Goal: Information Seeking & Learning: Learn about a topic

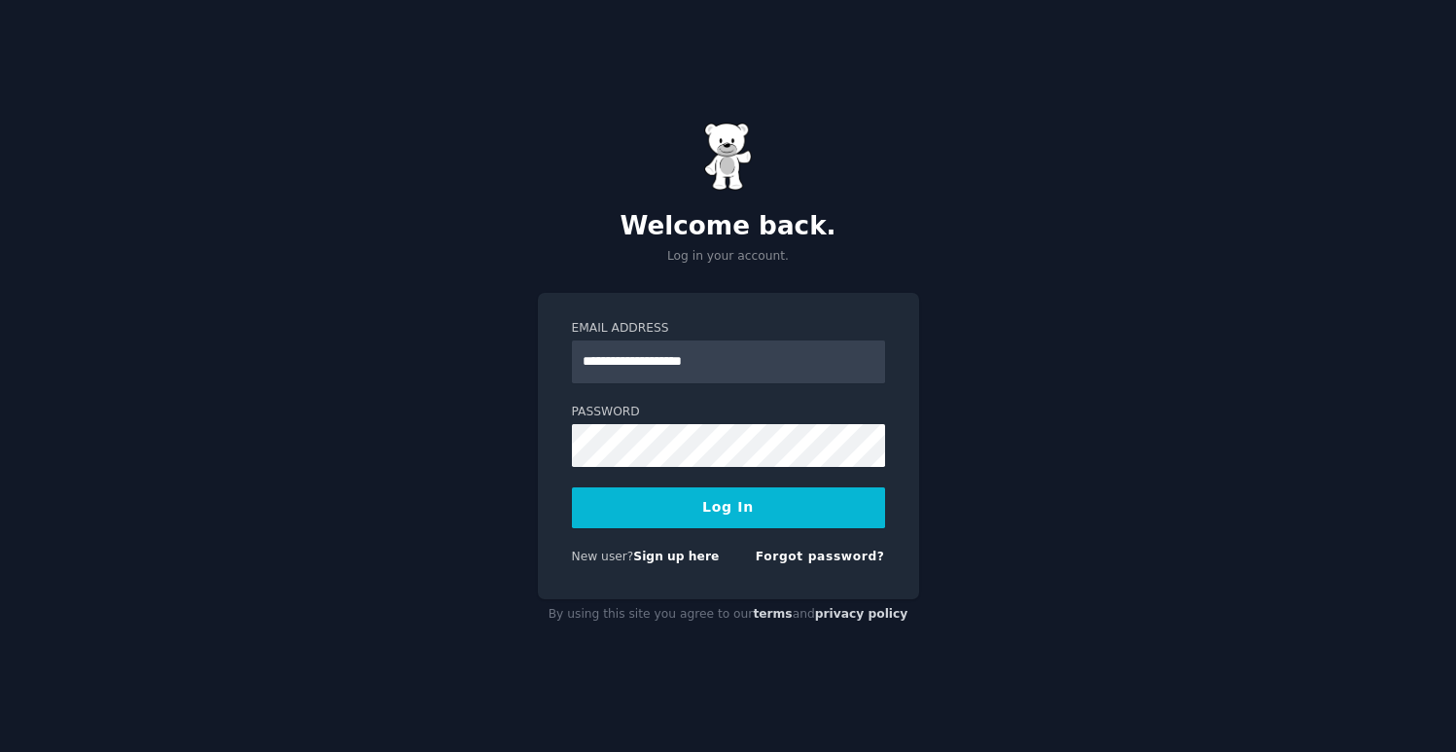
type input "**********"
click at [751, 503] on button "Log In" at bounding box center [728, 507] width 313 height 41
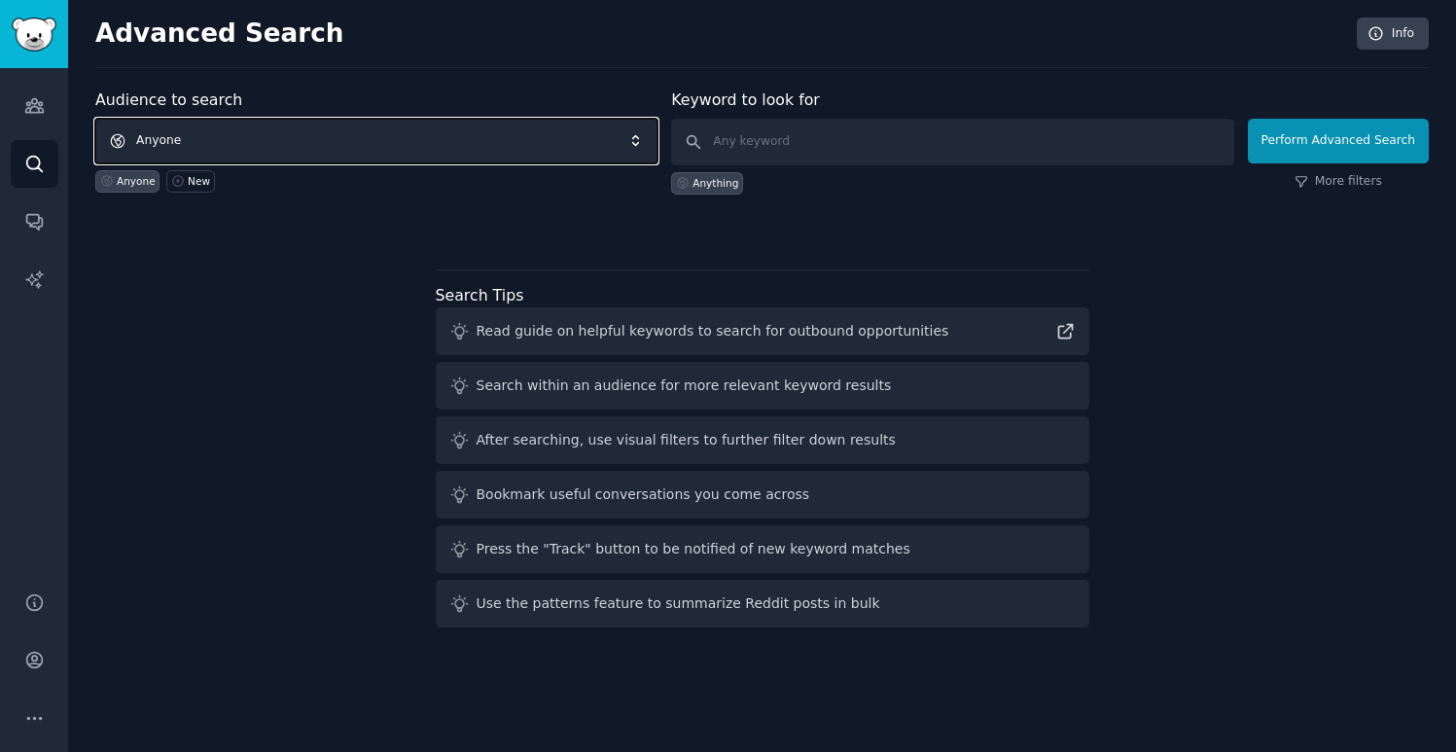
click at [273, 133] on span "Anyone" at bounding box center [376, 141] width 562 height 45
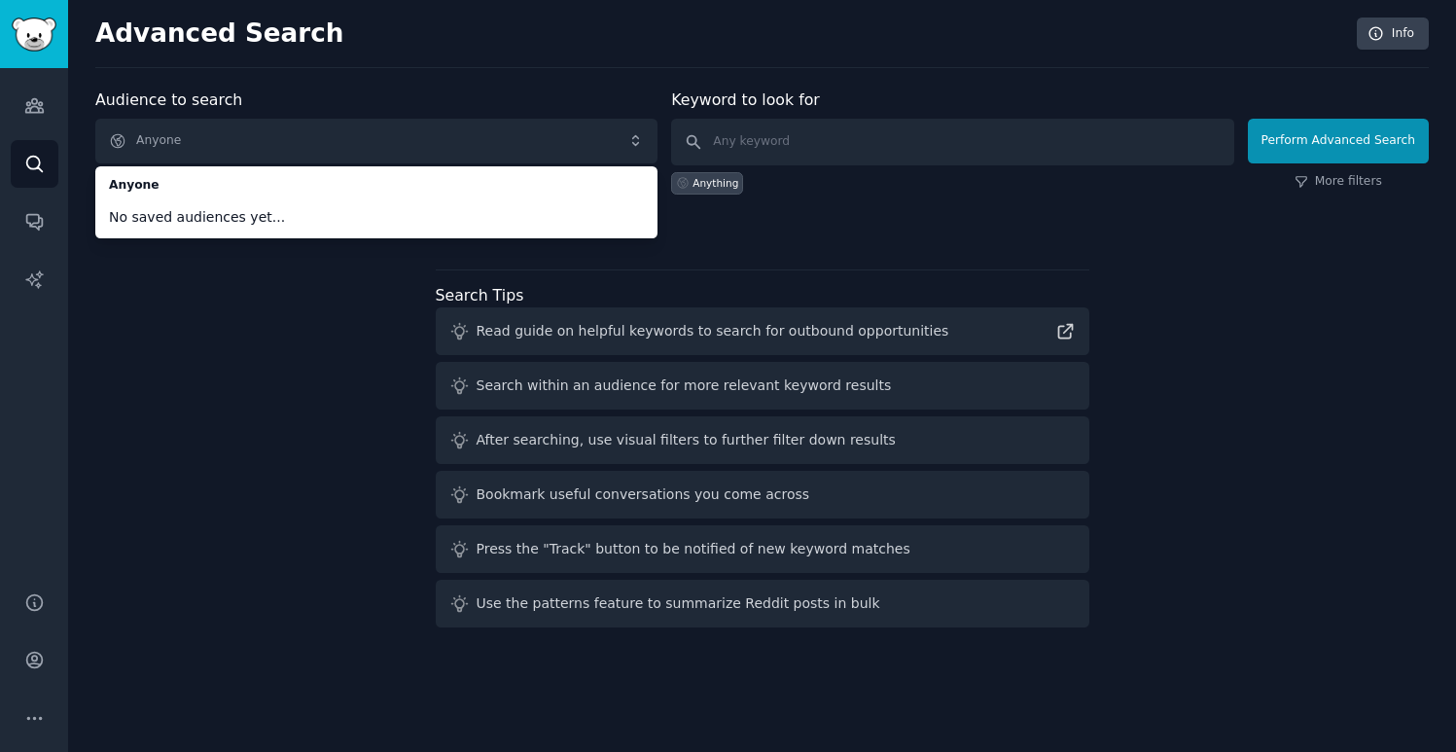
click at [211, 327] on div "Audience to search Anyone Anyone No saved audiences yet... Anyone New Keyword t…" at bounding box center [762, 362] width 1334 height 547
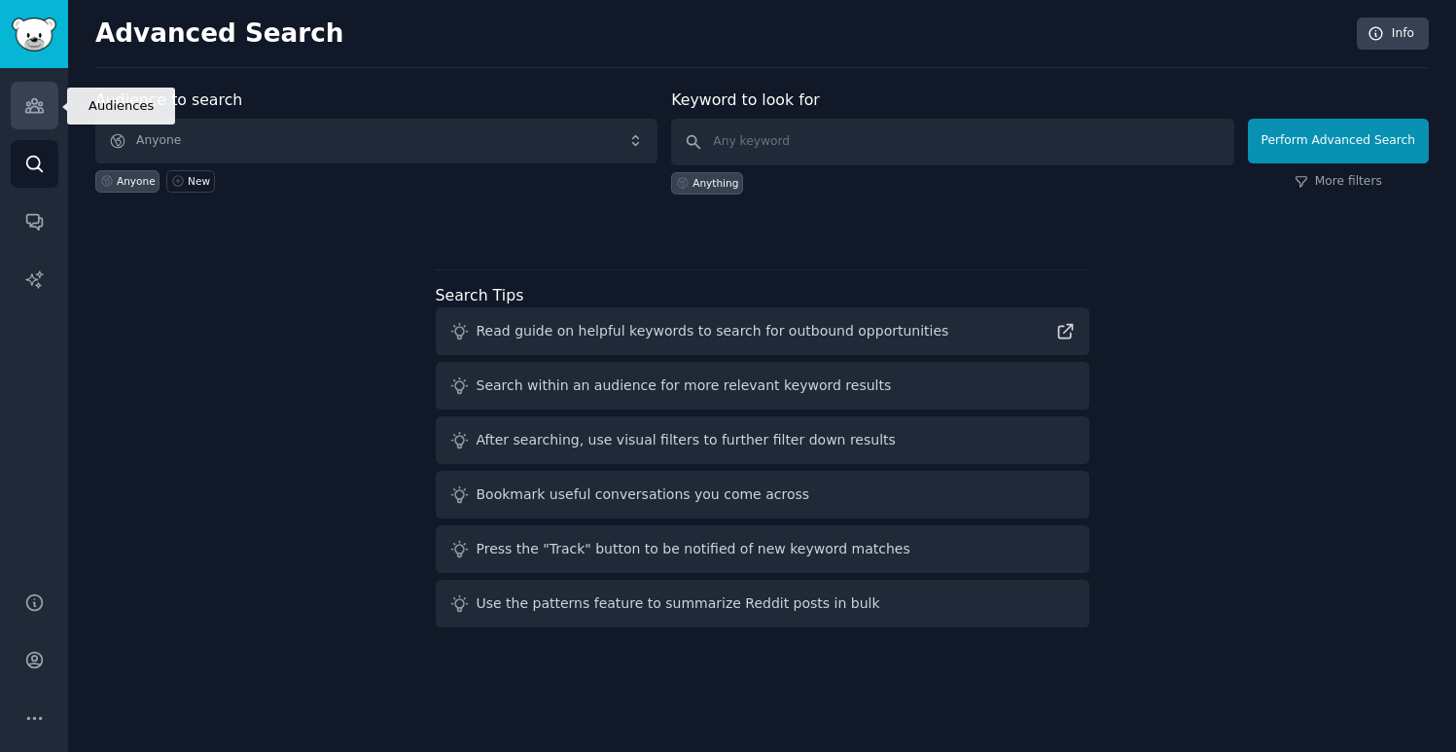
click at [45, 109] on link "Audiences" at bounding box center [35, 106] width 48 height 48
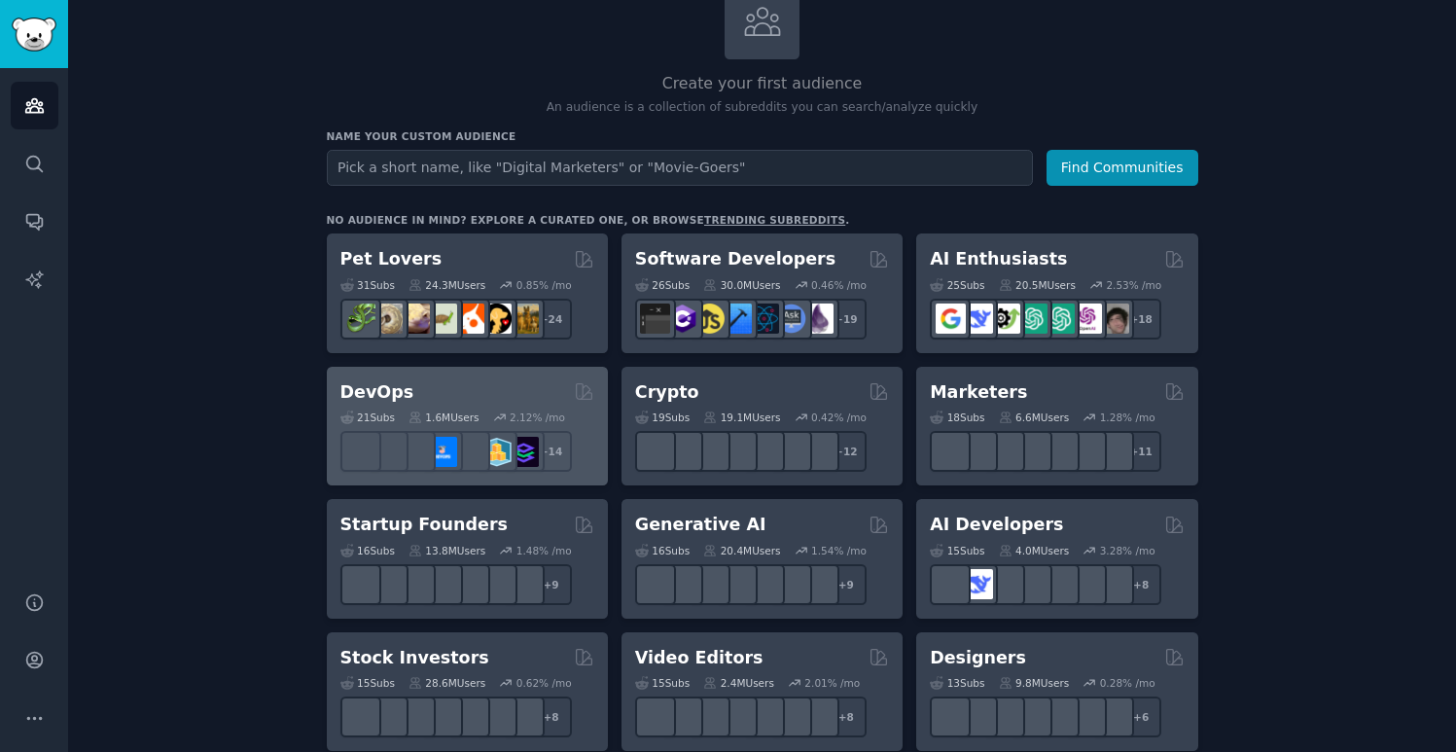
scroll to position [148, 0]
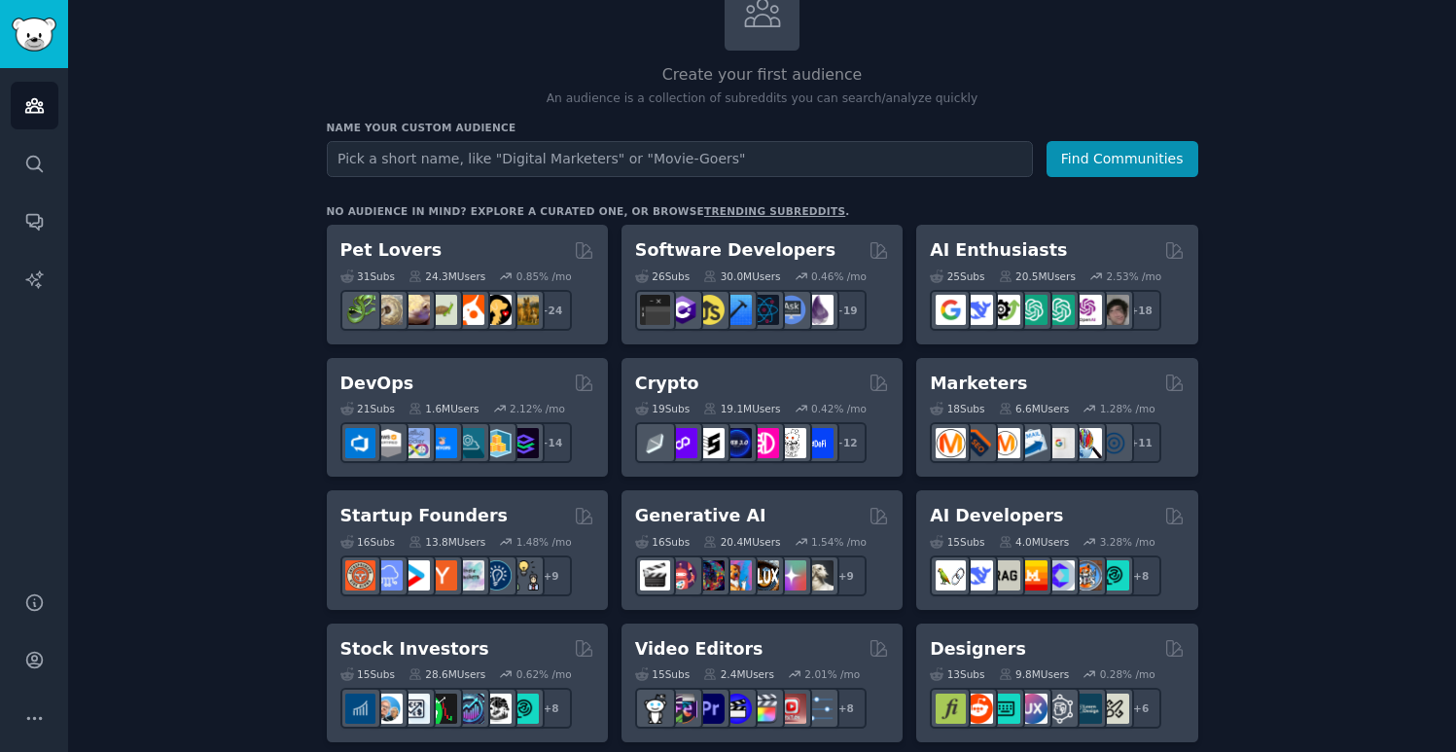
click at [451, 166] on input "text" at bounding box center [680, 159] width 706 height 36
type input "к"
click at [1047, 141] on button "Find Communities" at bounding box center [1123, 159] width 152 height 36
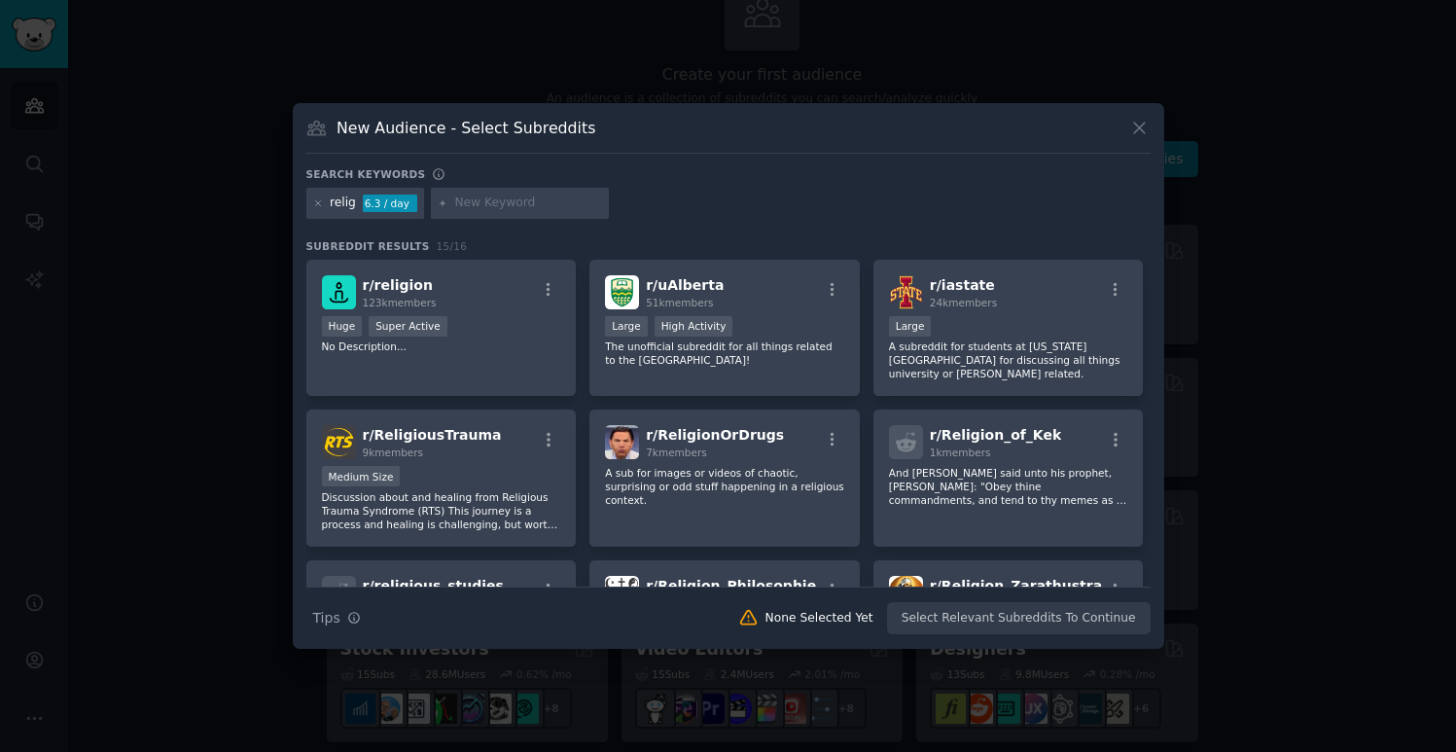
click at [1145, 124] on icon at bounding box center [1139, 128] width 20 height 20
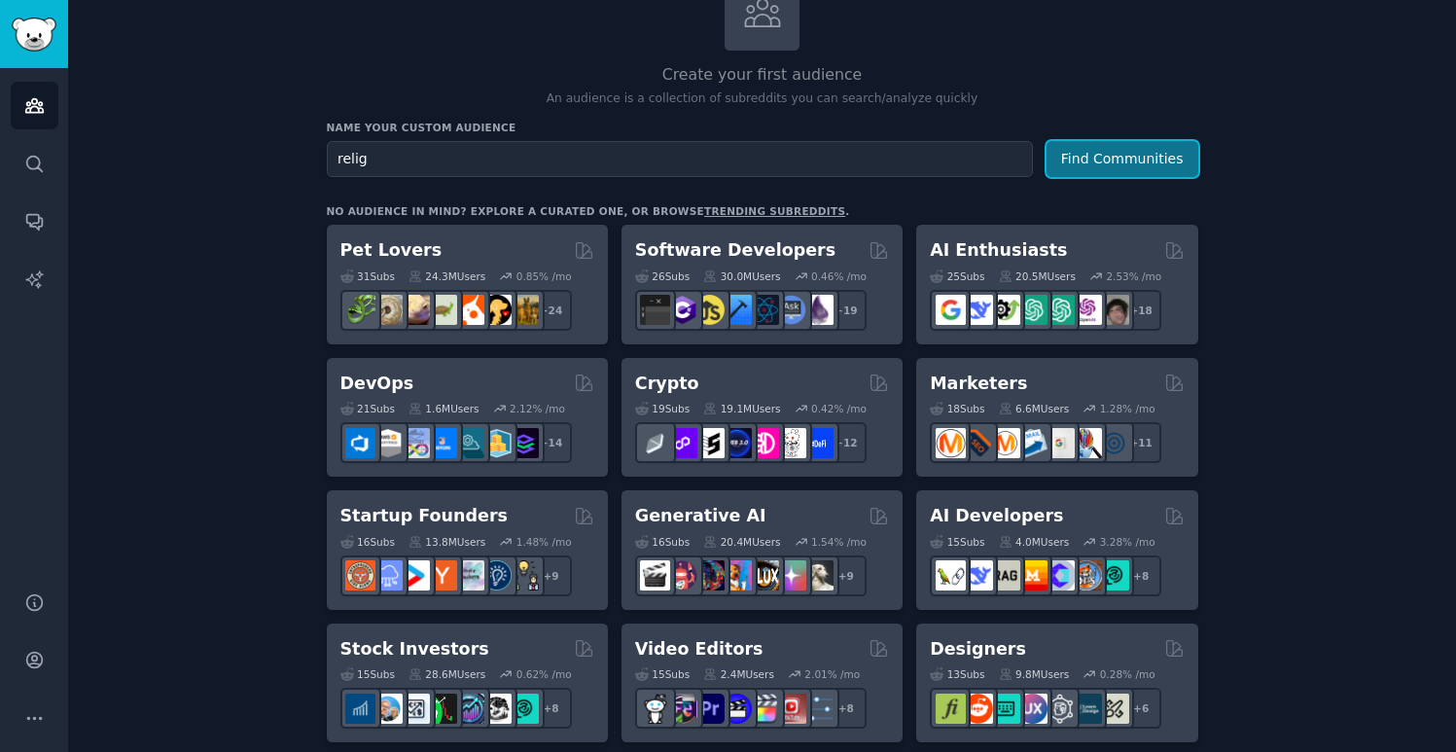
click at [1141, 160] on button "Find Communities" at bounding box center [1123, 159] width 152 height 36
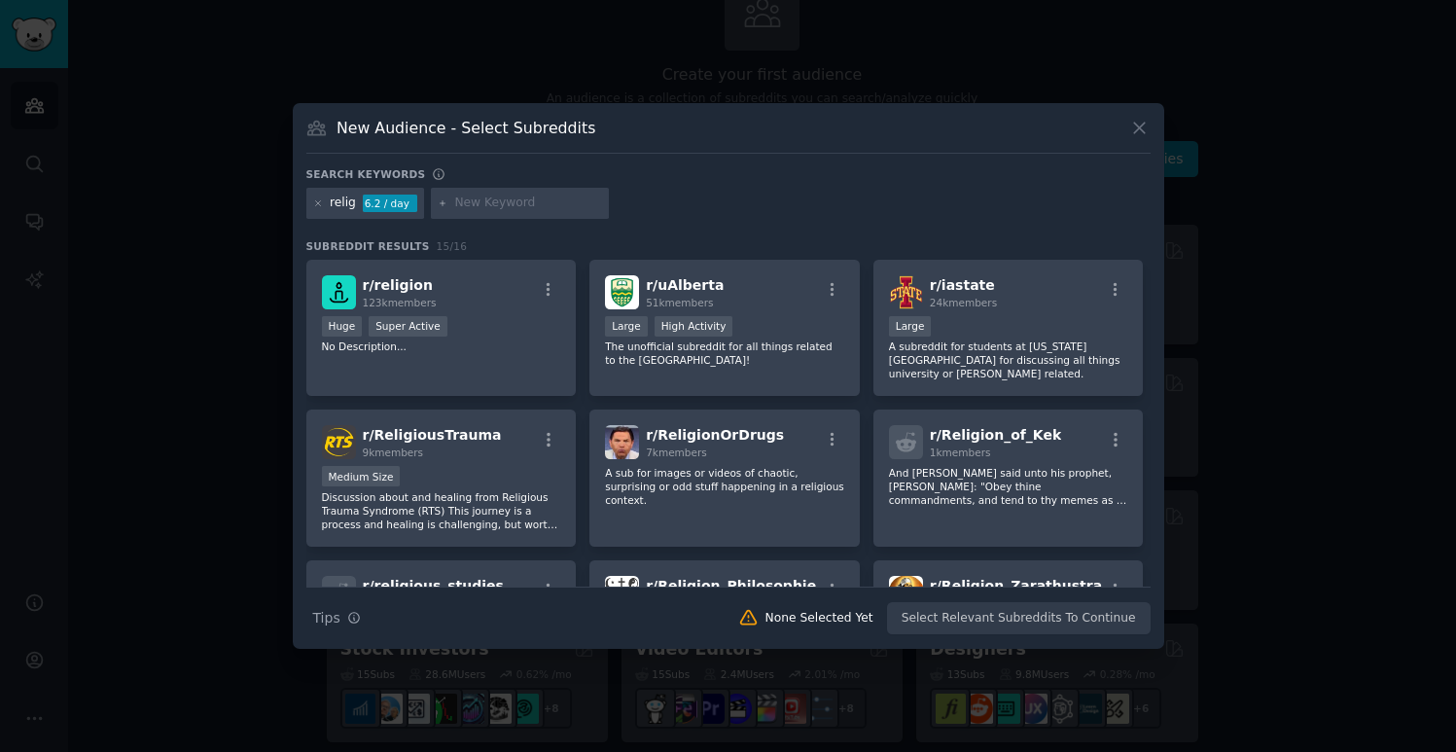
click at [1140, 139] on button at bounding box center [1139, 128] width 22 height 22
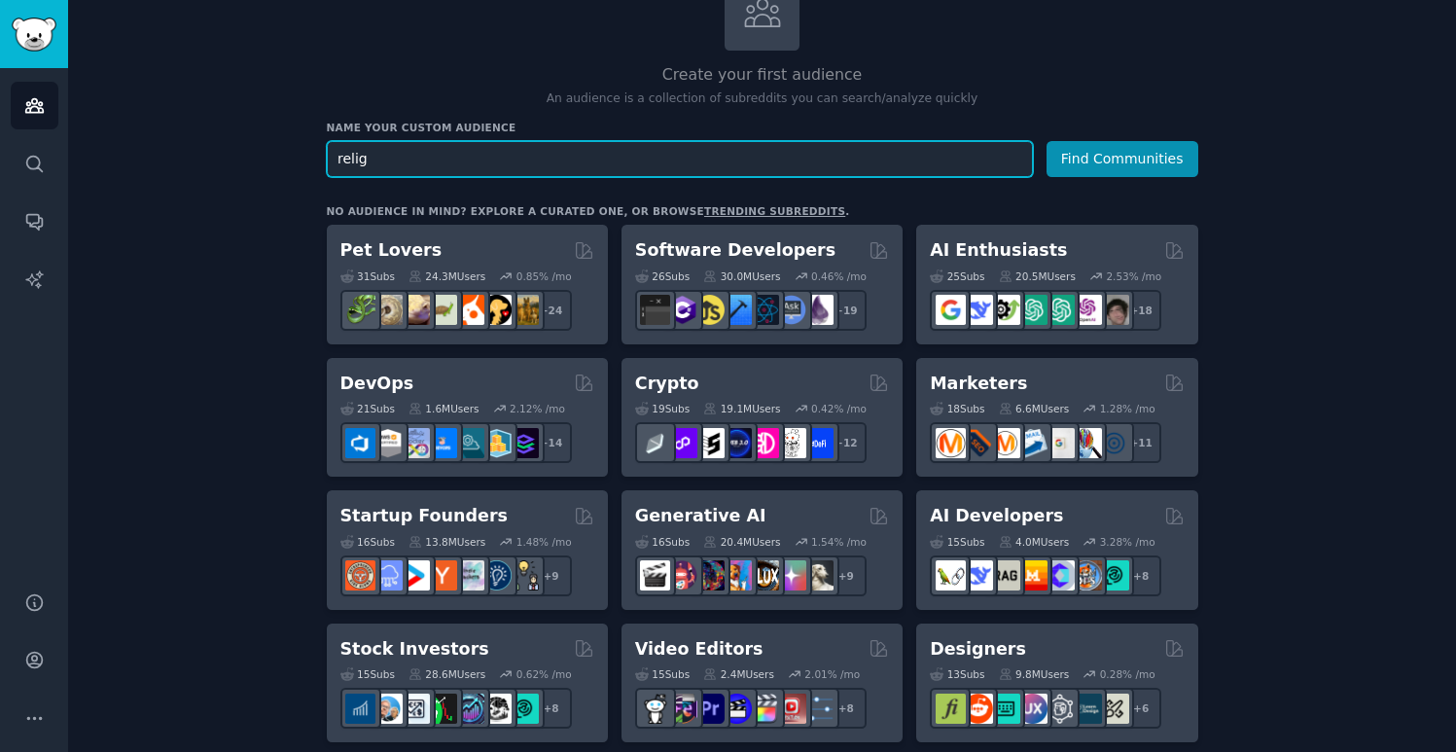
click at [496, 162] on input "relig" at bounding box center [680, 159] width 706 height 36
type input "r"
type input "[DEMOGRAPHIC_DATA] [GEOGRAPHIC_DATA]"
click at [1047, 141] on button "Find Communities" at bounding box center [1123, 159] width 152 height 36
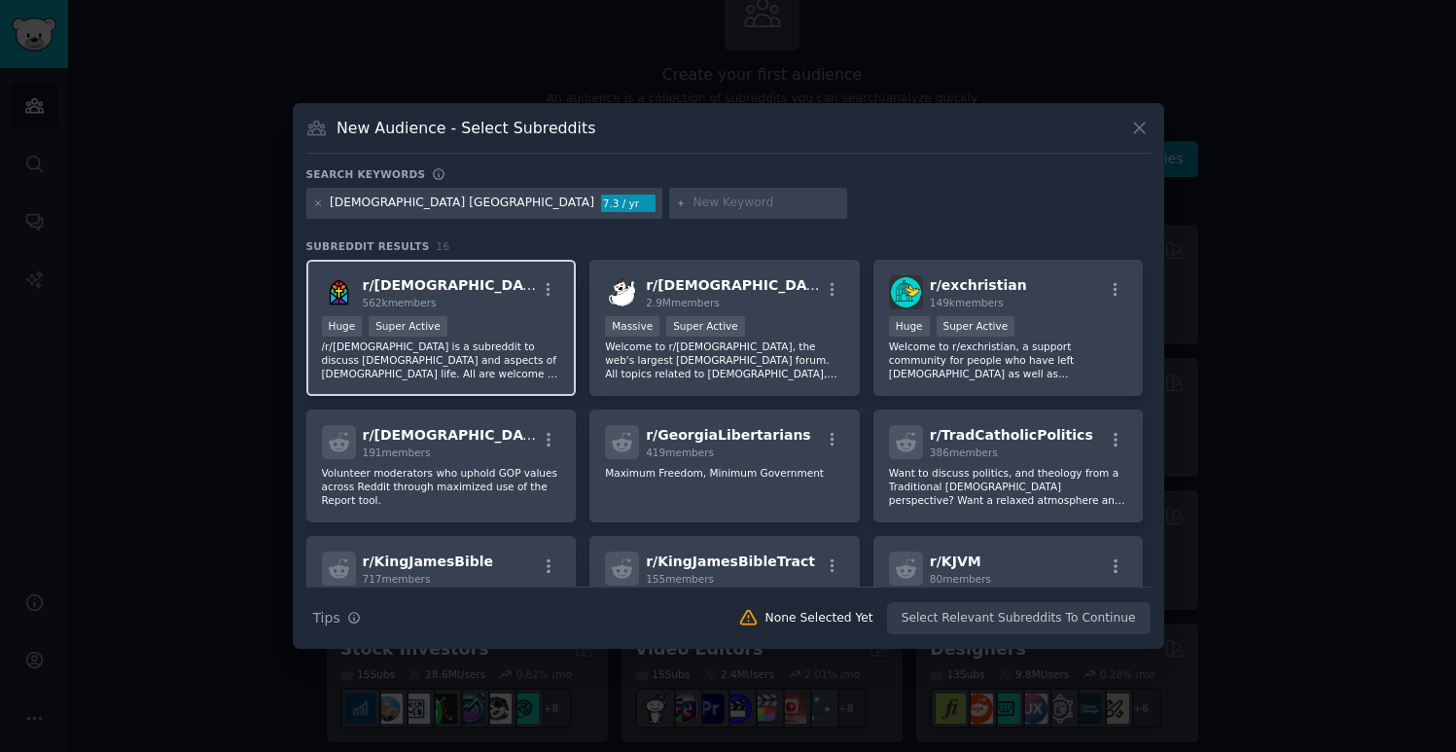
click at [480, 364] on p "/r/[DEMOGRAPHIC_DATA] is a subreddit to discuss [DEMOGRAPHIC_DATA] and aspects …" at bounding box center [441, 359] width 239 height 41
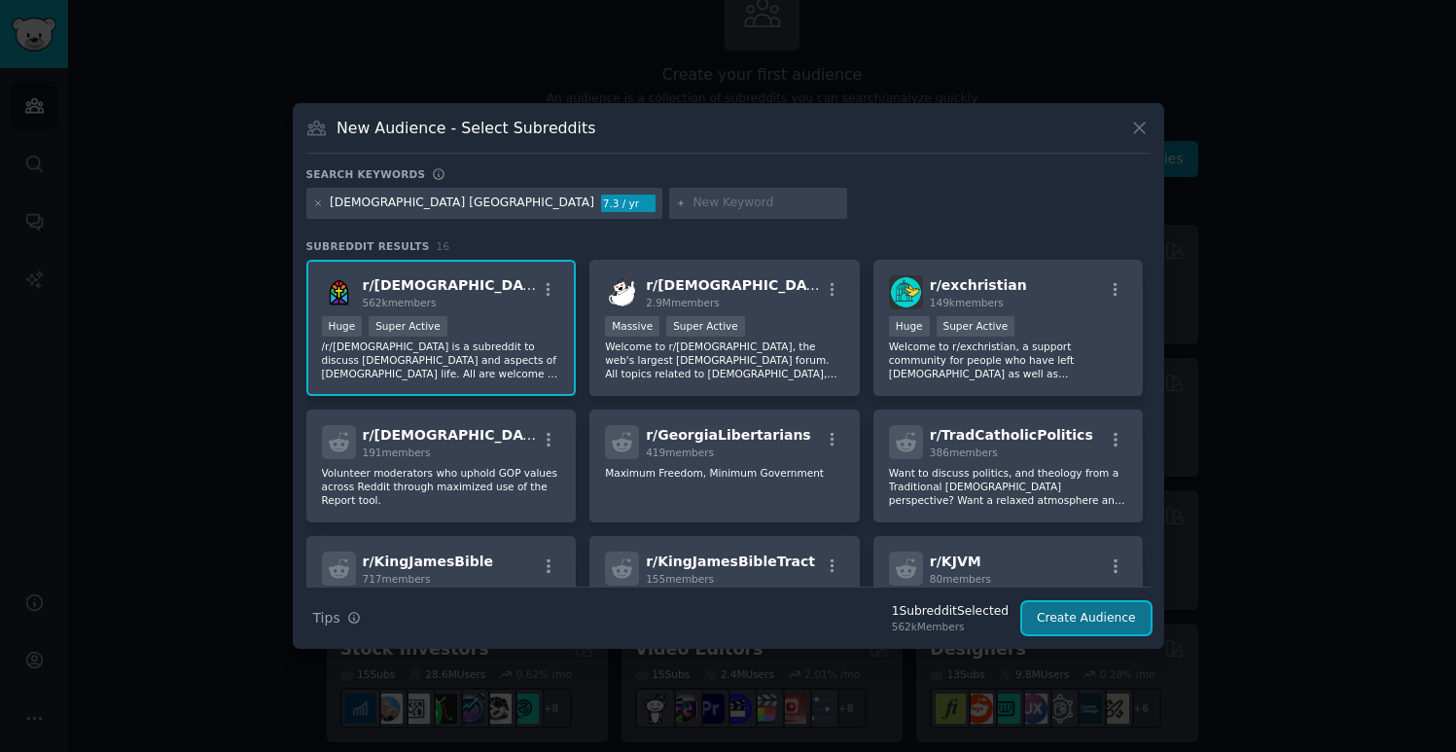
click at [1088, 622] on button "Create Audience" at bounding box center [1086, 618] width 128 height 33
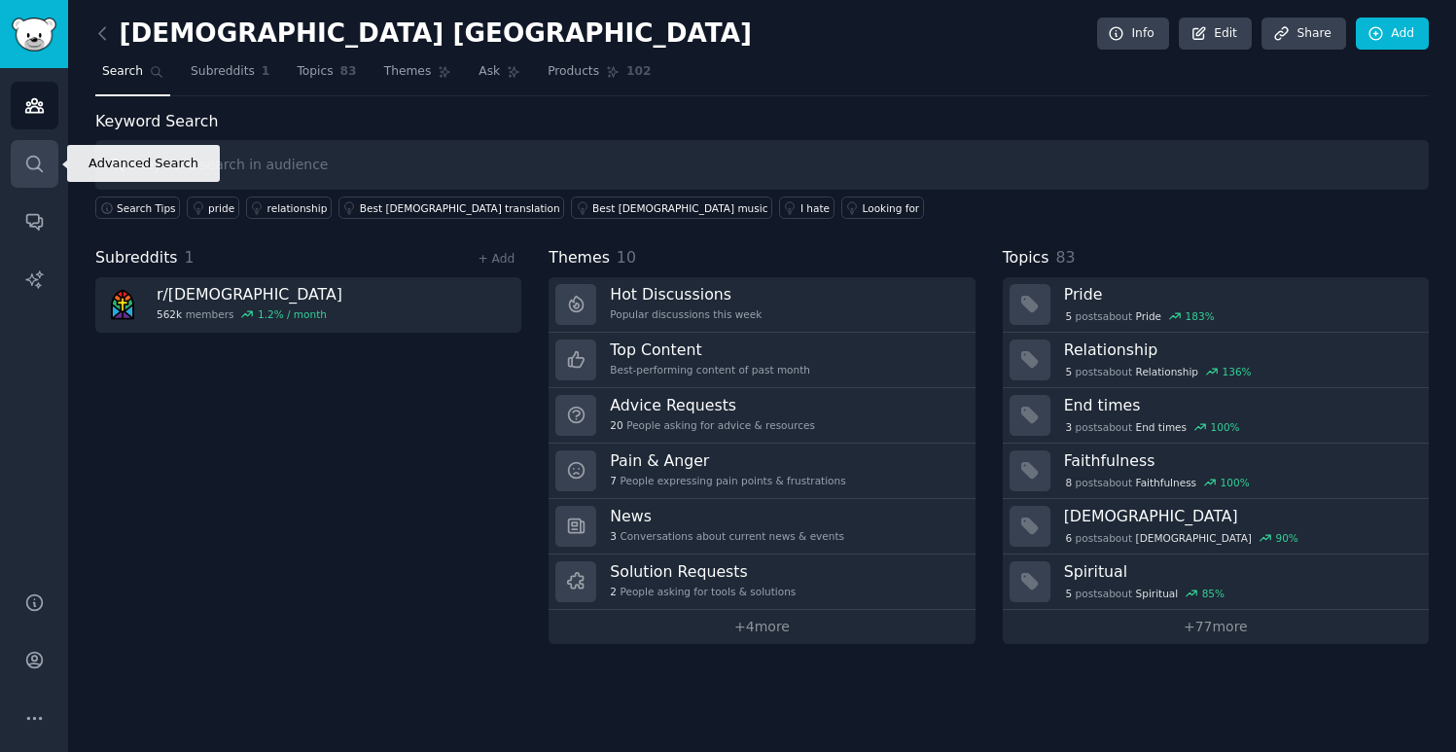
click at [35, 167] on icon "Sidebar" at bounding box center [34, 164] width 16 height 16
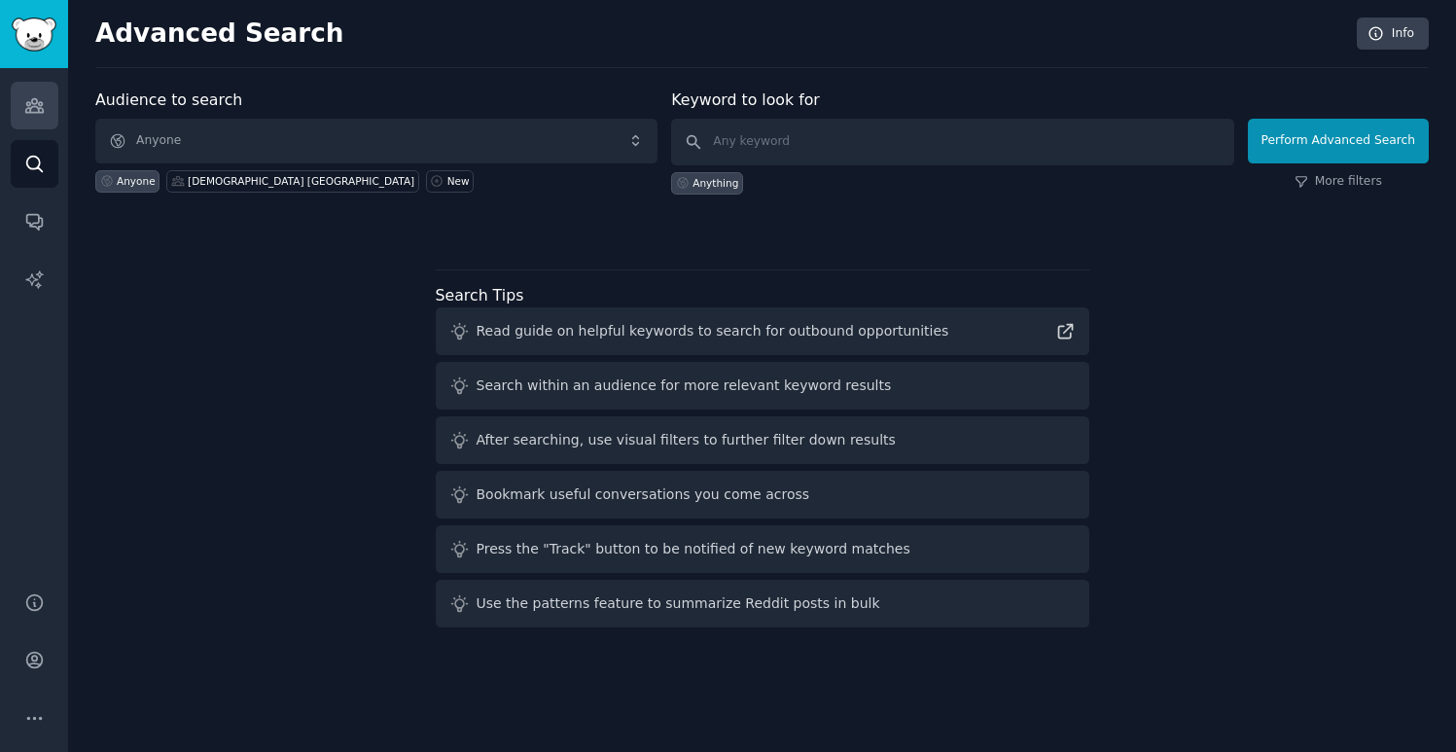
click at [35, 120] on link "Audiences" at bounding box center [35, 106] width 48 height 48
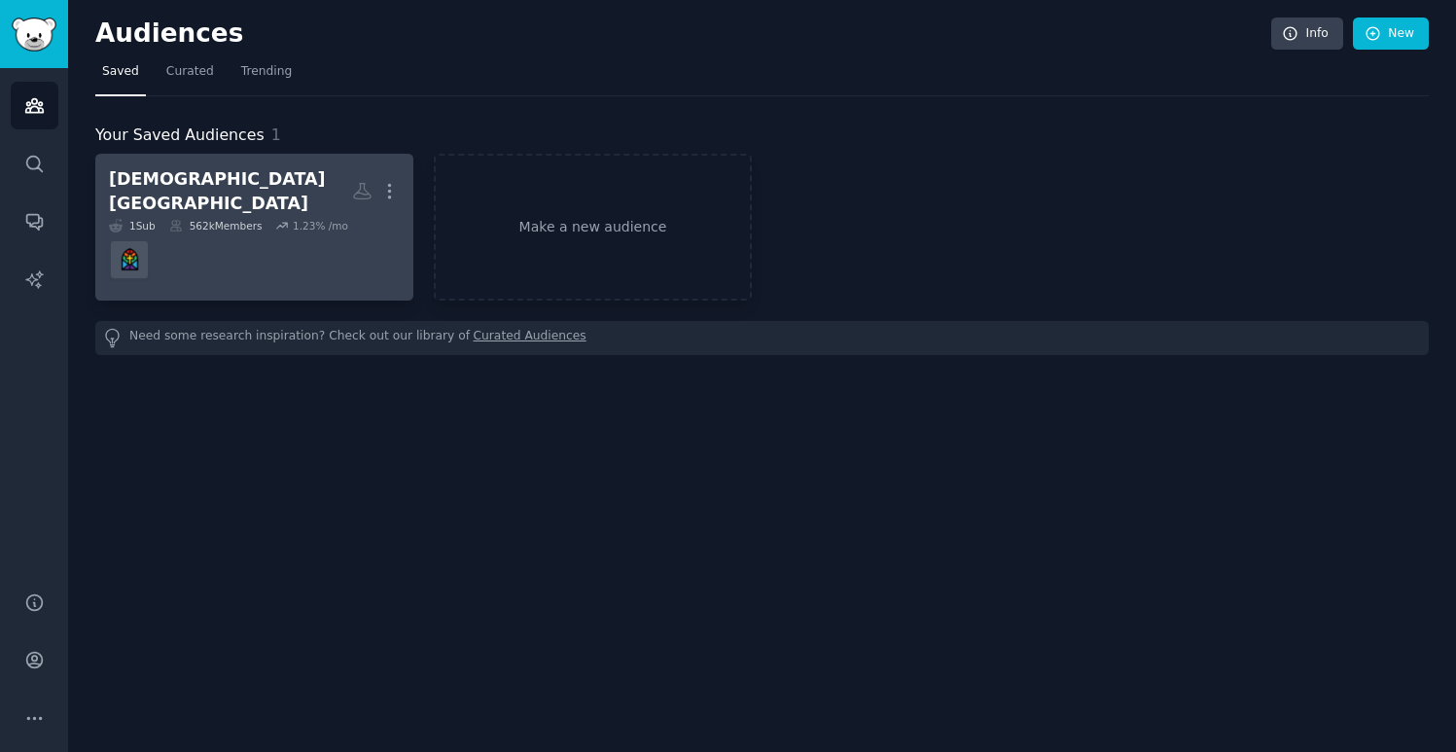
click at [262, 252] on dd "r/[DEMOGRAPHIC_DATA]" at bounding box center [254, 259] width 291 height 54
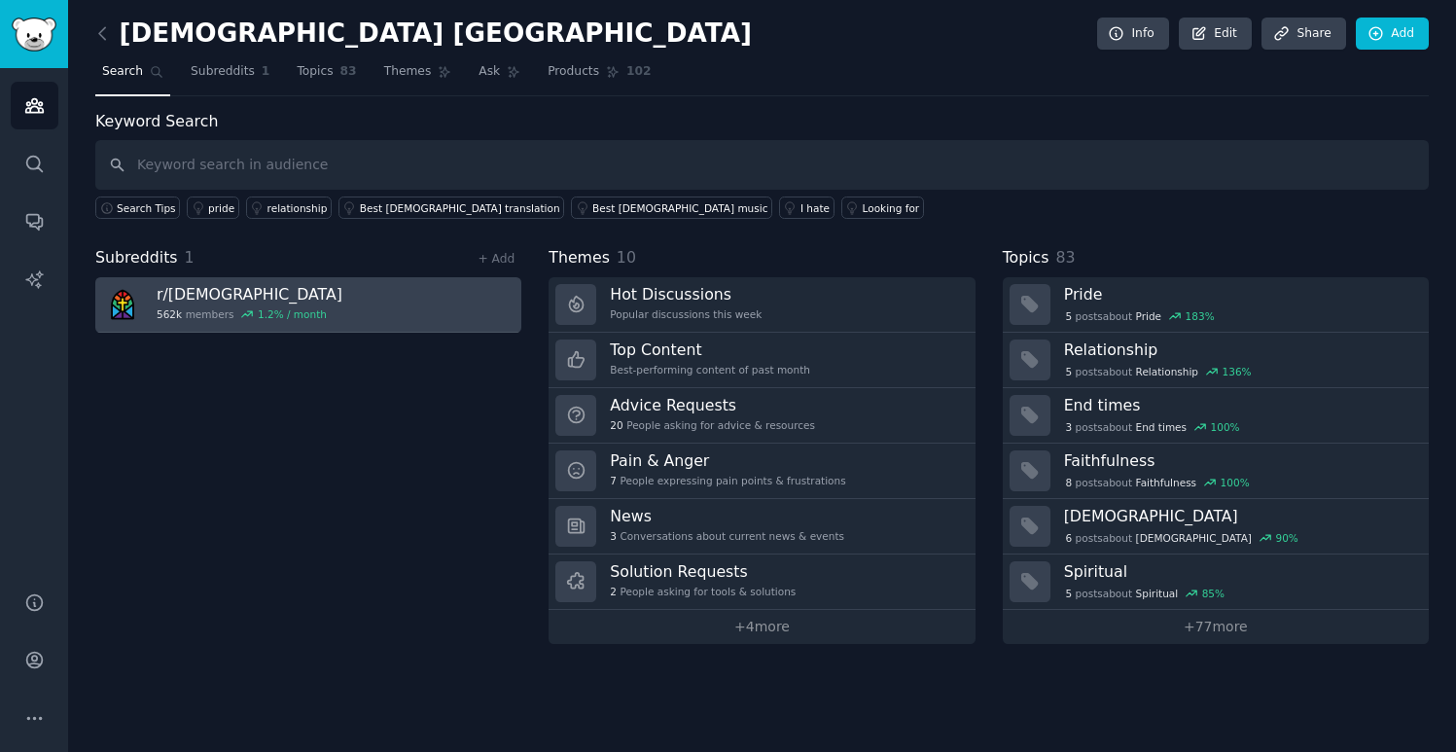
click at [370, 300] on link "r/ [DEMOGRAPHIC_DATA] 562k members 1.2 % / month" at bounding box center [308, 304] width 426 height 55
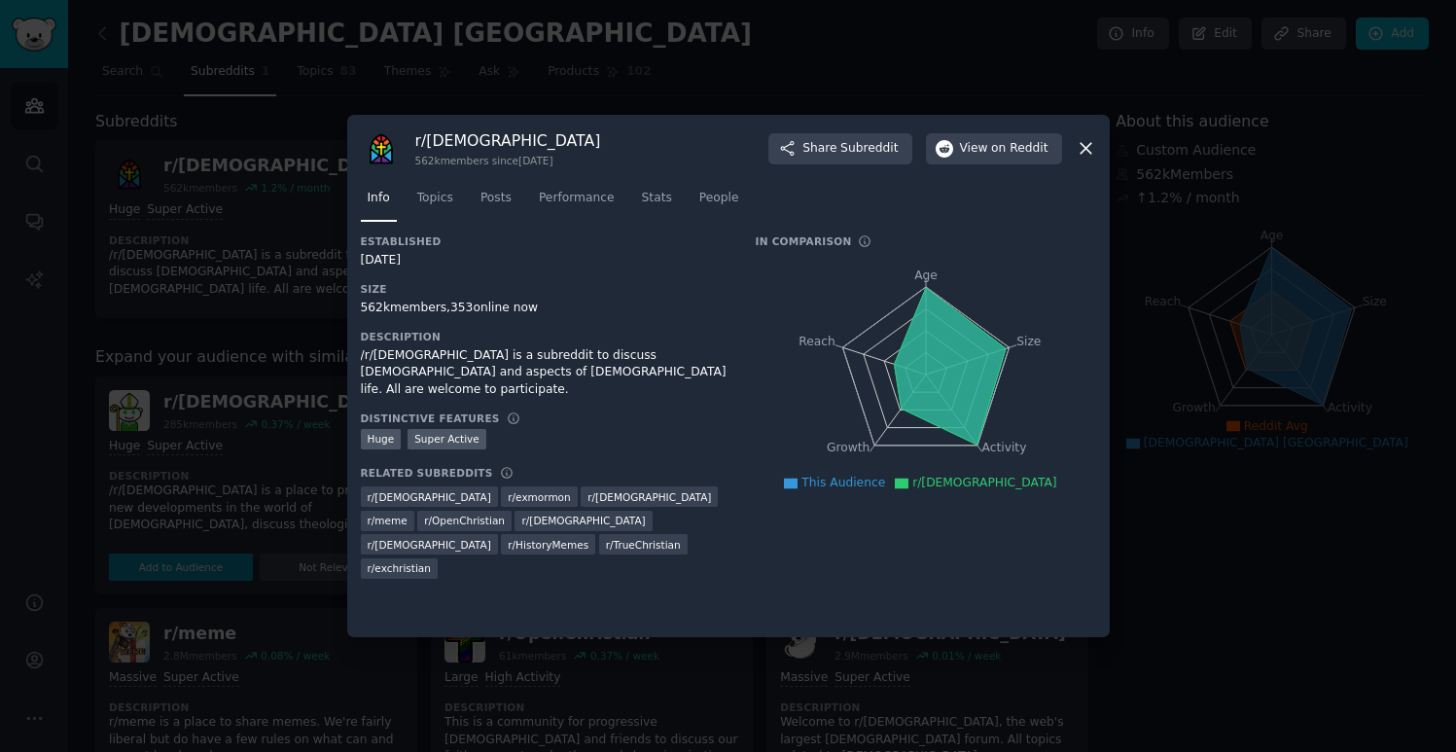
click at [607, 368] on div "/r/[DEMOGRAPHIC_DATA] is a subreddit to discuss [DEMOGRAPHIC_DATA] and aspects …" at bounding box center [545, 373] width 368 height 52
click at [568, 368] on div "/r/[DEMOGRAPHIC_DATA] is a subreddit to discuss [DEMOGRAPHIC_DATA] and aspects …" at bounding box center [545, 373] width 368 height 52
click at [256, 309] on div at bounding box center [728, 376] width 1456 height 752
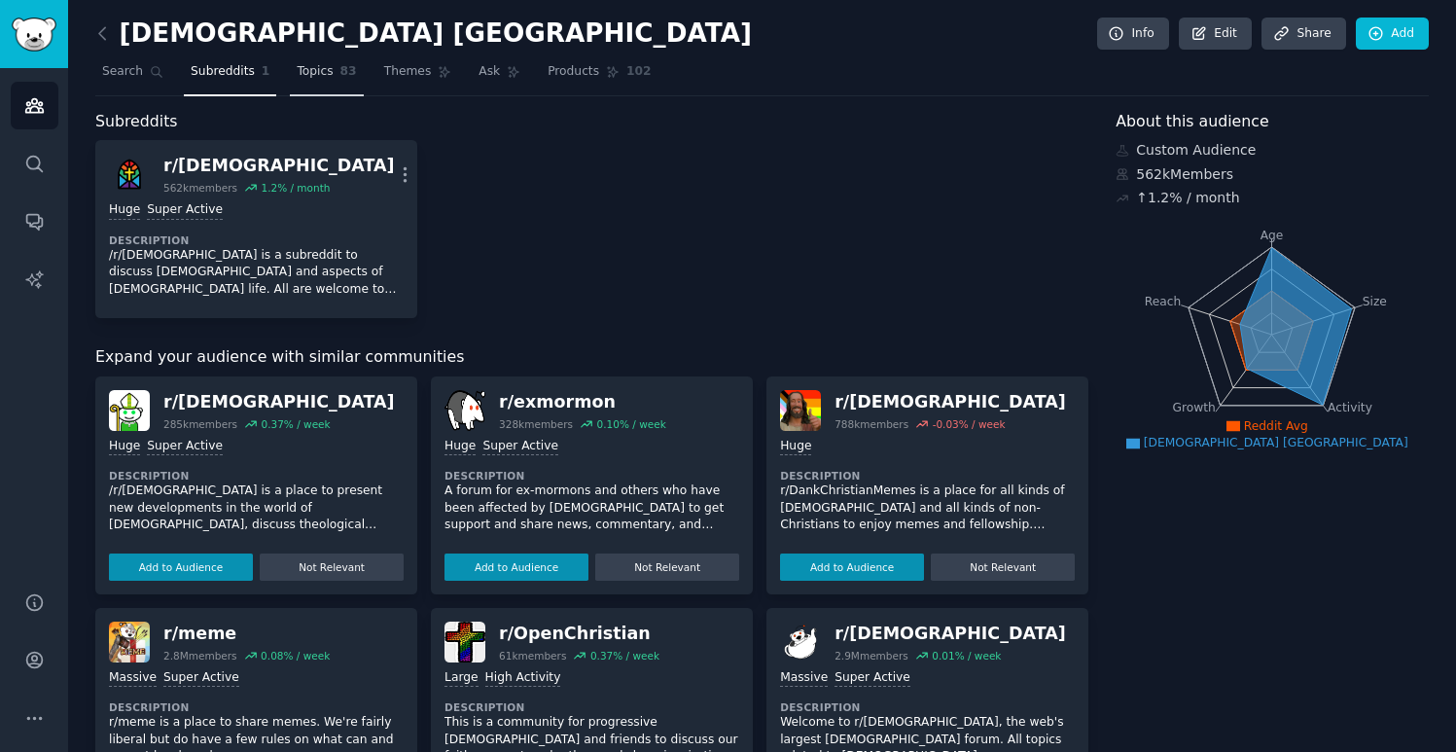
click at [331, 86] on link "Topics 83" at bounding box center [326, 76] width 73 height 40
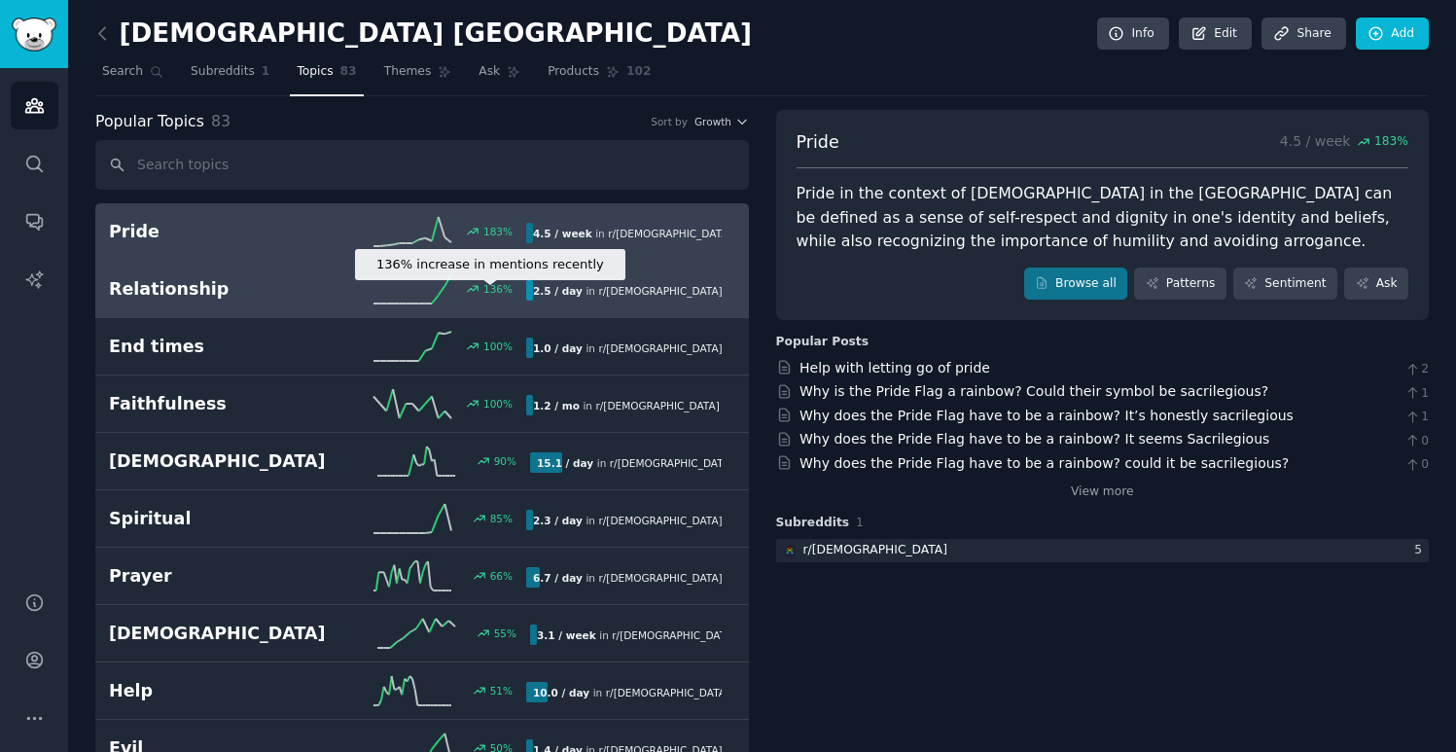
click at [470, 294] on icon at bounding box center [473, 289] width 14 height 14
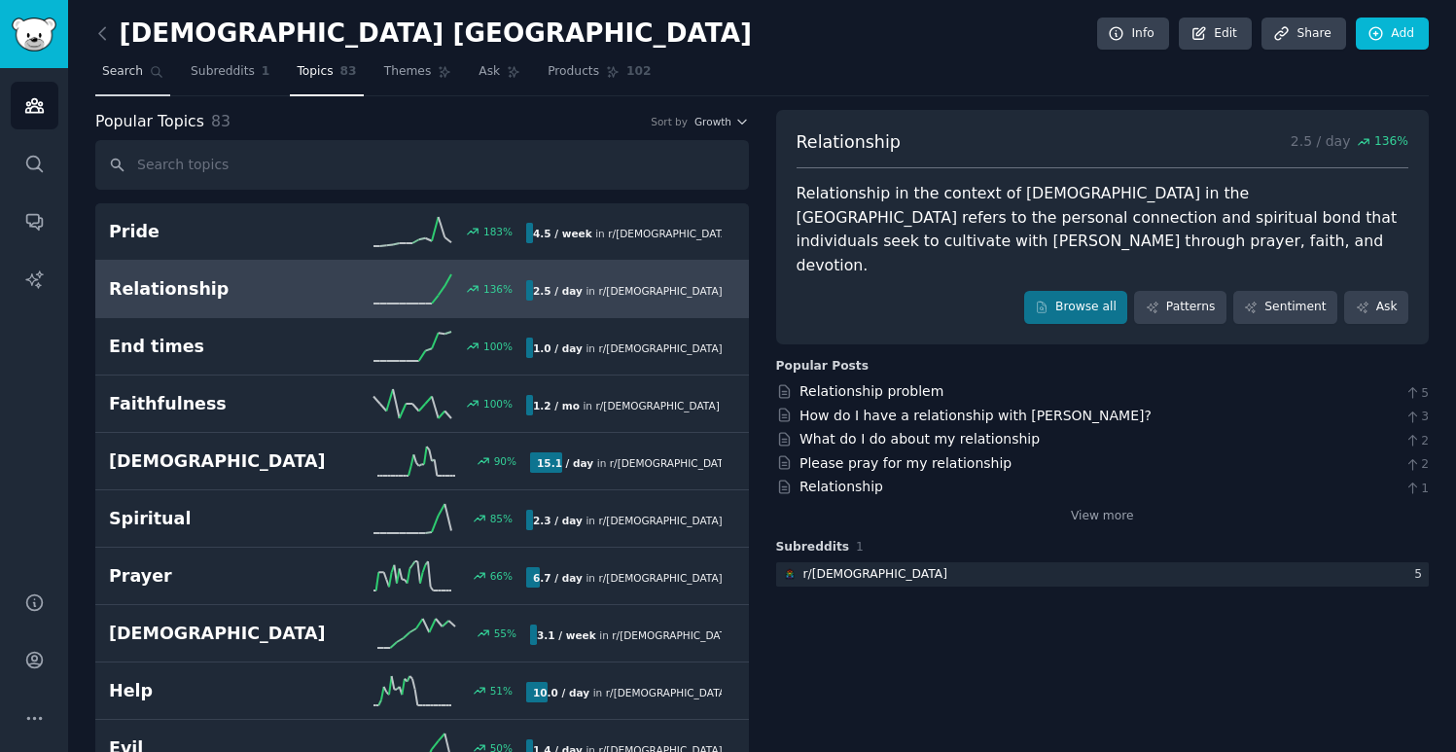
click at [127, 83] on link "Search" at bounding box center [132, 76] width 75 height 40
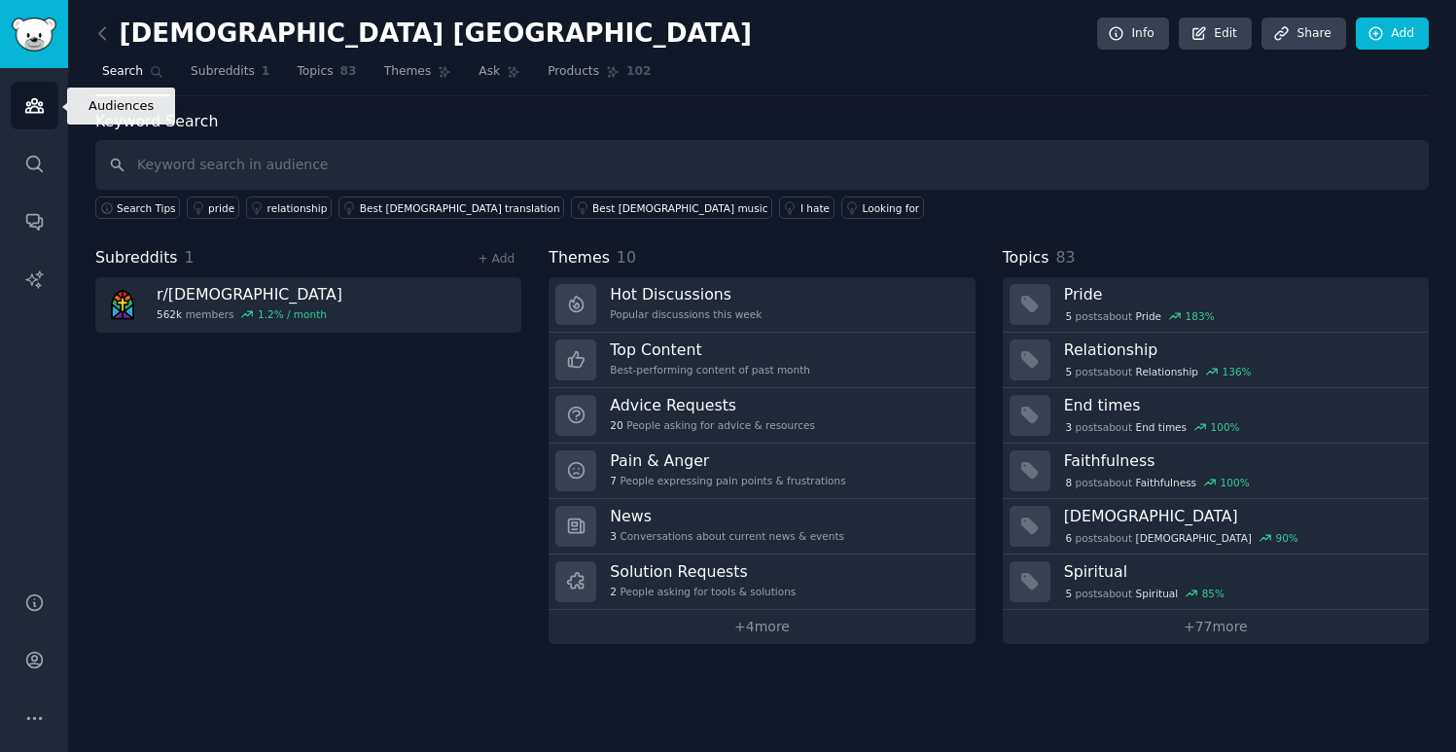
click at [37, 110] on icon "Sidebar" at bounding box center [34, 105] width 20 height 20
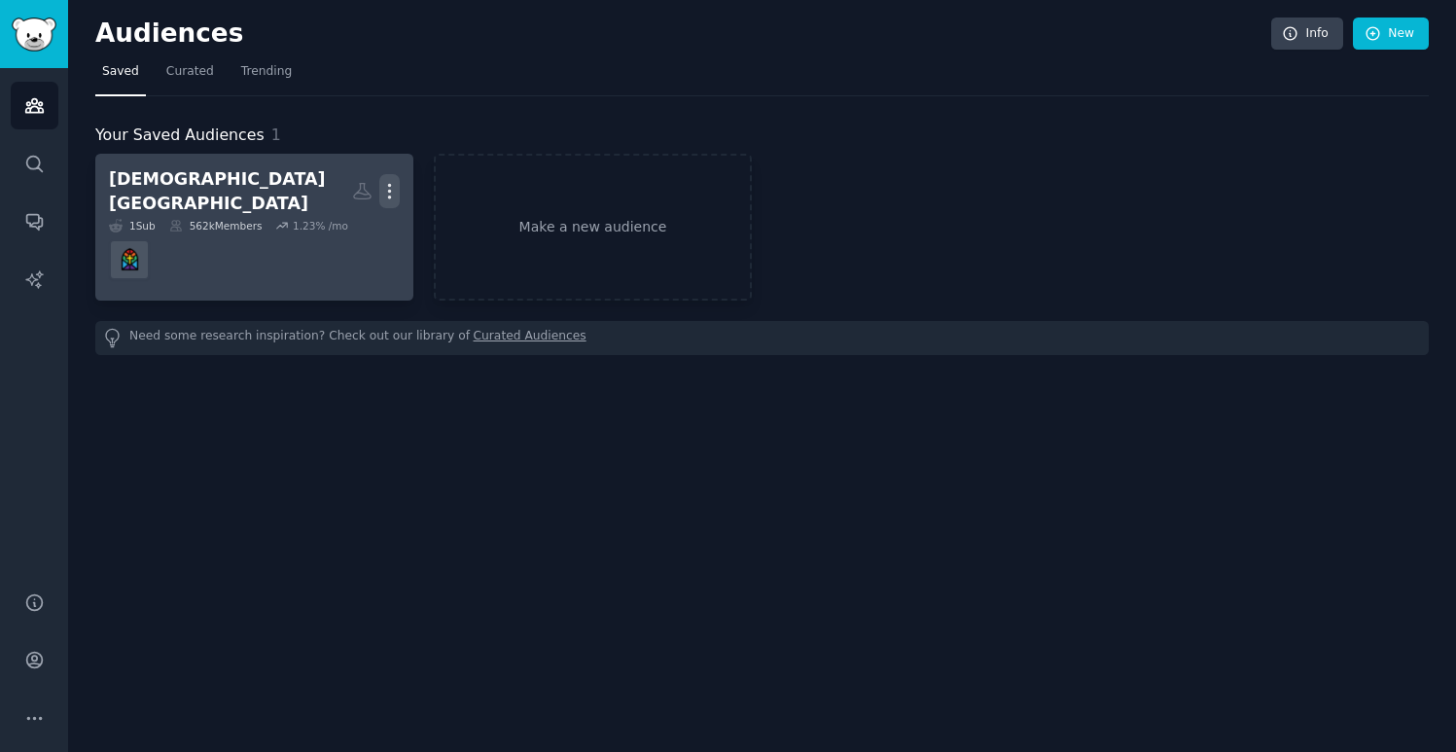
click at [386, 181] on icon "button" at bounding box center [389, 191] width 20 height 20
click at [224, 254] on dd at bounding box center [254, 259] width 291 height 54
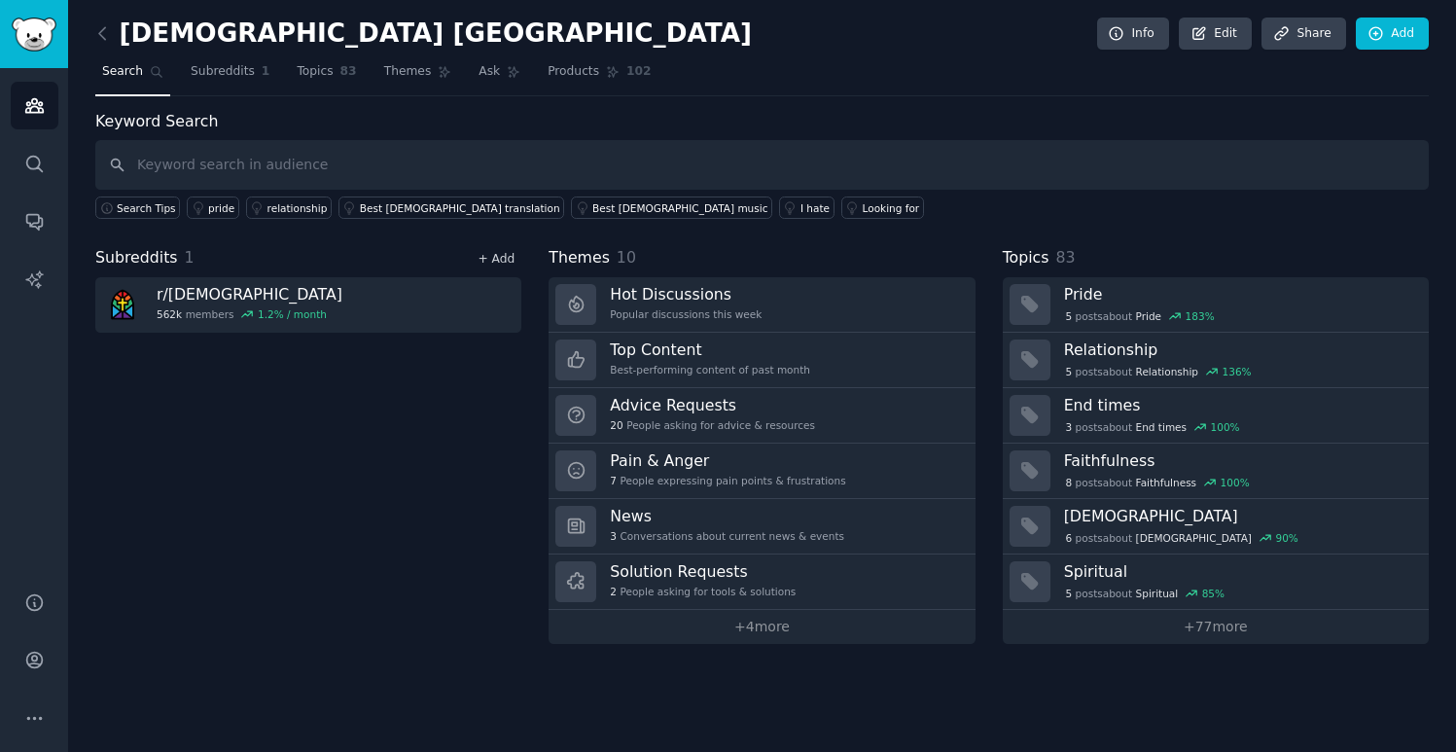
click at [504, 253] on link "+ Add" at bounding box center [496, 259] width 37 height 14
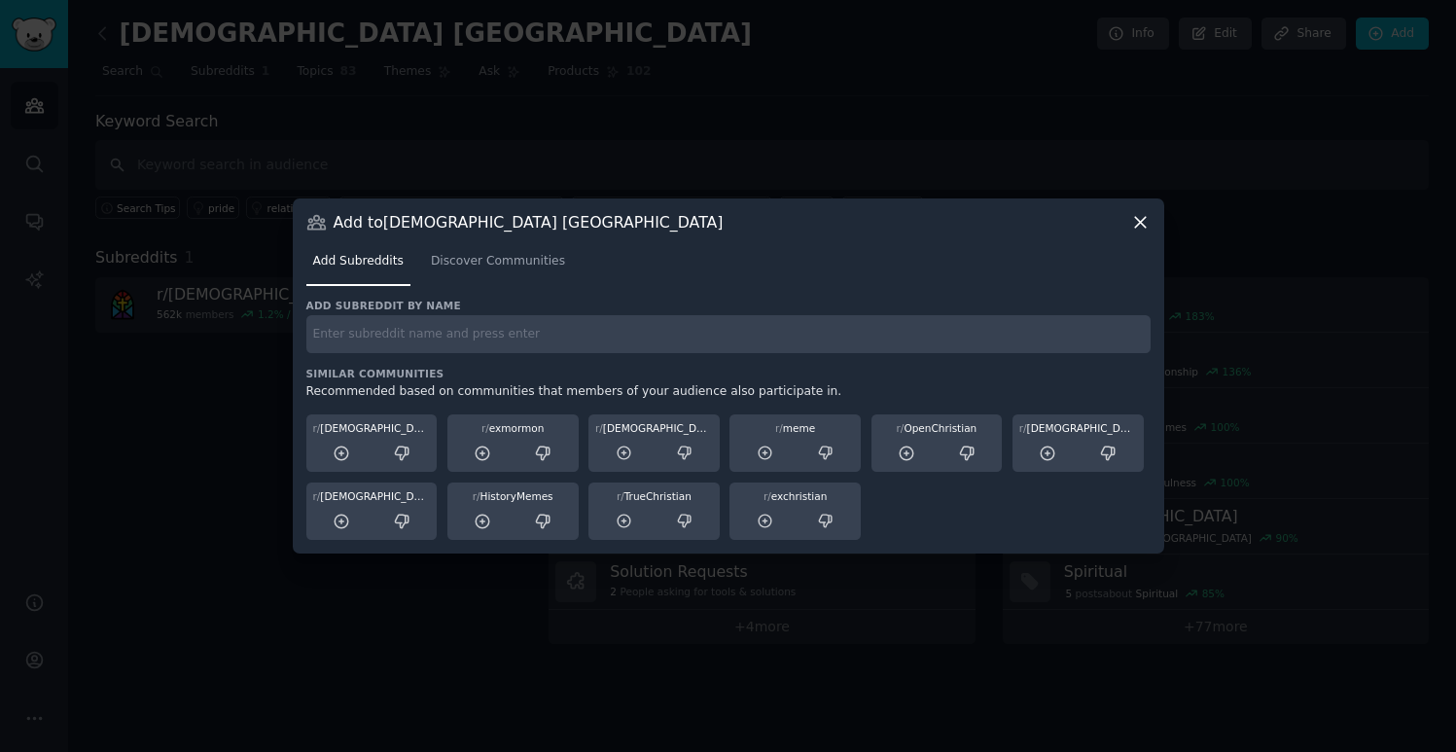
click at [458, 337] on input "text" at bounding box center [728, 334] width 844 height 38
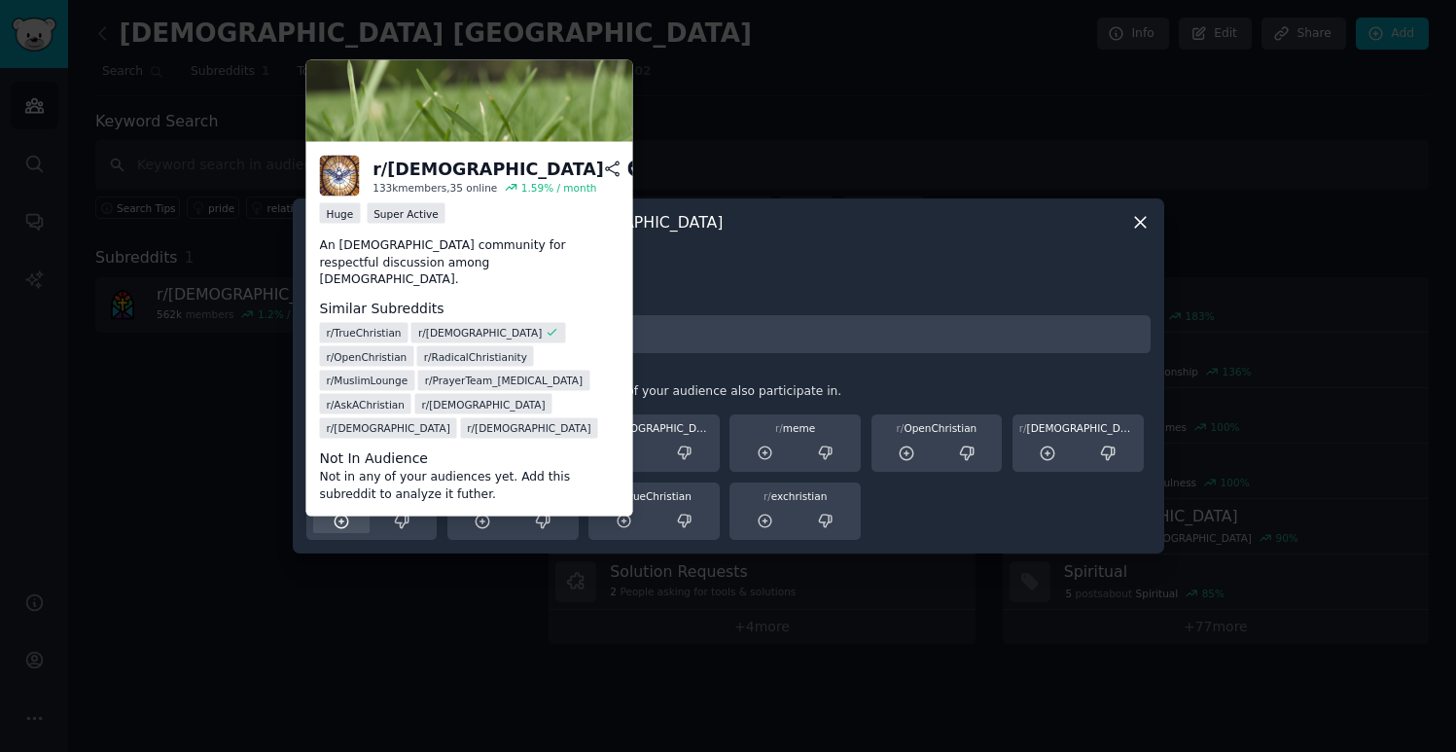
click at [347, 518] on icon at bounding box center [341, 521] width 13 height 13
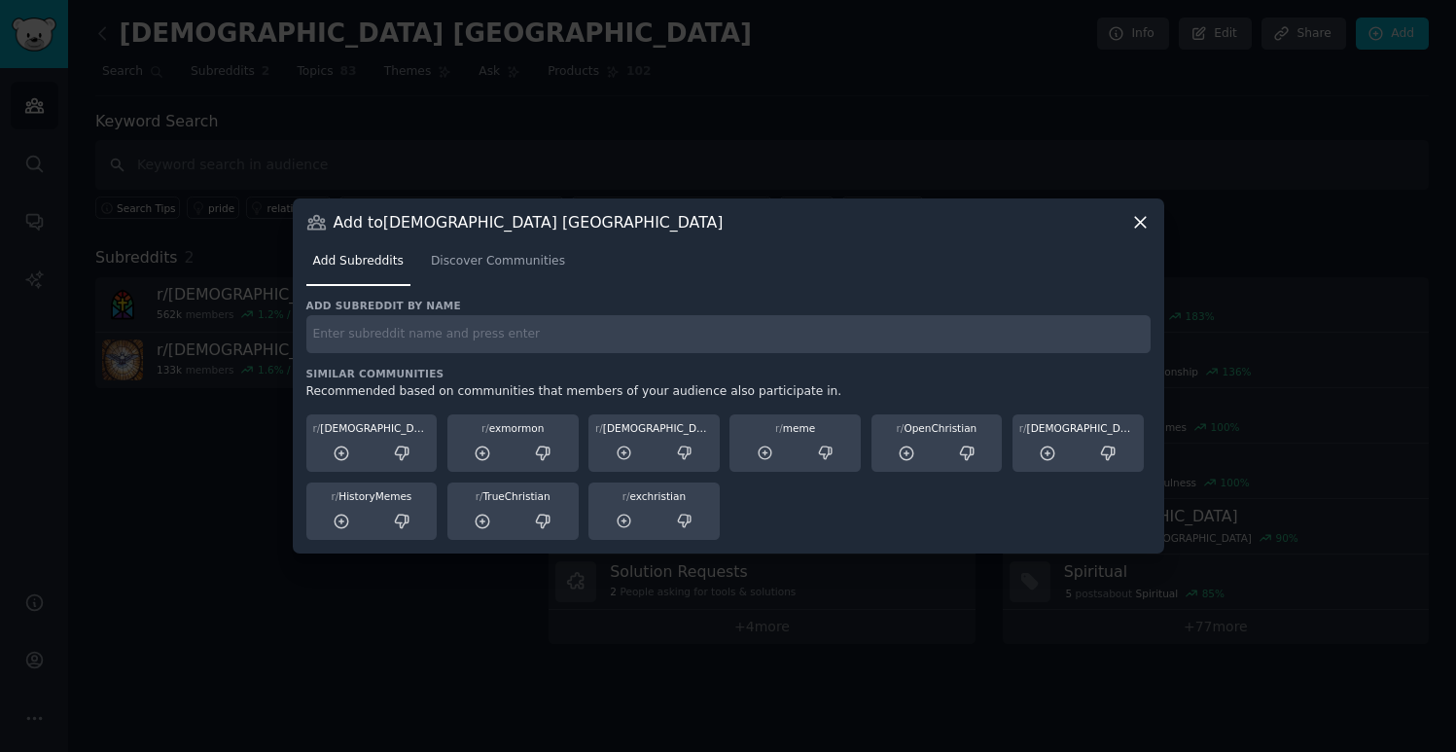
click at [162, 460] on div at bounding box center [728, 376] width 1456 height 752
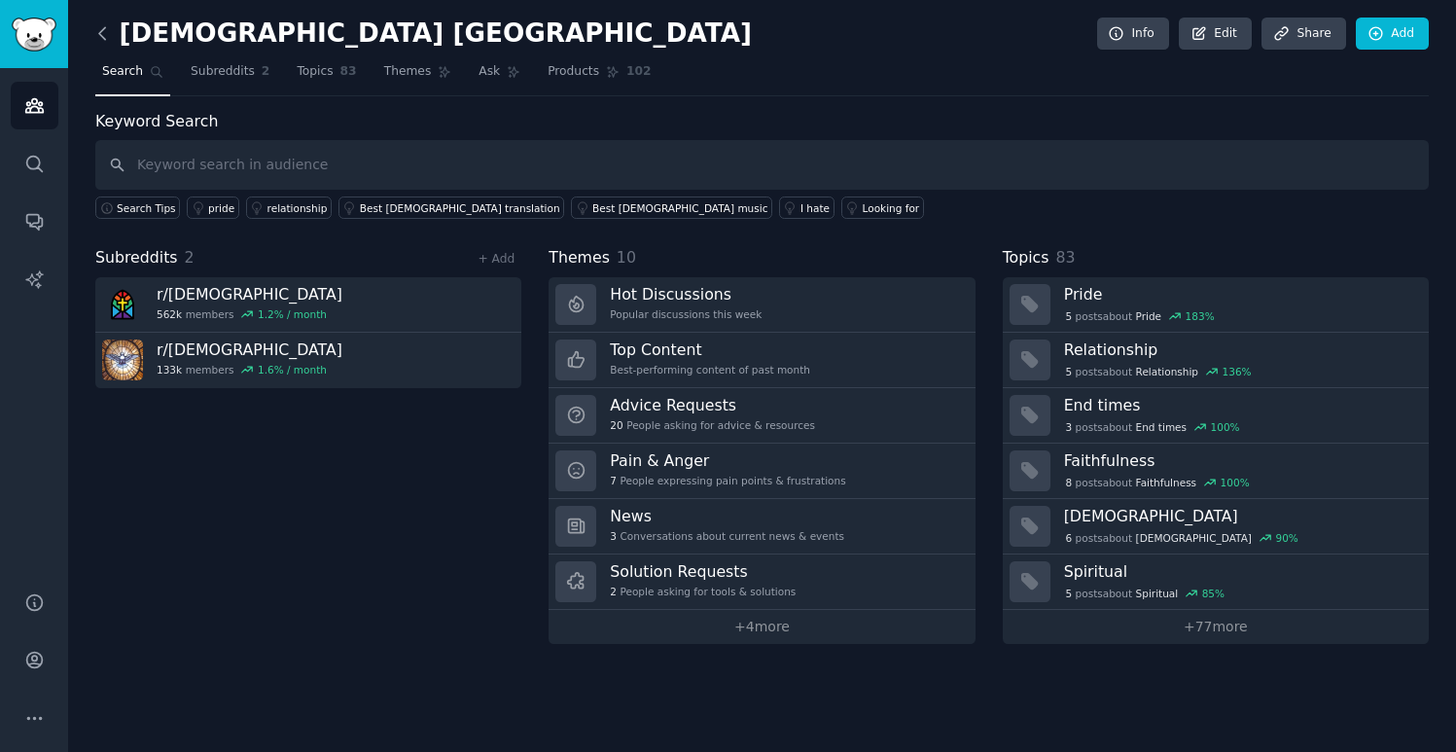
click at [106, 31] on icon at bounding box center [102, 33] width 20 height 20
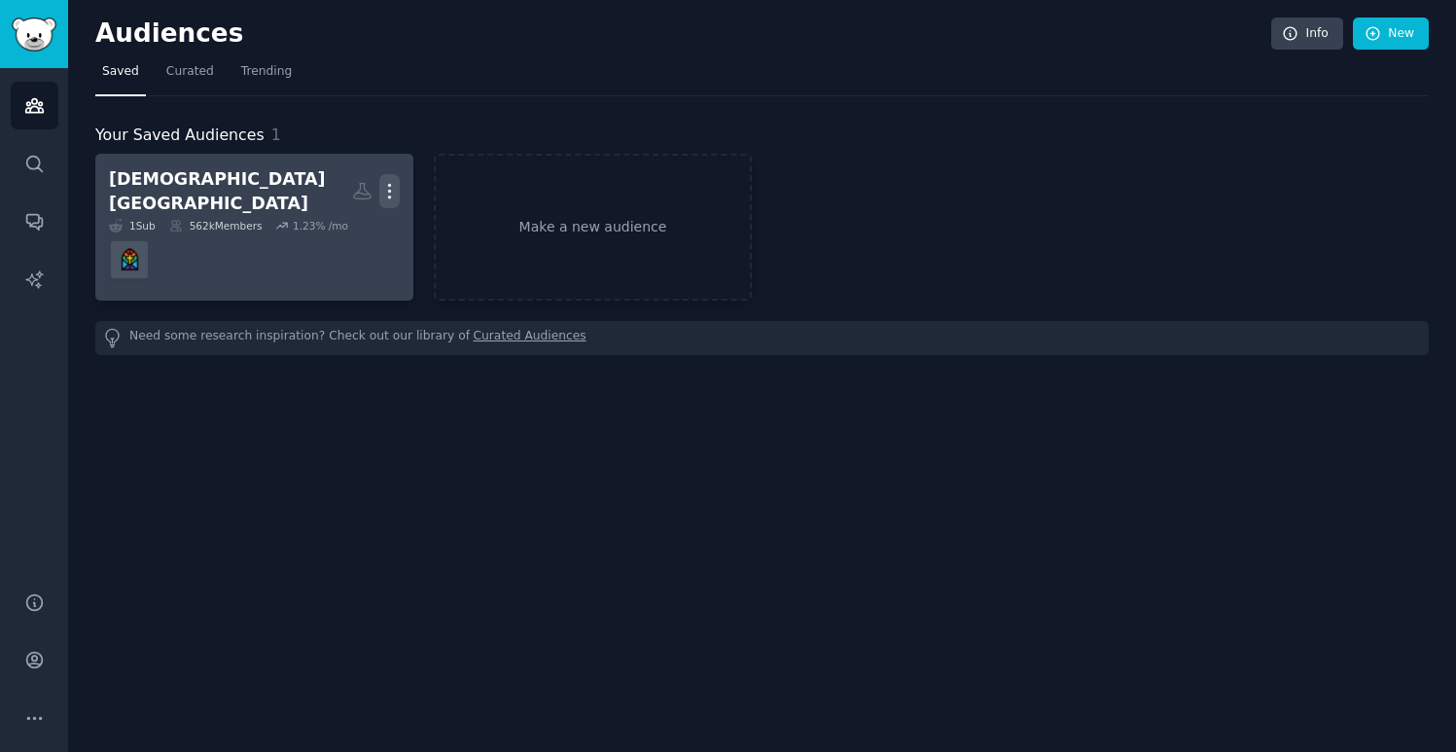
click at [387, 186] on icon "button" at bounding box center [389, 191] width 20 height 20
click at [195, 192] on div "[DEMOGRAPHIC_DATA] [GEOGRAPHIC_DATA]" at bounding box center [230, 191] width 243 height 48
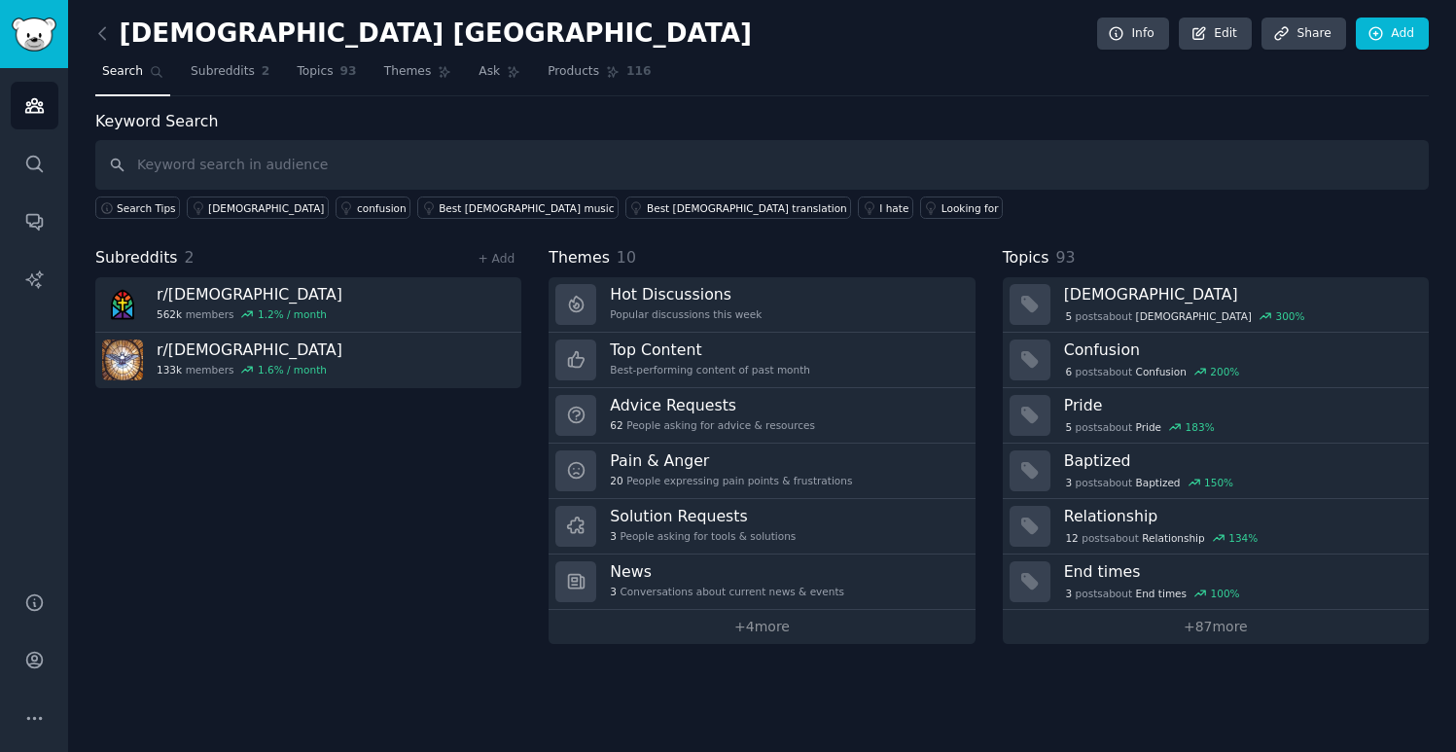
click at [246, 25] on h2 "[DEMOGRAPHIC_DATA] [GEOGRAPHIC_DATA]" at bounding box center [423, 33] width 657 height 31
click at [264, 33] on h2 "[DEMOGRAPHIC_DATA] [GEOGRAPHIC_DATA]" at bounding box center [423, 33] width 657 height 31
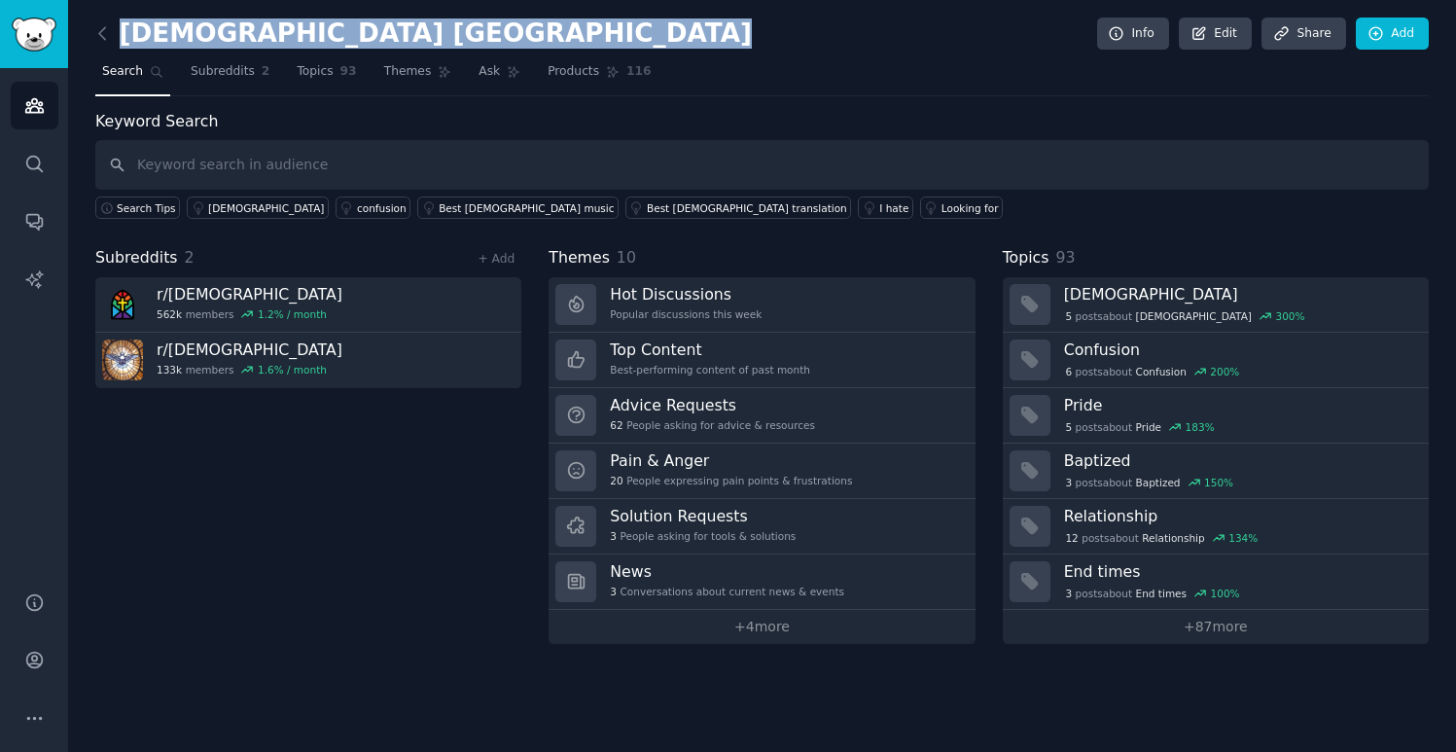
click at [264, 33] on h2 "[DEMOGRAPHIC_DATA] [GEOGRAPHIC_DATA]" at bounding box center [423, 33] width 657 height 31
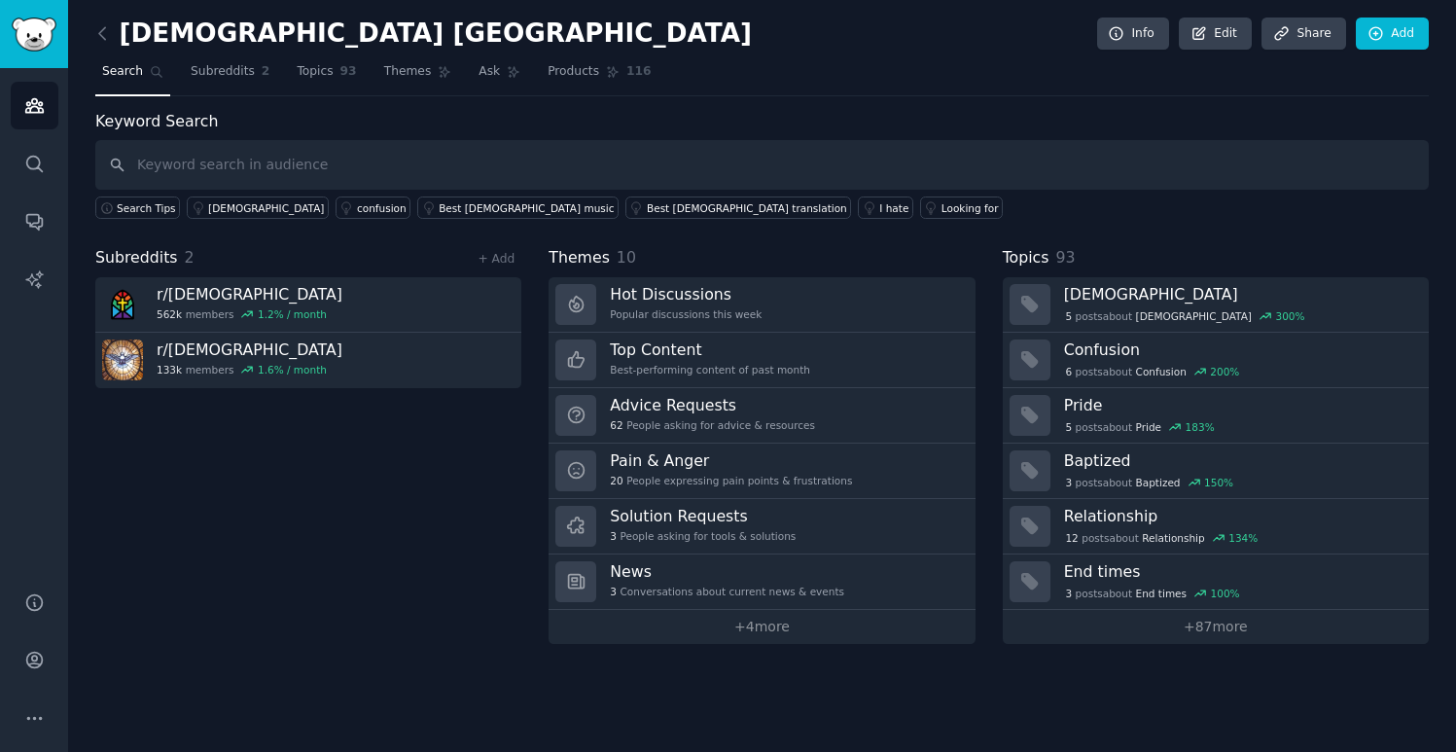
click at [403, 32] on div "[DEMOGRAPHIC_DATA] usa Info Edit Share Add" at bounding box center [762, 38] width 1334 height 40
click at [1192, 42] on link "Edit" at bounding box center [1215, 34] width 73 height 33
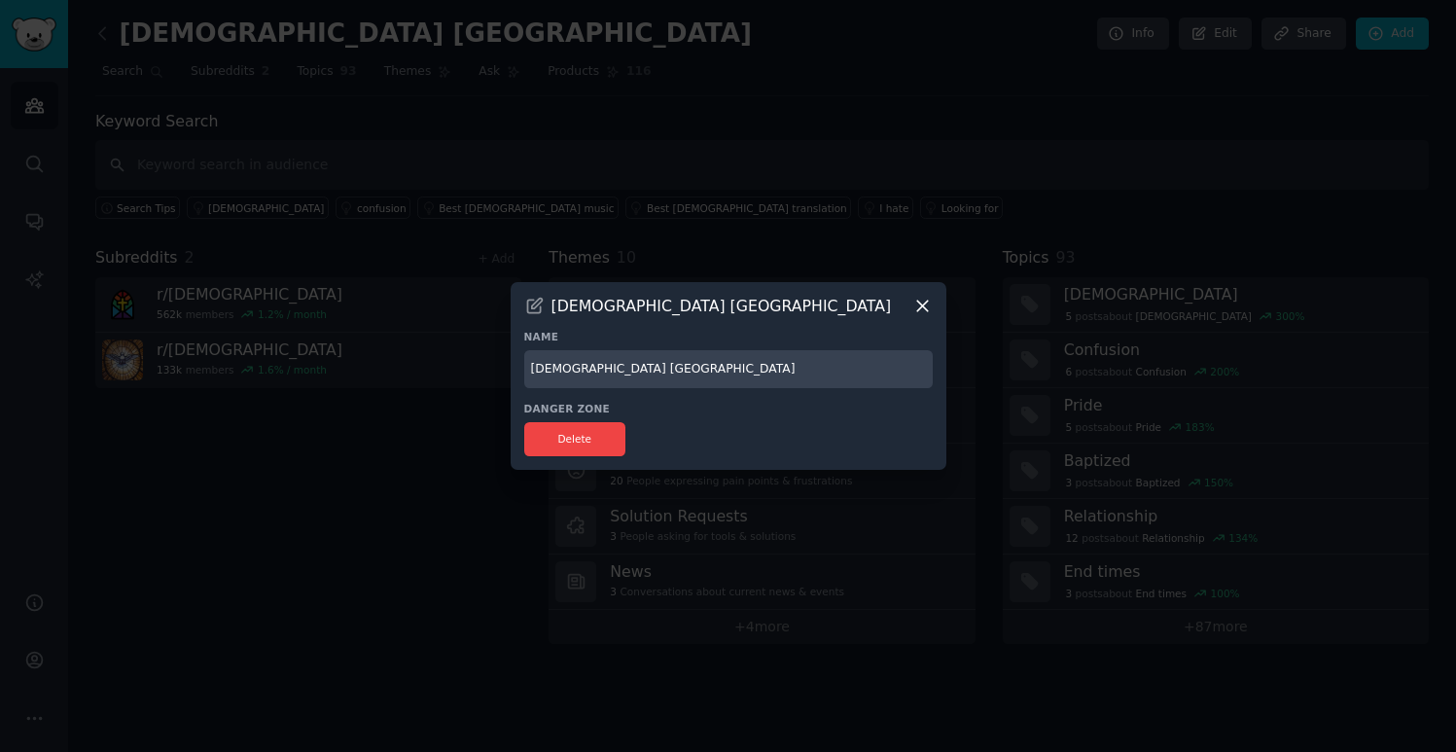
click at [628, 372] on input "[DEMOGRAPHIC_DATA] [GEOGRAPHIC_DATA]" at bounding box center [728, 369] width 409 height 38
type input "c"
type input "[DEMOGRAPHIC_DATA],[DEMOGRAPHIC_DATA]"
click at [968, 499] on div at bounding box center [728, 376] width 1456 height 752
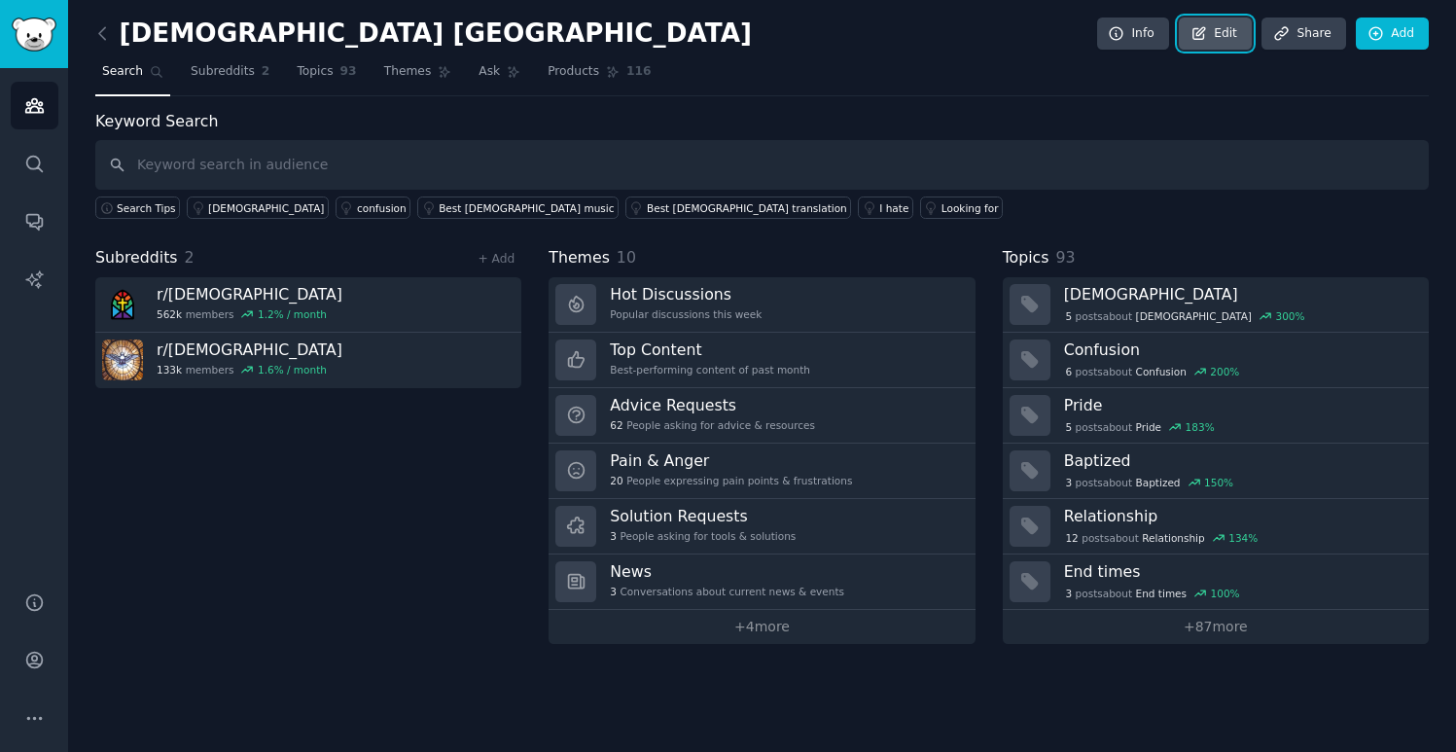
click at [1216, 39] on link "Edit" at bounding box center [1215, 34] width 73 height 33
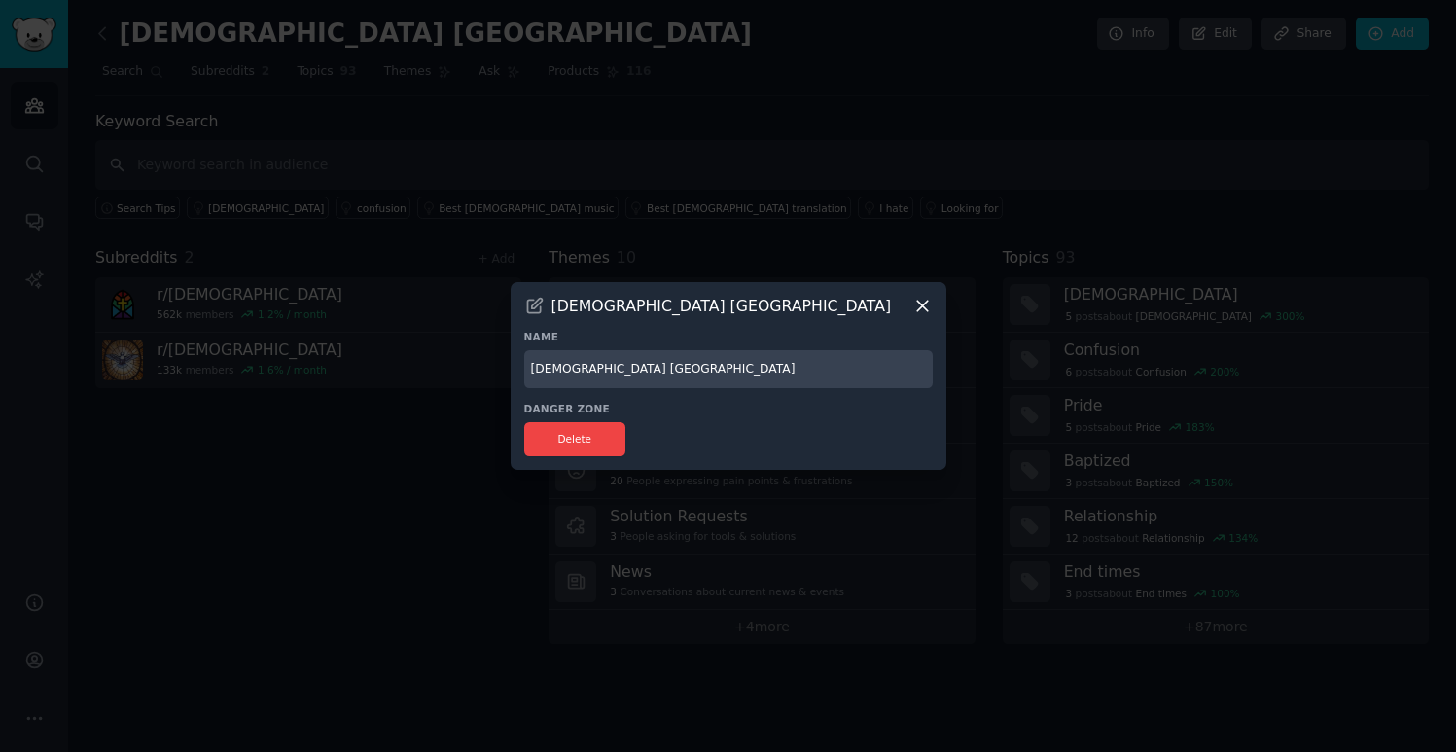
click at [614, 374] on input "[DEMOGRAPHIC_DATA] [GEOGRAPHIC_DATA]" at bounding box center [728, 369] width 409 height 38
click at [599, 443] on button "Delete" at bounding box center [575, 439] width 102 height 34
click at [563, 312] on h3 "[DEMOGRAPHIC_DATA] [GEOGRAPHIC_DATA]" at bounding box center [722, 306] width 340 height 20
click at [529, 306] on icon at bounding box center [534, 306] width 20 height 20
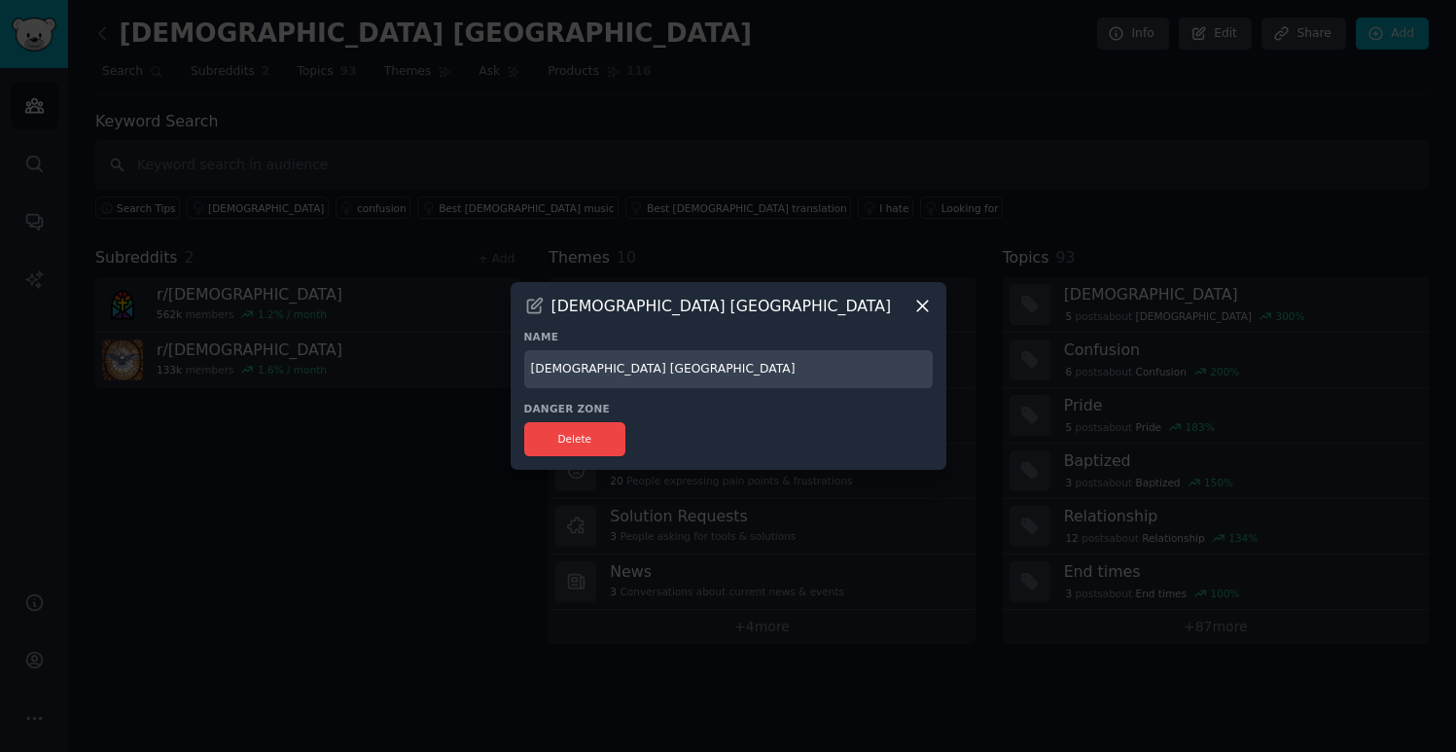
click at [592, 361] on input "[DEMOGRAPHIC_DATA] [GEOGRAPHIC_DATA]" at bounding box center [728, 369] width 409 height 38
click at [642, 364] on input "[DEMOGRAPHIC_DATA] [GEOGRAPHIC_DATA]" at bounding box center [728, 369] width 409 height 38
click at [640, 369] on input "[DEMOGRAPHIC_DATA] [GEOGRAPHIC_DATA]" at bounding box center [728, 369] width 409 height 38
type input "[DEMOGRAPHIC_DATA]"
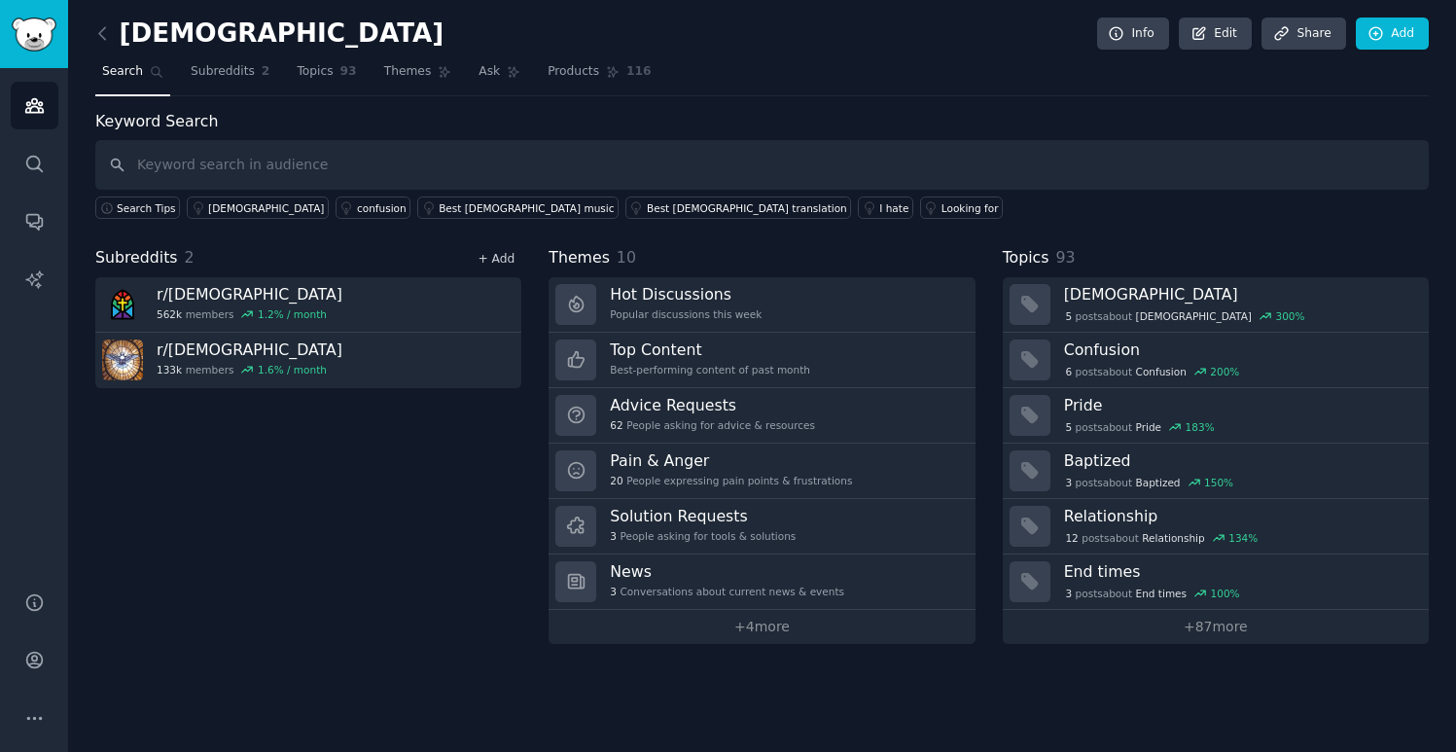
click at [495, 256] on link "+ Add" at bounding box center [496, 259] width 37 height 14
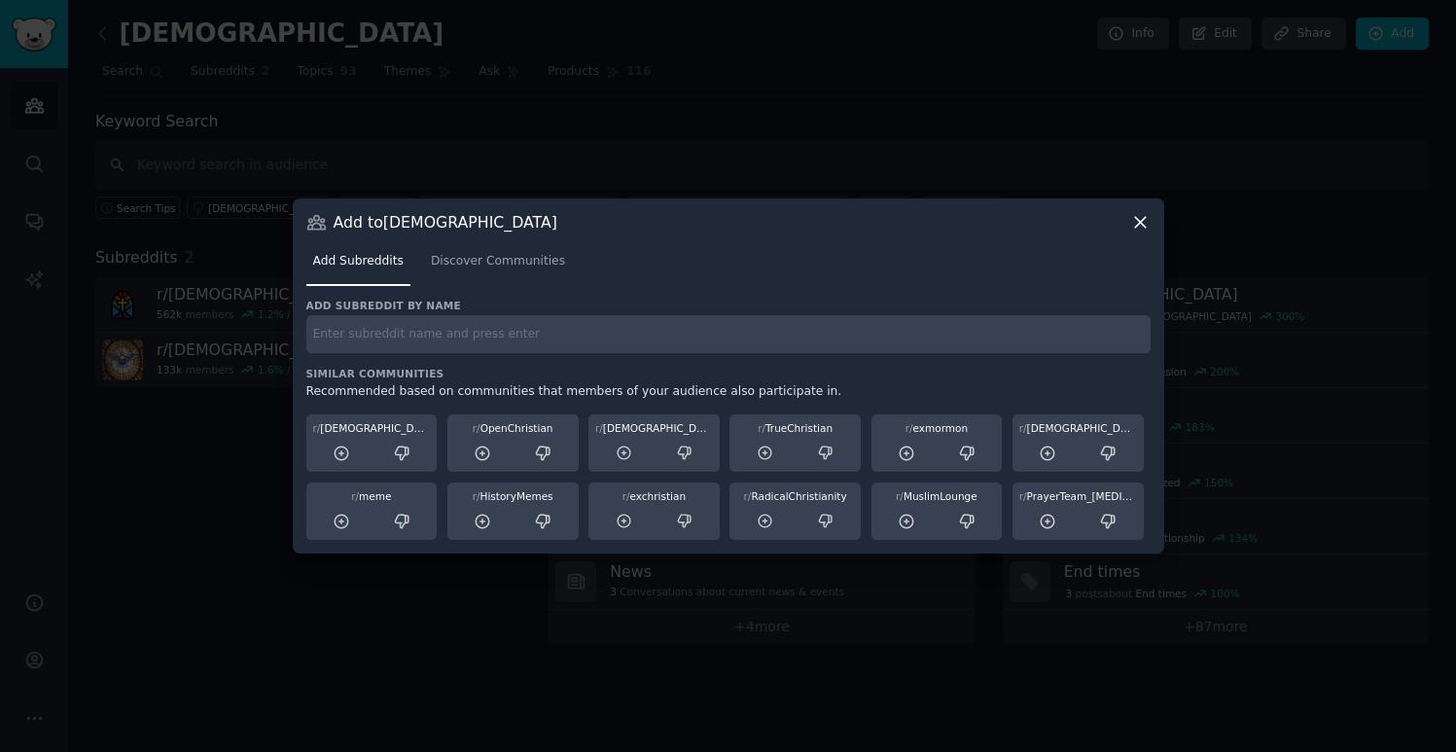
click at [512, 365] on div "Add subreddit by name Similar Communities Recommended based on communities that…" at bounding box center [728, 420] width 844 height 242
type input "c"
click at [502, 359] on div "Add subreddit by name Similar Communities Recommended based on communities that…" at bounding box center [728, 420] width 844 height 242
click at [489, 270] on link "Discover Communities" at bounding box center [498, 266] width 148 height 40
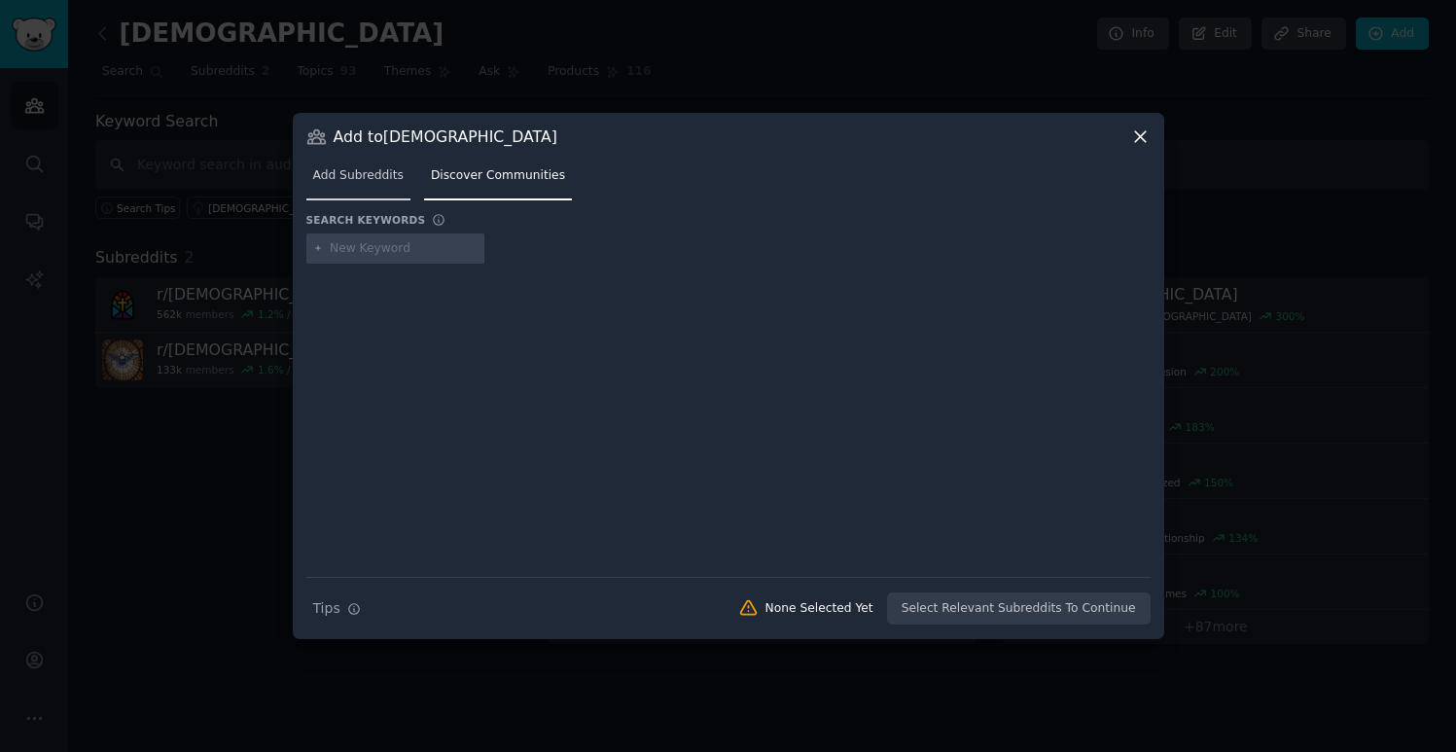
click at [339, 186] on link "Add Subreddits" at bounding box center [358, 180] width 104 height 40
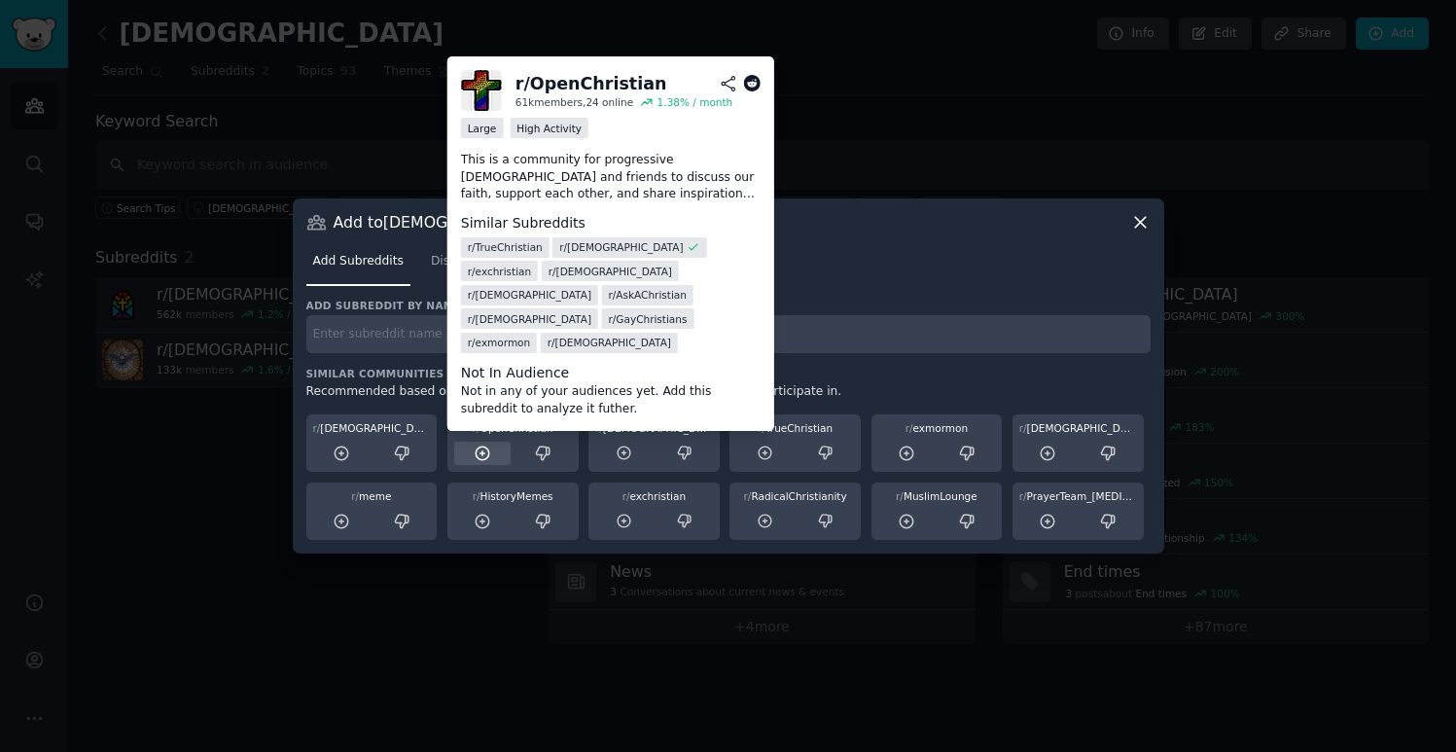
click at [488, 458] on icon at bounding box center [483, 454] width 18 height 18
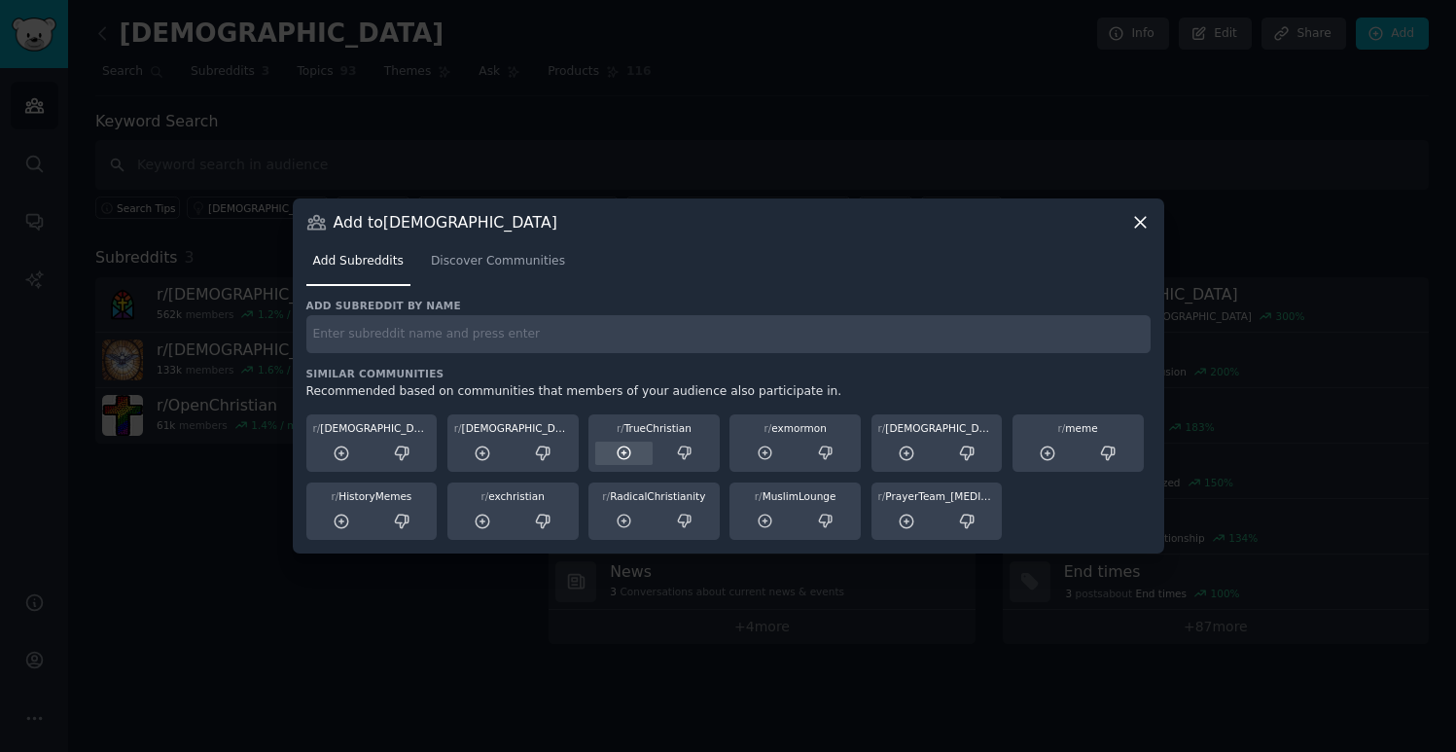
click at [623, 456] on icon at bounding box center [625, 454] width 18 height 18
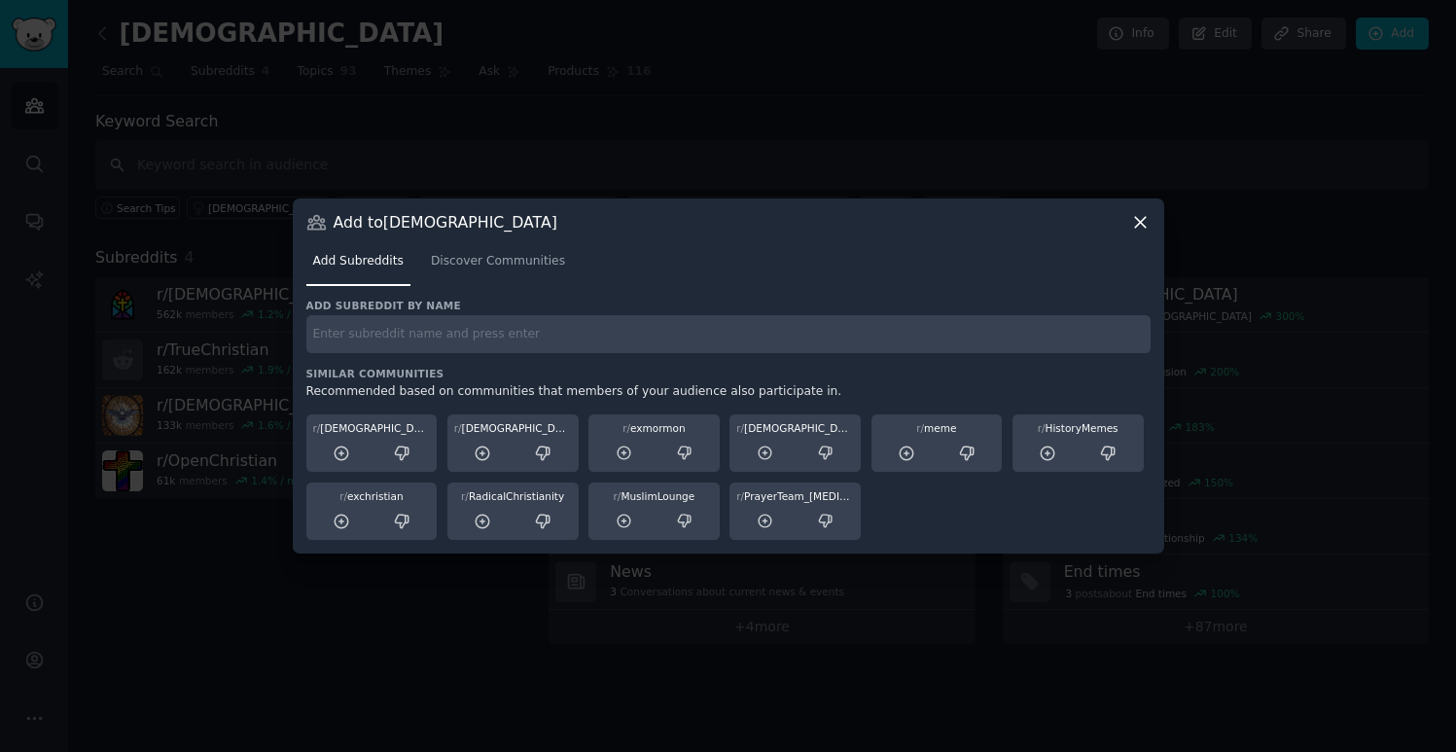
click at [635, 338] on input "text" at bounding box center [728, 334] width 844 height 38
type input "c"
type input "з"
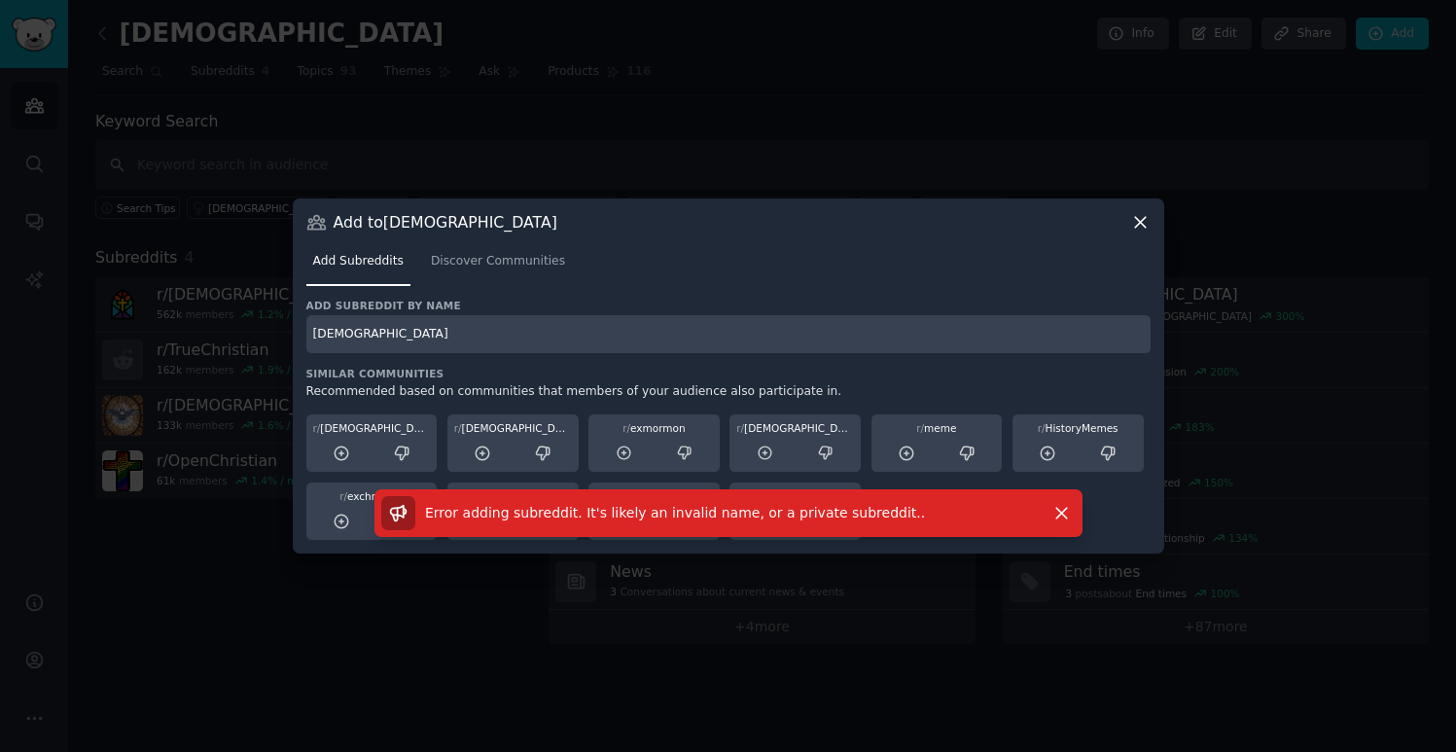
click at [434, 340] on input "[DEMOGRAPHIC_DATA]" at bounding box center [728, 334] width 844 height 38
type input "protes"
click at [432, 340] on input "protes" at bounding box center [728, 334] width 844 height 38
type input "[DEMOGRAPHIC_DATA]"
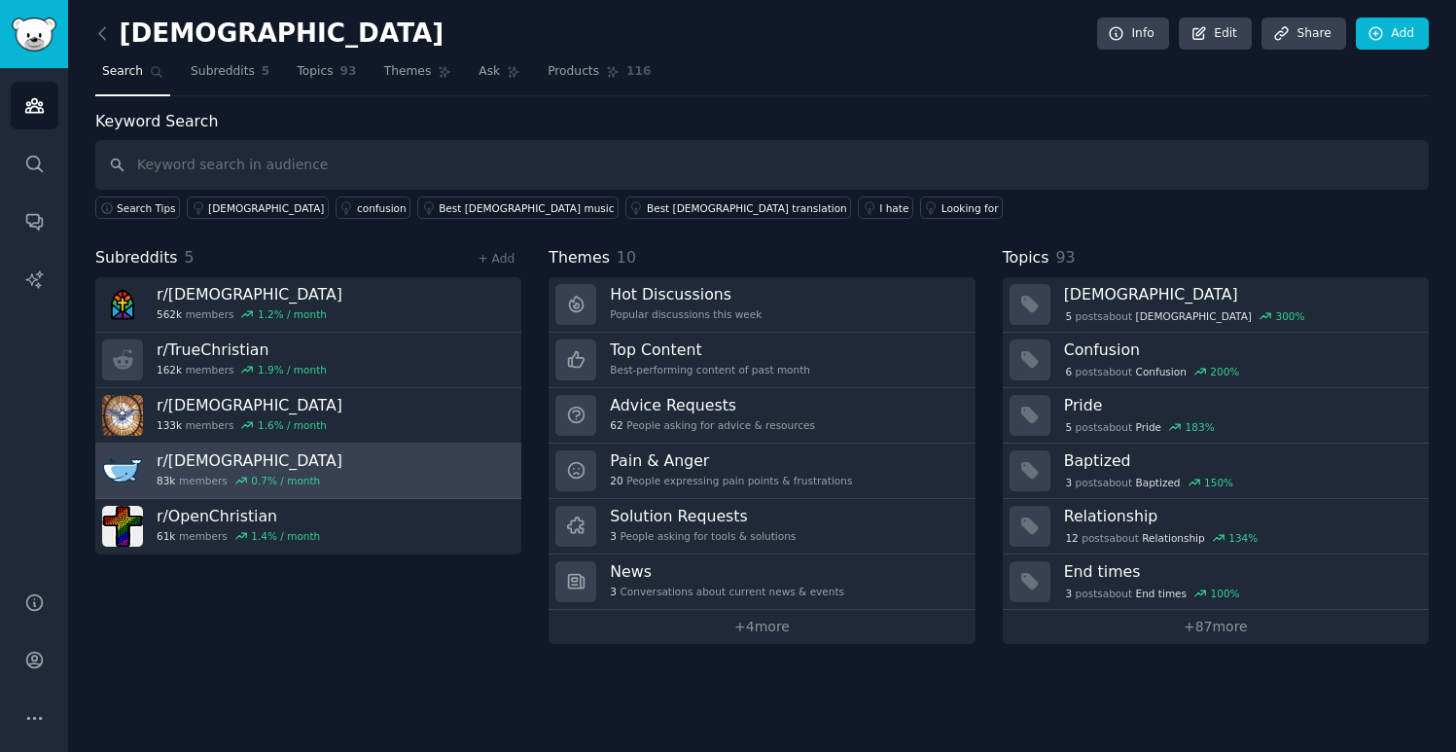
click at [358, 479] on link "r/ [DEMOGRAPHIC_DATA] 83k members 0.7 % / month" at bounding box center [308, 471] width 426 height 55
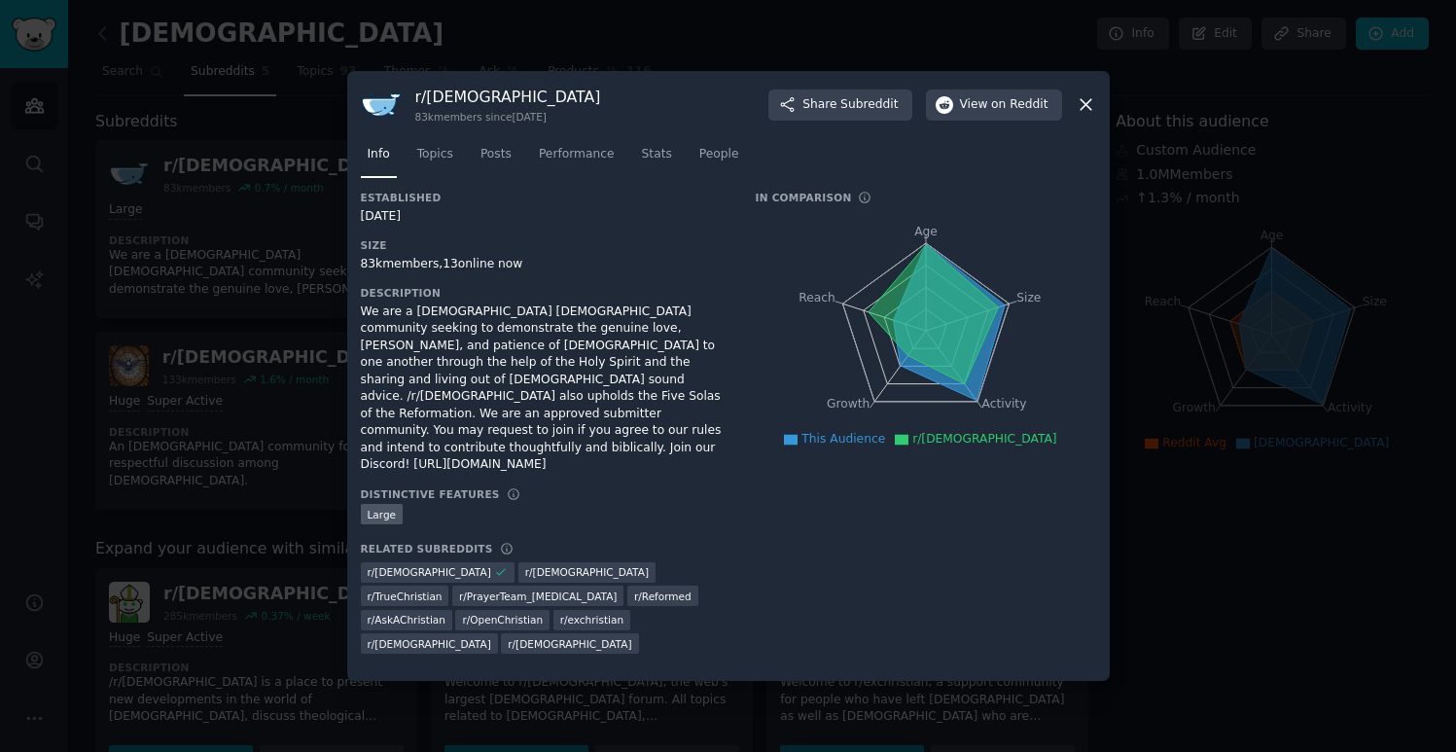
click at [258, 441] on div at bounding box center [728, 376] width 1456 height 752
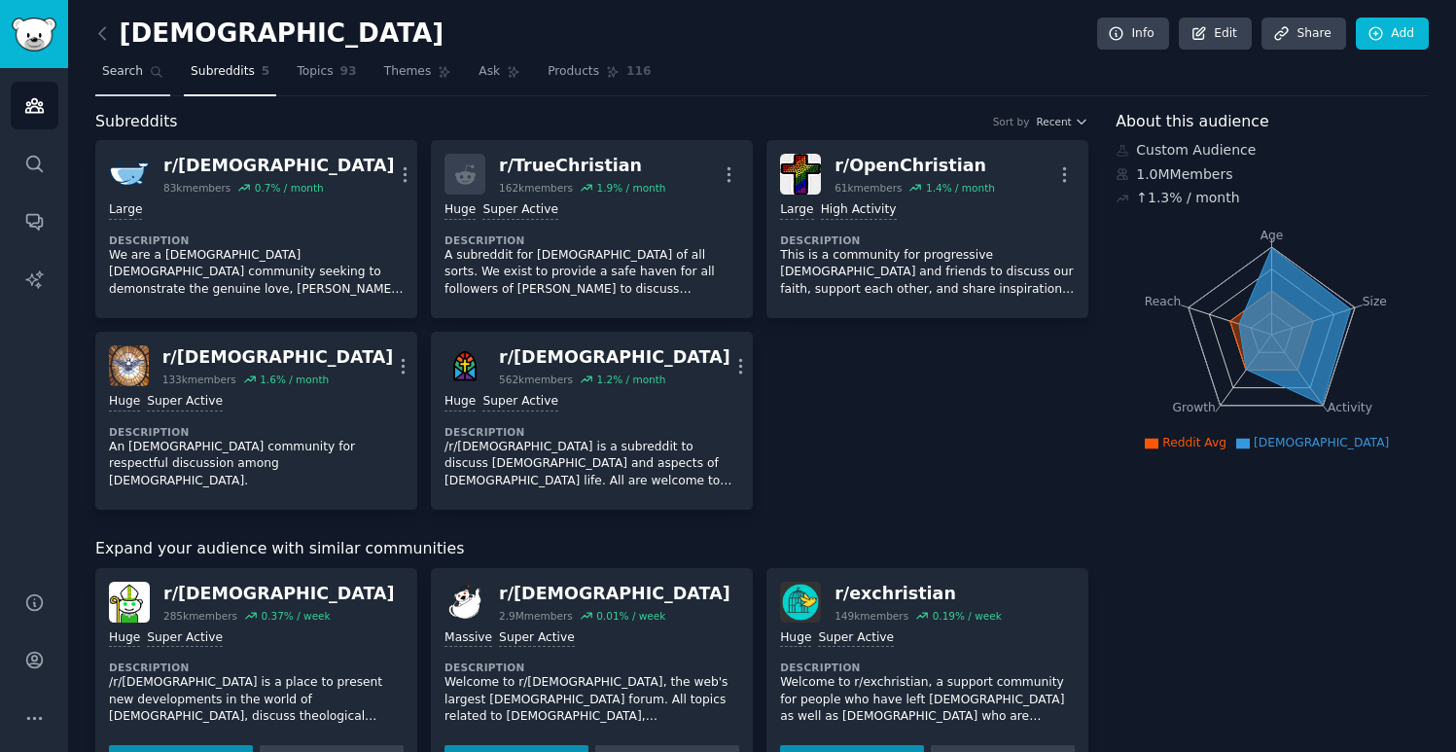
click at [127, 84] on link "Search" at bounding box center [132, 76] width 75 height 40
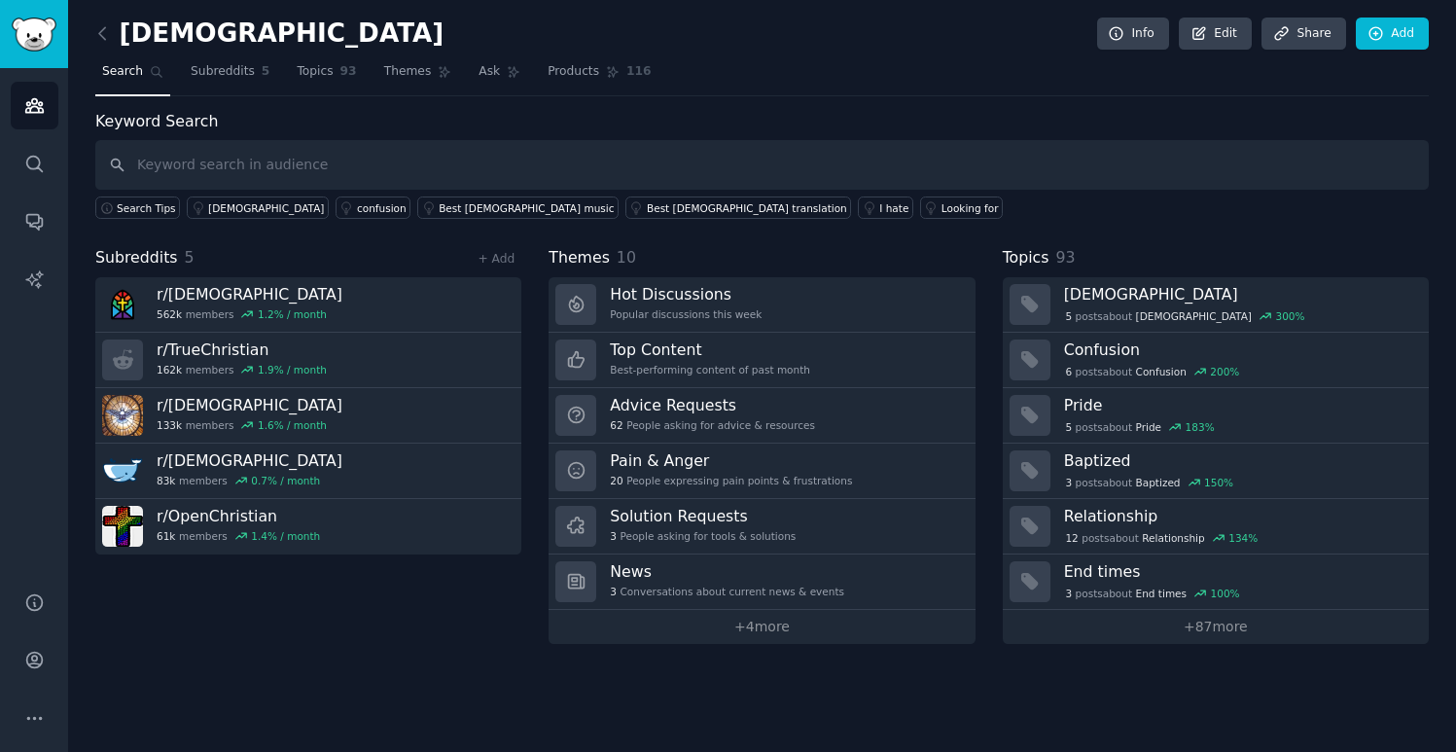
click at [278, 81] on nav "Search Subreddits 5 Topics 93 Themes Ask Products 116" at bounding box center [762, 76] width 1334 height 40
click at [194, 160] on input "text" at bounding box center [762, 165] width 1334 height 50
click at [500, 259] on link "+ Add" at bounding box center [496, 259] width 37 height 14
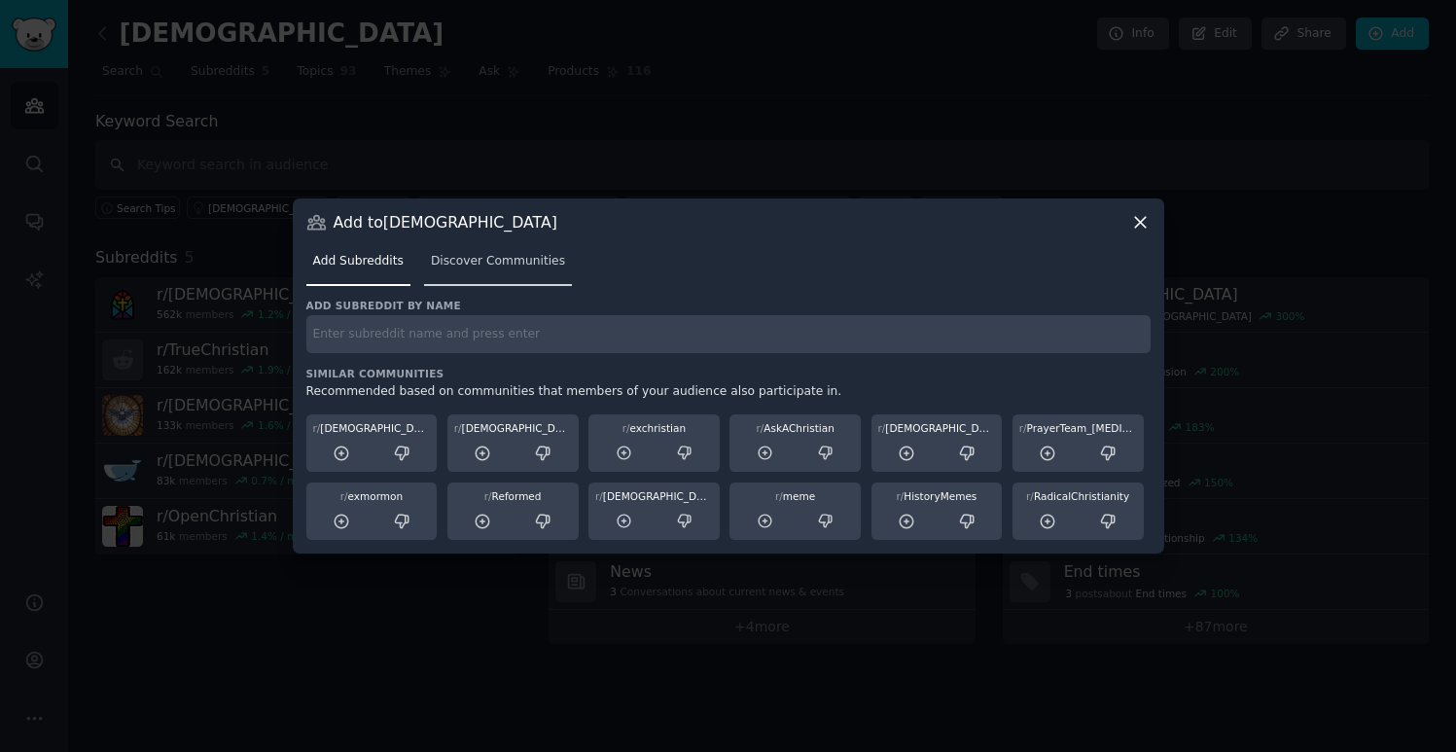
click at [479, 280] on link "Discover Communities" at bounding box center [498, 266] width 148 height 40
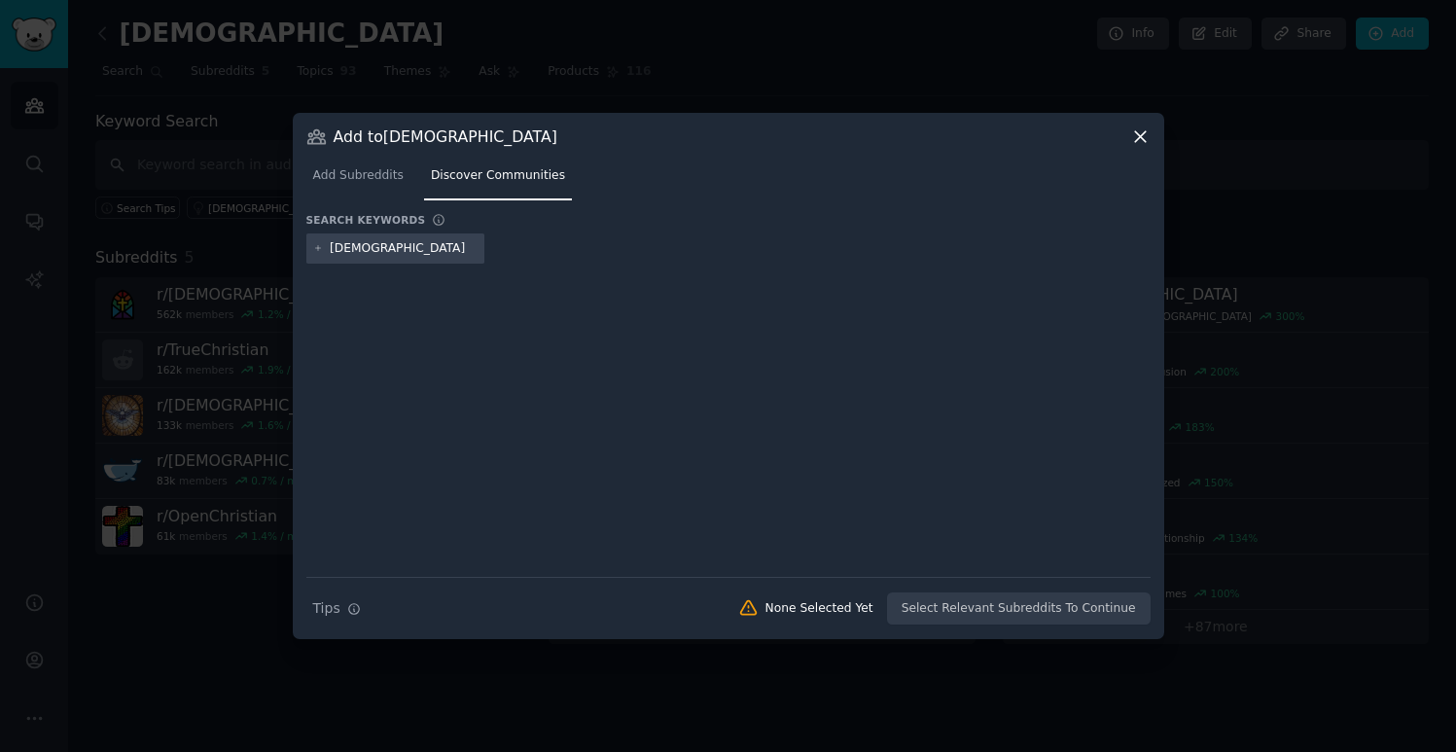
type input "[DEMOGRAPHIC_DATA]"
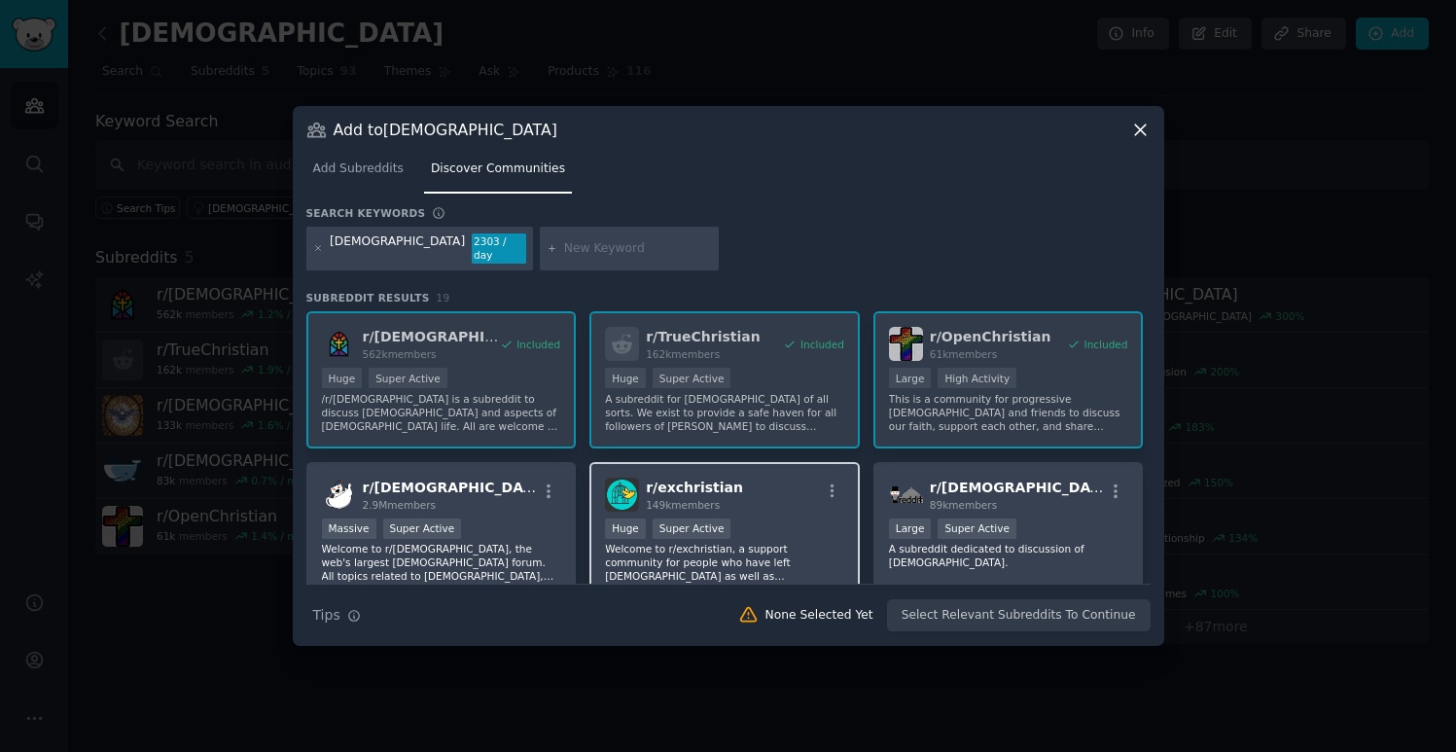
scroll to position [149, 0]
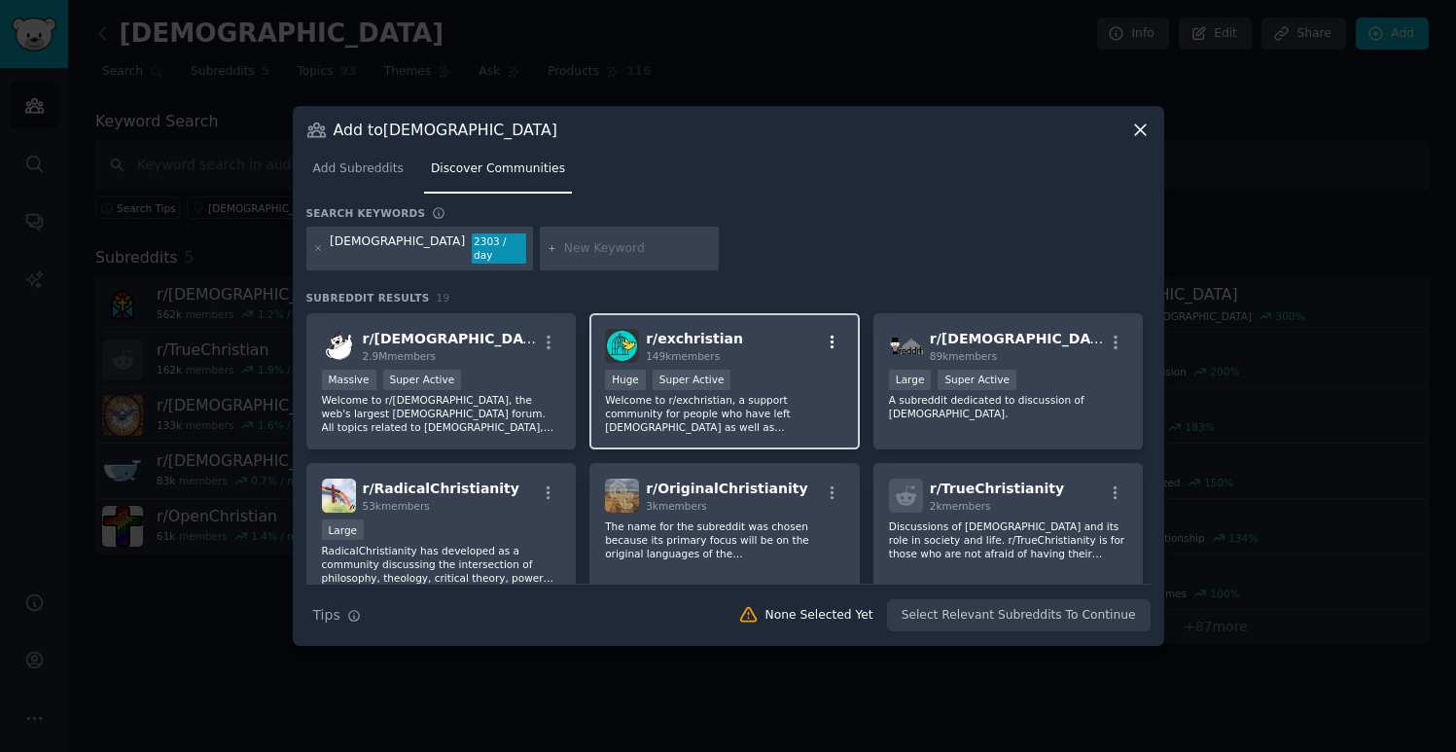
click at [830, 344] on icon "button" at bounding box center [833, 343] width 18 height 18
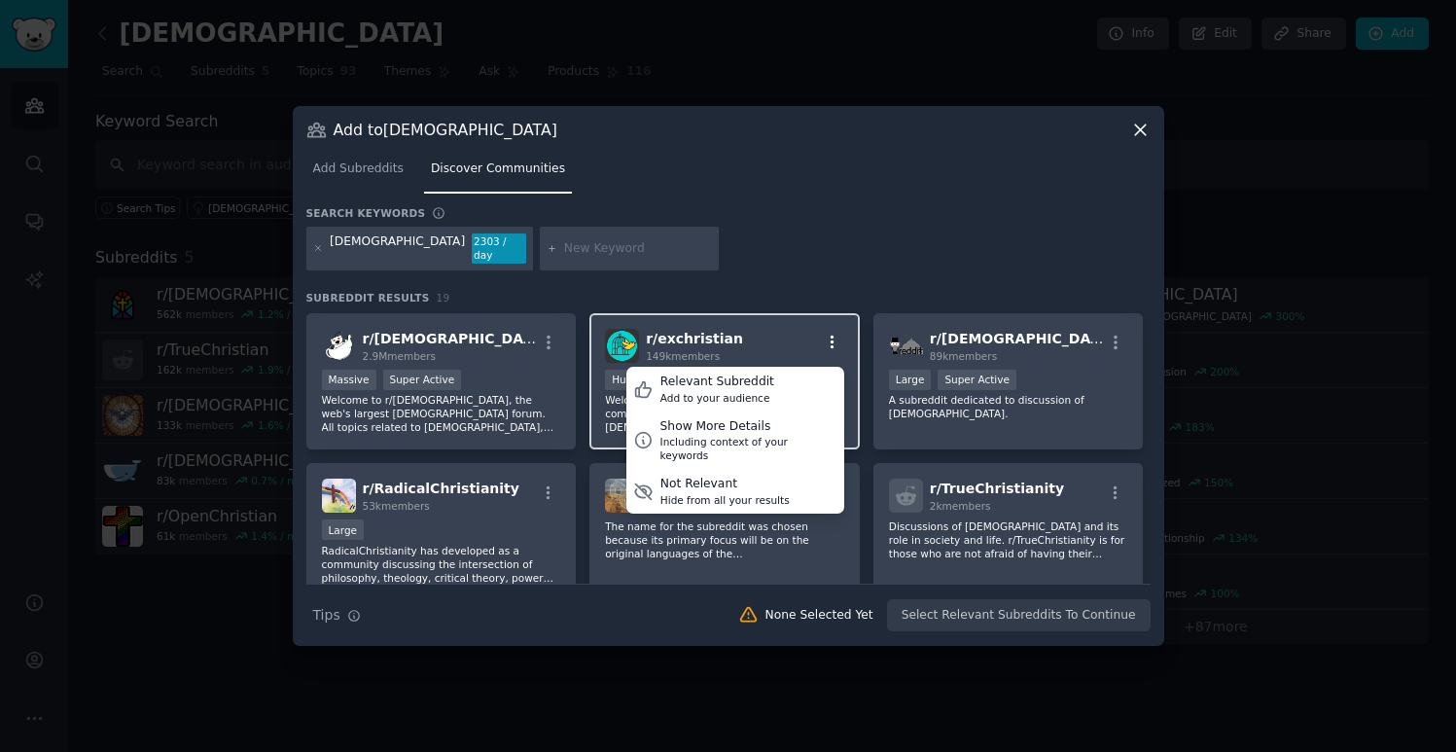
click at [830, 343] on icon "button" at bounding box center [833, 343] width 18 height 18
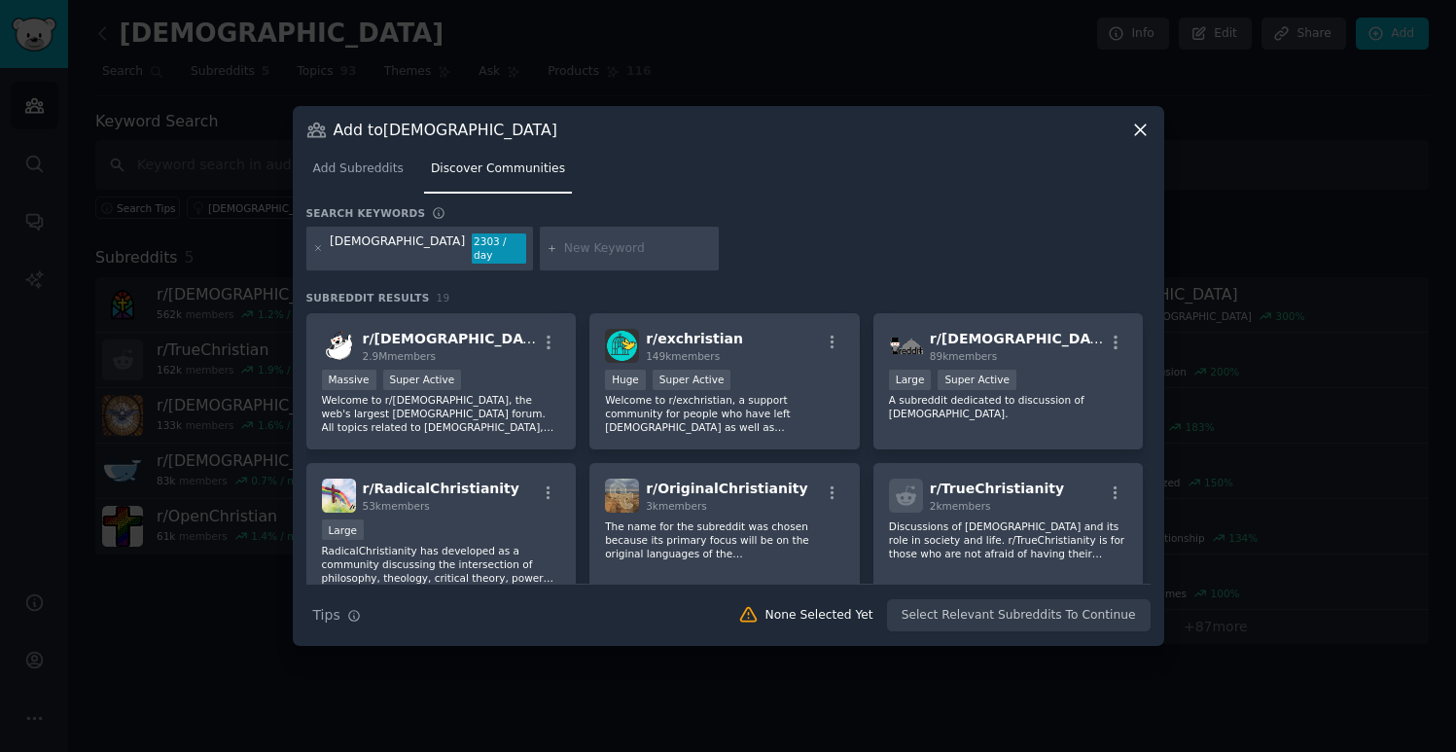
scroll to position [77, 0]
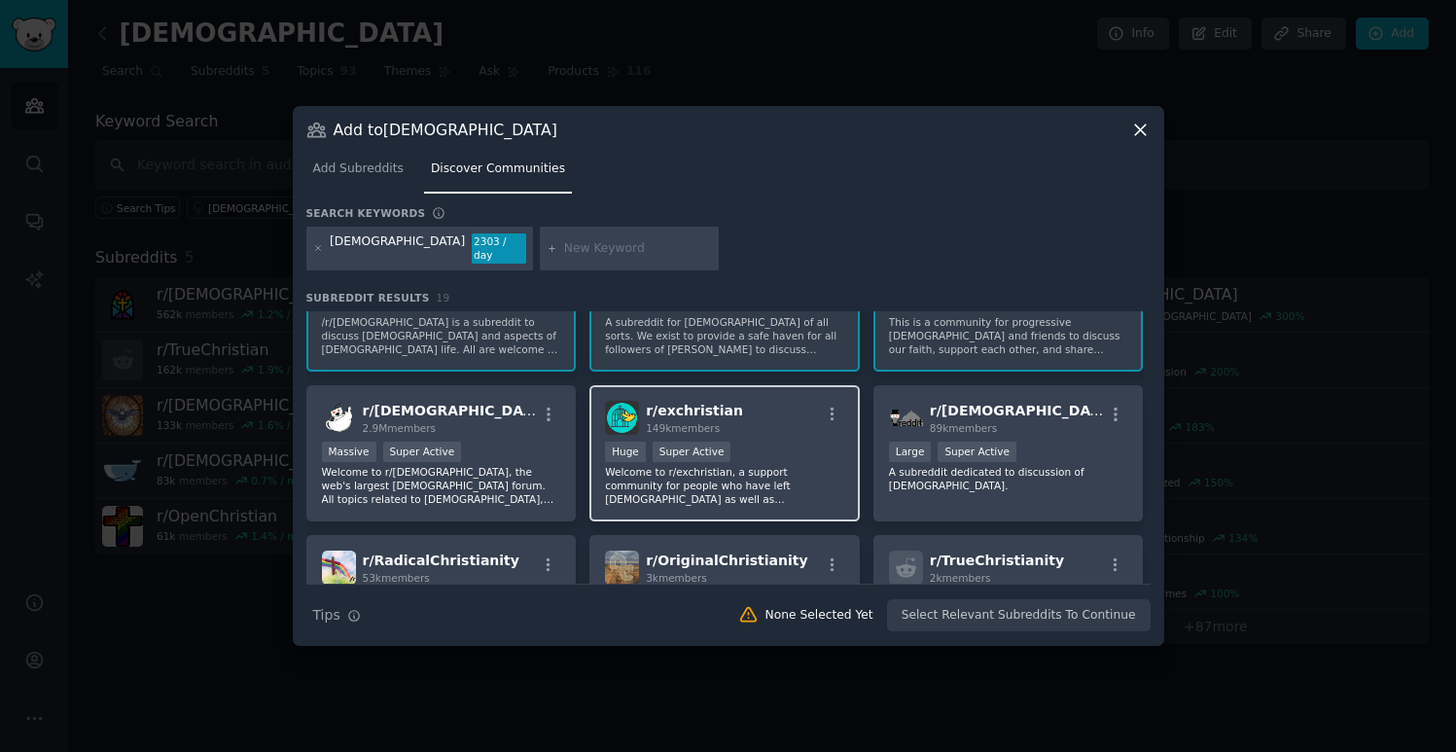
click at [783, 463] on div ">= 95th percentile for submissions / day Huge Super Active" at bounding box center [724, 454] width 239 height 24
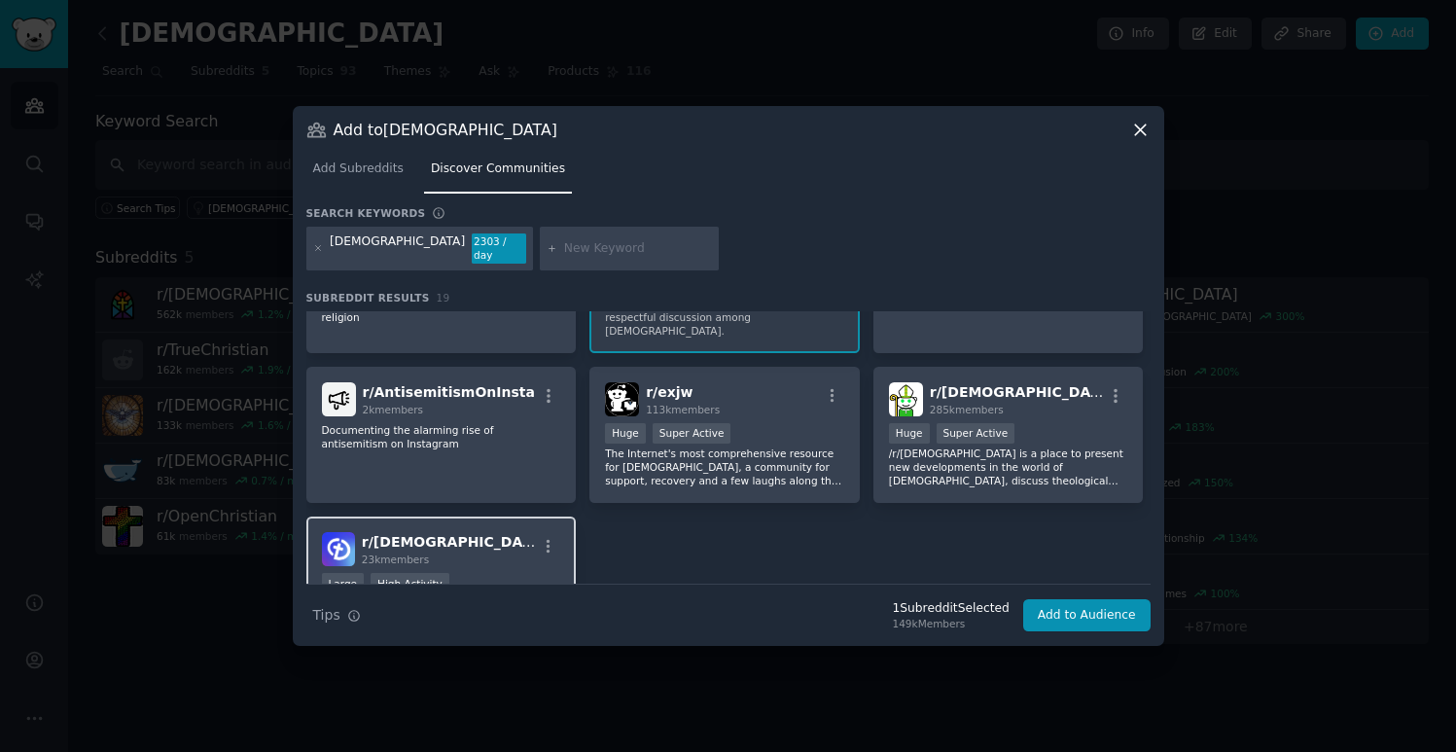
scroll to position [806, 0]
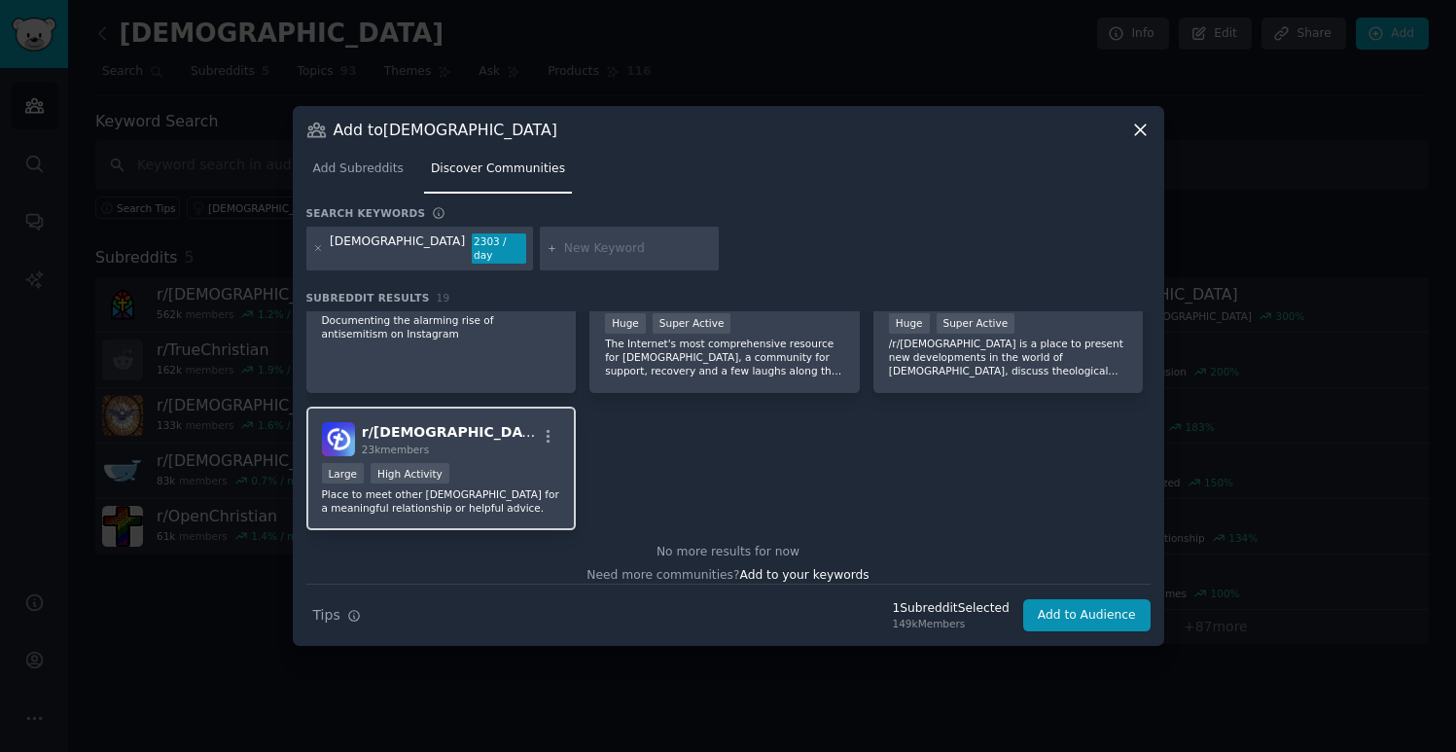
click at [488, 487] on p "Place to meet other [DEMOGRAPHIC_DATA] for a meaningful relationship or helpful…" at bounding box center [441, 500] width 239 height 27
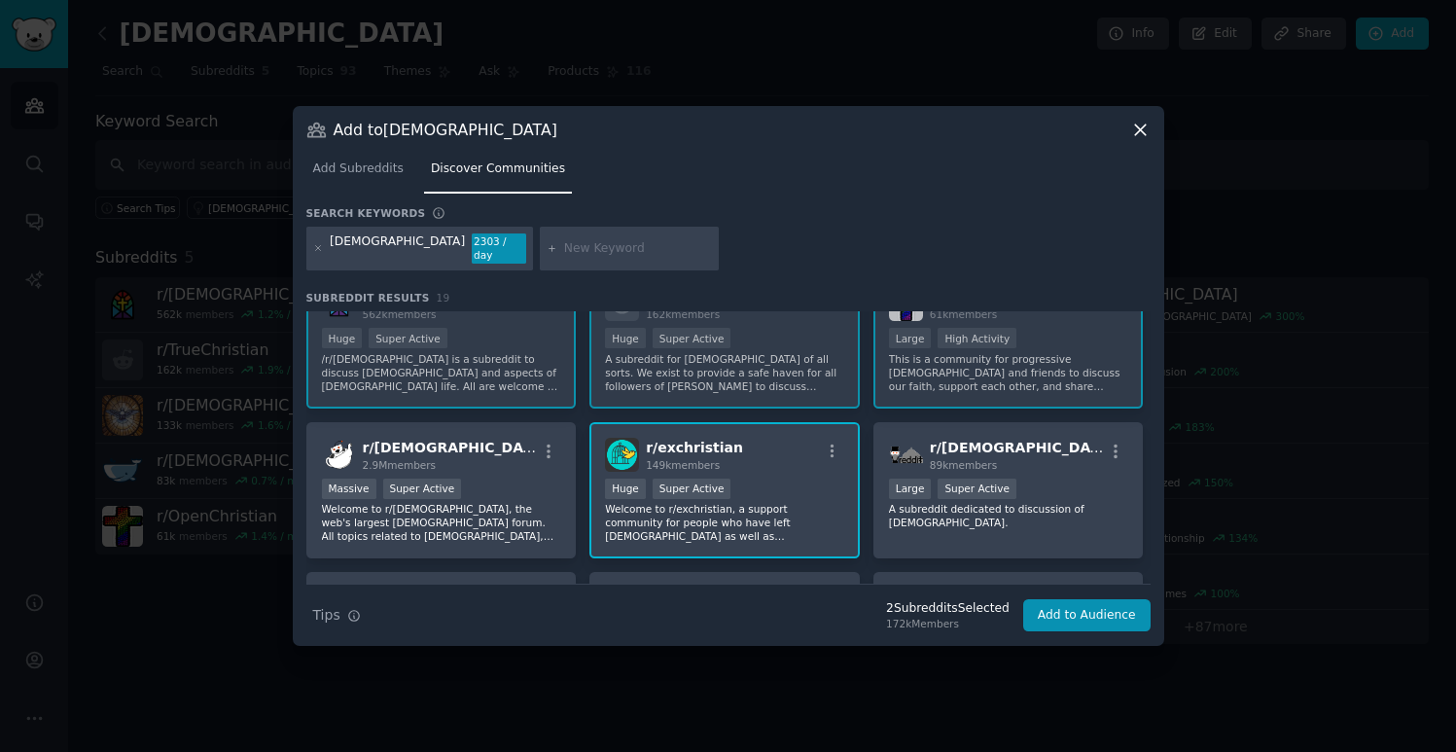
scroll to position [69, 0]
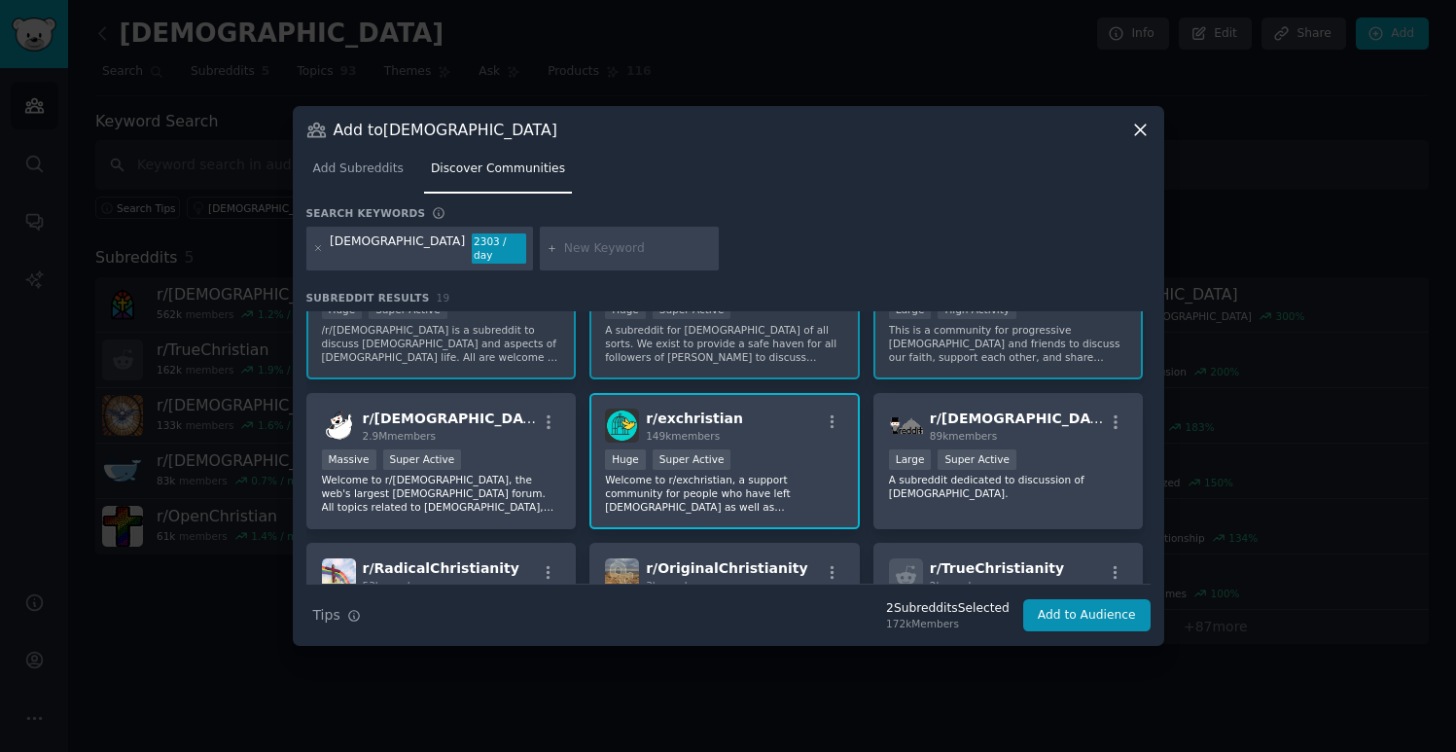
click at [772, 435] on div "r/ exchristian 149k members" at bounding box center [724, 426] width 239 height 34
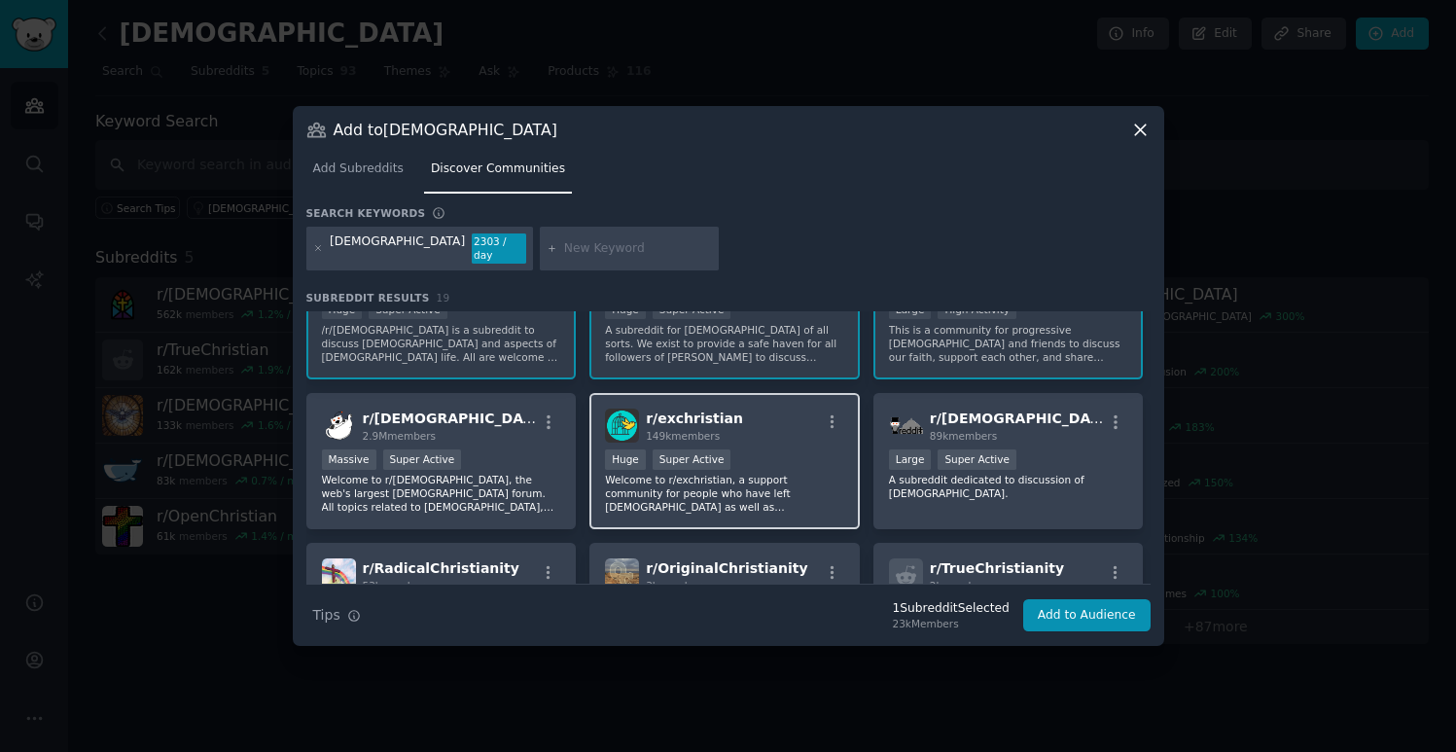
click at [772, 435] on div "r/ exchristian 149k members" at bounding box center [724, 426] width 239 height 34
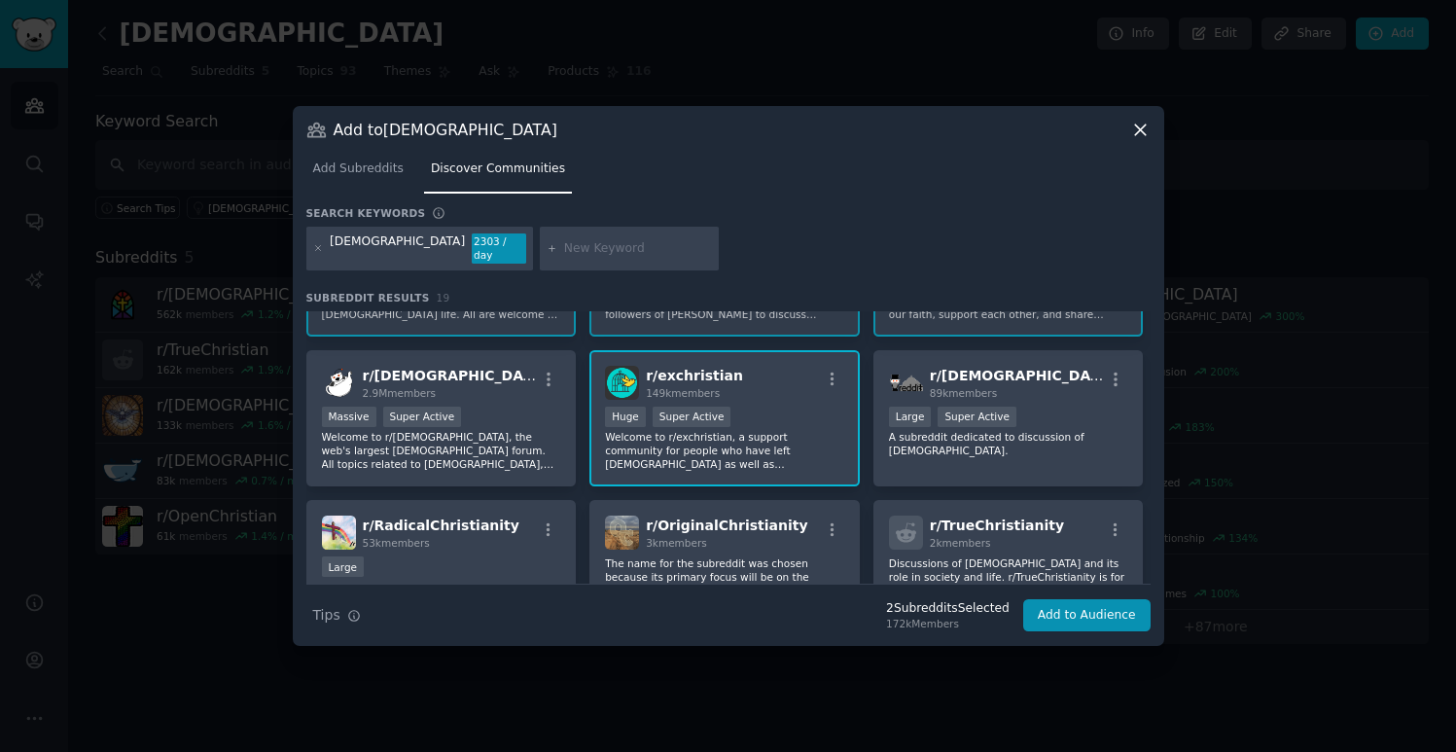
scroll to position [114, 0]
click at [768, 387] on div "r/ exchristian 149k members" at bounding box center [724, 381] width 239 height 34
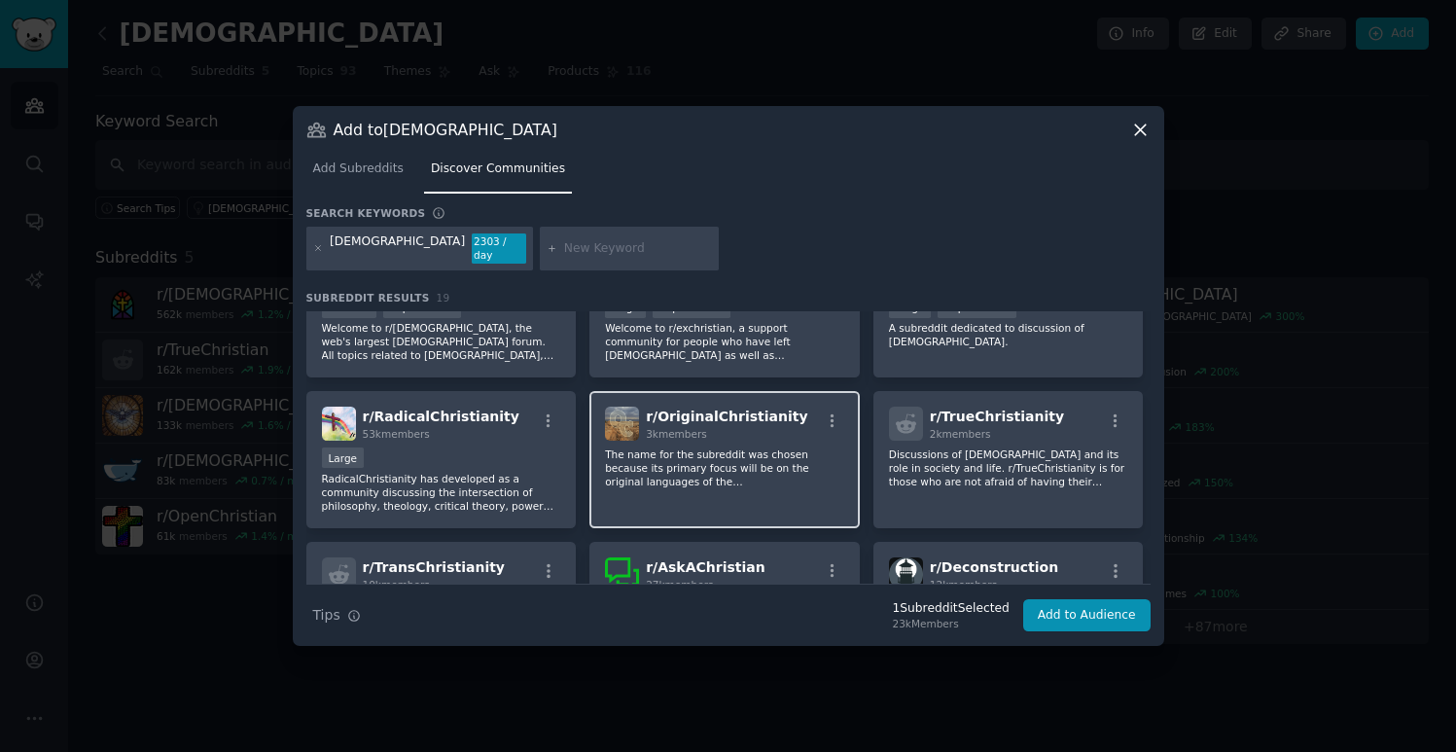
scroll to position [225, 0]
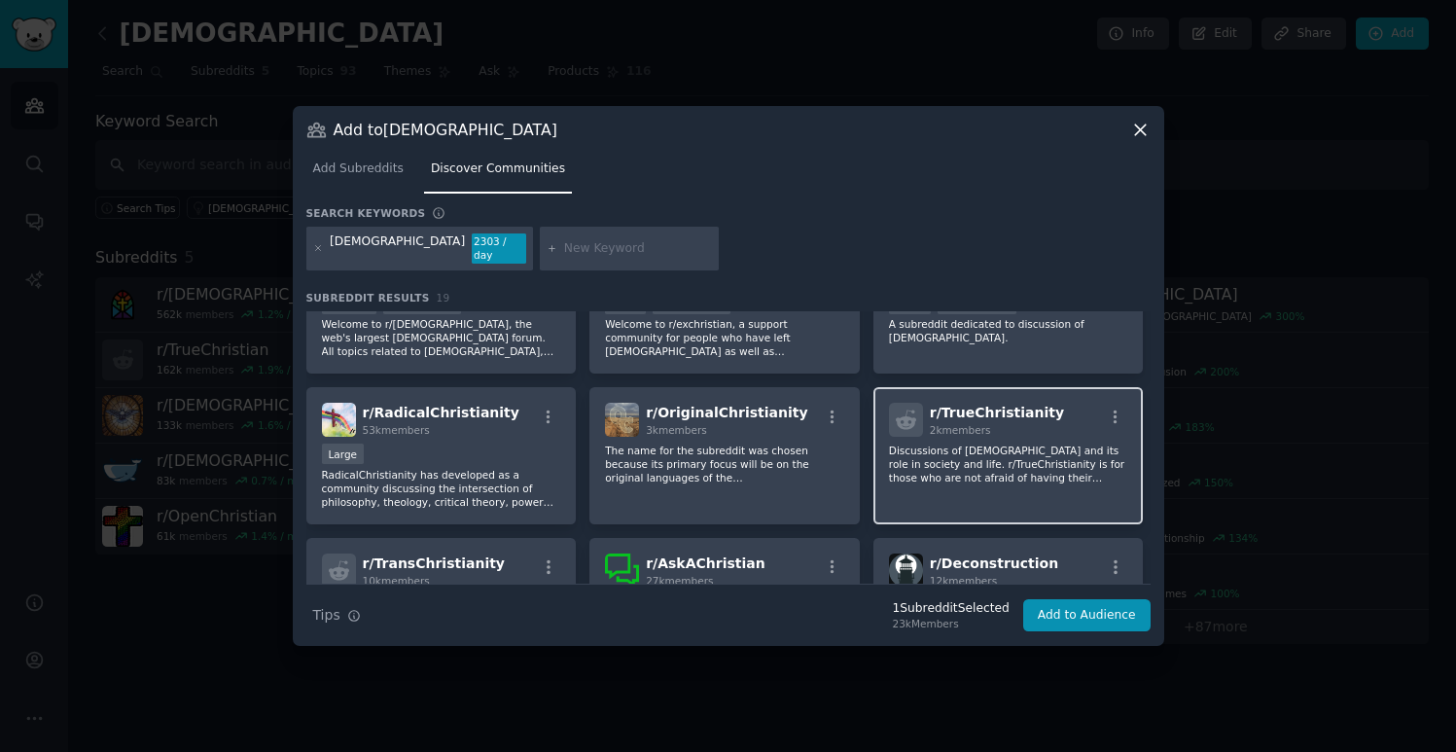
click at [993, 493] on div "r/ TrueChristianity 2k members Discussions of [DEMOGRAPHIC_DATA] and its role i…" at bounding box center [1009, 455] width 270 height 137
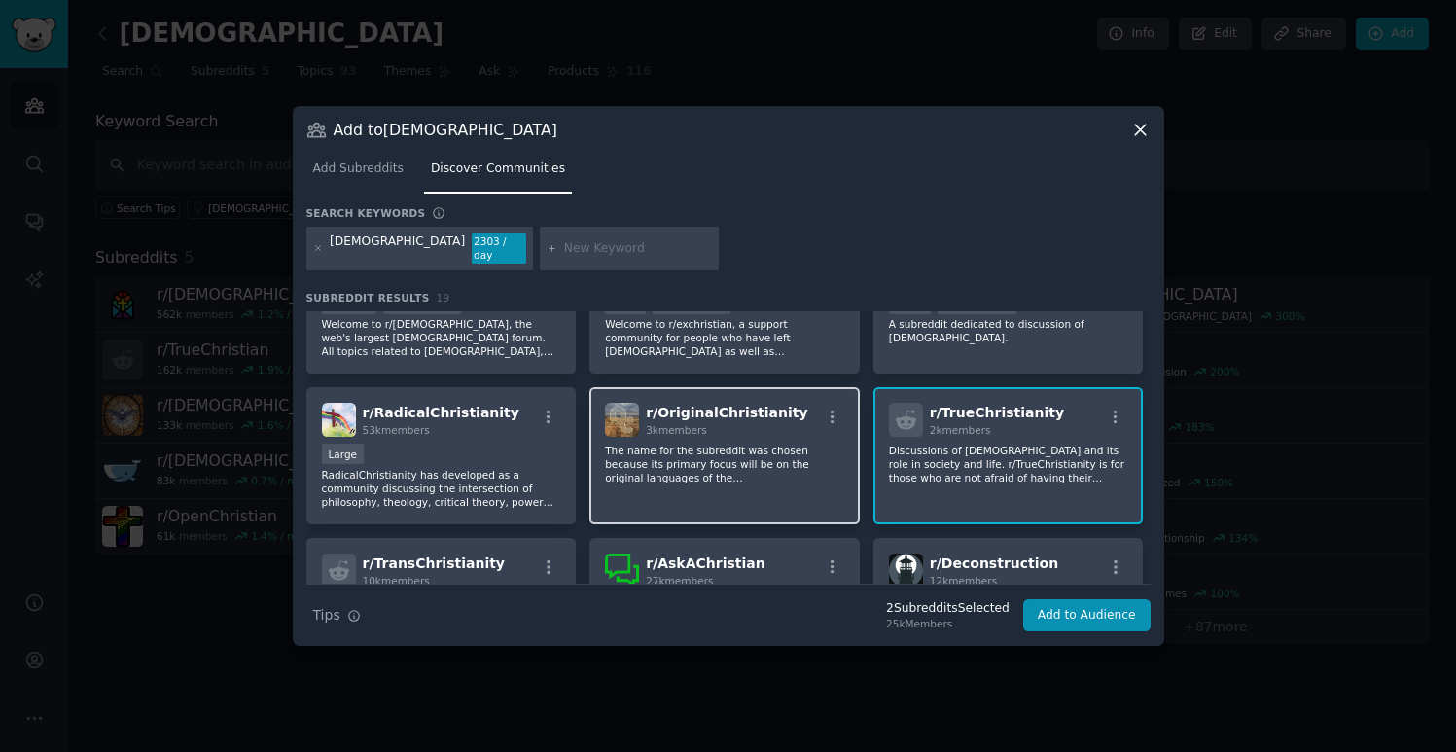
click at [769, 499] on div "r/ OriginalChristianity 3k members The name for the subreddit was chosen becaus…" at bounding box center [724, 455] width 270 height 137
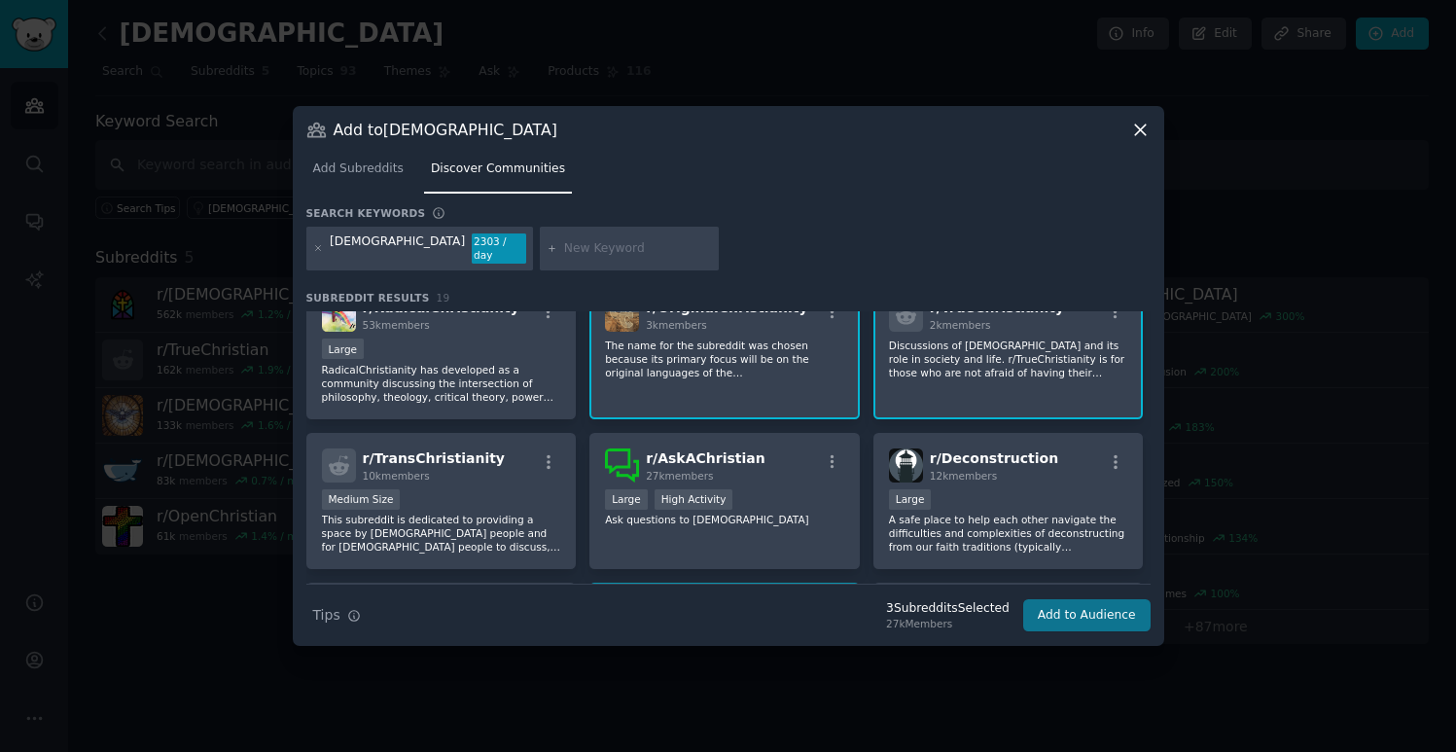
scroll to position [364, 0]
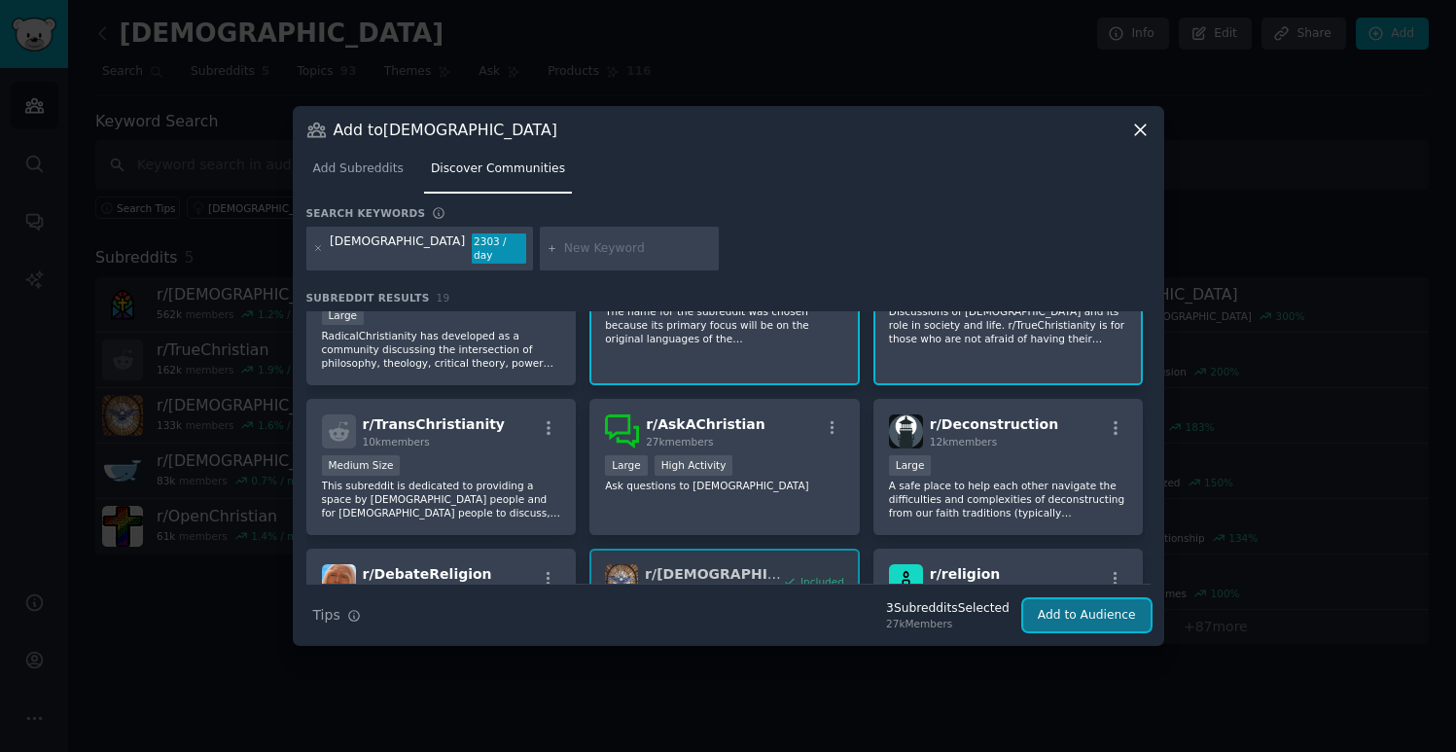
click at [1107, 617] on button "Add to Audience" at bounding box center [1086, 615] width 127 height 33
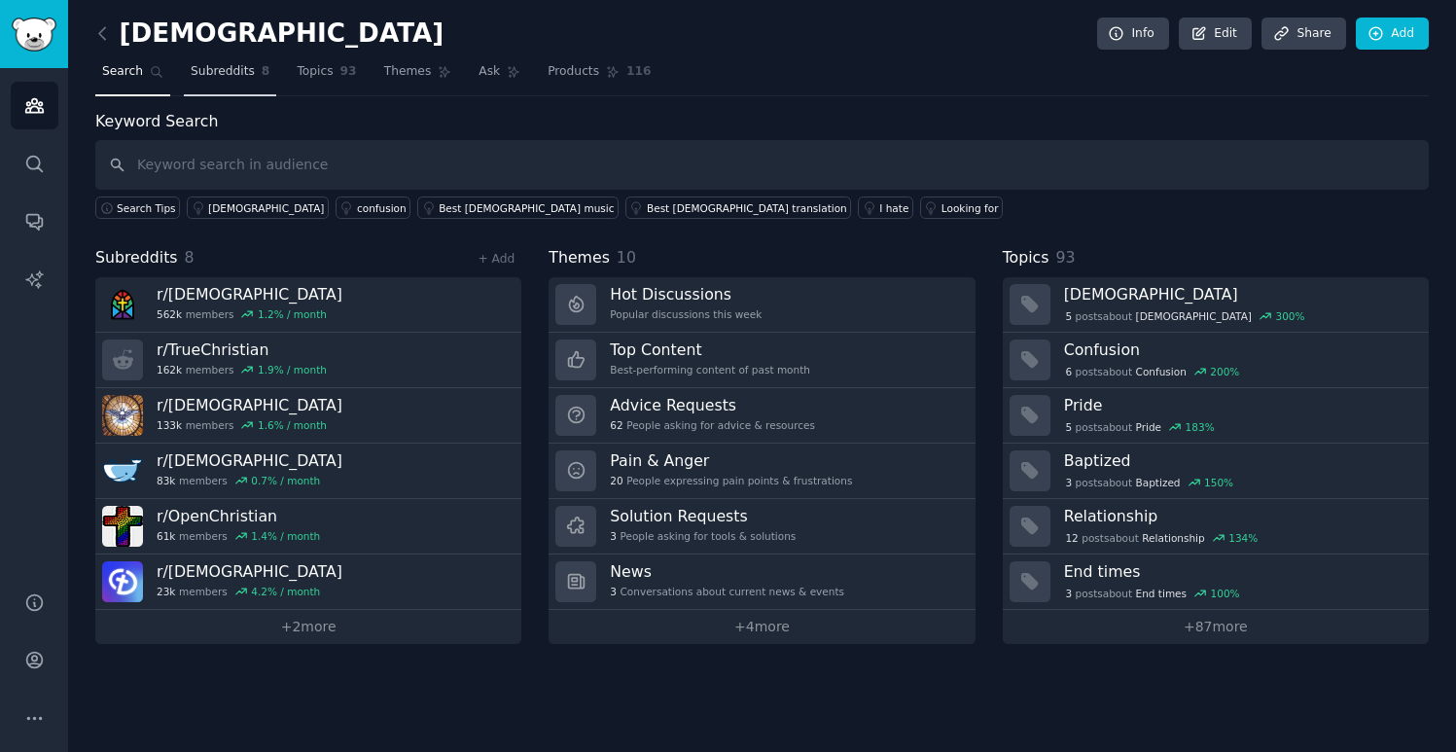
click at [235, 66] on span "Subreddits" at bounding box center [223, 72] width 64 height 18
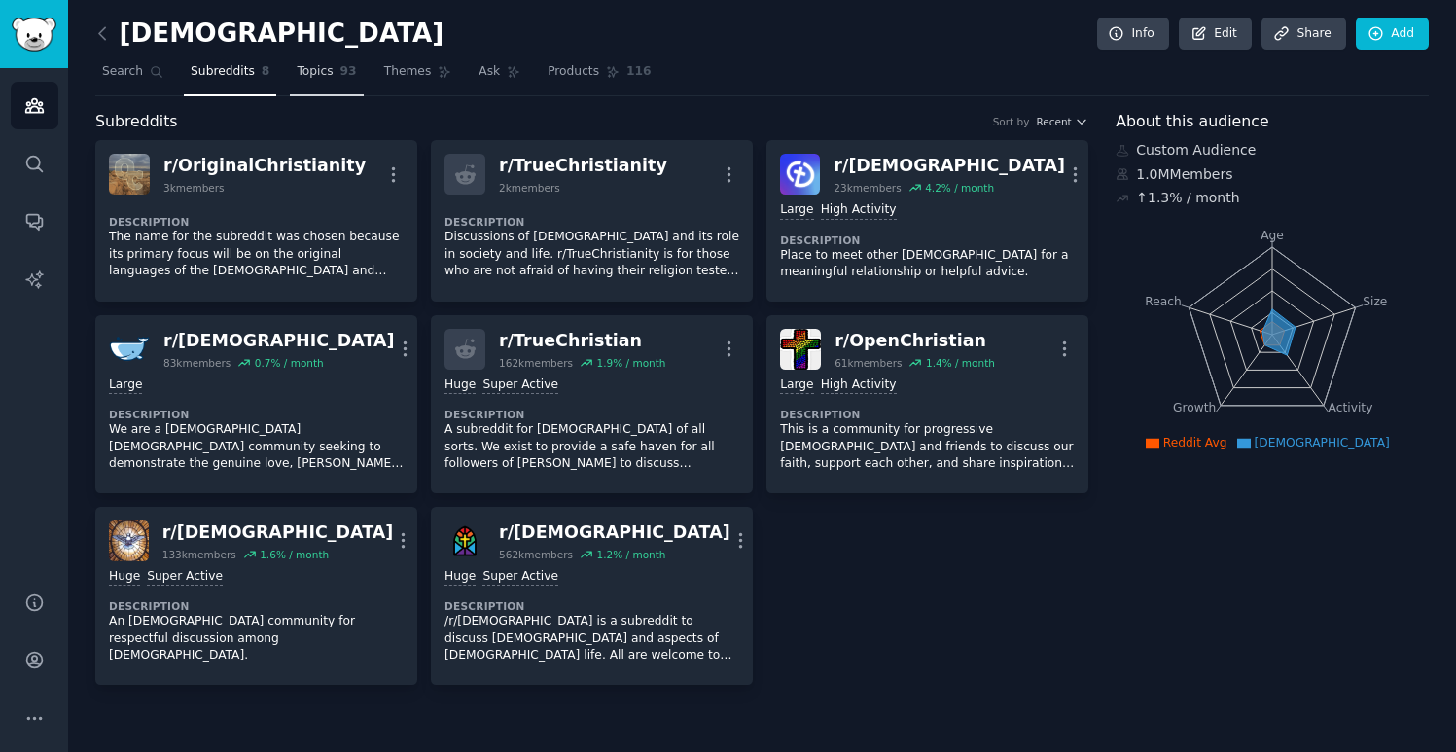
click at [304, 73] on span "Topics" at bounding box center [315, 72] width 36 height 18
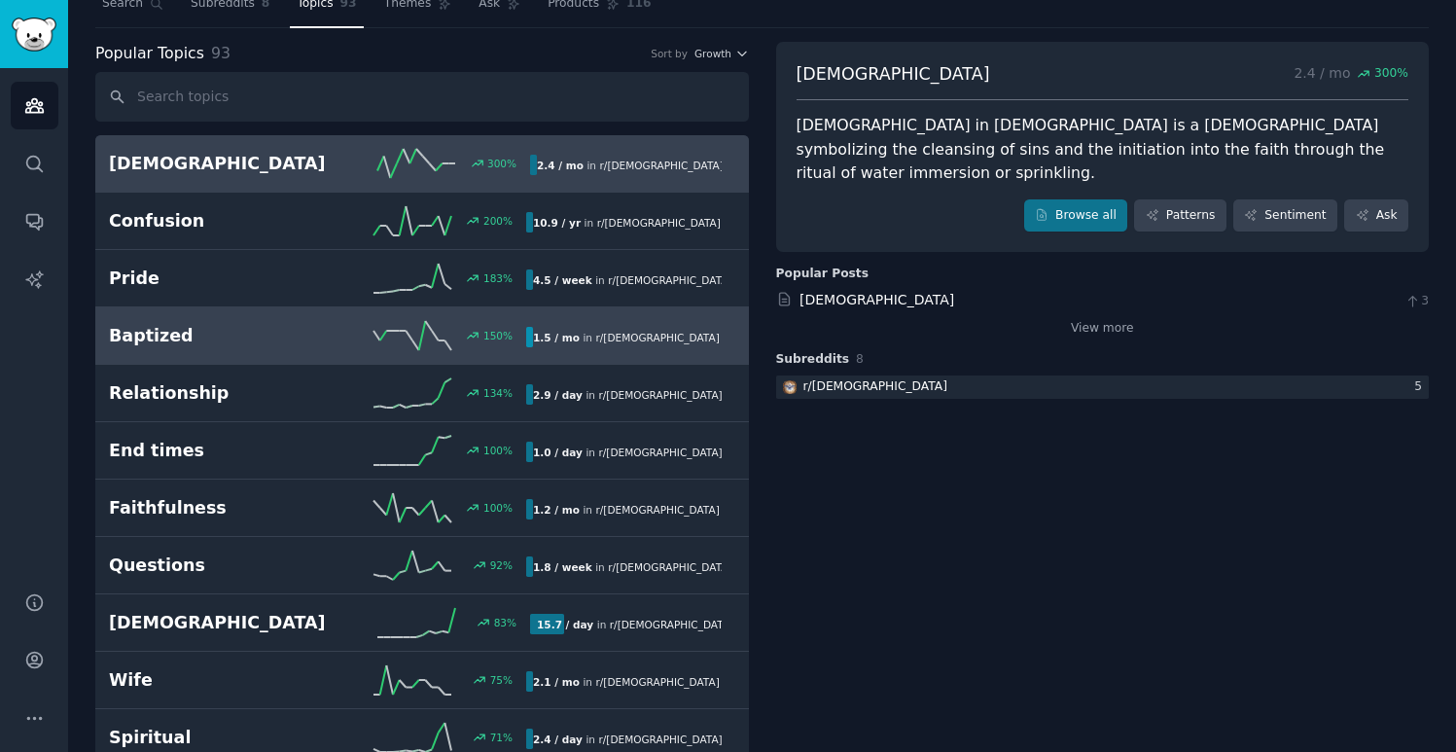
scroll to position [73, 0]
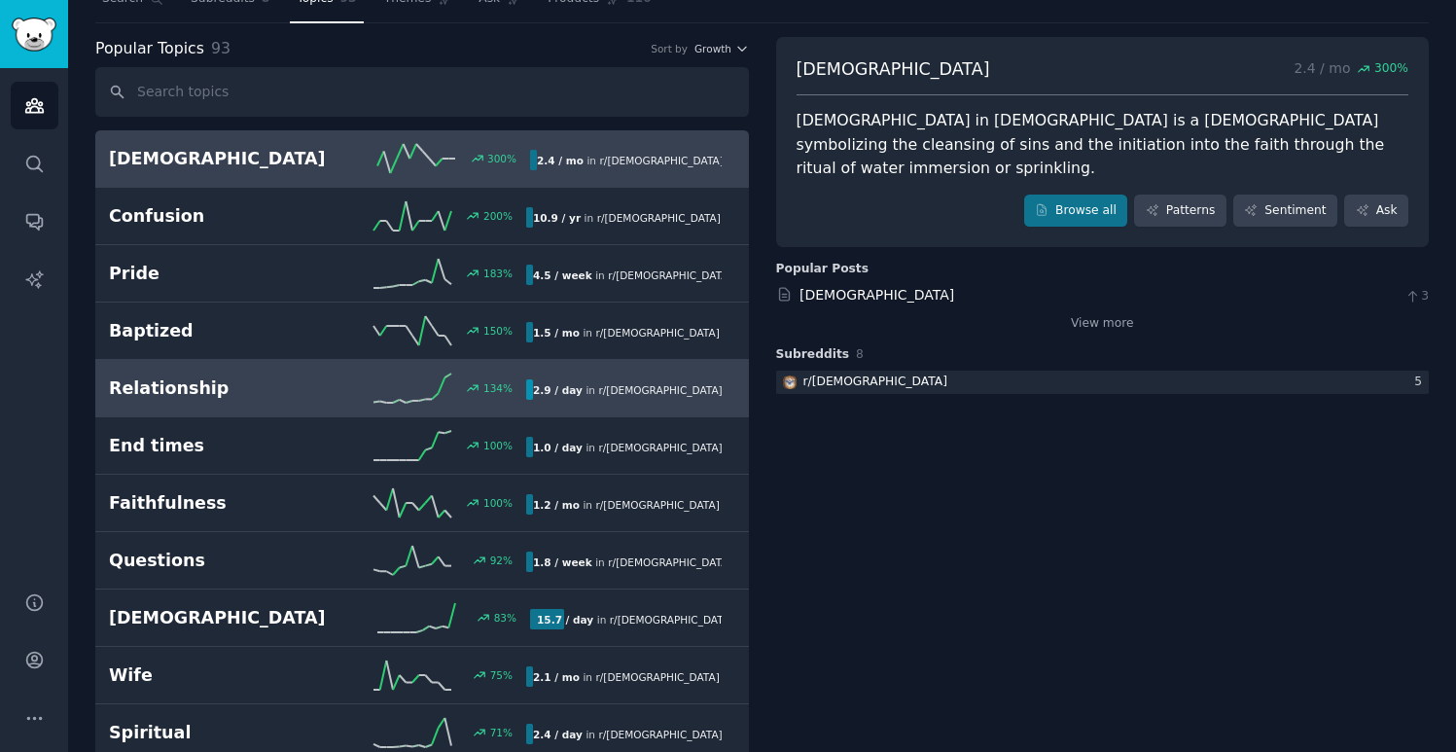
click at [407, 387] on icon at bounding box center [413, 388] width 78 height 29
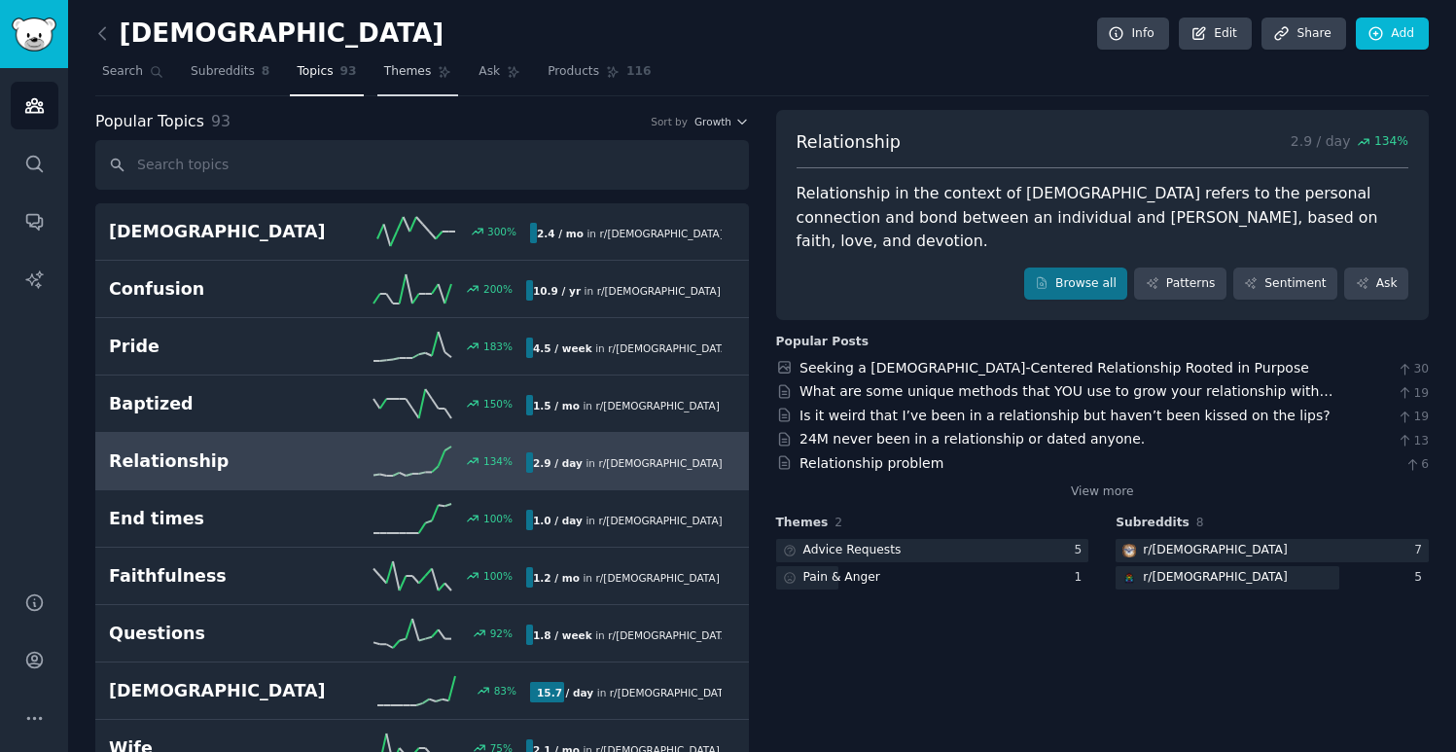
click at [420, 85] on link "Themes" at bounding box center [418, 76] width 82 height 40
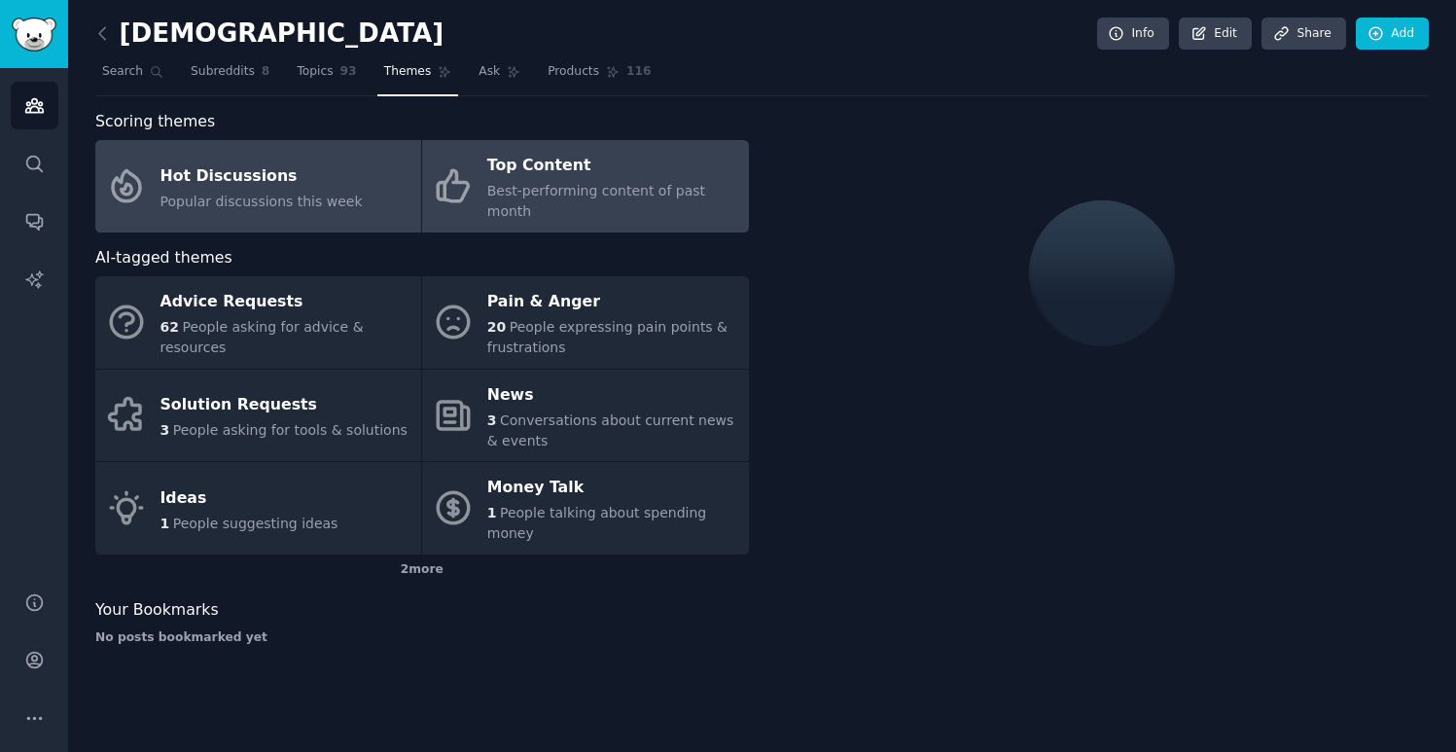
click at [506, 193] on span "Best-performing content of past month" at bounding box center [596, 201] width 218 height 36
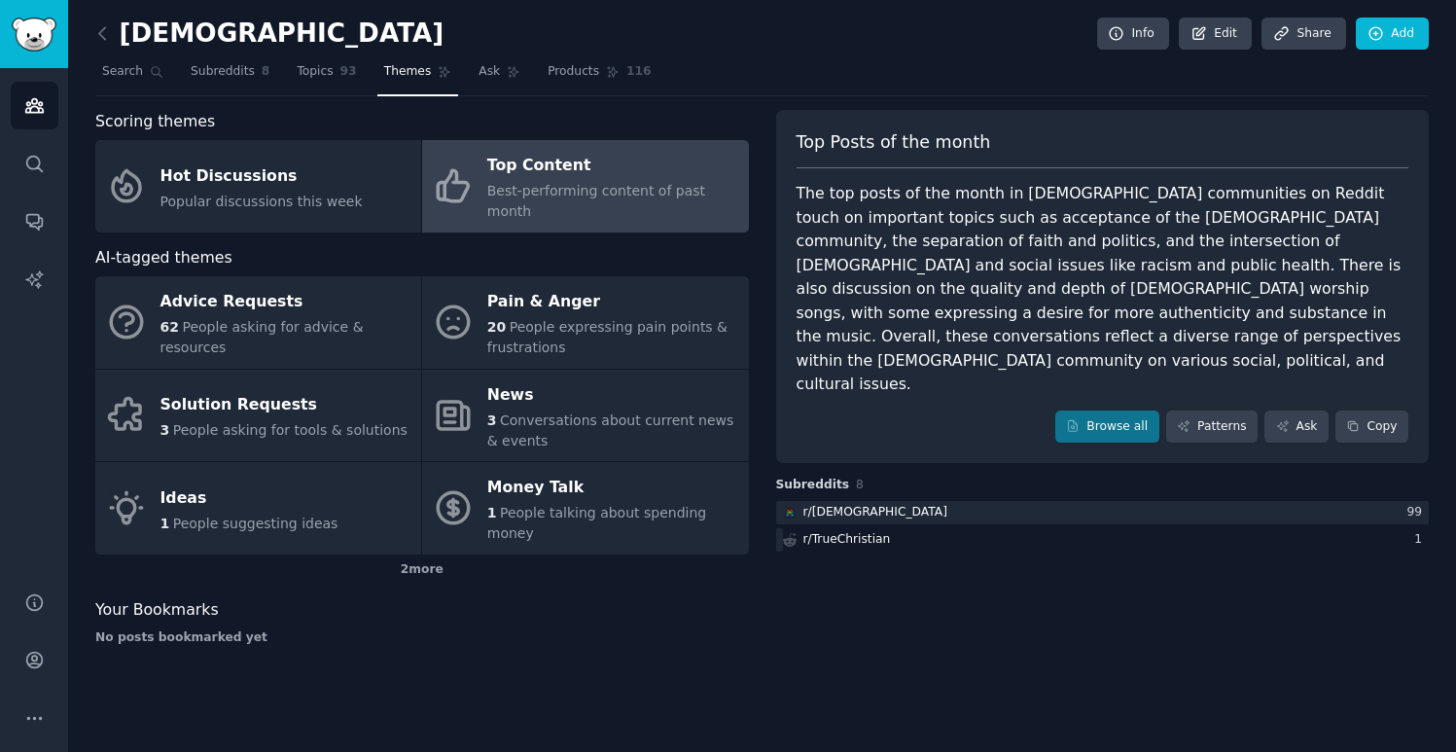
click at [918, 148] on span "Top Posts of the month" at bounding box center [894, 142] width 195 height 24
click at [919, 410] on div "Browse all Patterns Ask Copy" at bounding box center [1103, 426] width 613 height 33
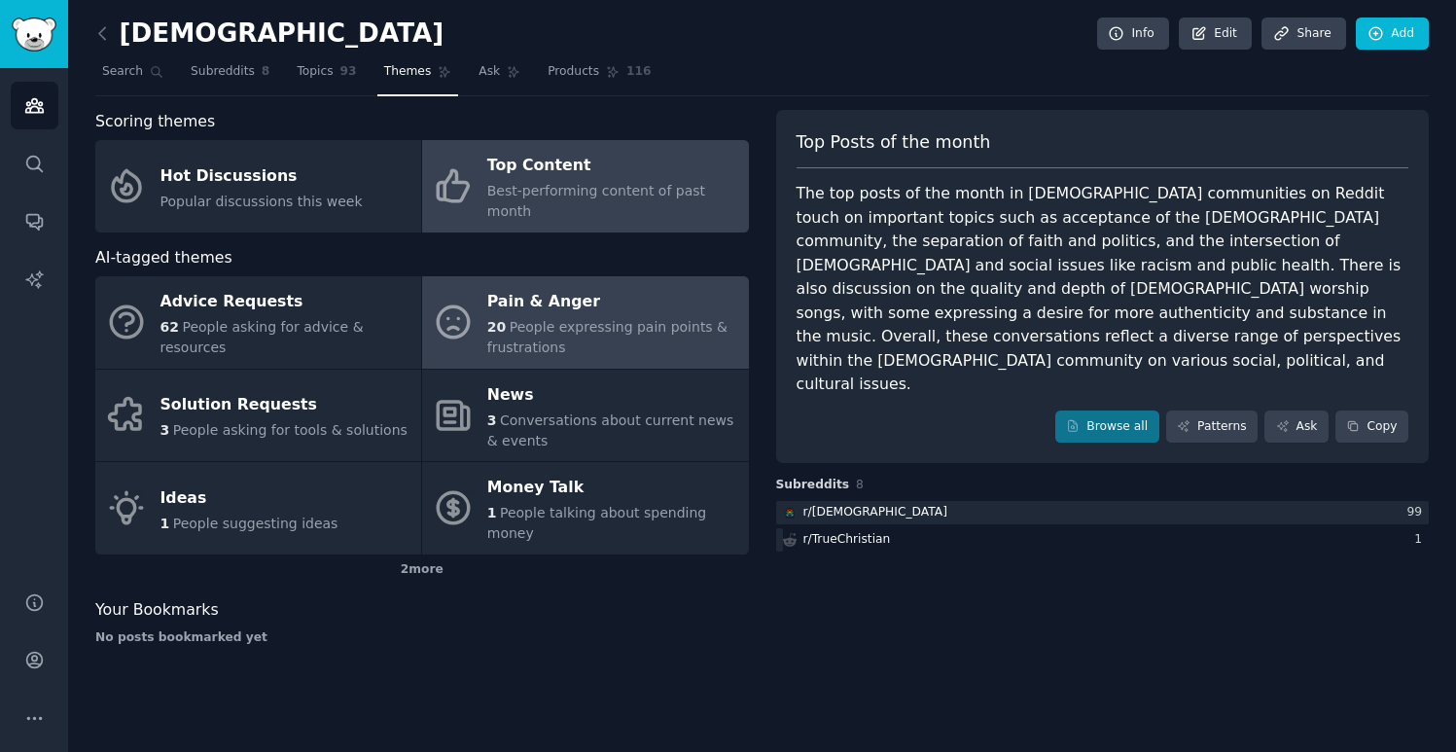
click at [601, 325] on div "20 People expressing pain points & frustrations" at bounding box center [612, 337] width 251 height 41
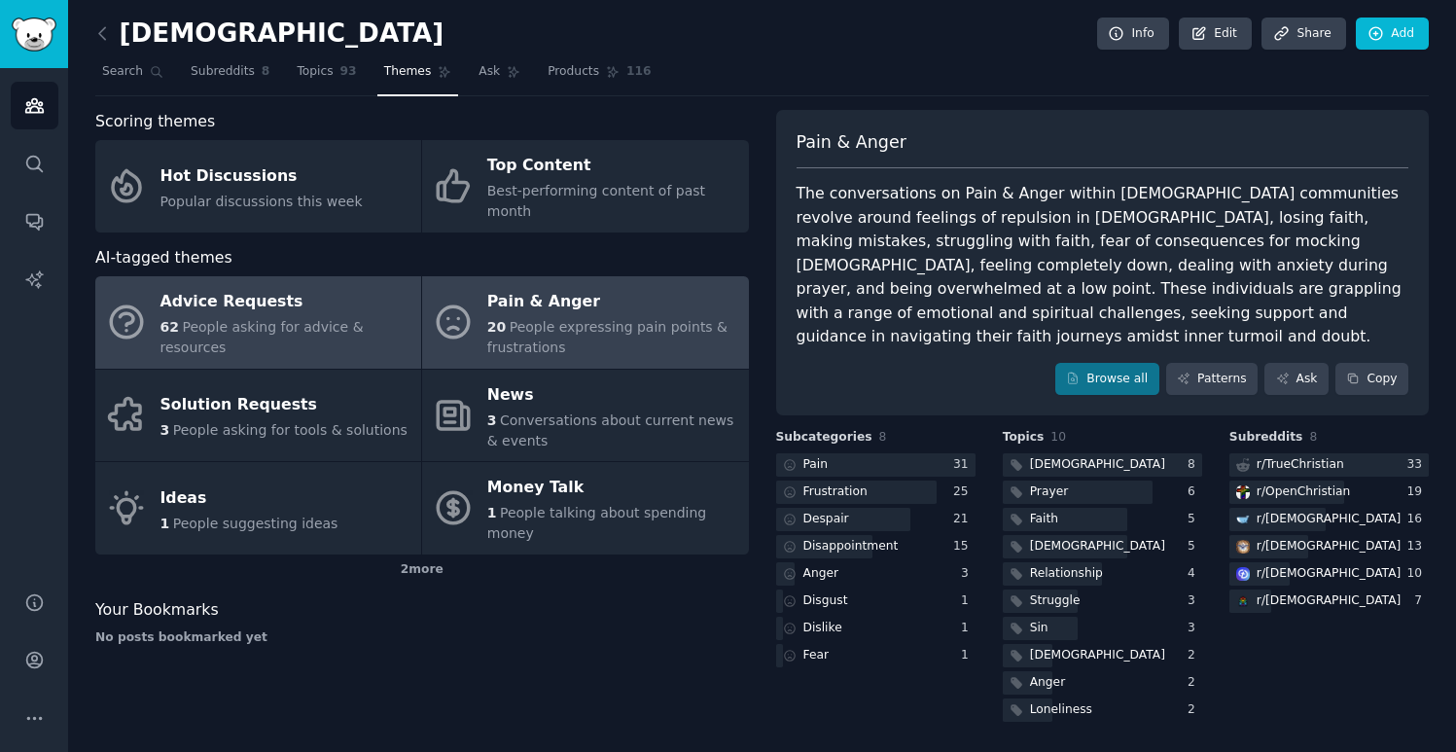
click at [313, 319] on span "People asking for advice & resources" at bounding box center [261, 337] width 203 height 36
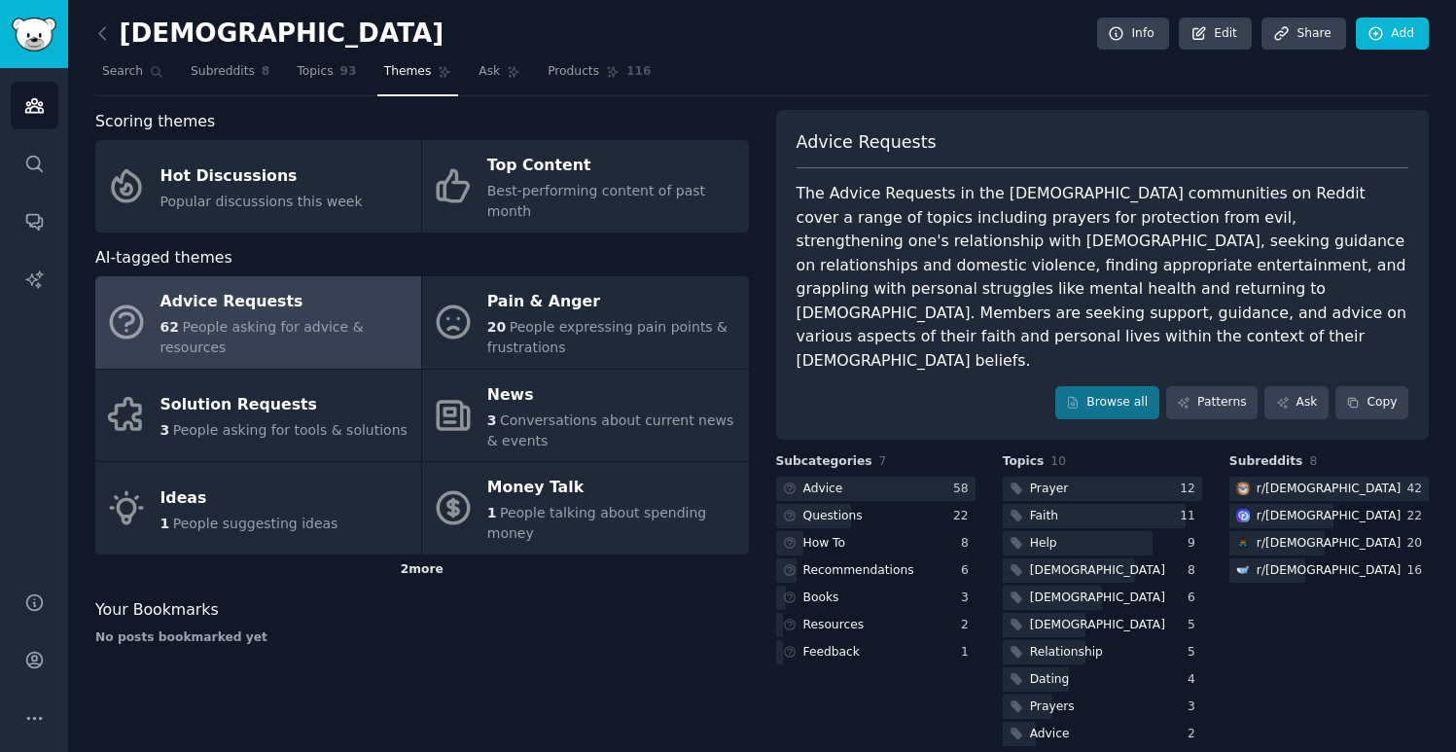
click at [428, 554] on div "2 more" at bounding box center [422, 569] width 654 height 31
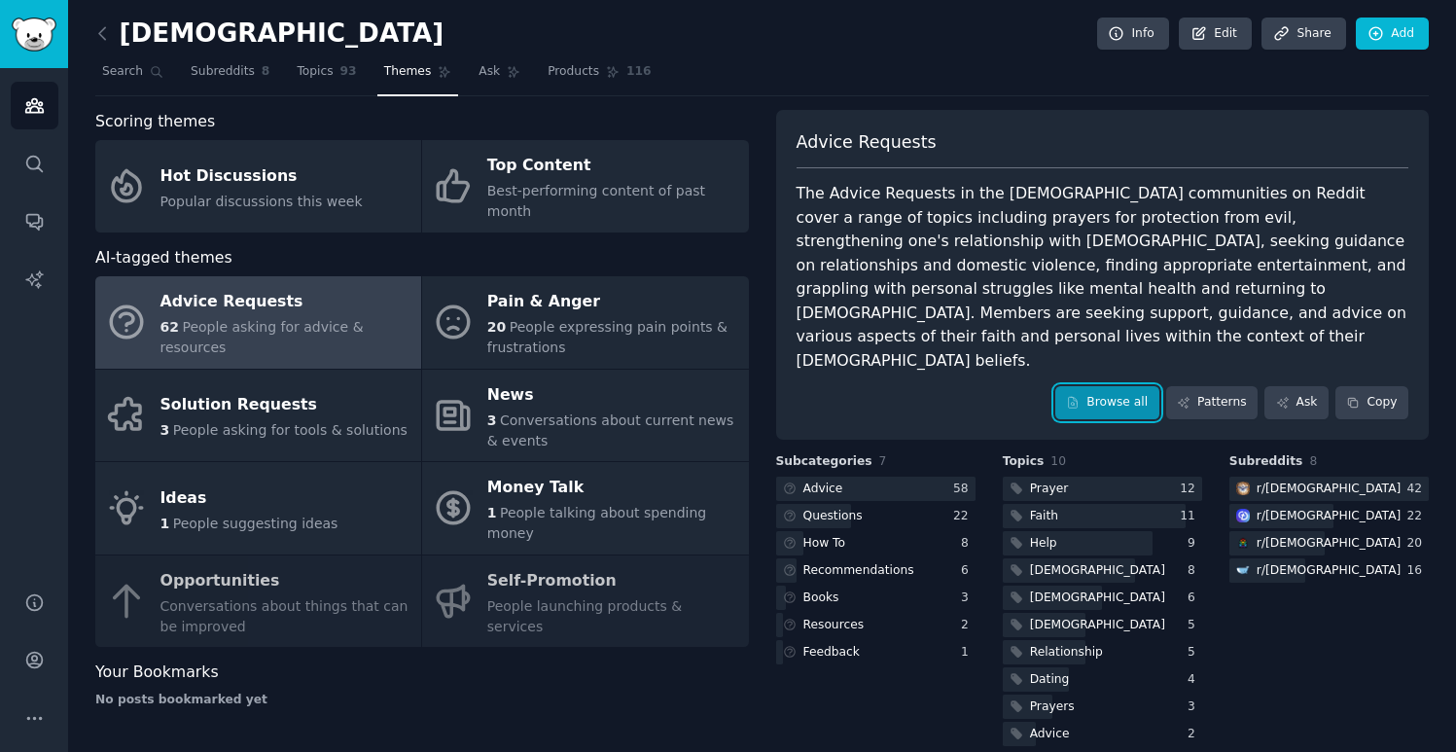
click at [1137, 386] on link "Browse all" at bounding box center [1107, 402] width 104 height 33
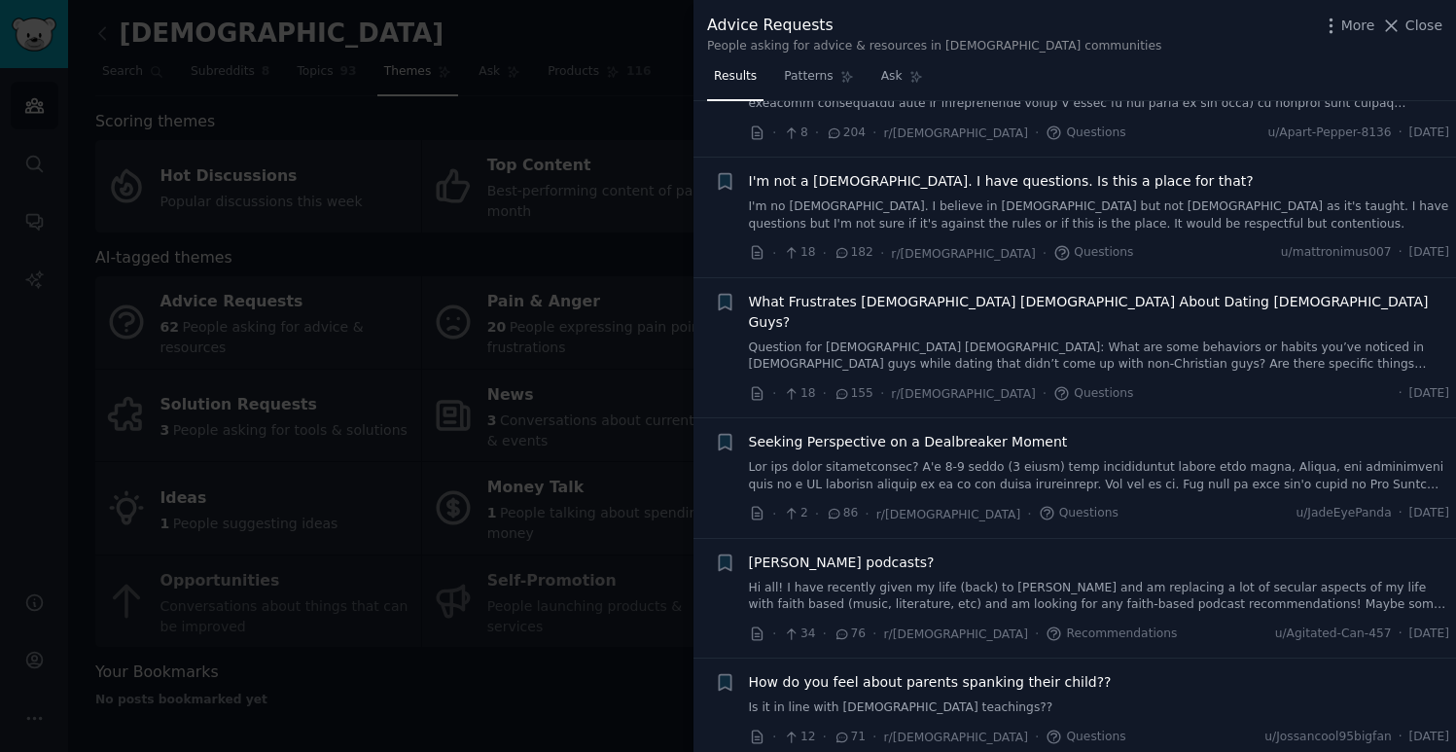
scroll to position [224, 0]
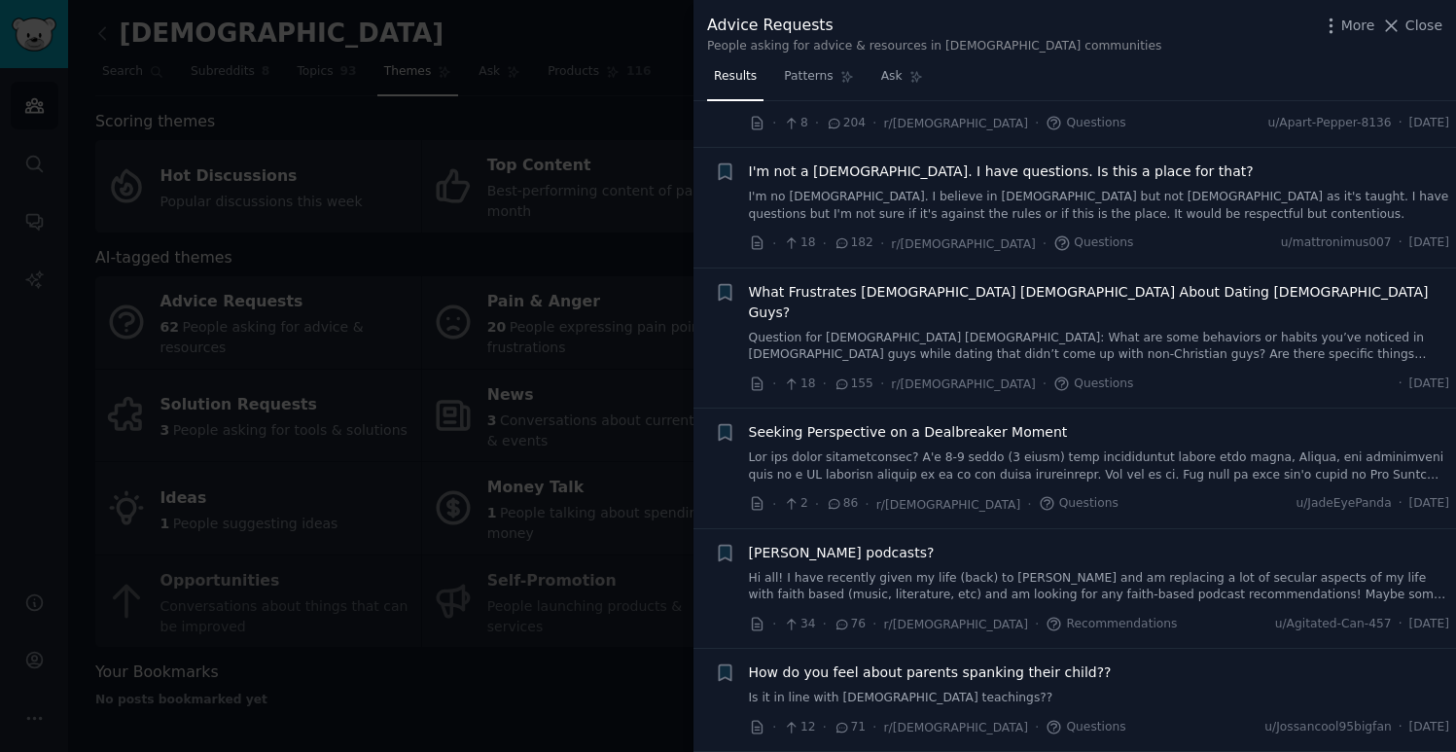
click at [649, 298] on div at bounding box center [728, 376] width 1456 height 752
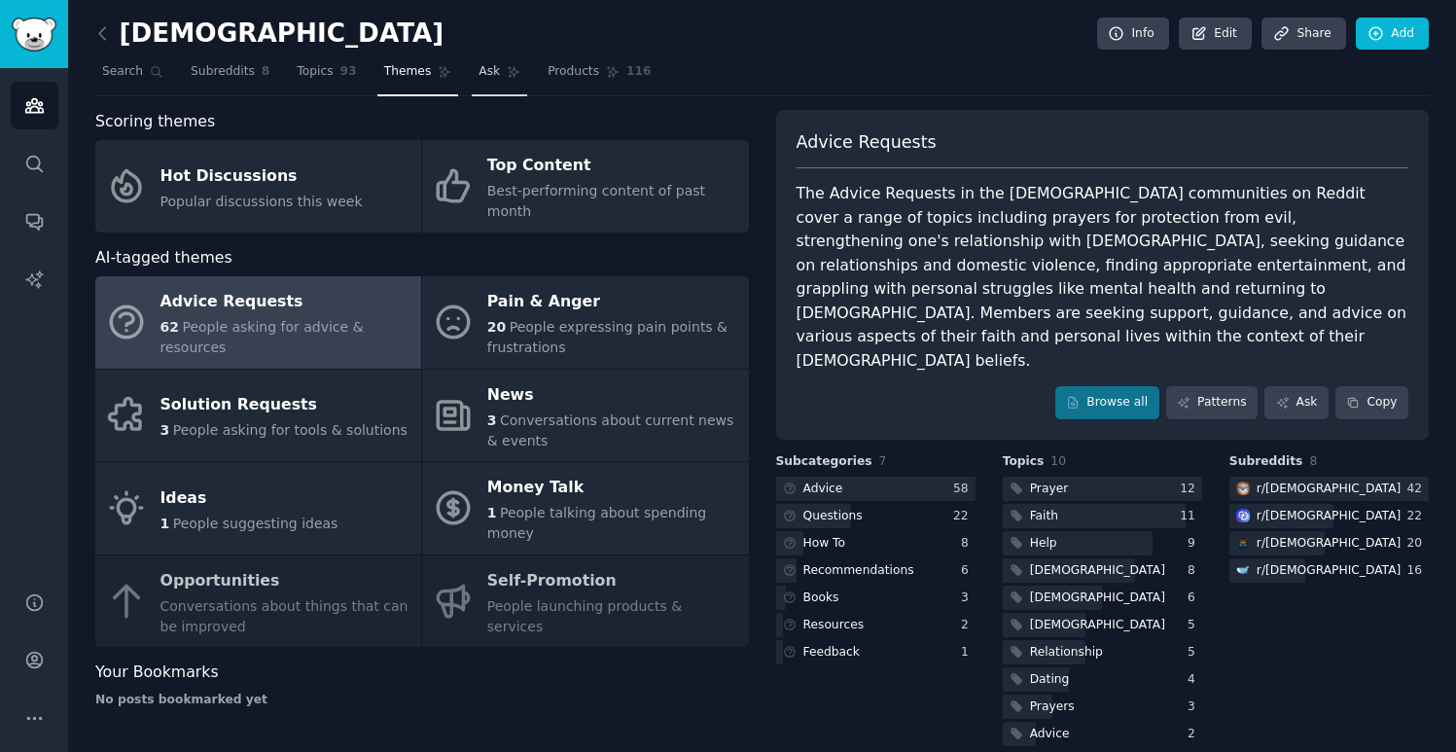
click at [494, 72] on span "Ask" at bounding box center [489, 72] width 21 height 18
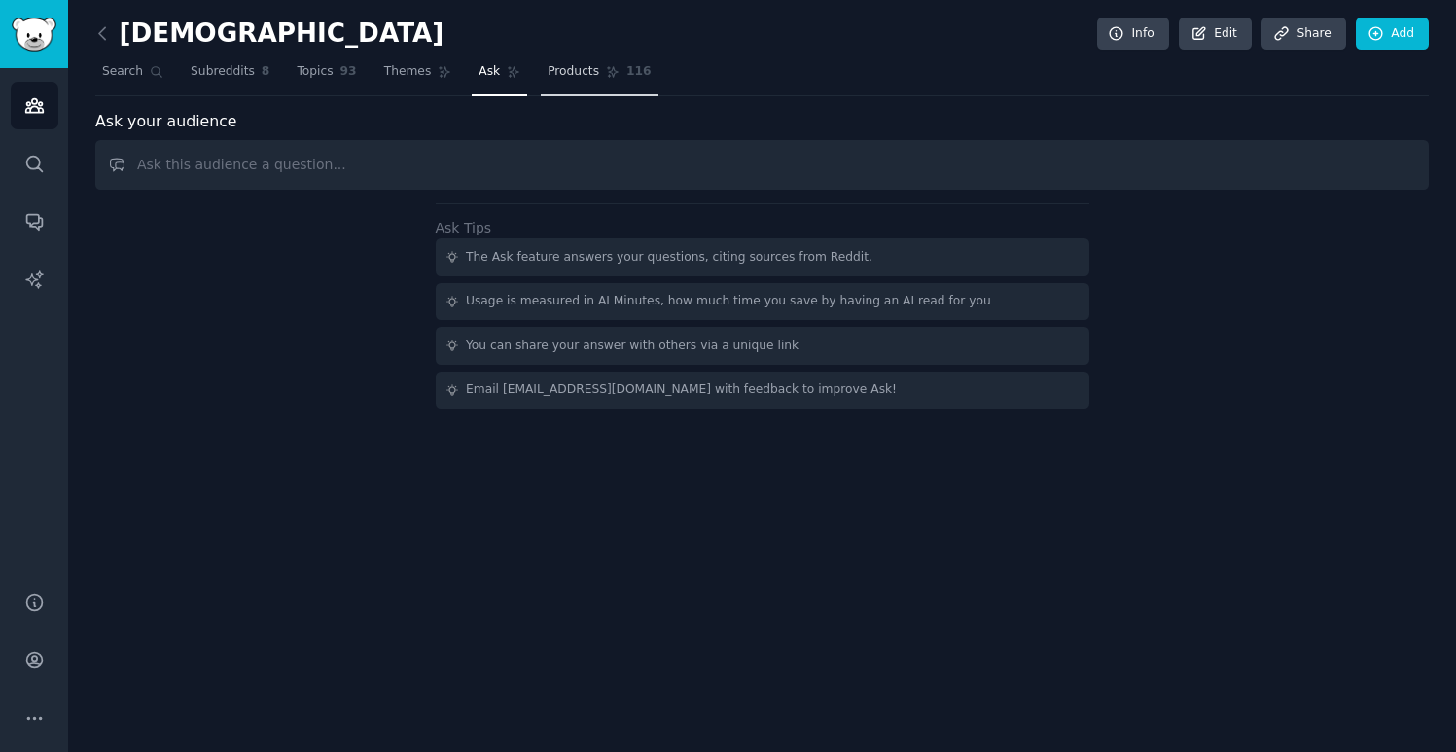
click at [563, 72] on span "Products" at bounding box center [574, 72] width 52 height 18
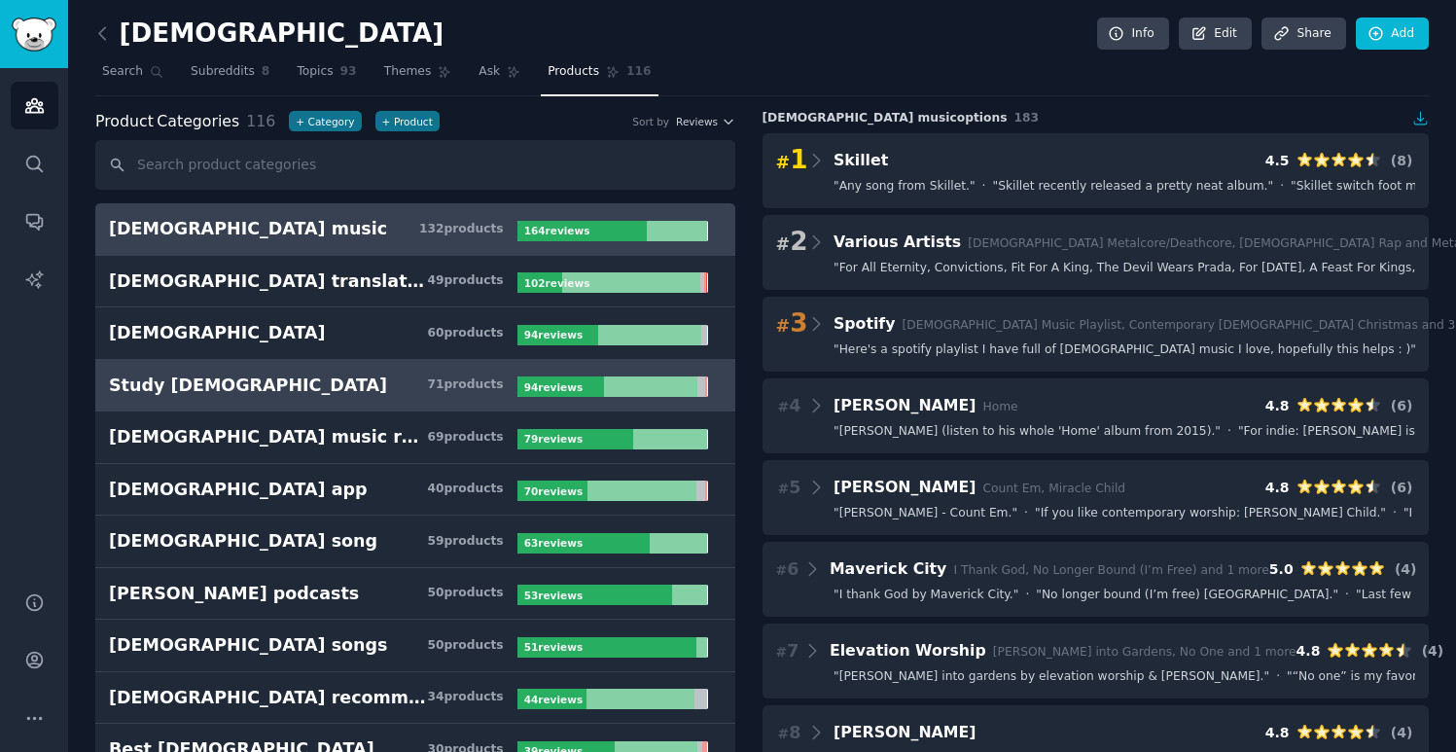
click at [321, 390] on h3 "Study [DEMOGRAPHIC_DATA] 71 product s" at bounding box center [313, 386] width 409 height 24
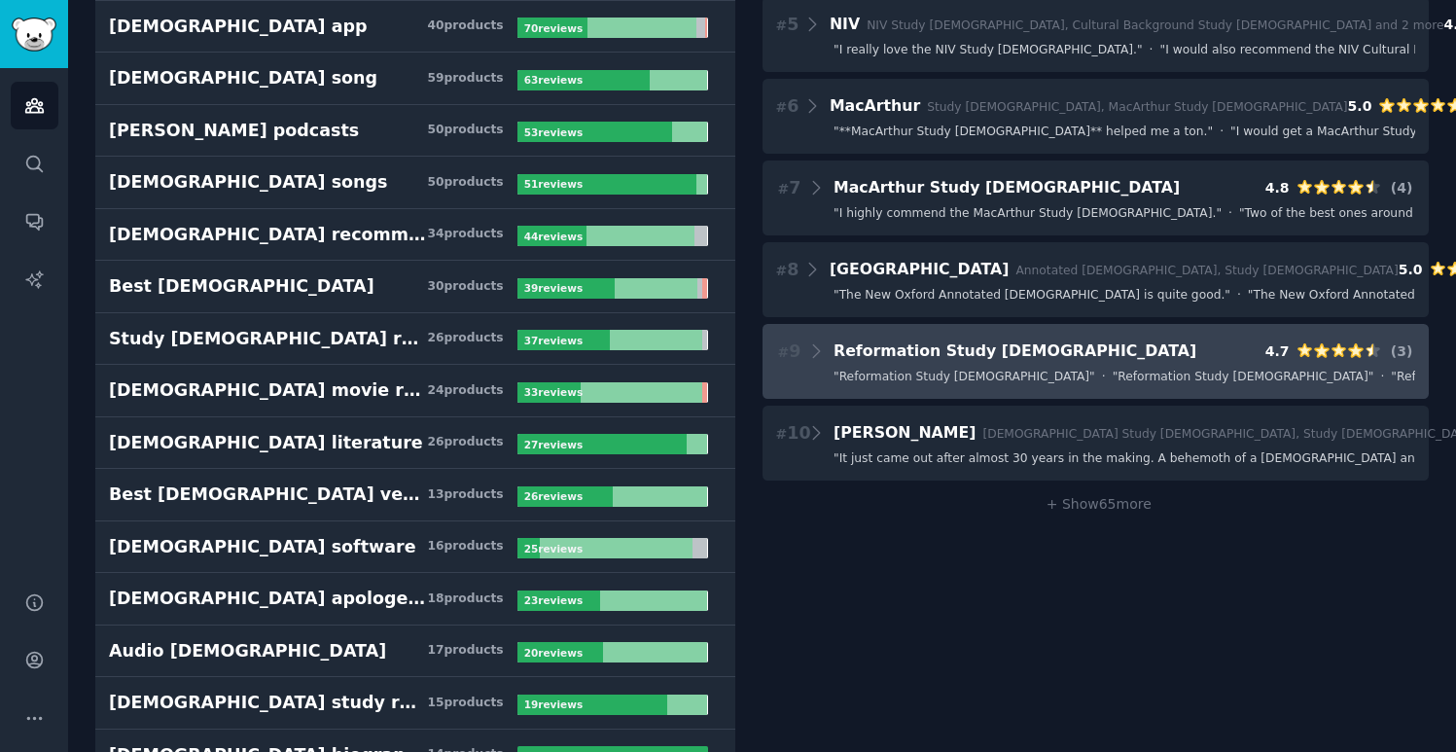
scroll to position [465, 0]
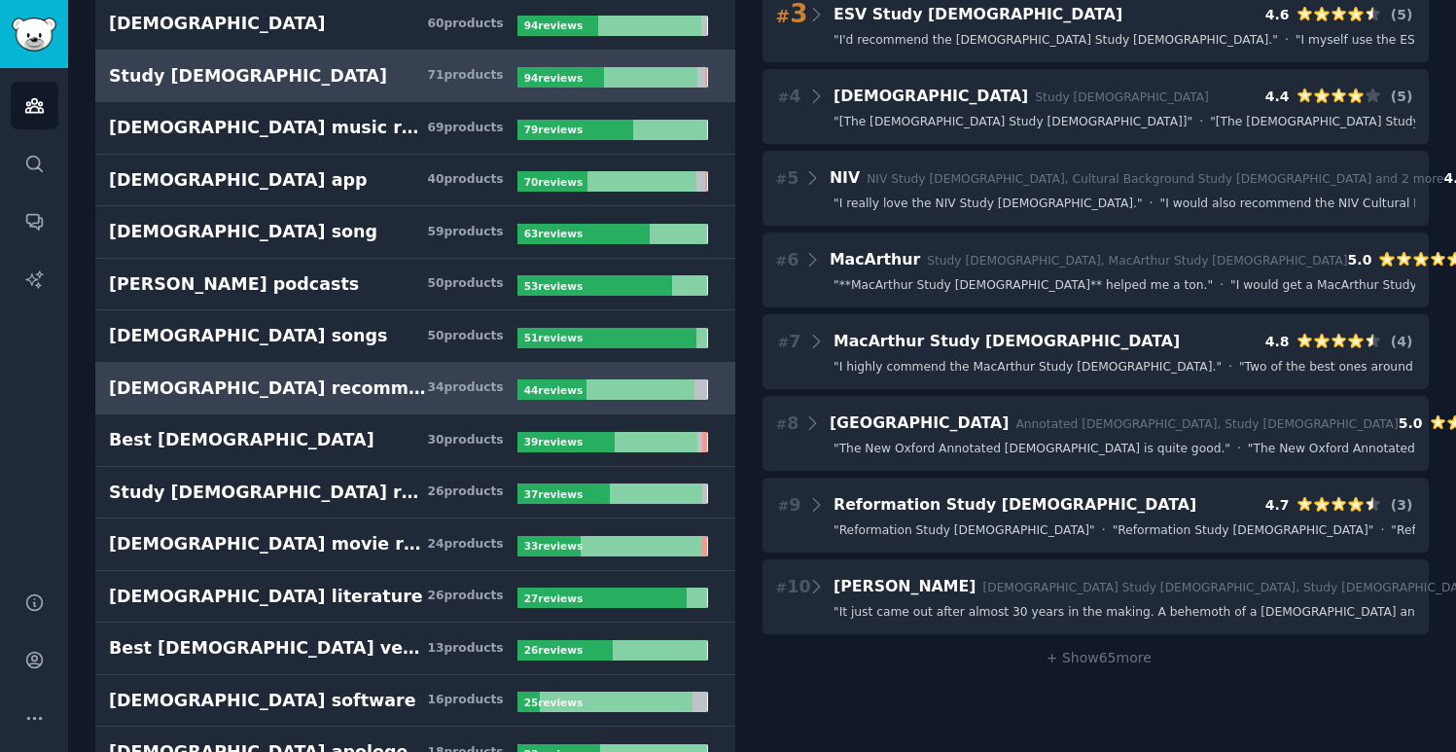
click at [324, 390] on h3 "[DEMOGRAPHIC_DATA] recommendations 34 product s" at bounding box center [313, 388] width 409 height 24
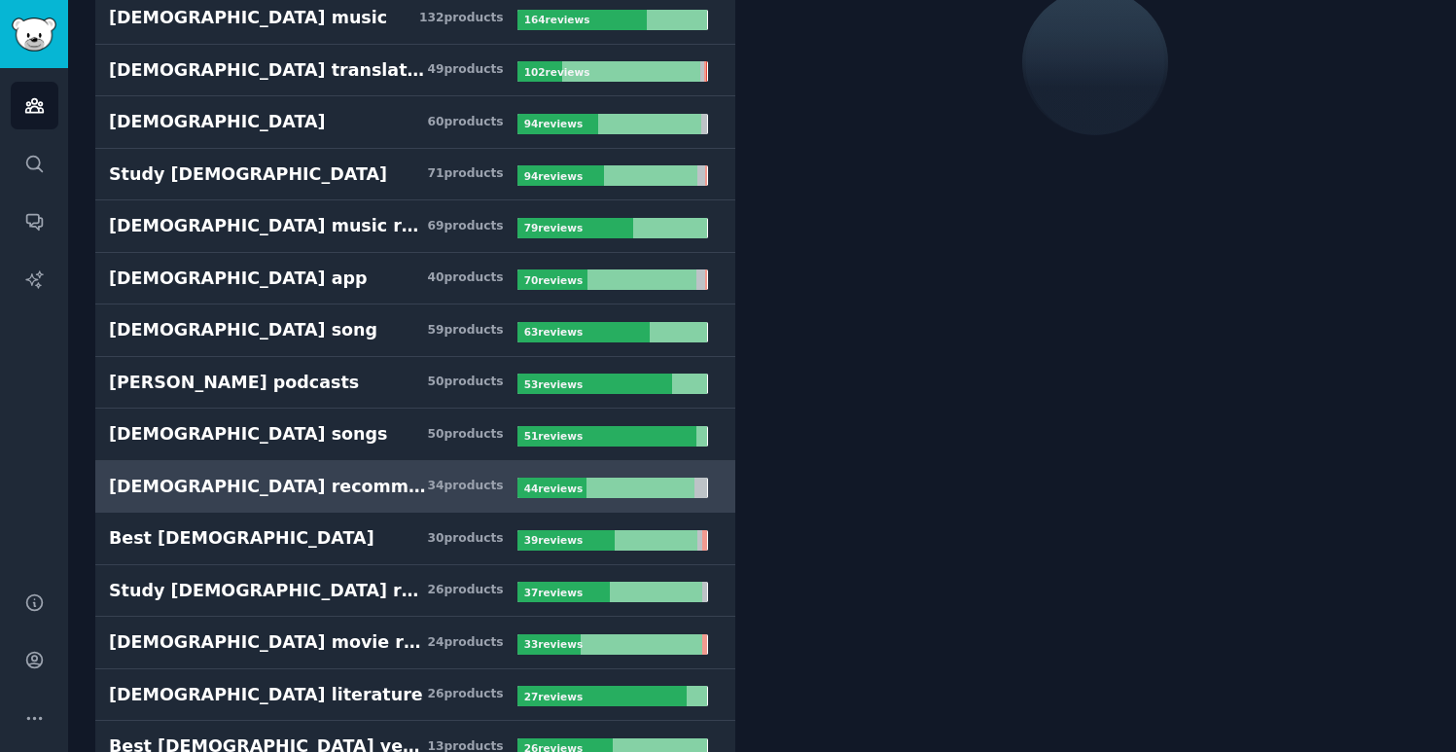
scroll to position [109, 0]
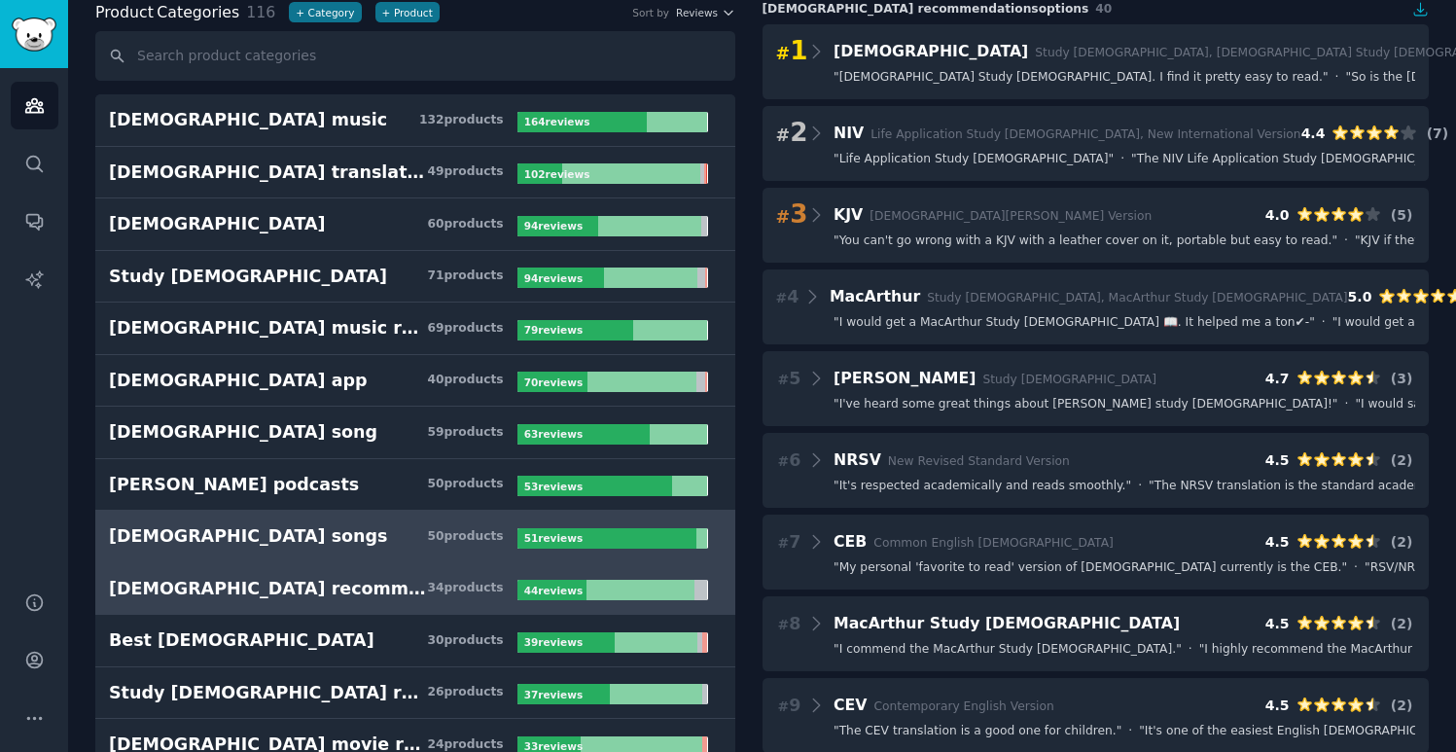
click at [310, 554] on link "[DEMOGRAPHIC_DATA] songs 50 product s 51 review s" at bounding box center [415, 537] width 640 height 53
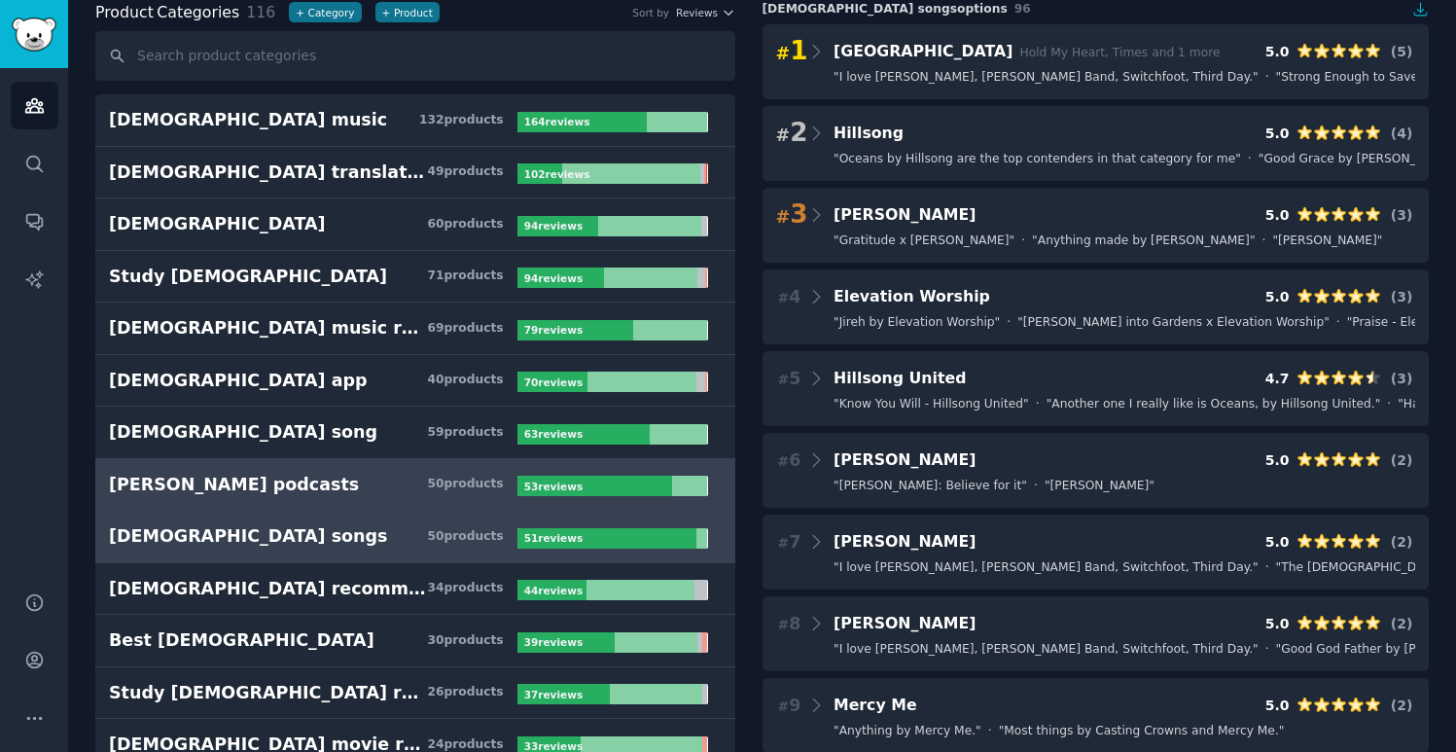
click at [322, 483] on h3 "[PERSON_NAME] podcasts 50 product s" at bounding box center [313, 485] width 409 height 24
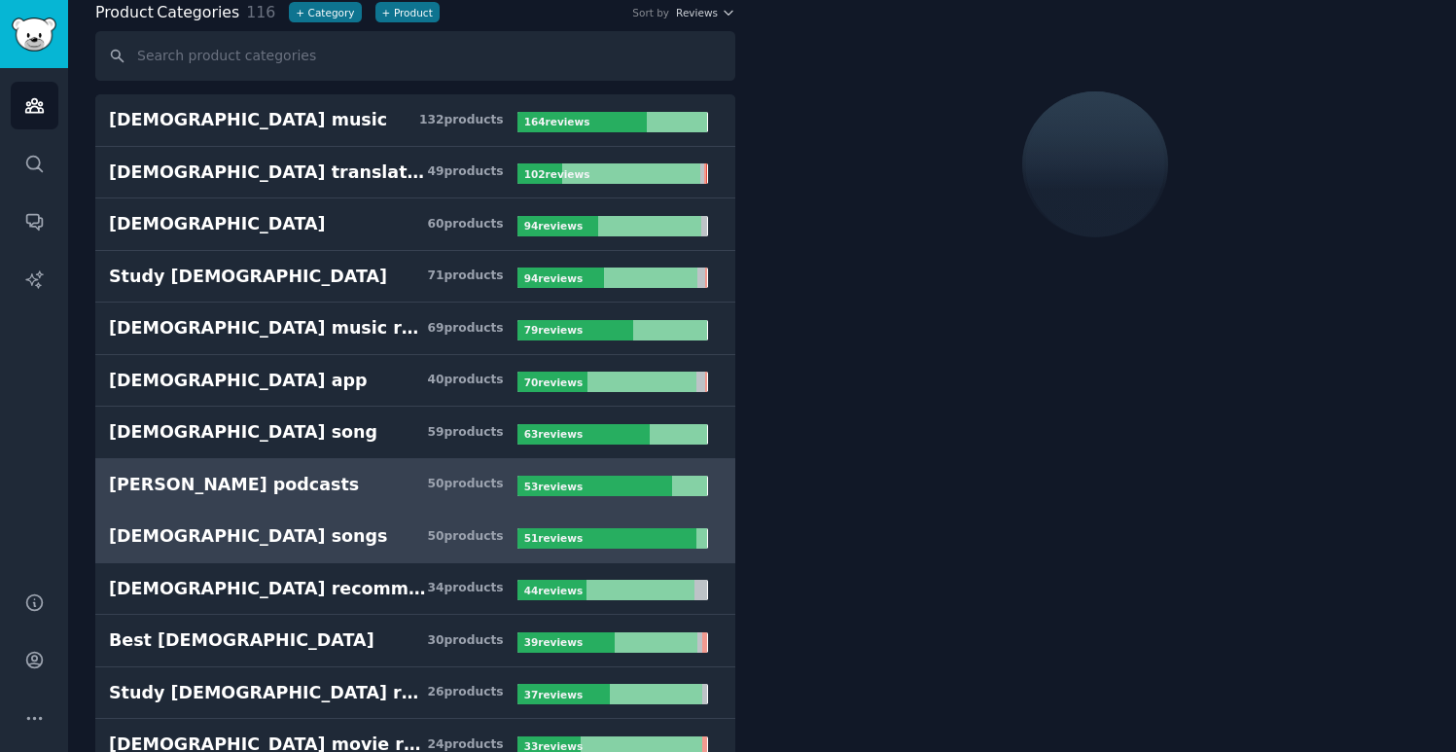
click at [323, 553] on link "[DEMOGRAPHIC_DATA] songs 50 product s 51 review s" at bounding box center [415, 537] width 640 height 53
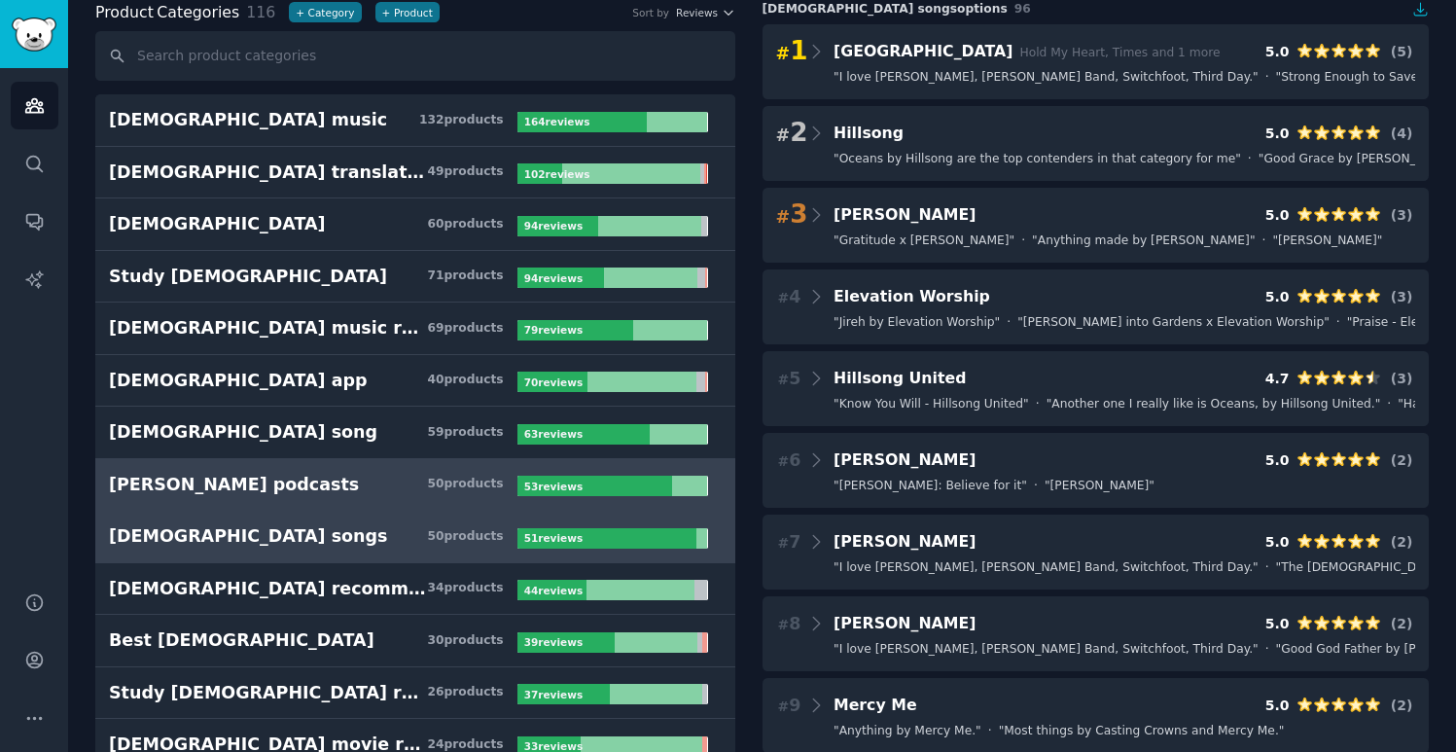
click at [328, 480] on h3 "[PERSON_NAME] podcasts 50 product s" at bounding box center [313, 485] width 409 height 24
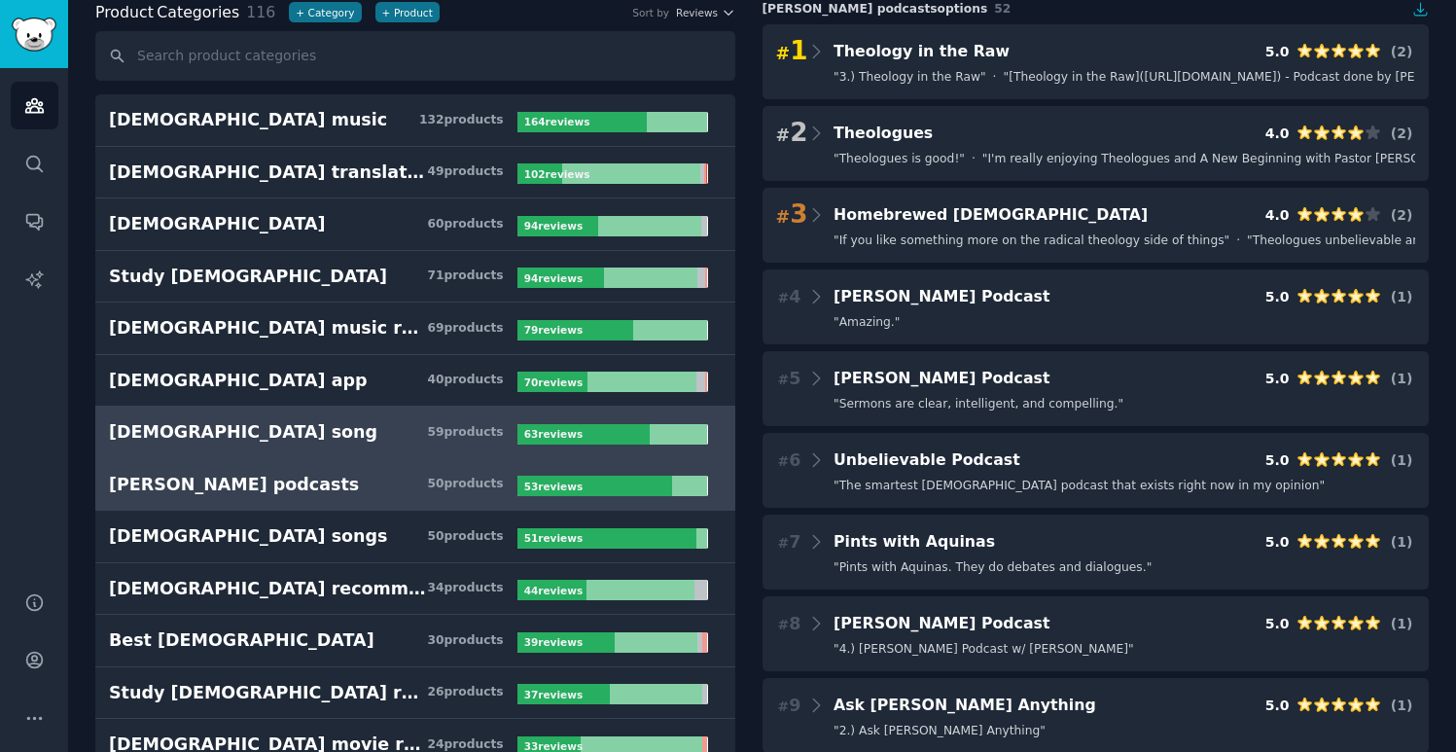
click at [327, 433] on h3 "[DEMOGRAPHIC_DATA] song 59 product s" at bounding box center [313, 432] width 409 height 24
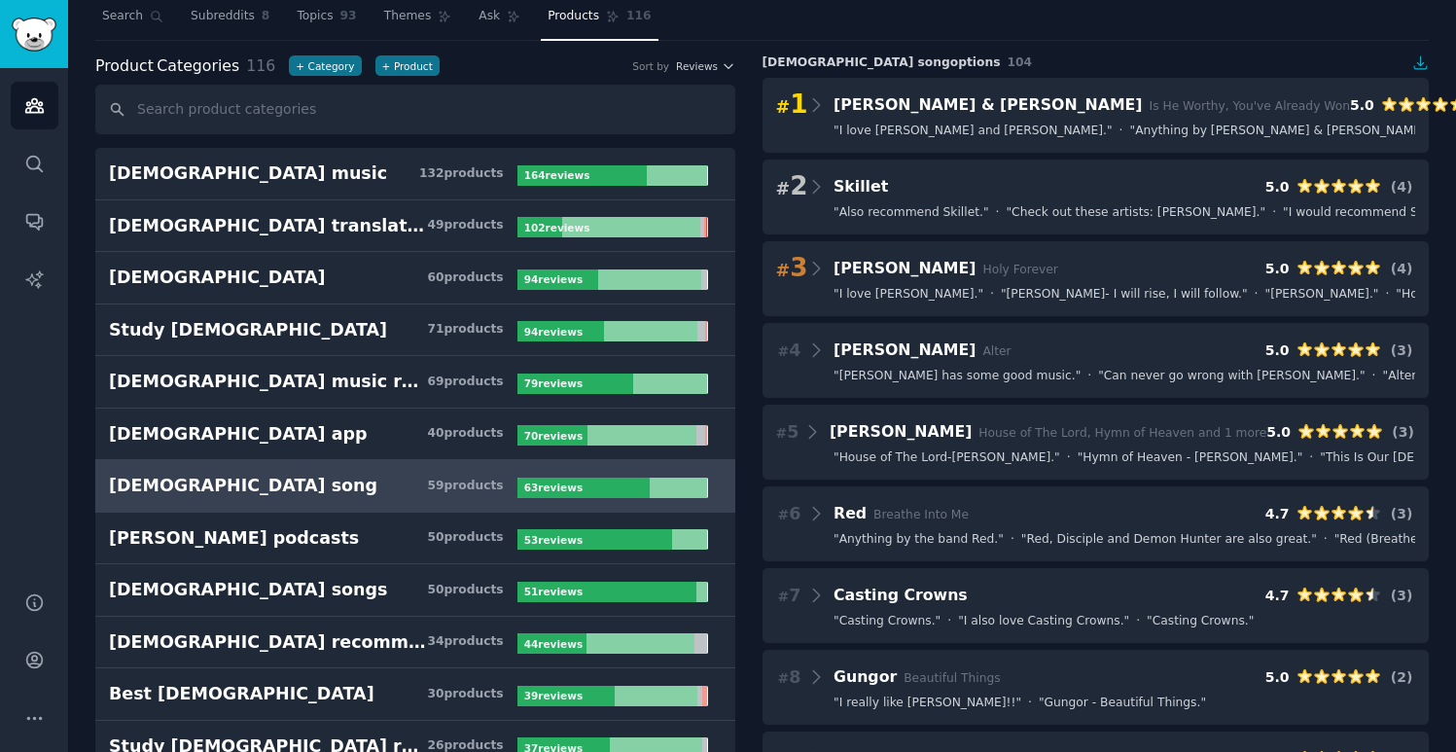
scroll to position [41, 0]
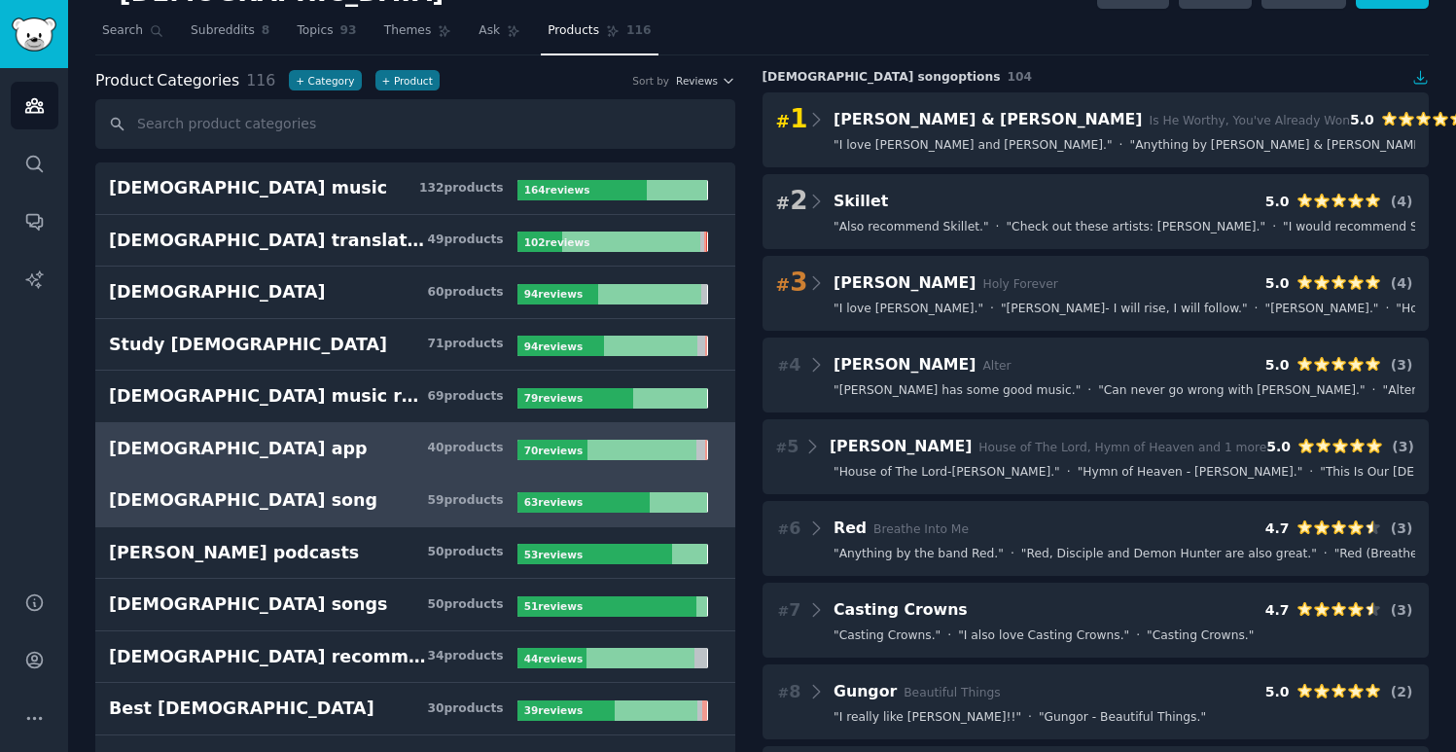
click at [400, 469] on link "[DEMOGRAPHIC_DATA] app 40 product s 70 review s" at bounding box center [415, 449] width 640 height 53
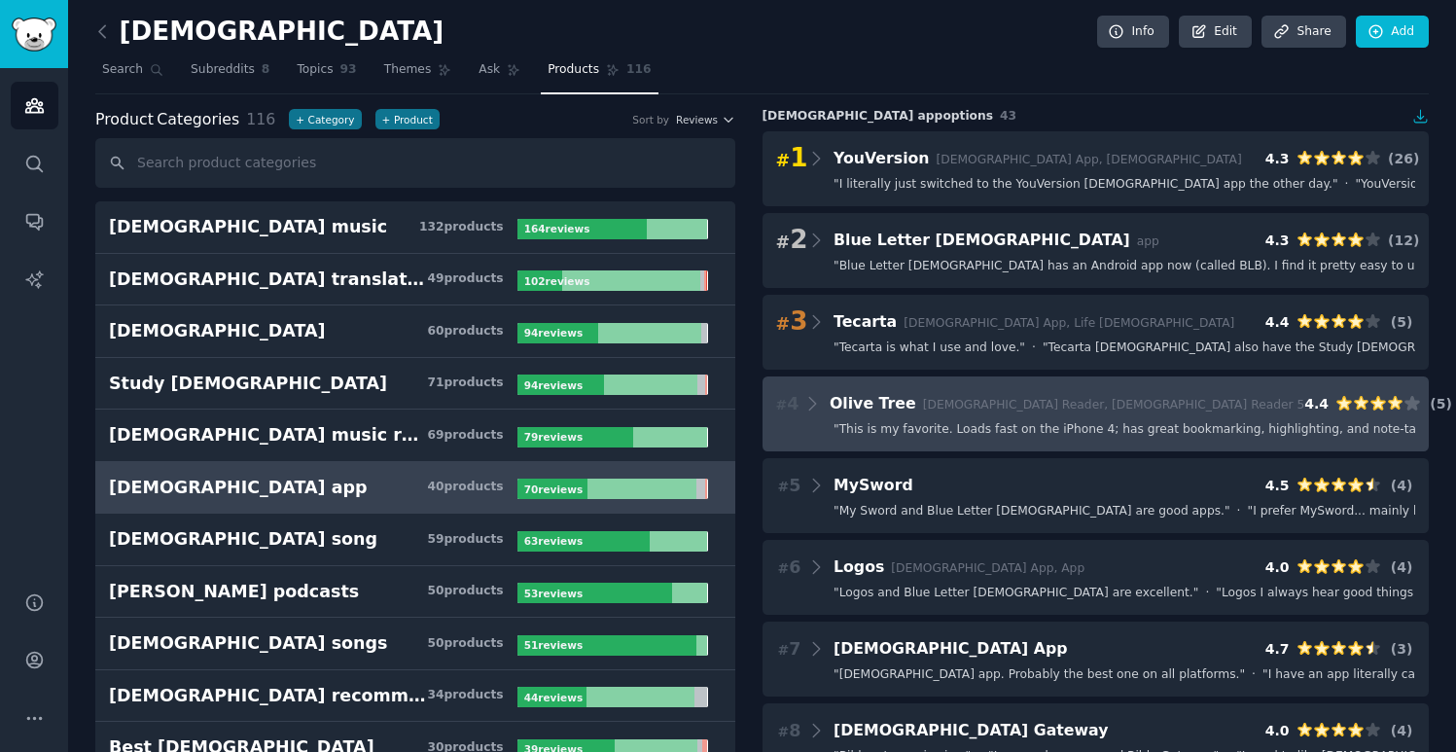
scroll to position [4, 0]
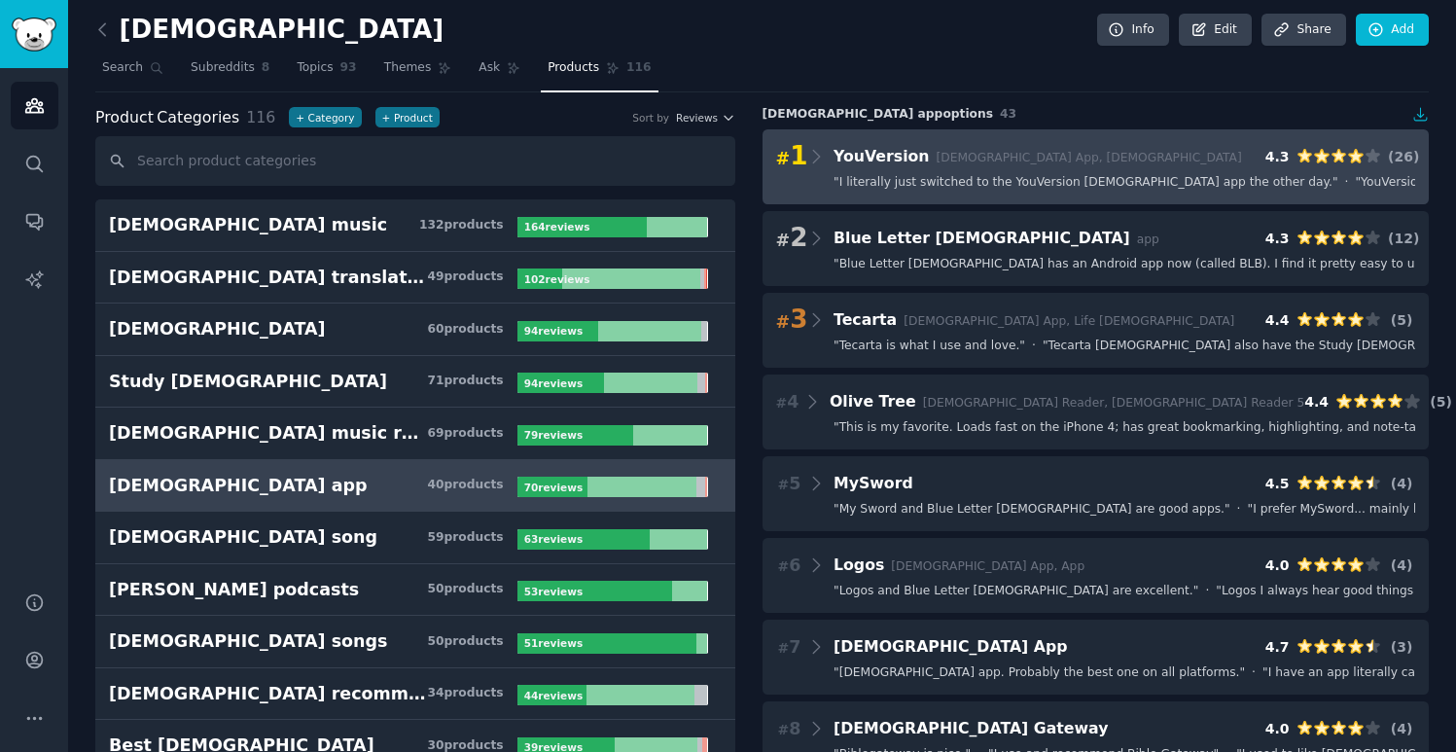
click at [1128, 156] on div "# 1 YouVersion [DEMOGRAPHIC_DATA] App, [DEMOGRAPHIC_DATA] 4.3 ( 26 )" at bounding box center [1096, 156] width 640 height 27
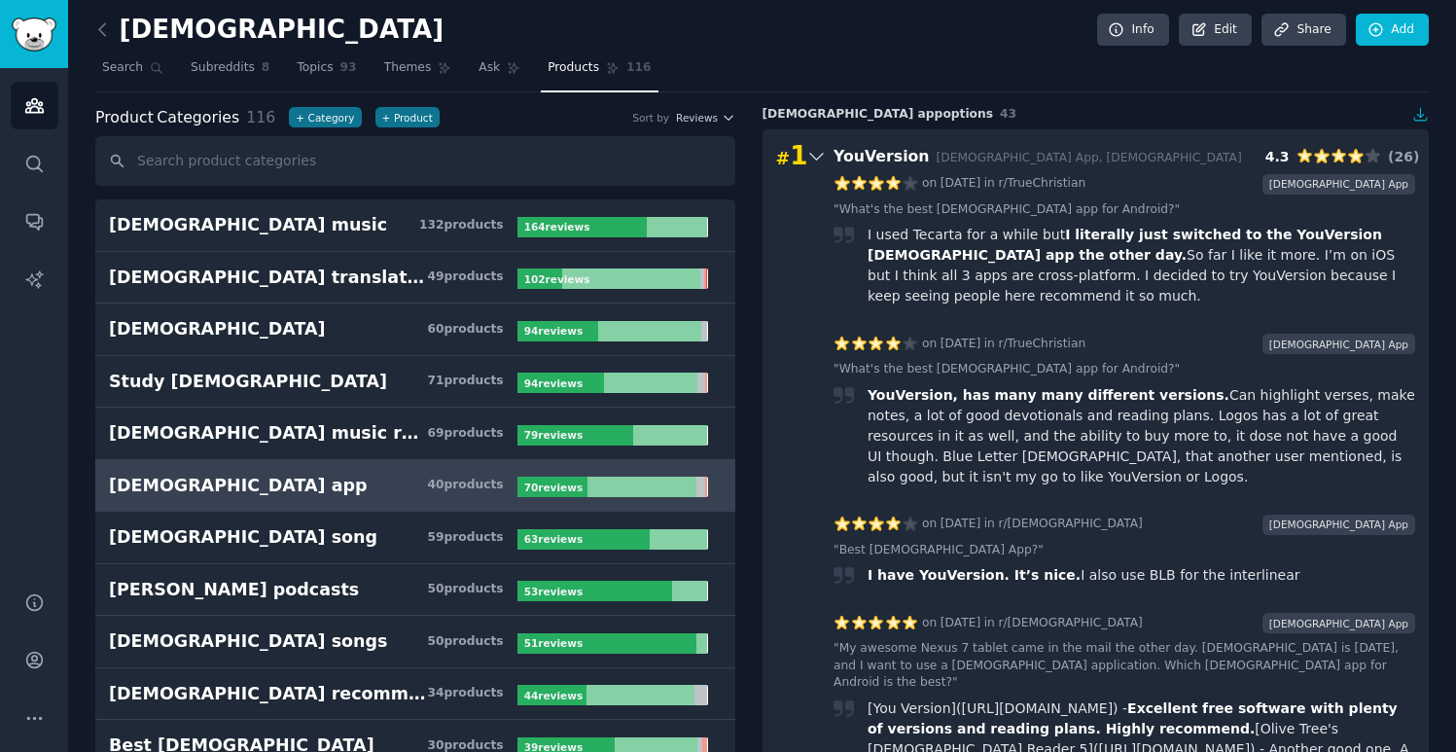
click at [267, 490] on h3 "[DEMOGRAPHIC_DATA] app 40 product s" at bounding box center [313, 486] width 409 height 24
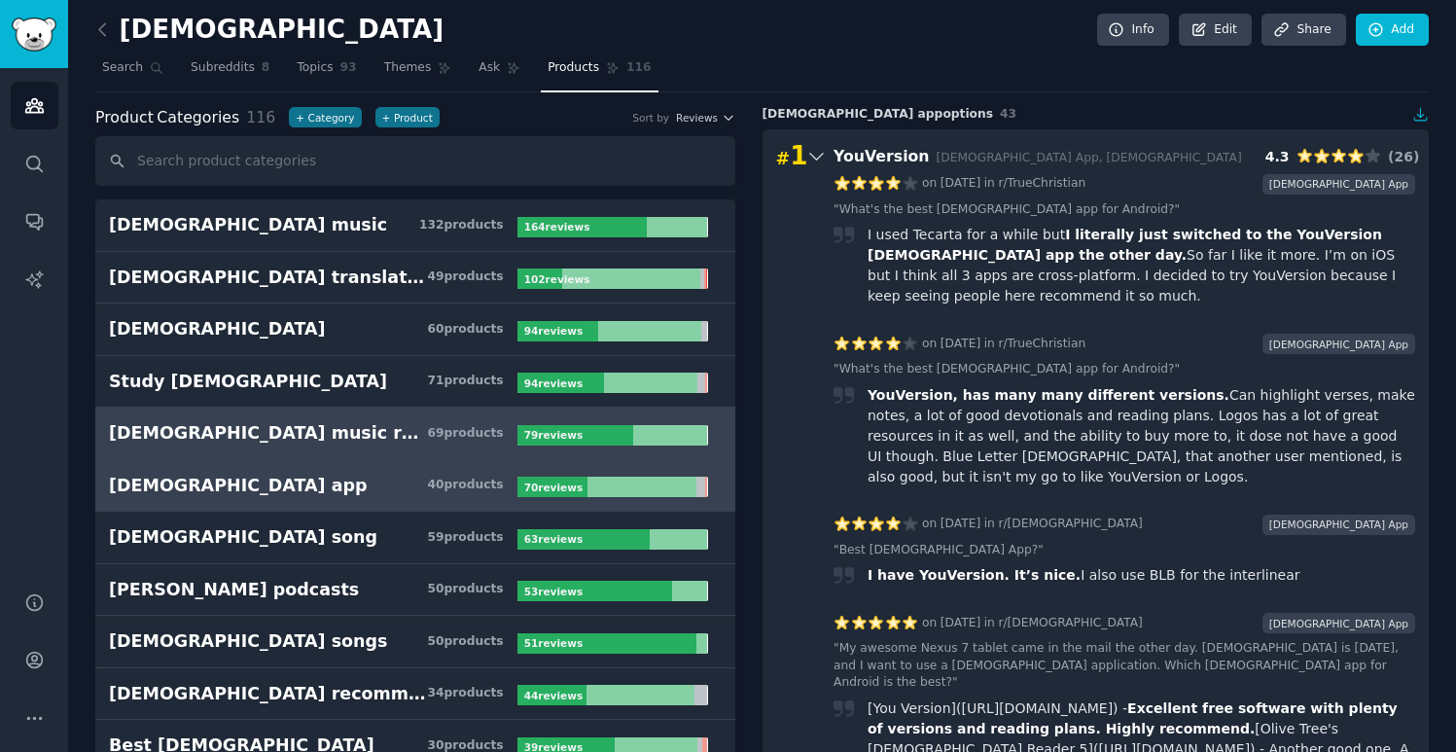
click at [216, 424] on div "[DEMOGRAPHIC_DATA] music recommendations" at bounding box center [268, 433] width 318 height 24
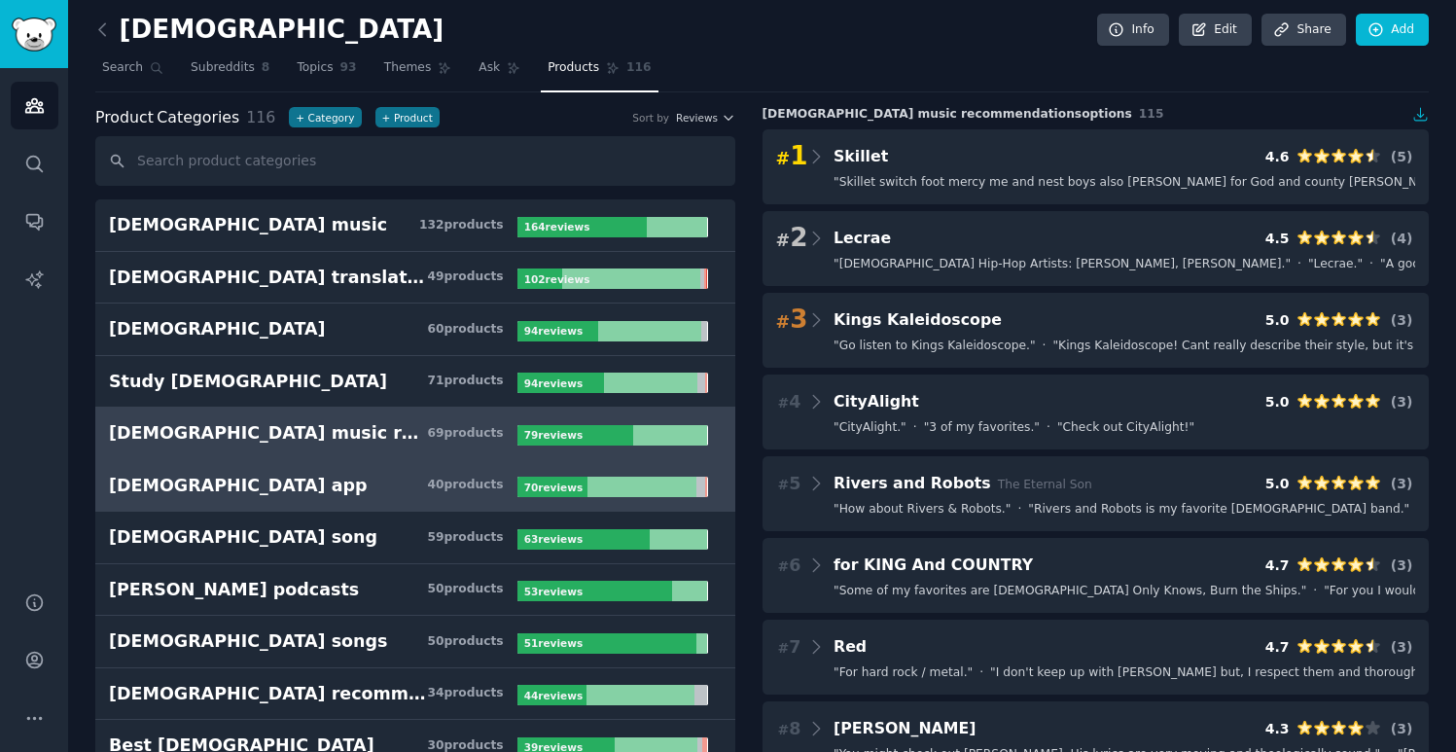
click at [286, 491] on h3 "[DEMOGRAPHIC_DATA] app 40 product s" at bounding box center [313, 486] width 409 height 24
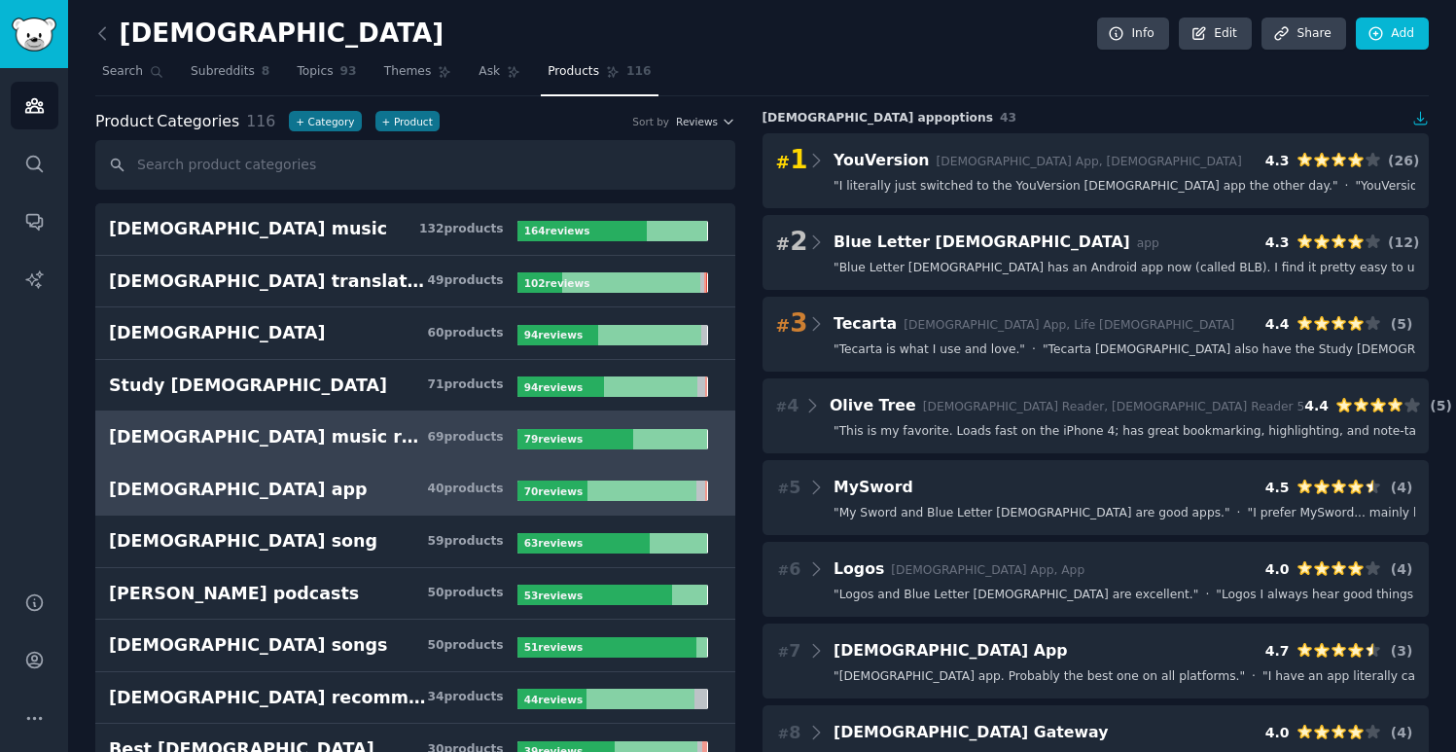
click at [339, 443] on div "[DEMOGRAPHIC_DATA] music recommendations" at bounding box center [268, 437] width 318 height 24
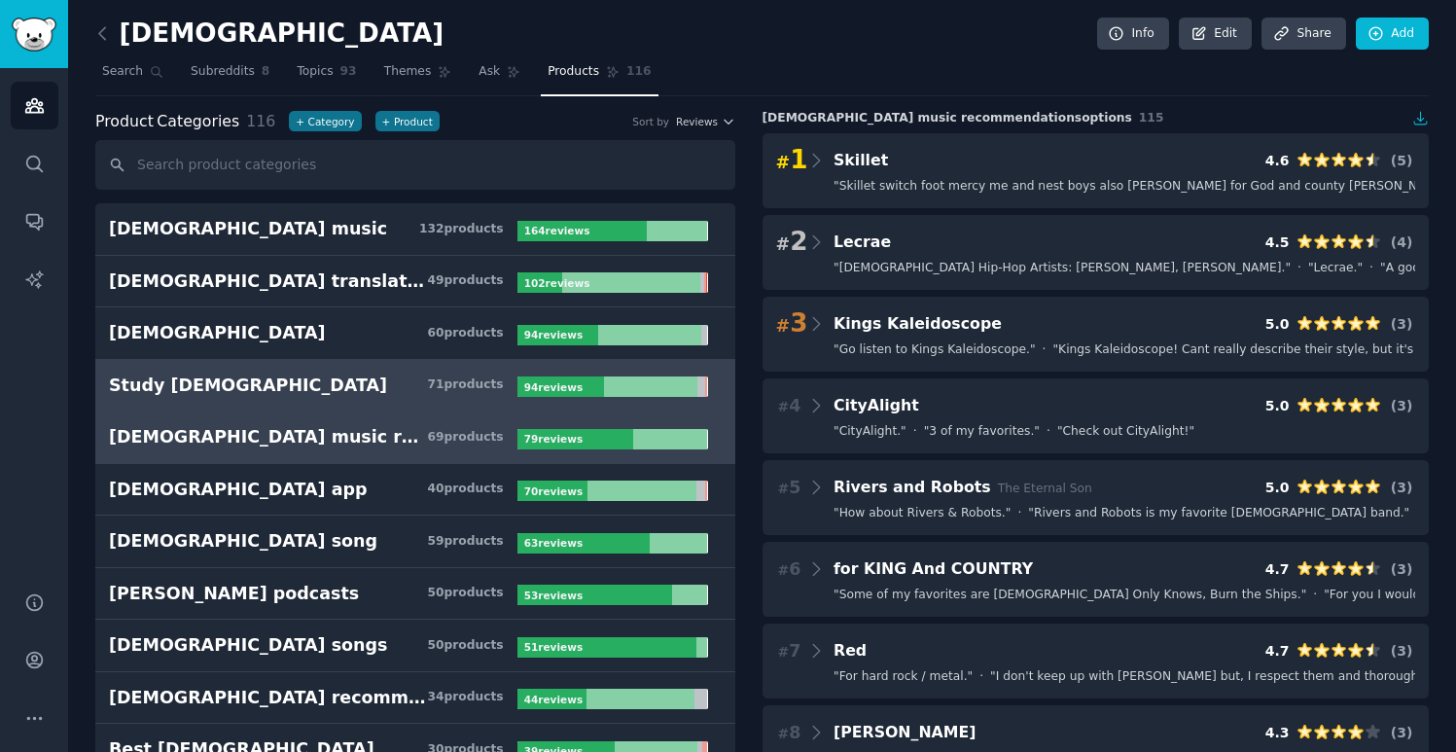
click at [347, 388] on h3 "Study [DEMOGRAPHIC_DATA] 71 product s" at bounding box center [313, 386] width 409 height 24
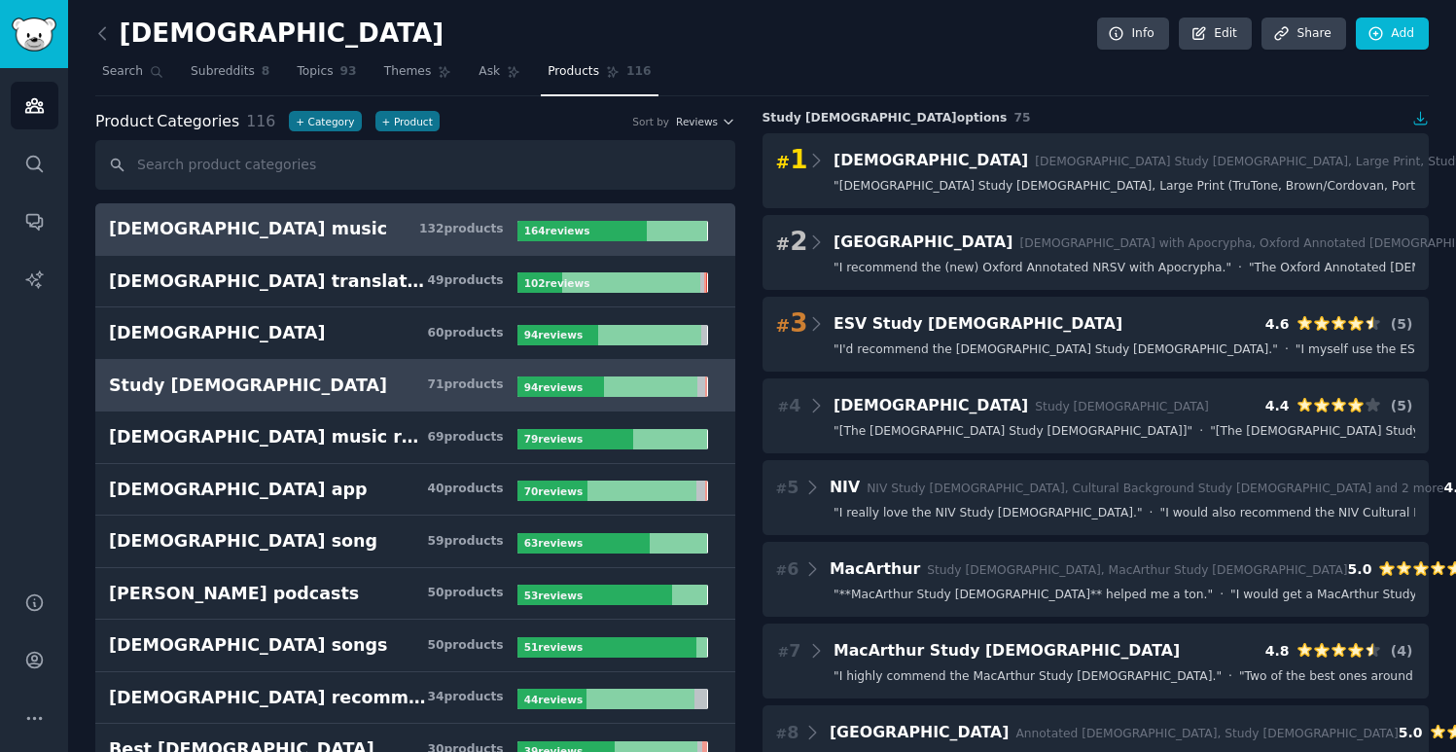
click at [333, 220] on h3 "[DEMOGRAPHIC_DATA] music 132 product s" at bounding box center [313, 229] width 409 height 24
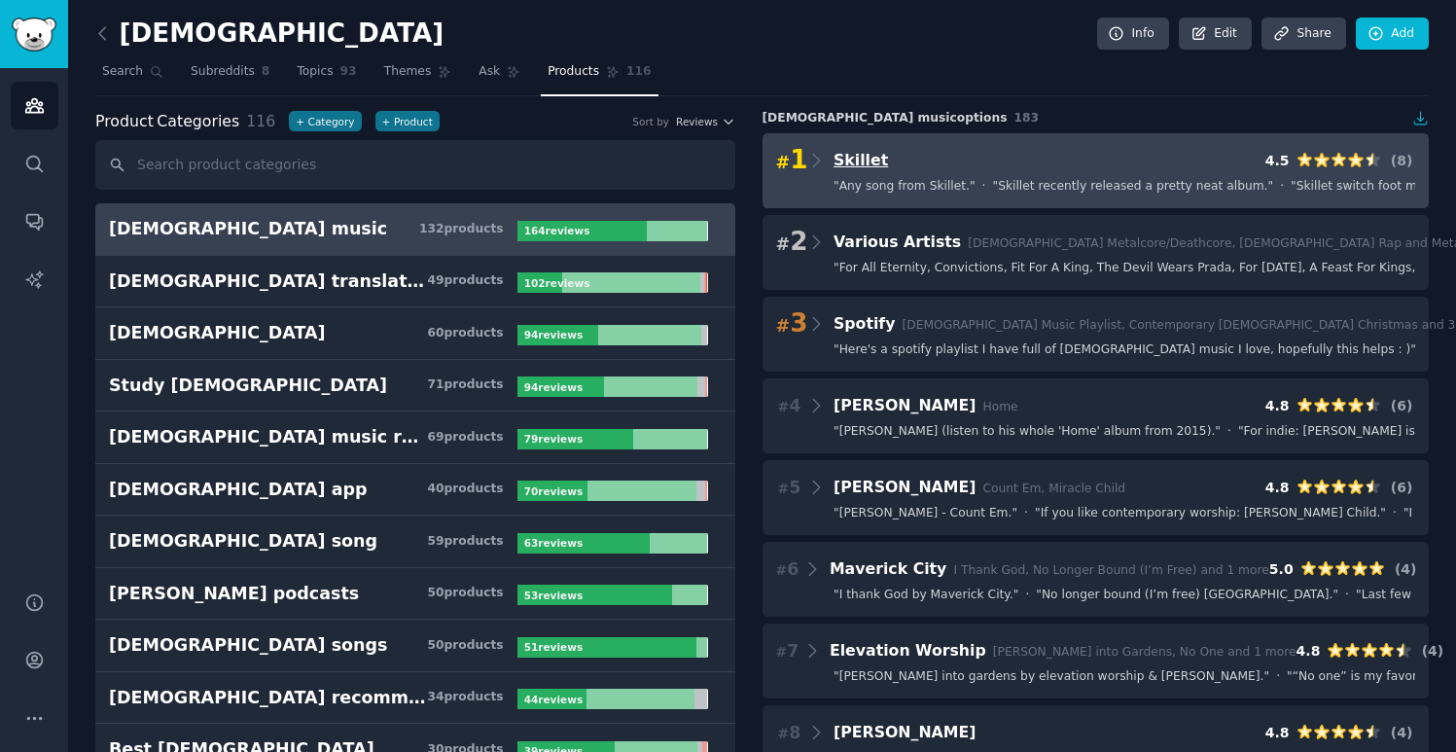
click at [861, 162] on span "Skillet" at bounding box center [861, 160] width 54 height 18
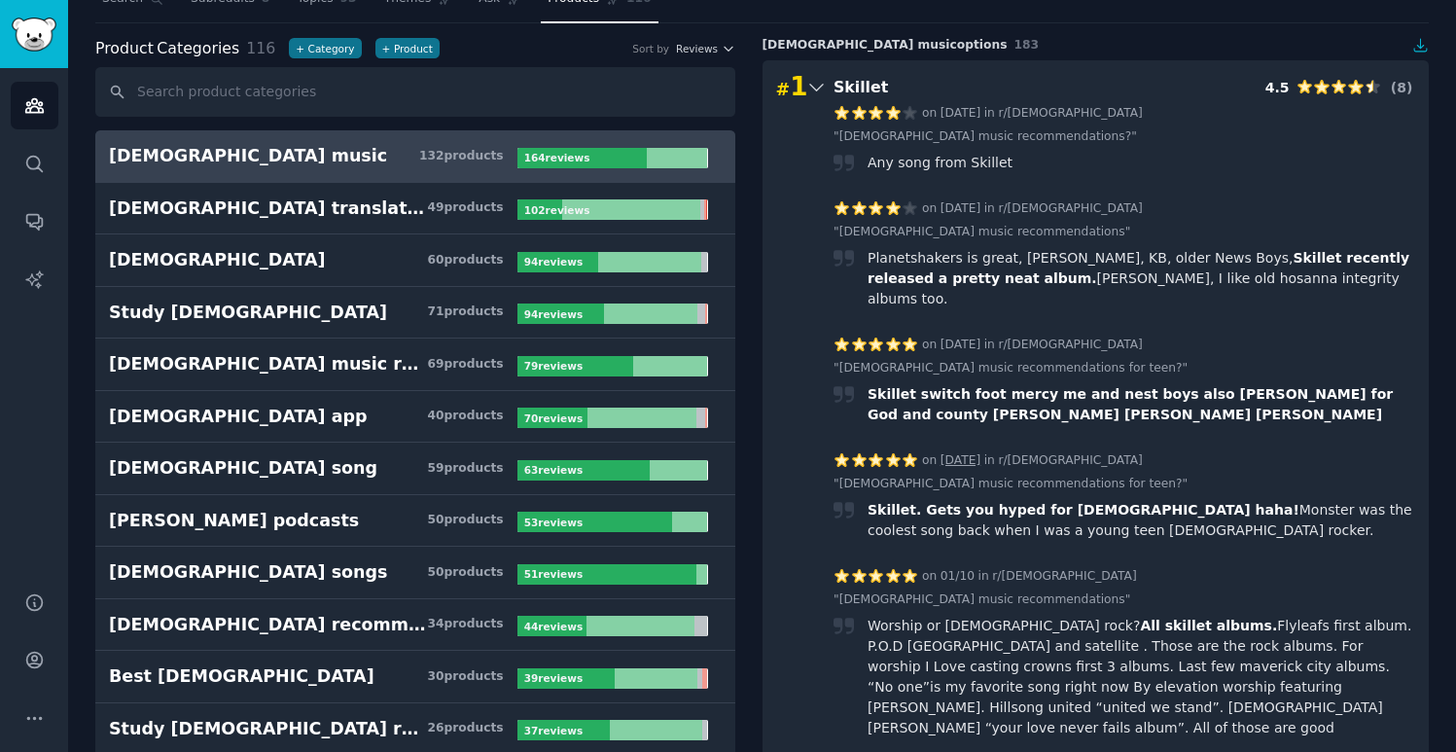
scroll to position [96, 0]
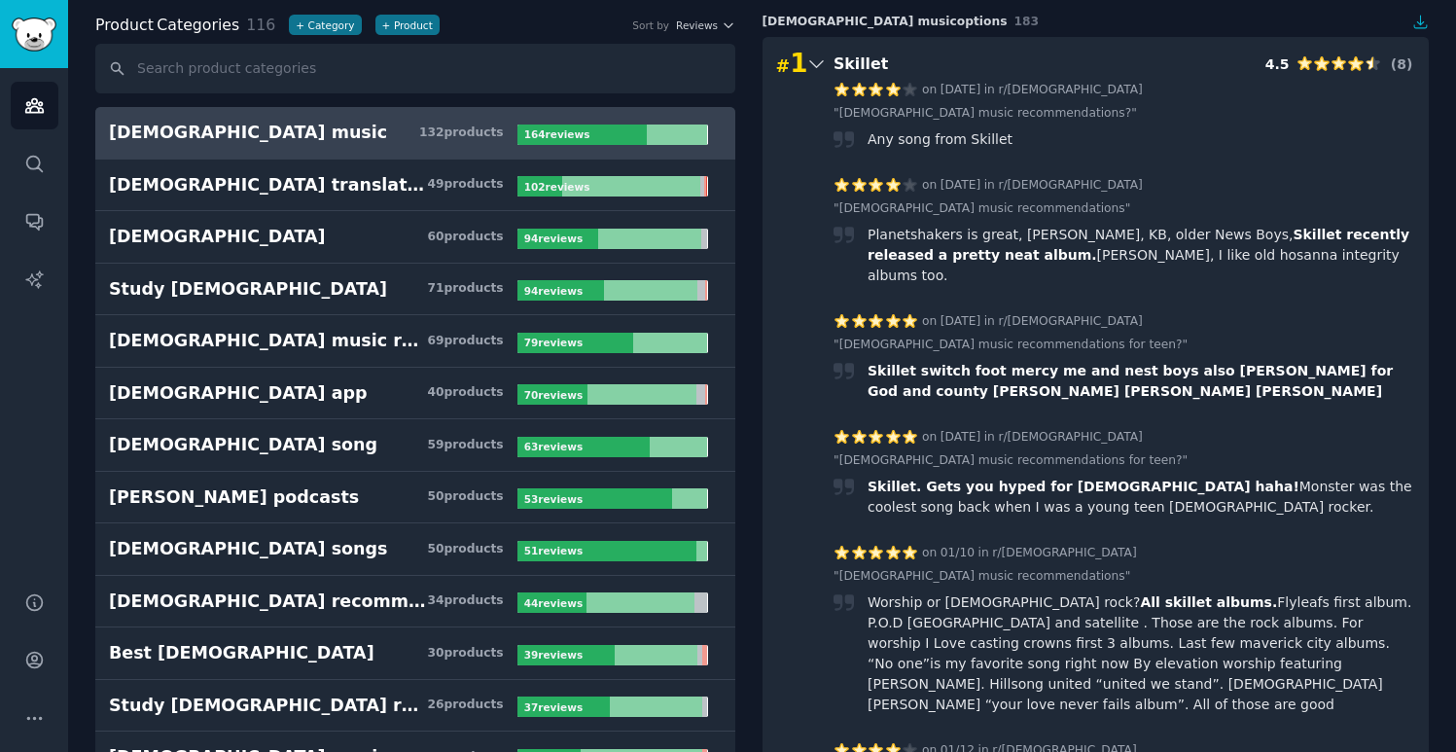
click at [332, 133] on h3 "[DEMOGRAPHIC_DATA] music 132 product s" at bounding box center [313, 133] width 409 height 24
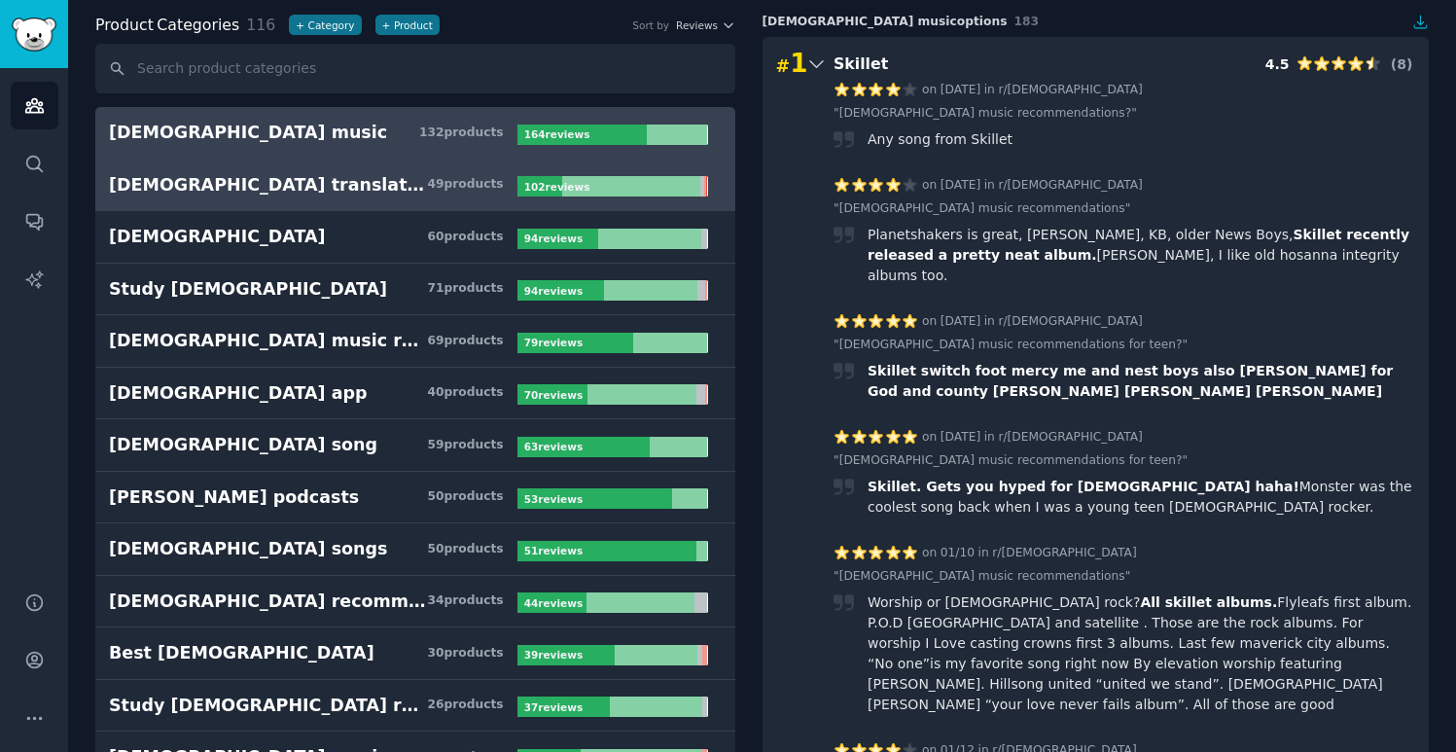
click at [589, 160] on link "[DEMOGRAPHIC_DATA] translation 49 product s 102 review s" at bounding box center [415, 186] width 640 height 53
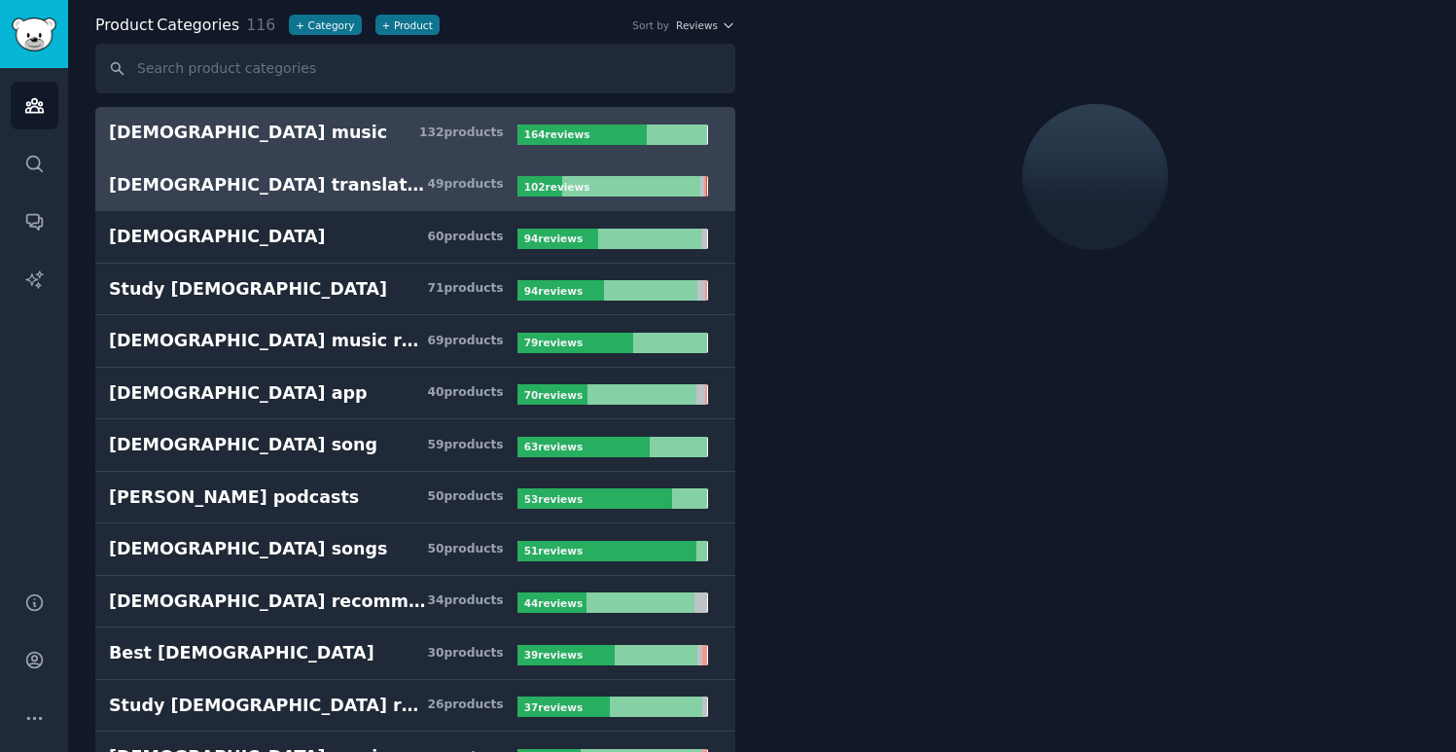
click at [517, 151] on link "[DEMOGRAPHIC_DATA] music 132 product s 164 review s" at bounding box center [415, 133] width 640 height 53
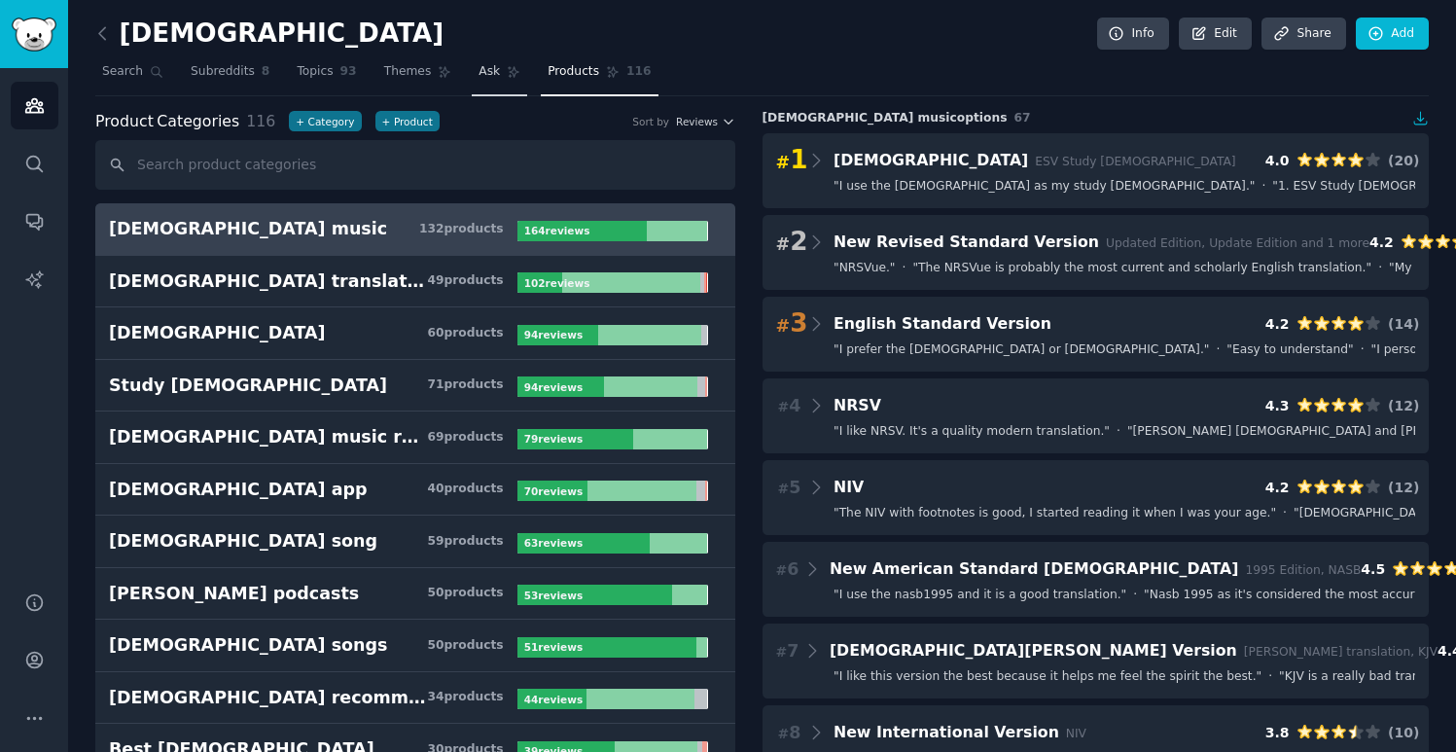
click at [497, 86] on link "Ask" at bounding box center [499, 76] width 55 height 40
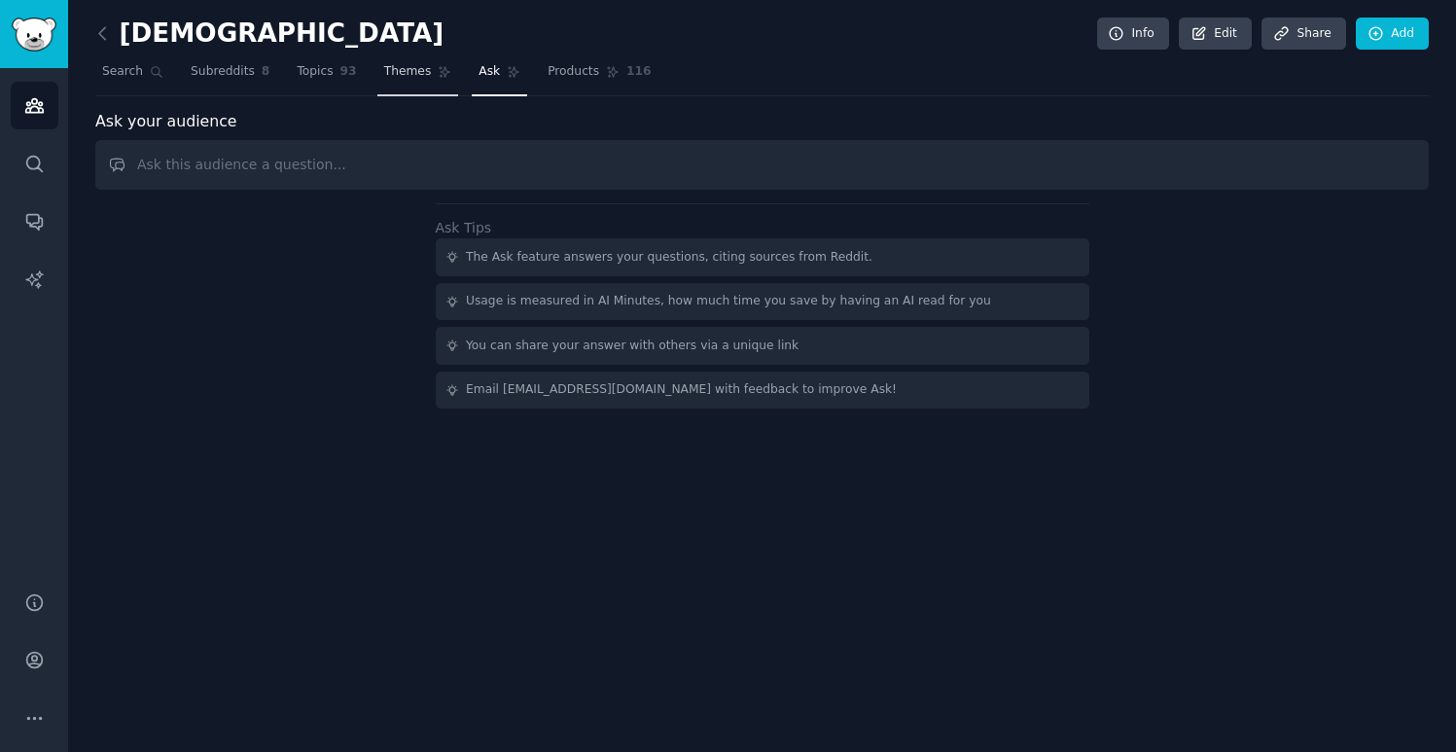
click at [427, 83] on link "Themes" at bounding box center [418, 76] width 82 height 40
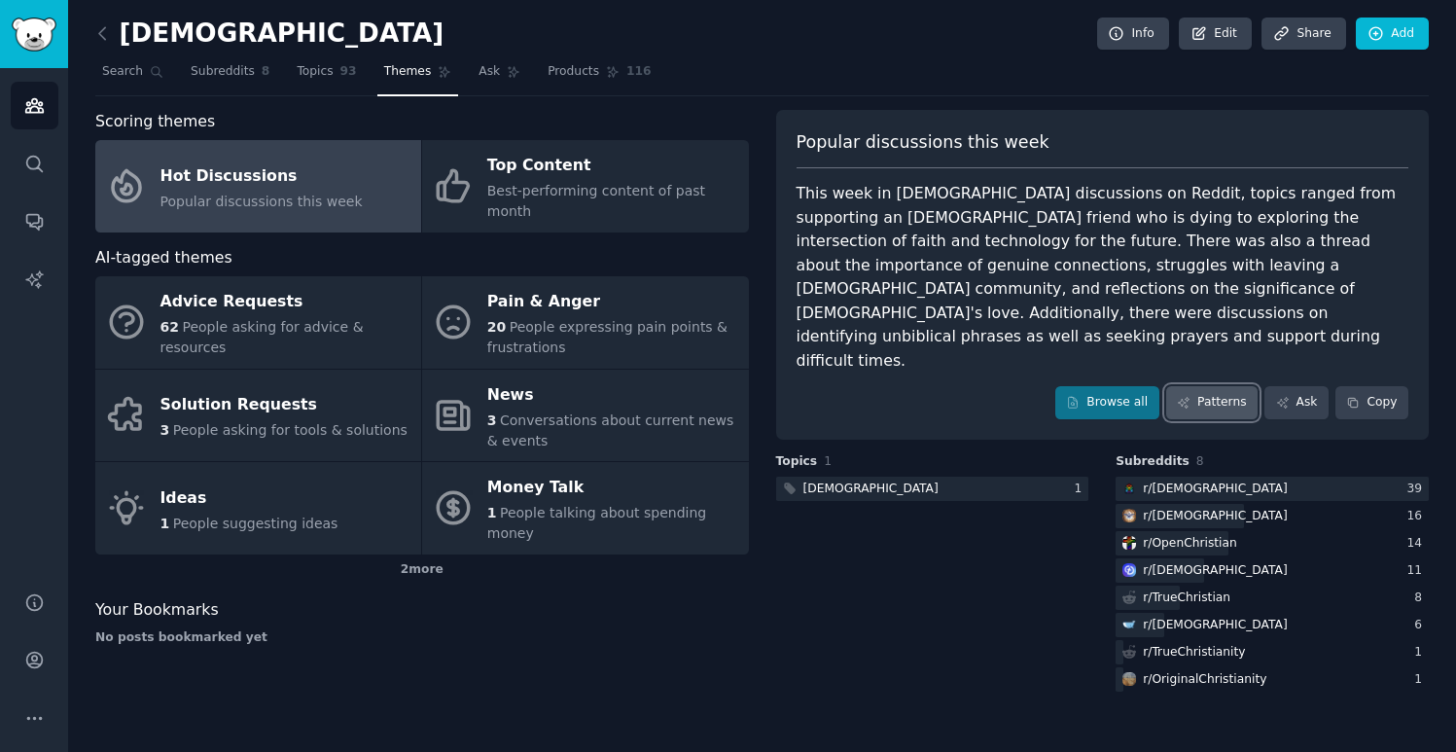
click at [1225, 386] on link "Patterns" at bounding box center [1211, 402] width 91 height 33
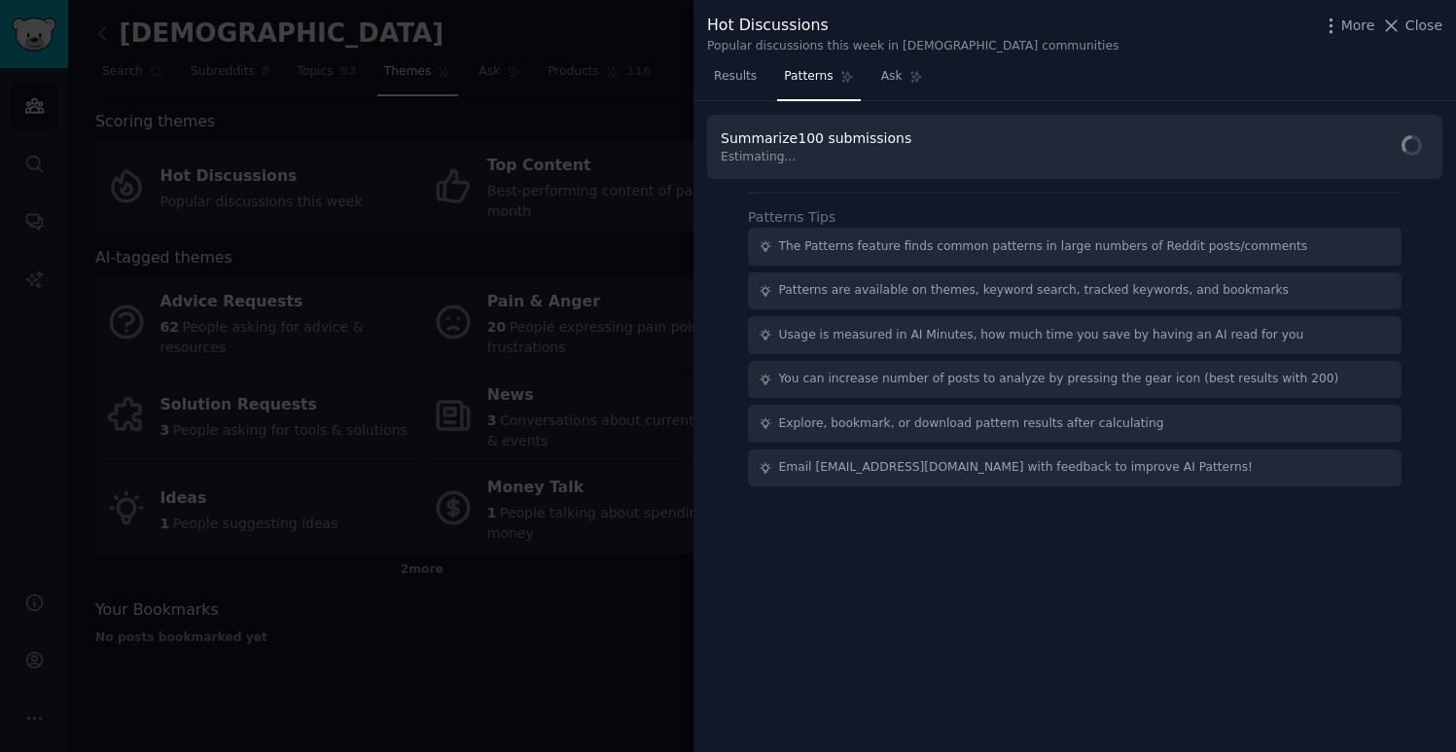
click at [881, 150] on span "Estimating..." at bounding box center [819, 158] width 197 height 18
click at [1378, 143] on span "Find Patterns" at bounding box center [1375, 148] width 89 height 20
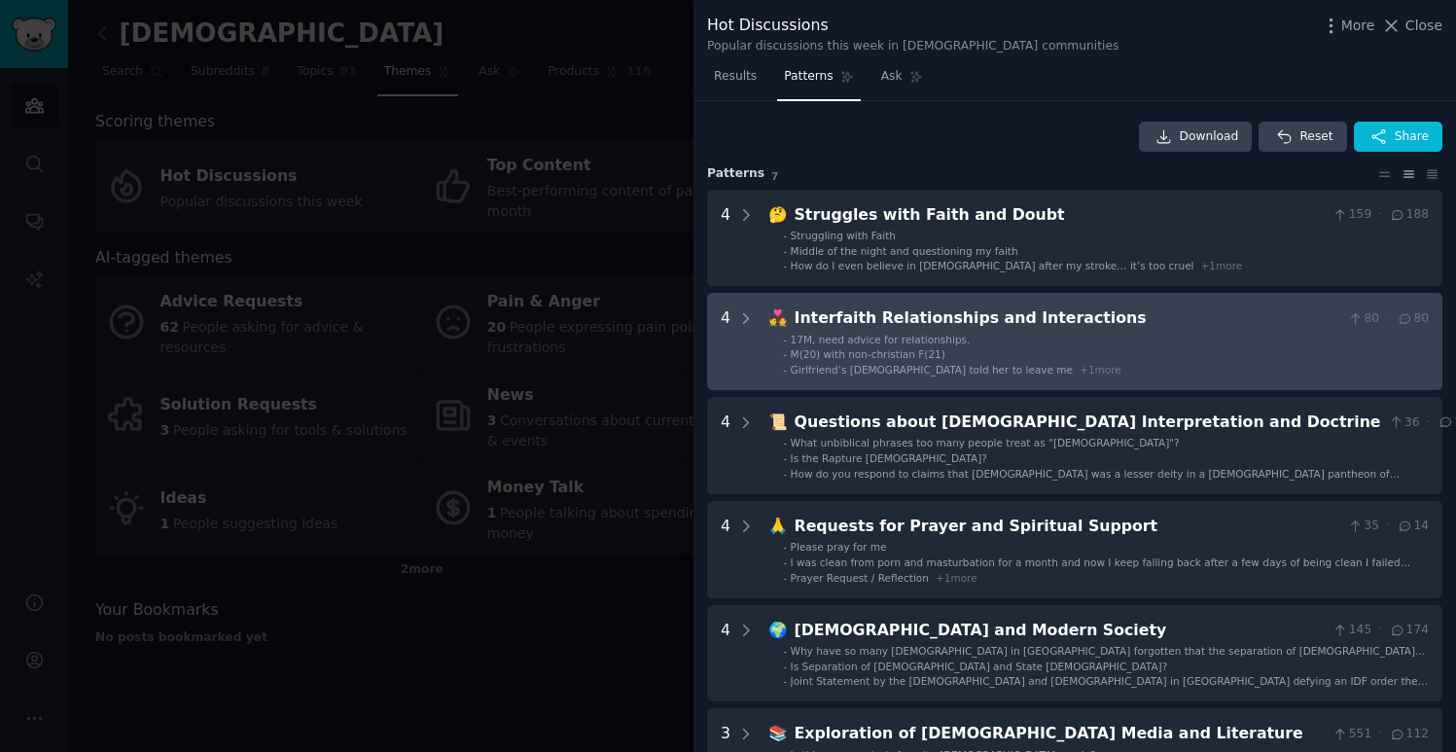
click at [946, 360] on li "- M(20) with non-christian F(21)" at bounding box center [1106, 354] width 646 height 14
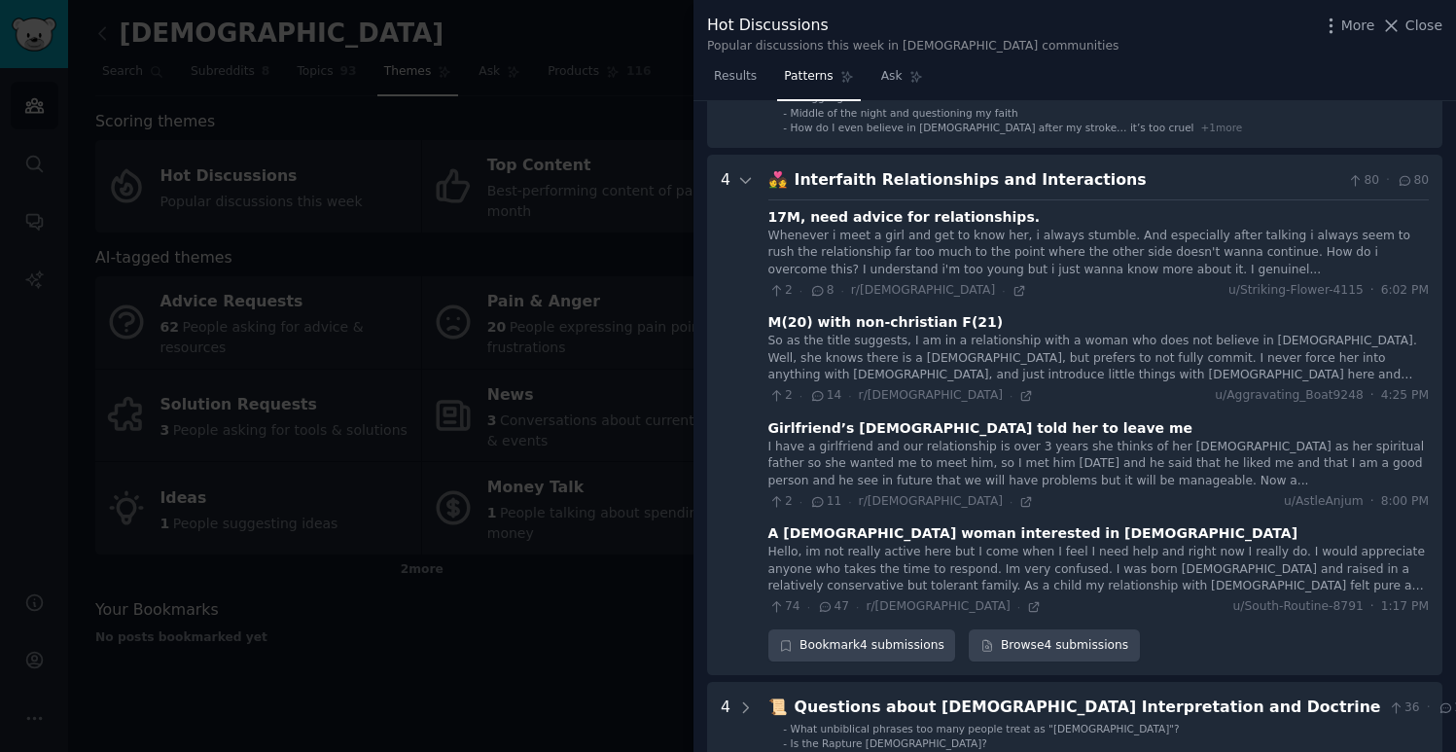
scroll to position [139, 0]
click at [873, 237] on div "Whenever i meet a girl and get to know her, i always stumble. And especially af…" at bounding box center [1098, 253] width 660 height 52
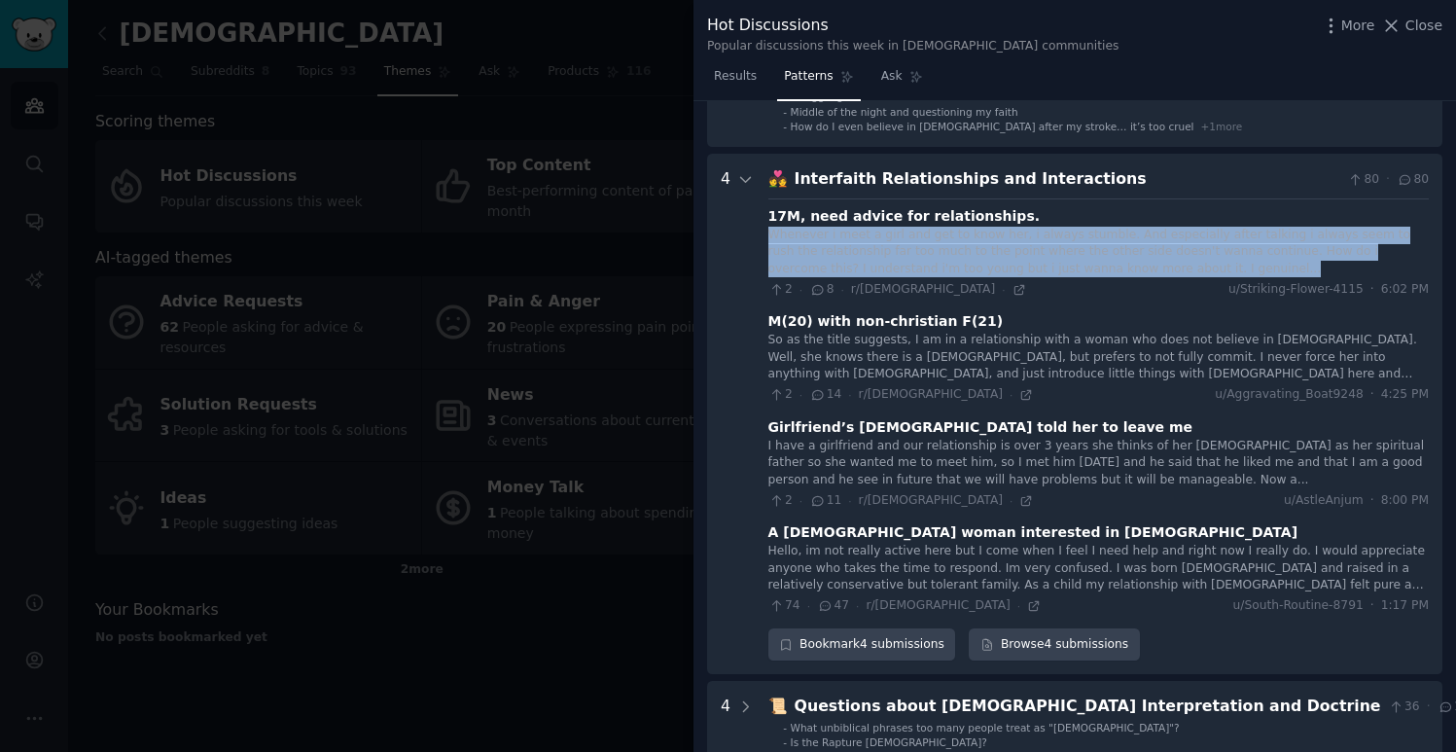
click at [873, 237] on div "Whenever i meet a girl and get to know her, i always stumble. And especially af…" at bounding box center [1098, 253] width 660 height 52
click at [1009, 263] on div "Whenever i meet a girl and get to know her, i always stumble. And especially af…" at bounding box center [1098, 253] width 660 height 52
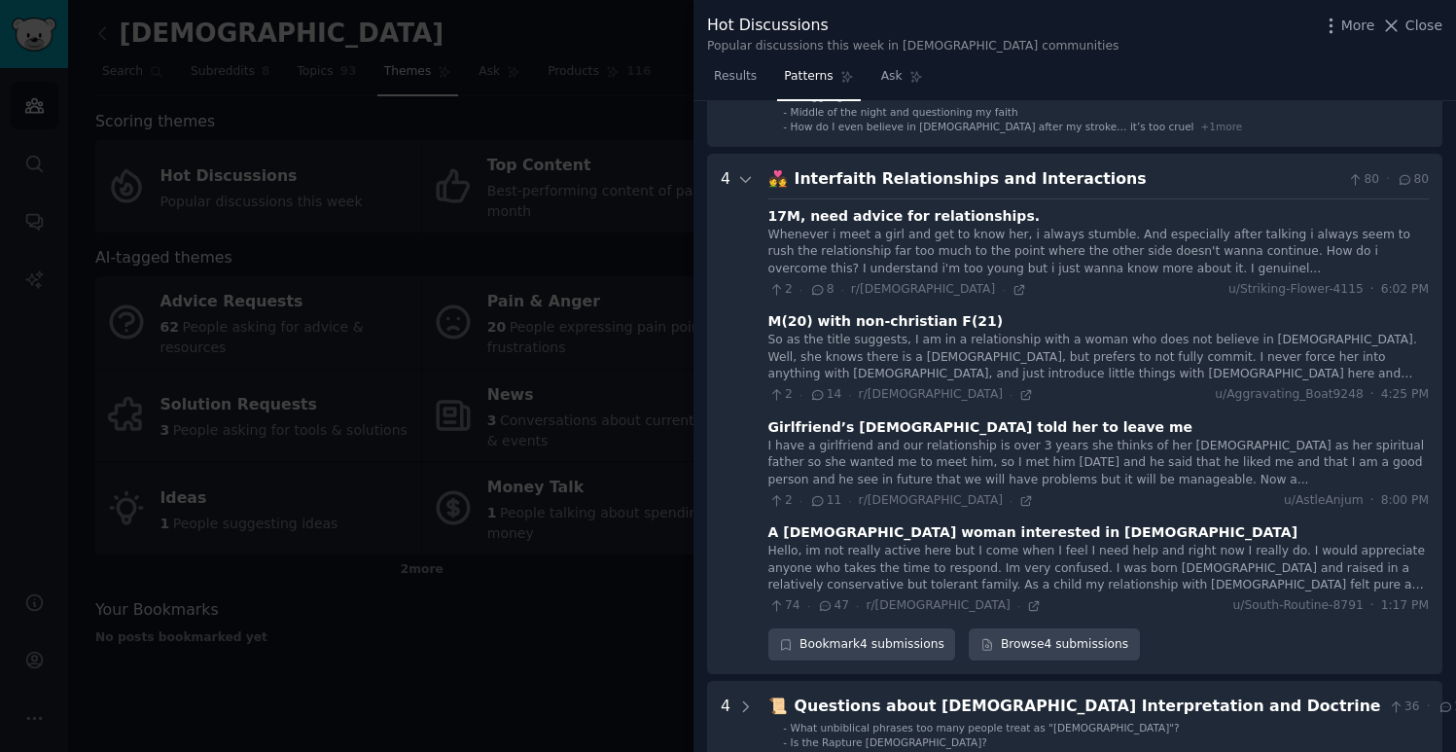
click at [494, 626] on div at bounding box center [728, 376] width 1456 height 752
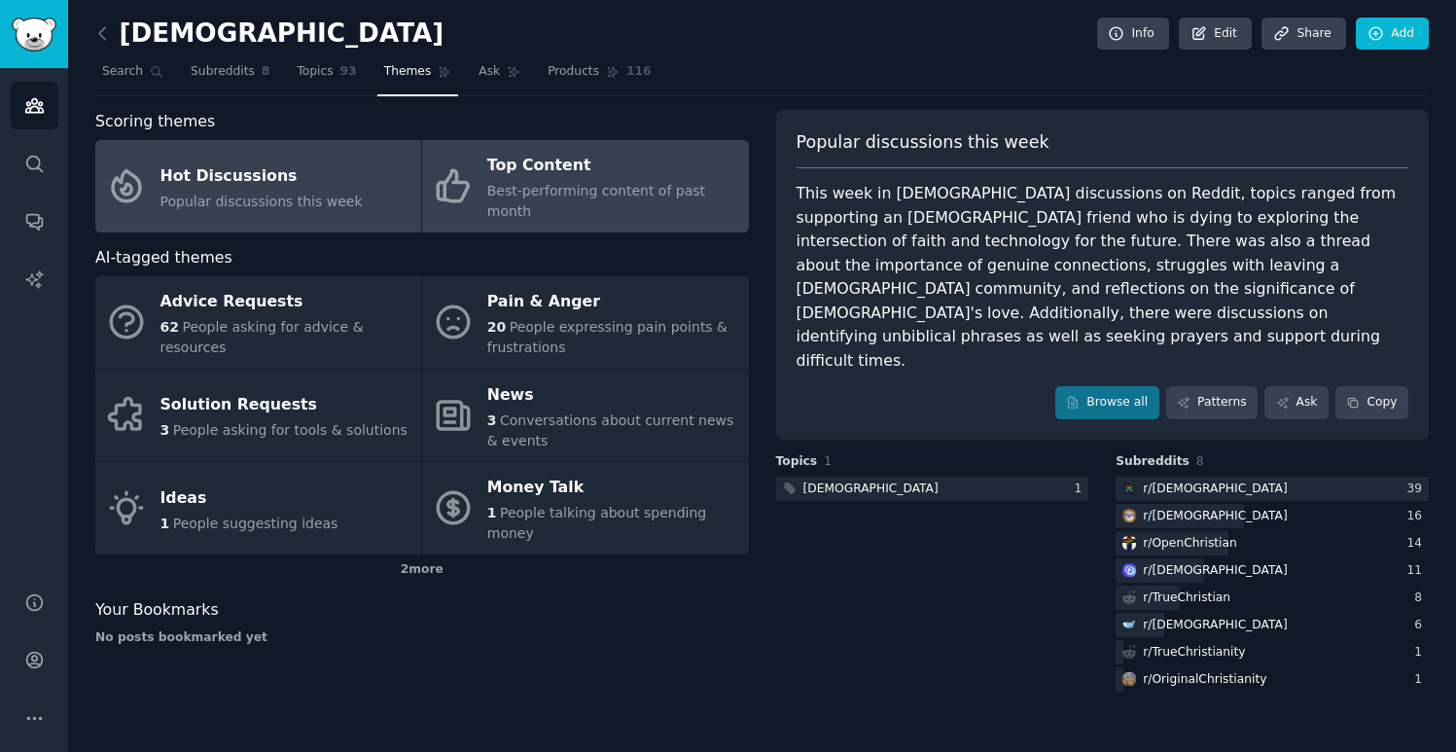
click at [468, 193] on icon at bounding box center [453, 185] width 41 height 41
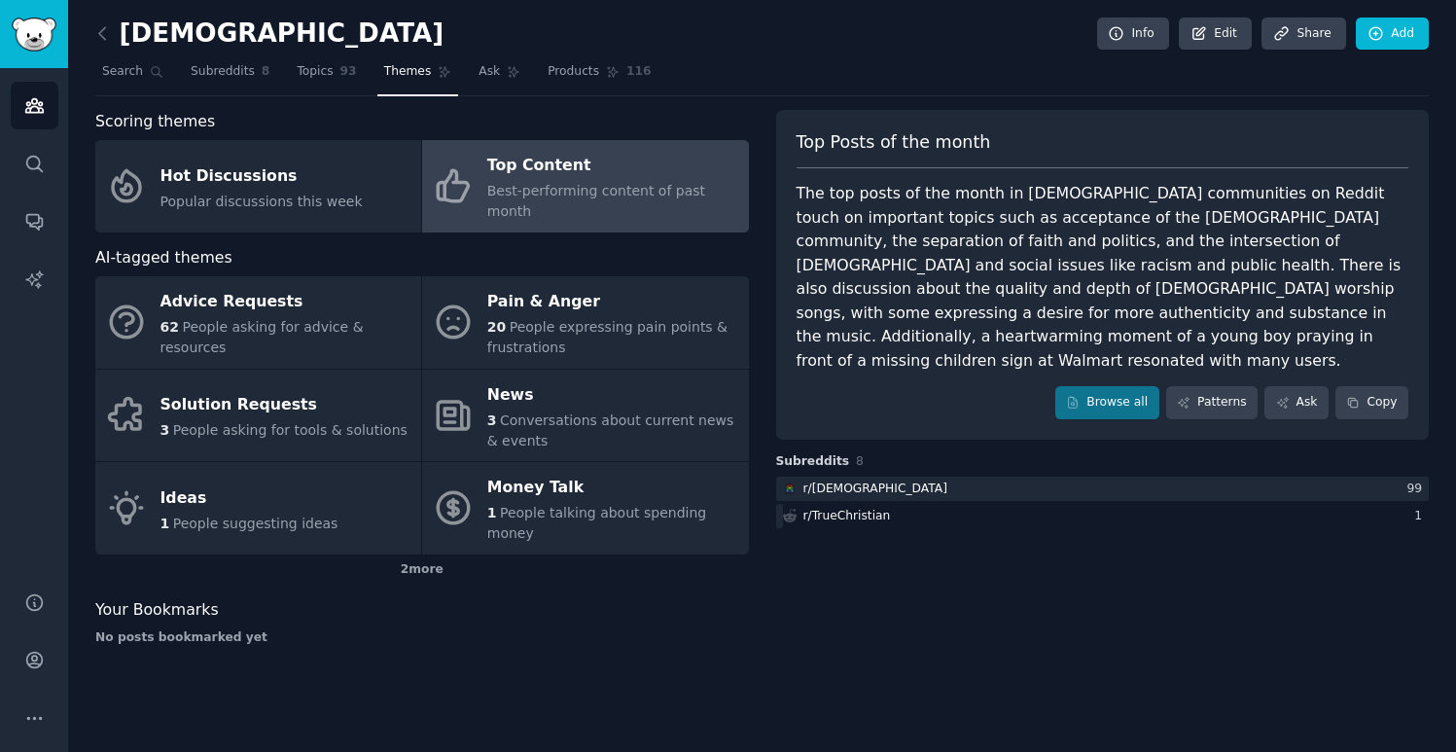
click at [283, 98] on div "[DEMOGRAPHIC_DATA] Info Edit Share Add Search Subreddits 8 Topics 93 Themes Ask…" at bounding box center [762, 343] width 1334 height 632
click at [314, 84] on link "Topics 93" at bounding box center [326, 76] width 73 height 40
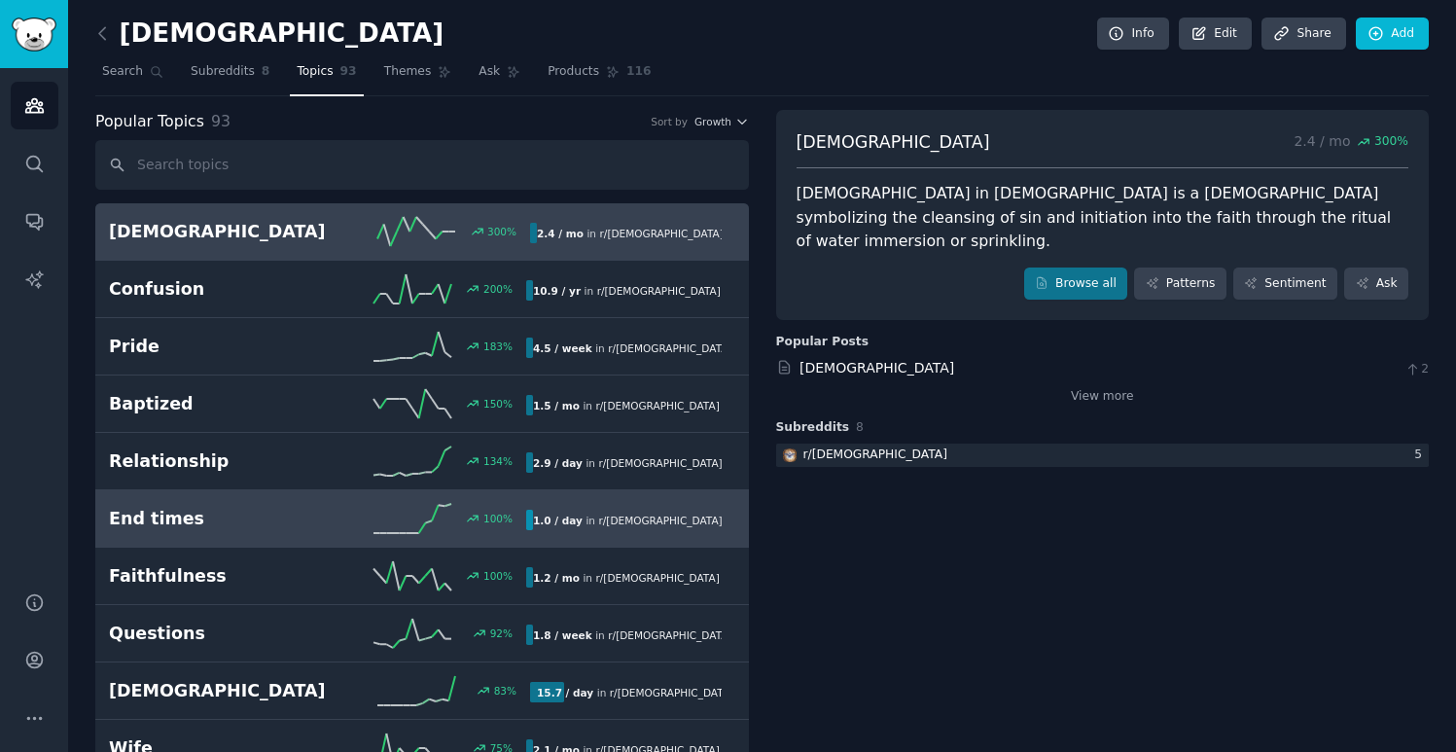
scroll to position [63, 0]
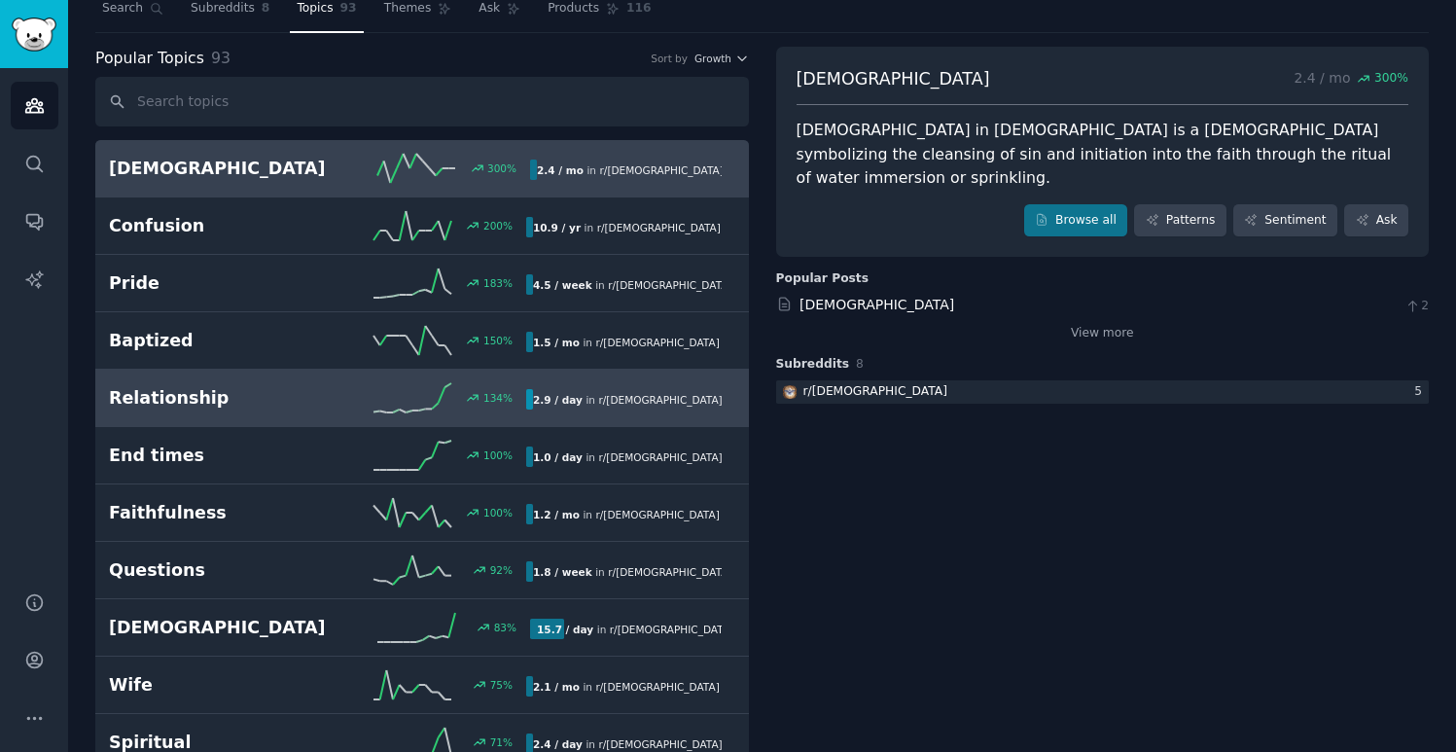
click at [372, 417] on link "Relationship 134 % 2.9 / day in r/ [DEMOGRAPHIC_DATA] , r/ [DEMOGRAPHIC_DATA]" at bounding box center [422, 398] width 654 height 57
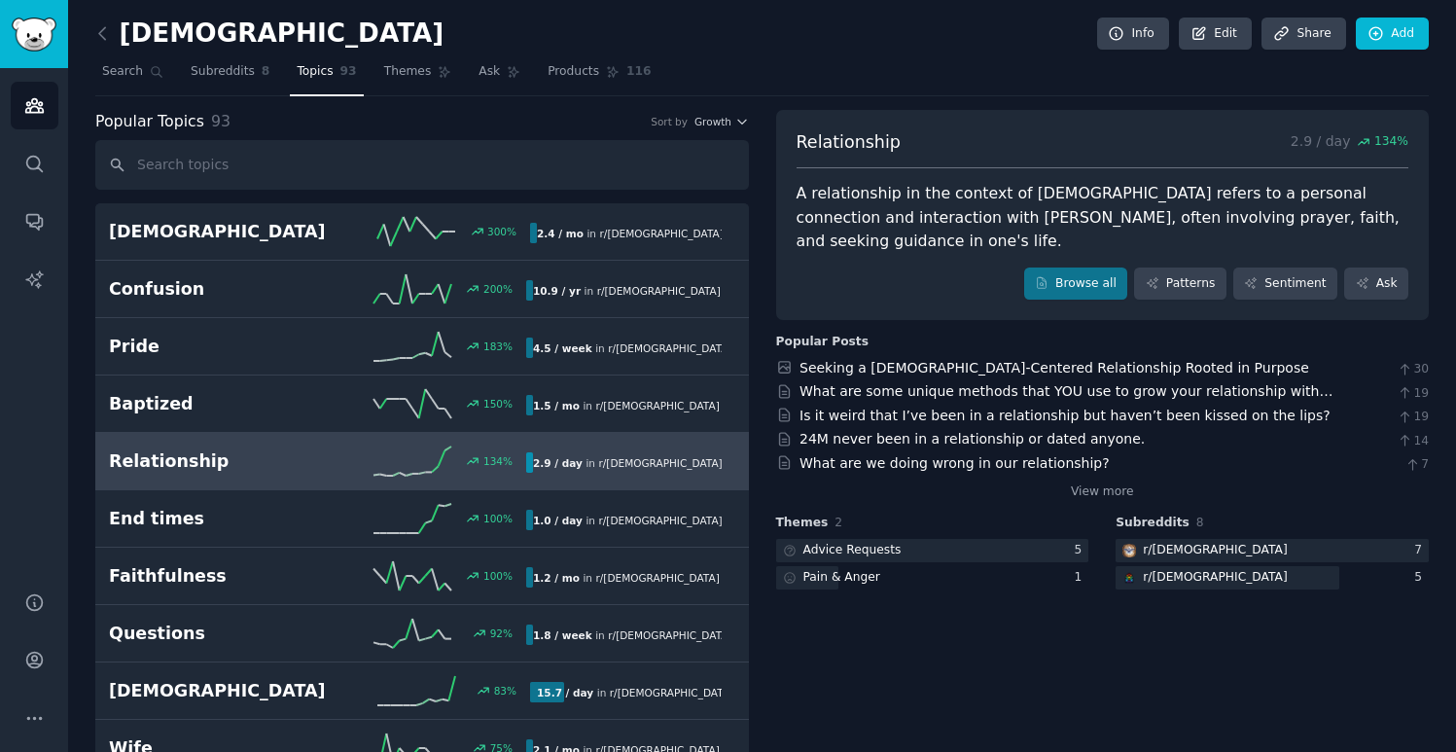
scroll to position [81, 0]
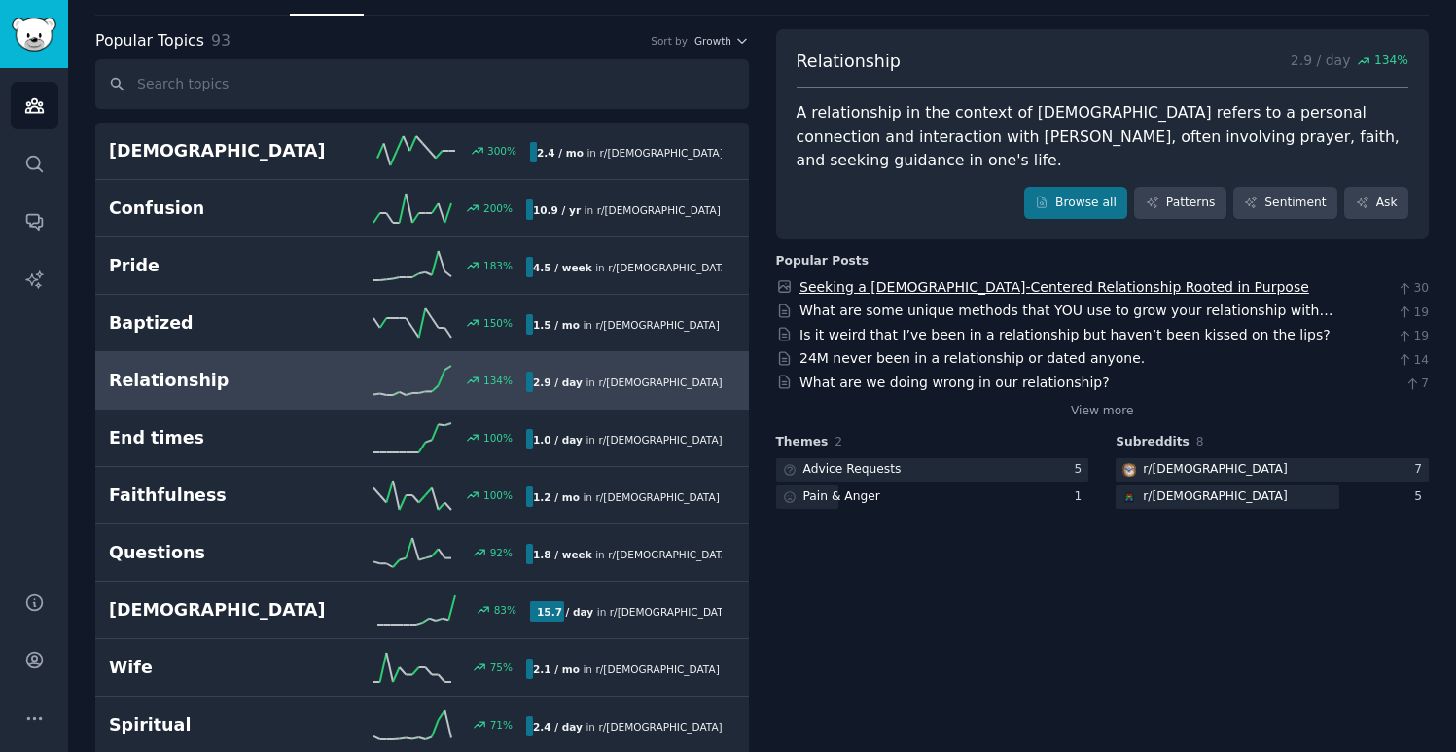
click at [966, 286] on link "Seeking a [DEMOGRAPHIC_DATA]-Centered Relationship Rooted in Purpose" at bounding box center [1055, 287] width 510 height 16
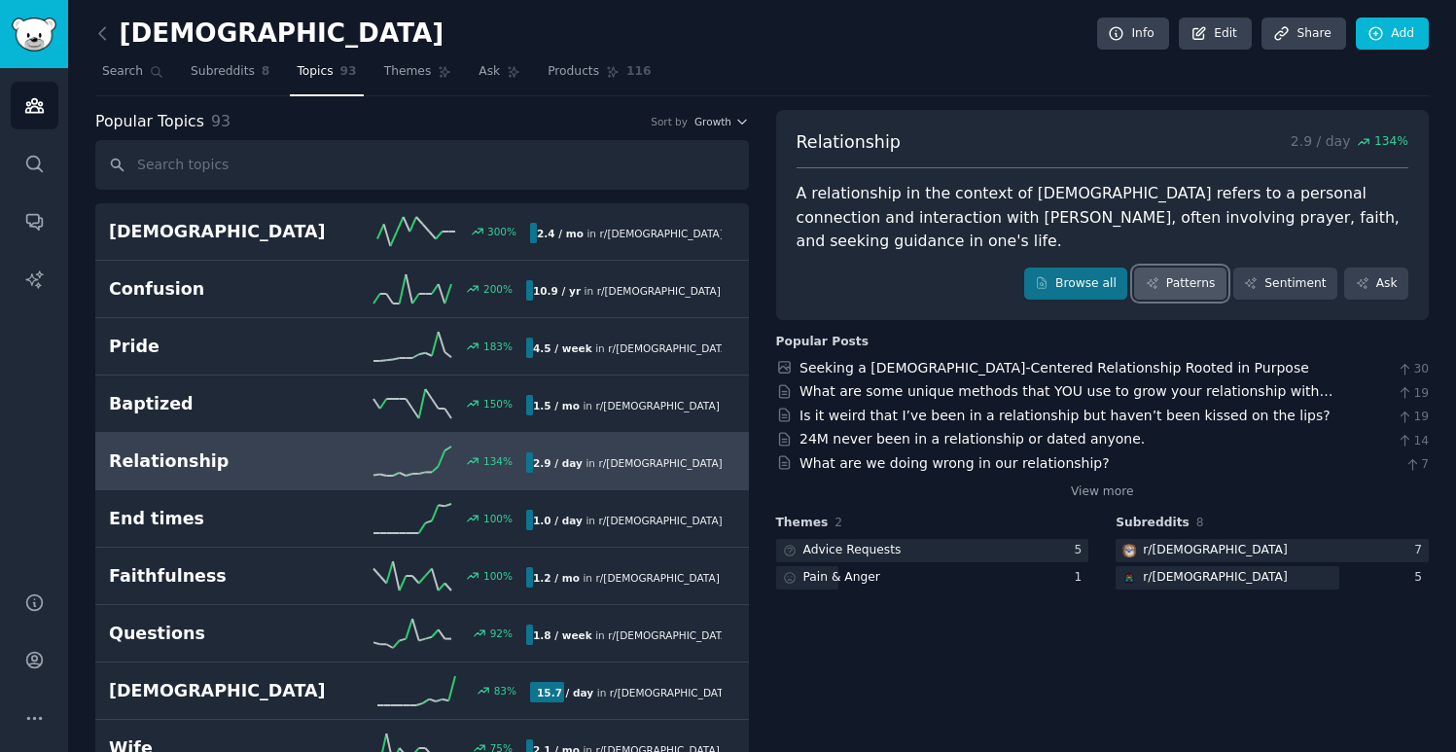
click at [1203, 275] on link "Patterns" at bounding box center [1179, 283] width 91 height 33
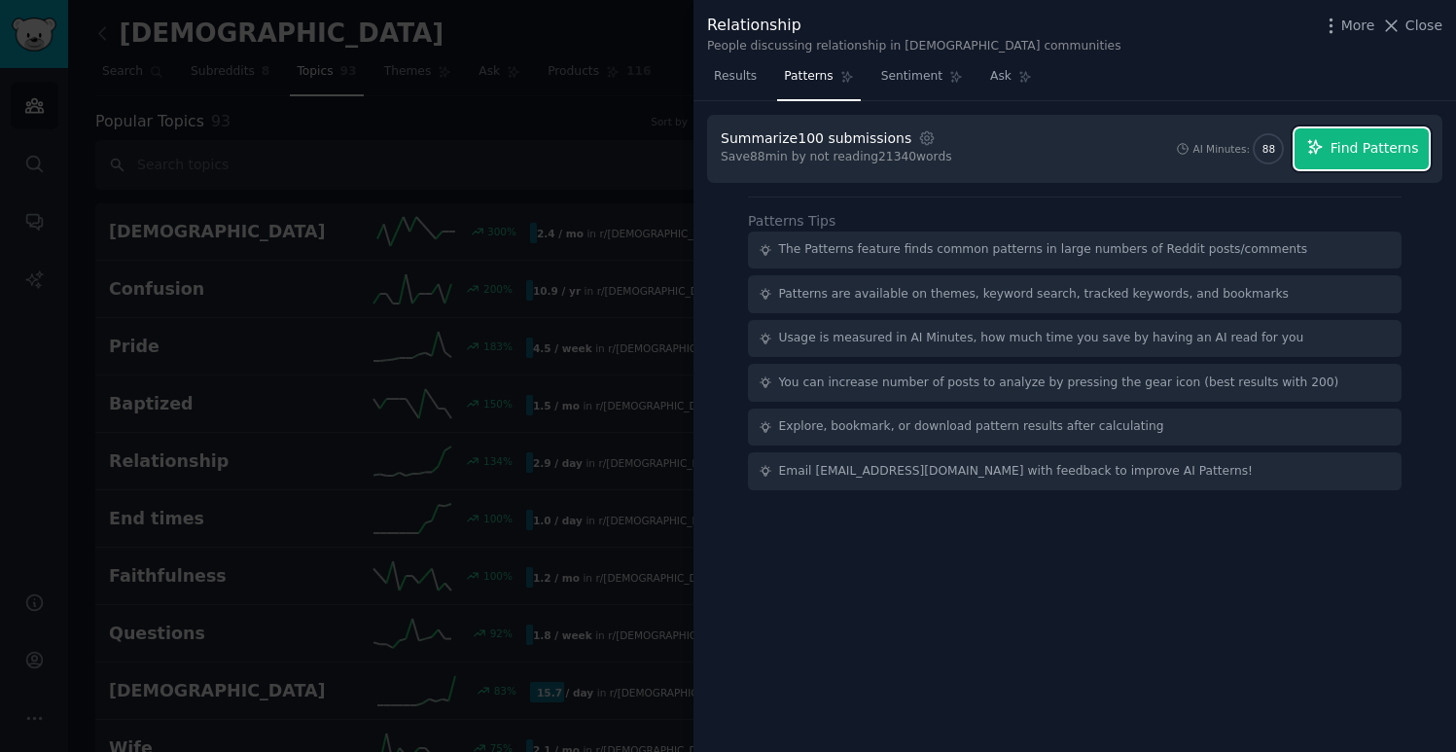
click at [1328, 150] on button "Find Patterns" at bounding box center [1362, 148] width 134 height 41
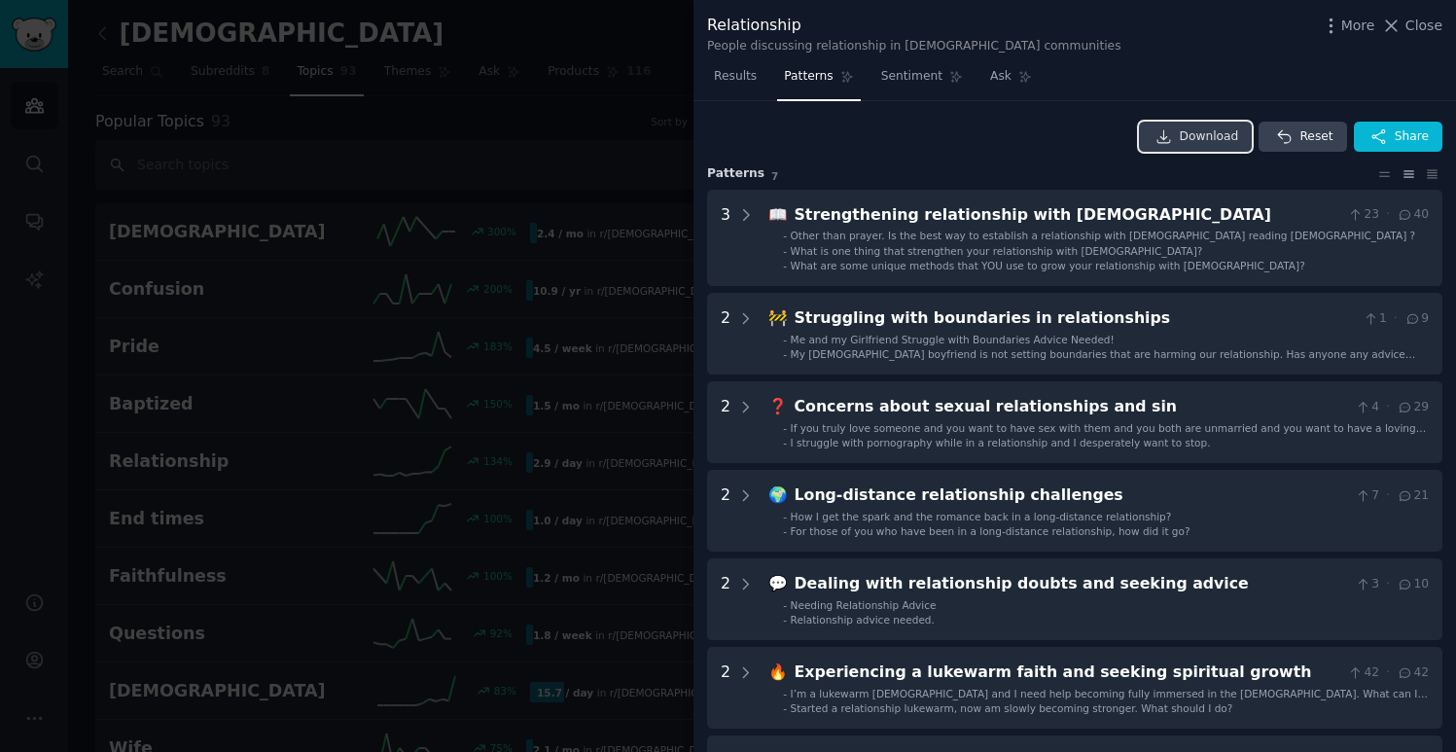
click at [1210, 138] on span "Download" at bounding box center [1209, 137] width 59 height 18
click at [1198, 139] on span "Download" at bounding box center [1209, 137] width 59 height 18
click at [1399, 129] on span "Share" at bounding box center [1412, 137] width 34 height 18
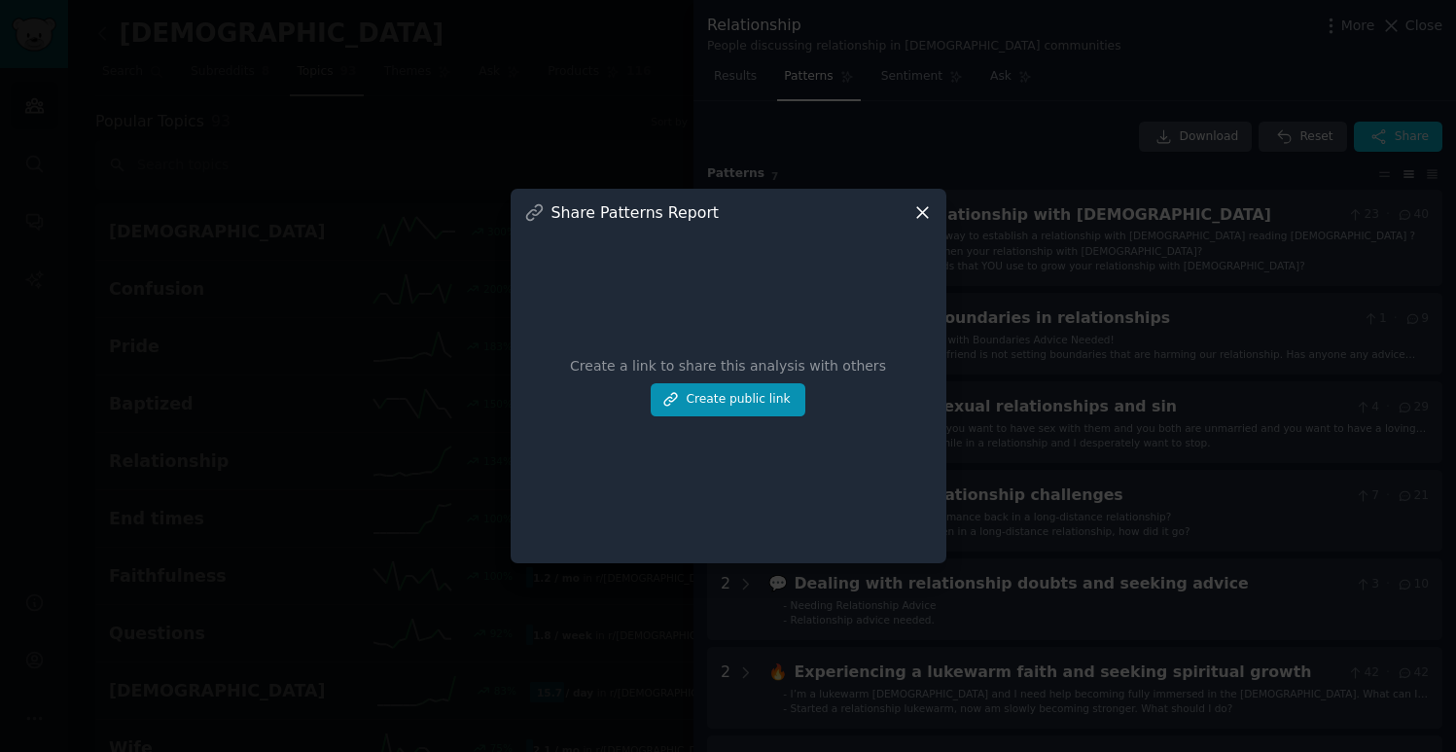
click at [927, 212] on icon at bounding box center [922, 212] width 20 height 20
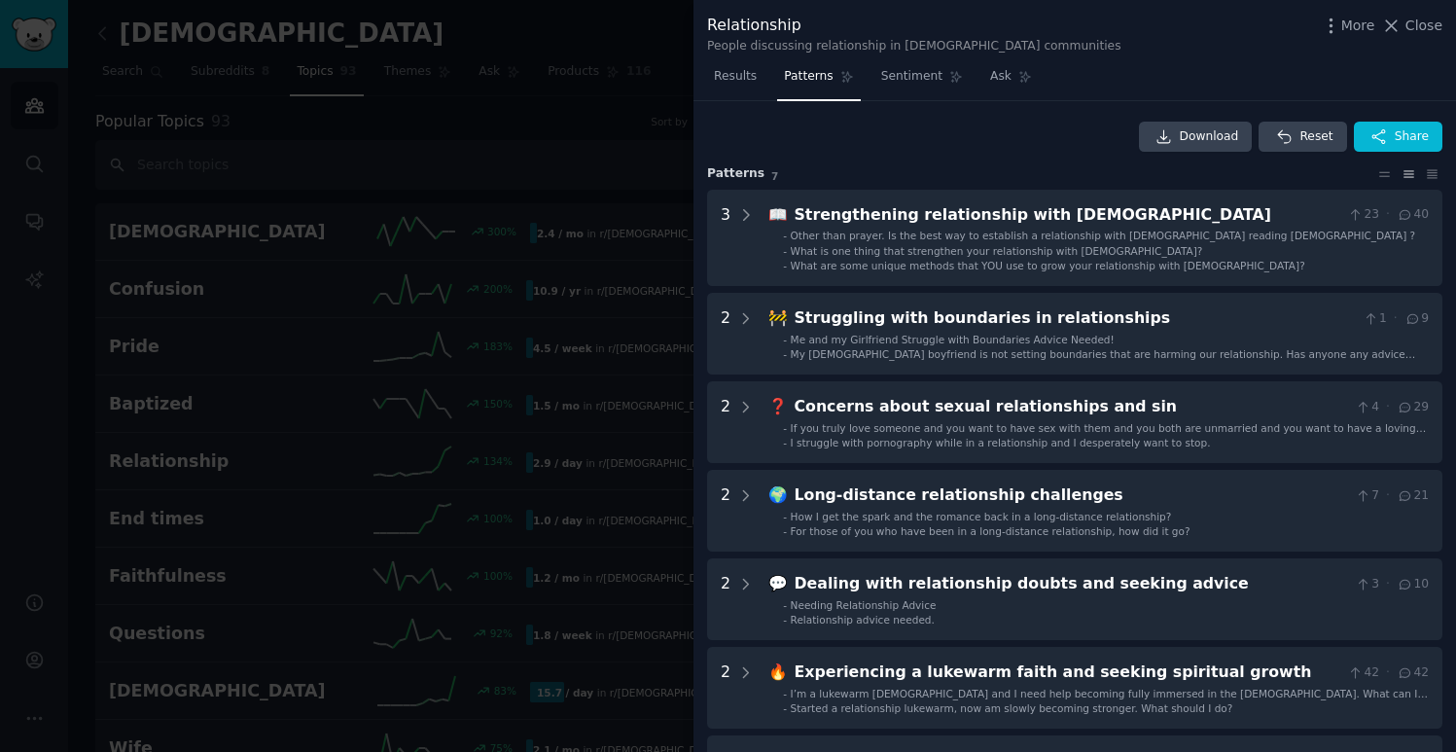
click at [1051, 127] on div "Download Reset Share" at bounding box center [1074, 137] width 735 height 31
click at [1347, 25] on span "More" at bounding box center [1358, 26] width 34 height 20
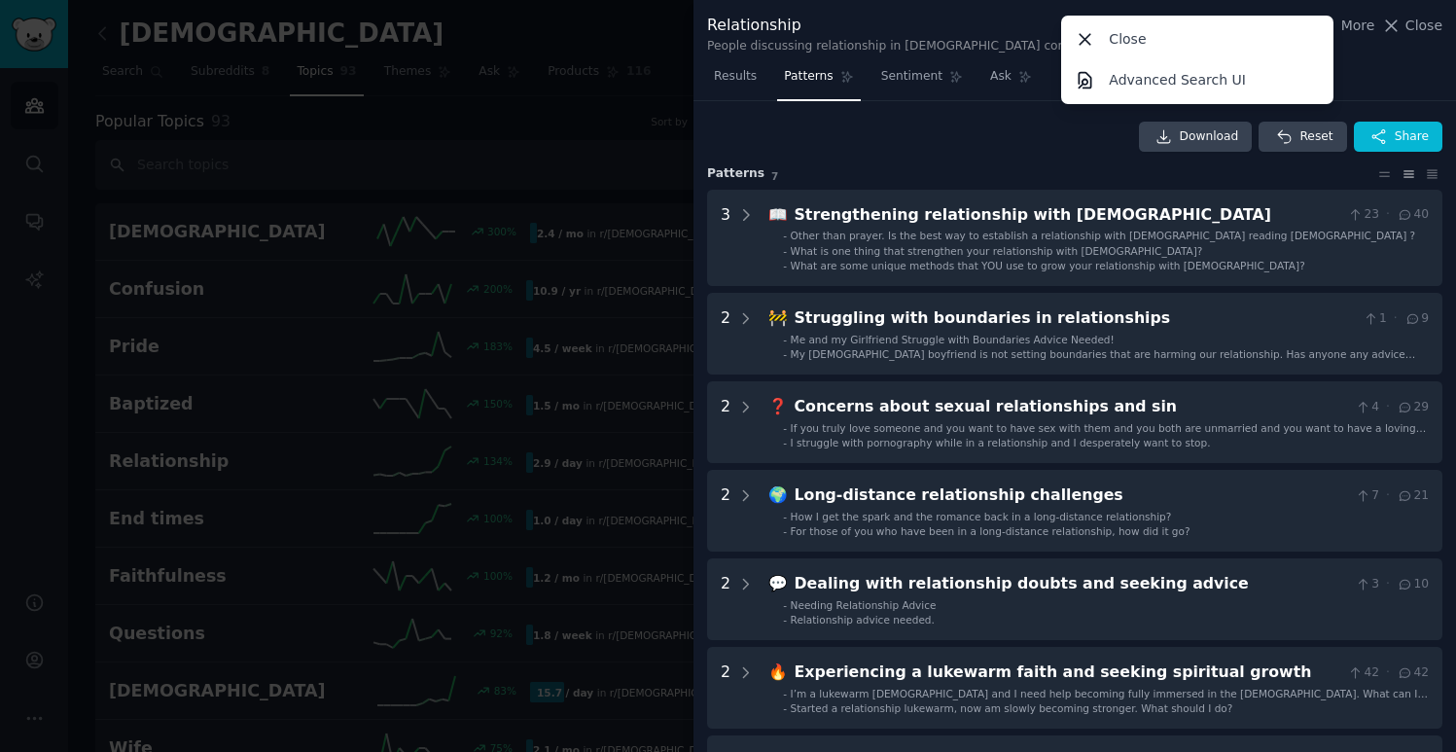
click at [1358, 75] on div "Results Patterns Sentiment Ask" at bounding box center [1075, 81] width 763 height 40
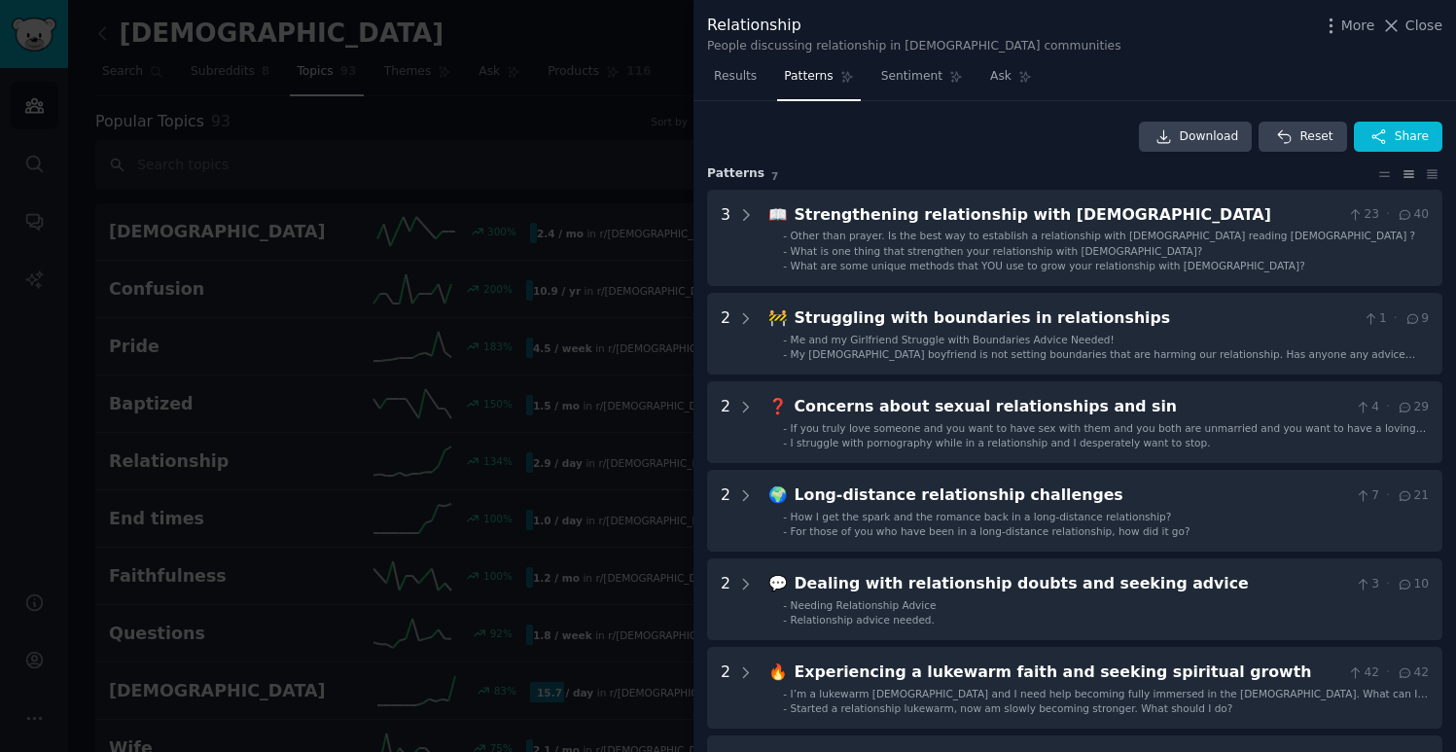
click at [424, 274] on div at bounding box center [728, 376] width 1456 height 752
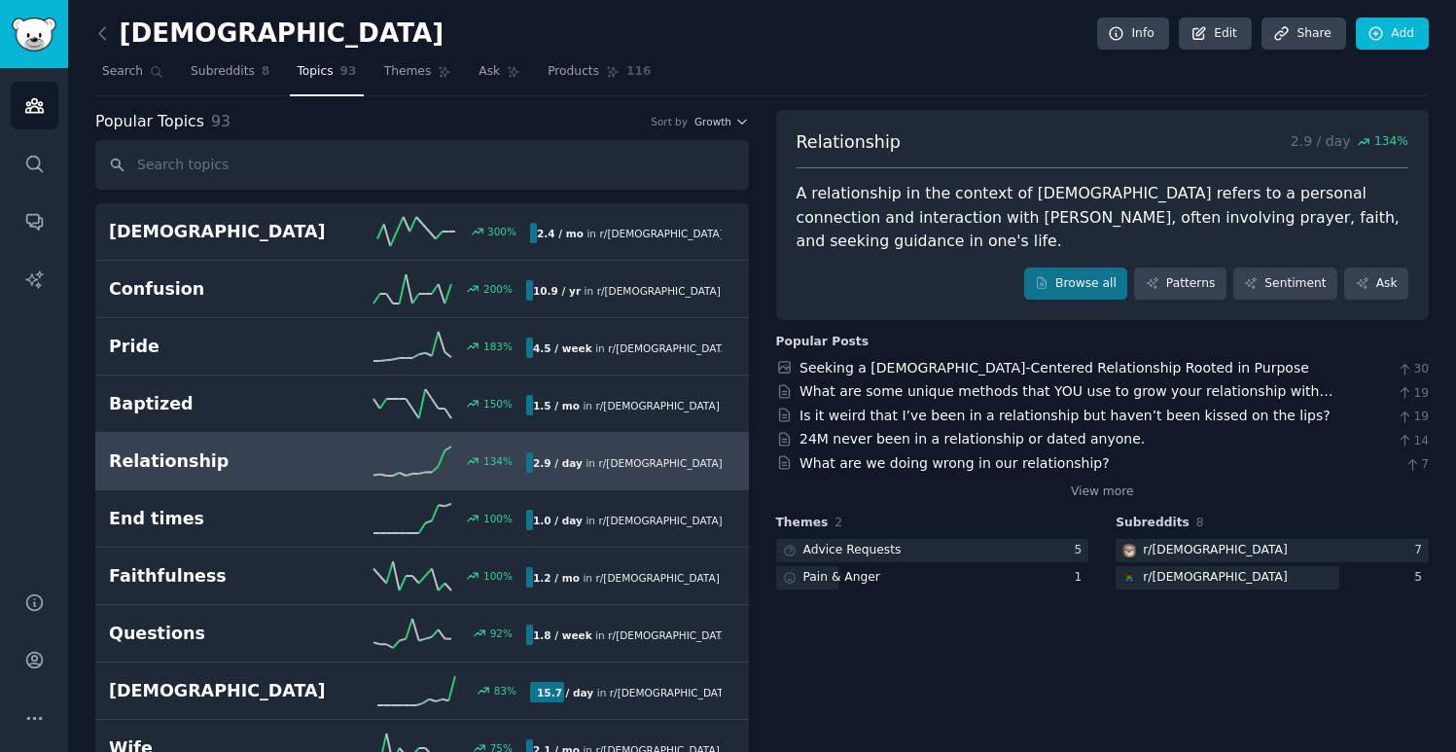
click at [1369, 139] on span "134 %" at bounding box center [1383, 142] width 52 height 18
click at [1309, 145] on p "2.9 / day 134 %" at bounding box center [1350, 142] width 118 height 24
click at [142, 73] on link "Search" at bounding box center [132, 76] width 75 height 40
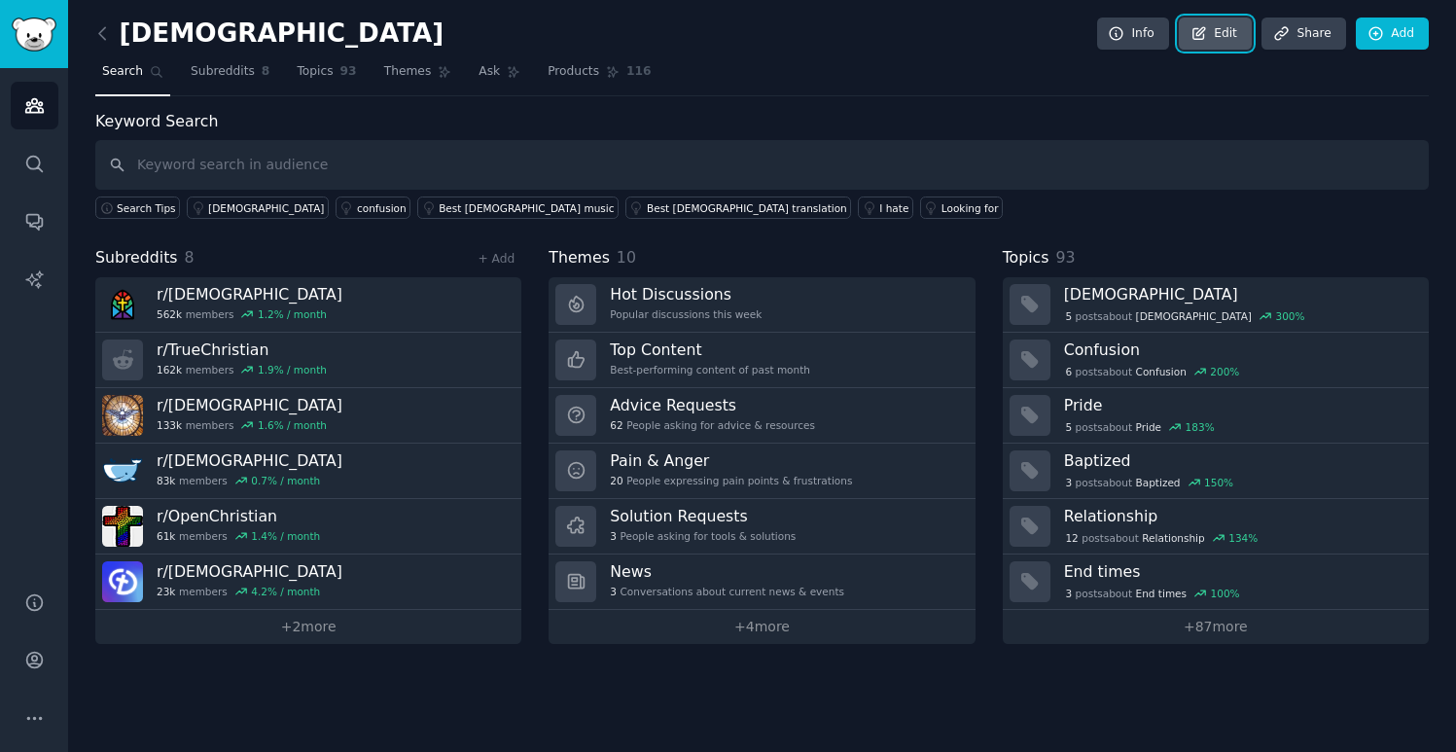
click at [1218, 36] on link "Edit" at bounding box center [1215, 34] width 73 height 33
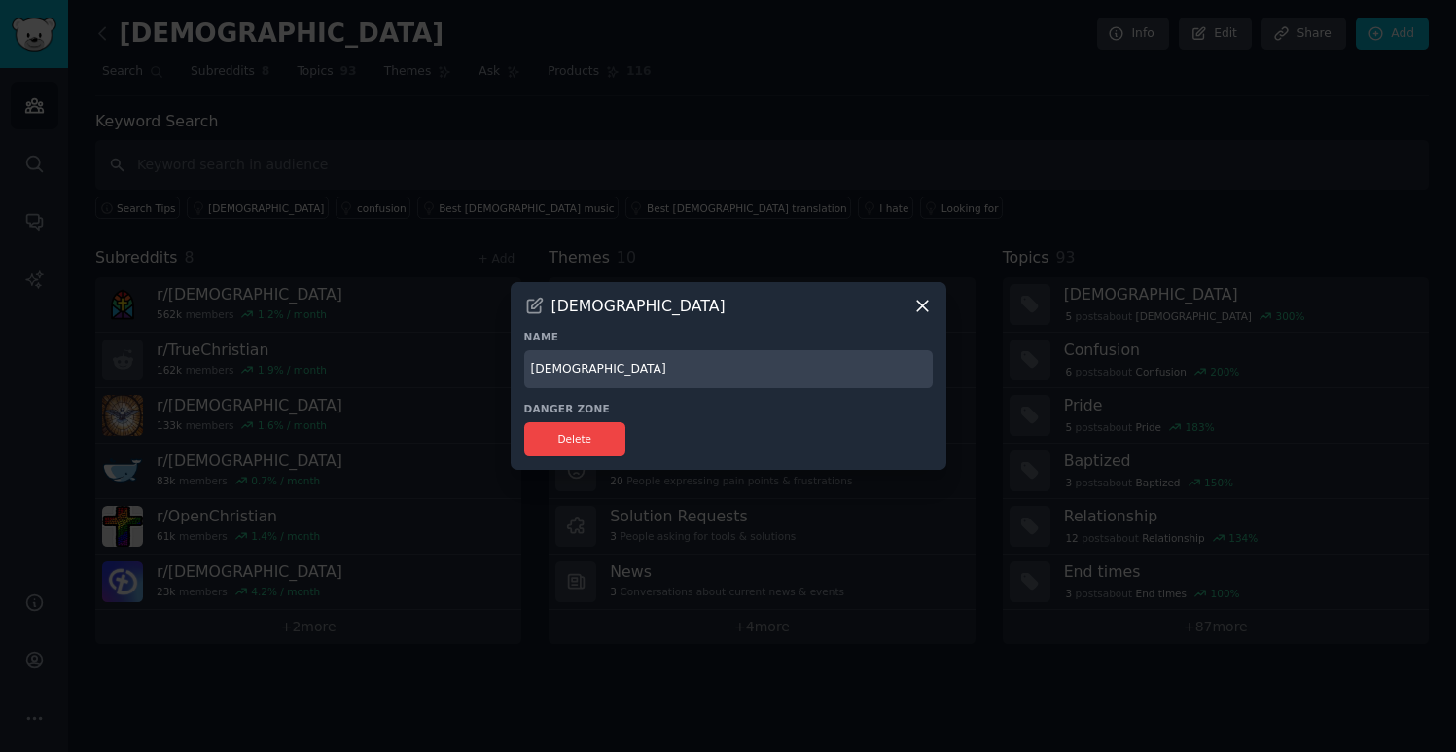
click at [921, 308] on icon at bounding box center [922, 306] width 20 height 20
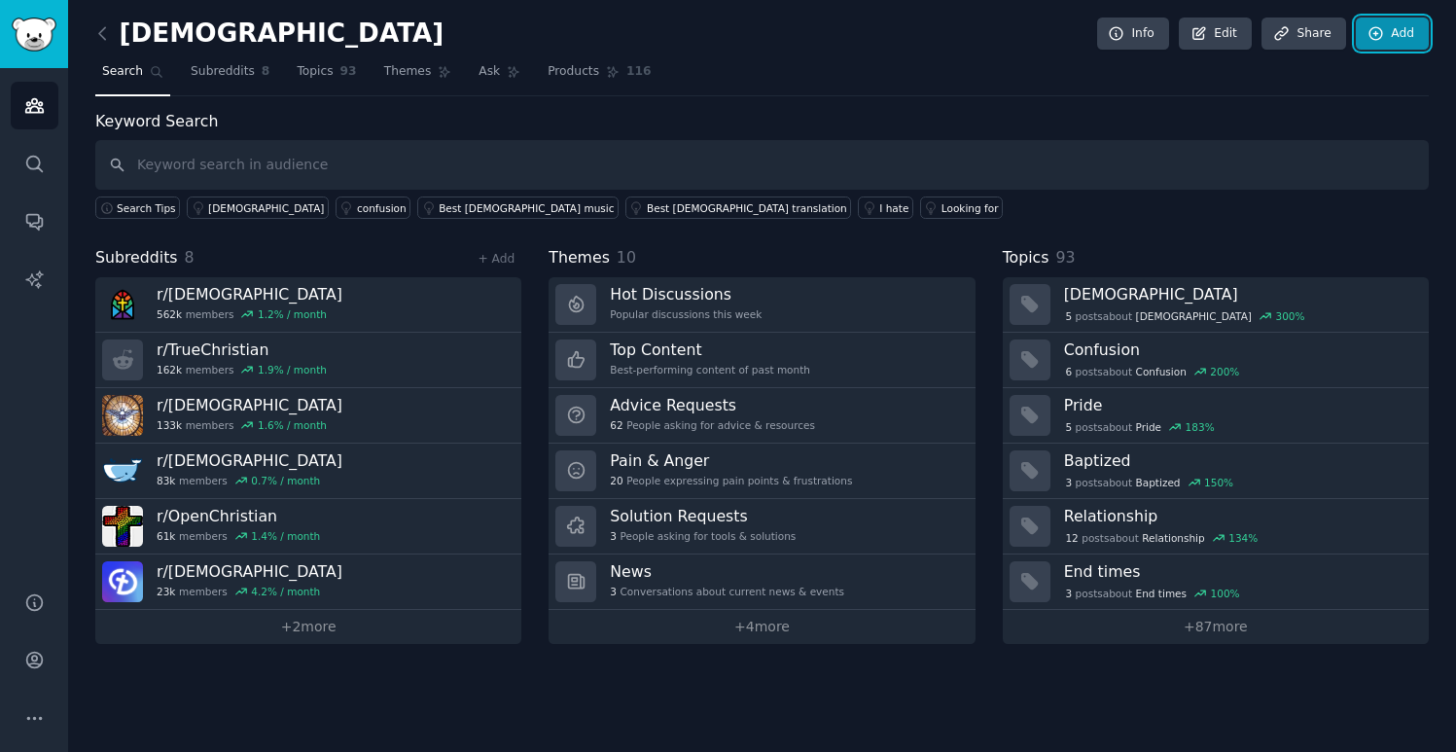
click at [1404, 32] on link "Add" at bounding box center [1392, 34] width 73 height 33
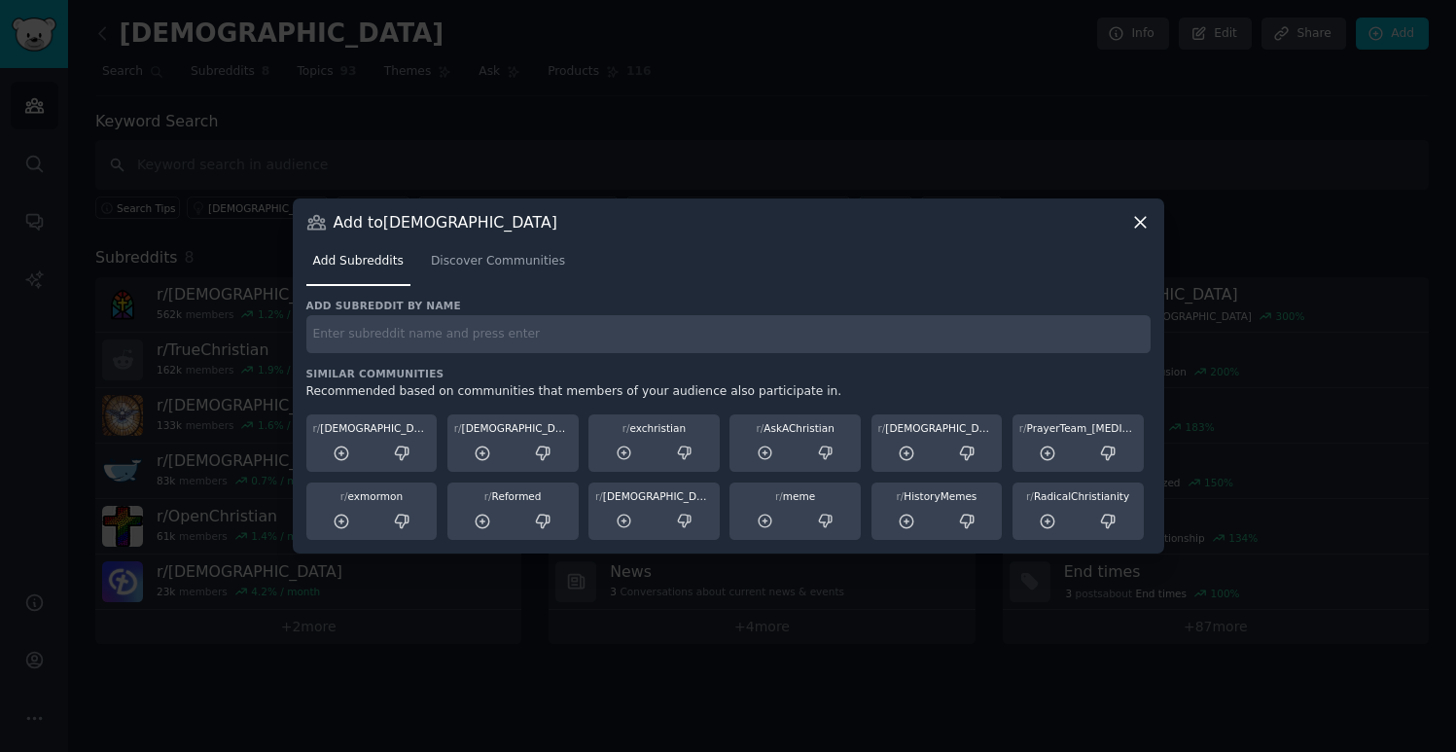
click at [1139, 222] on icon at bounding box center [1140, 222] width 11 height 11
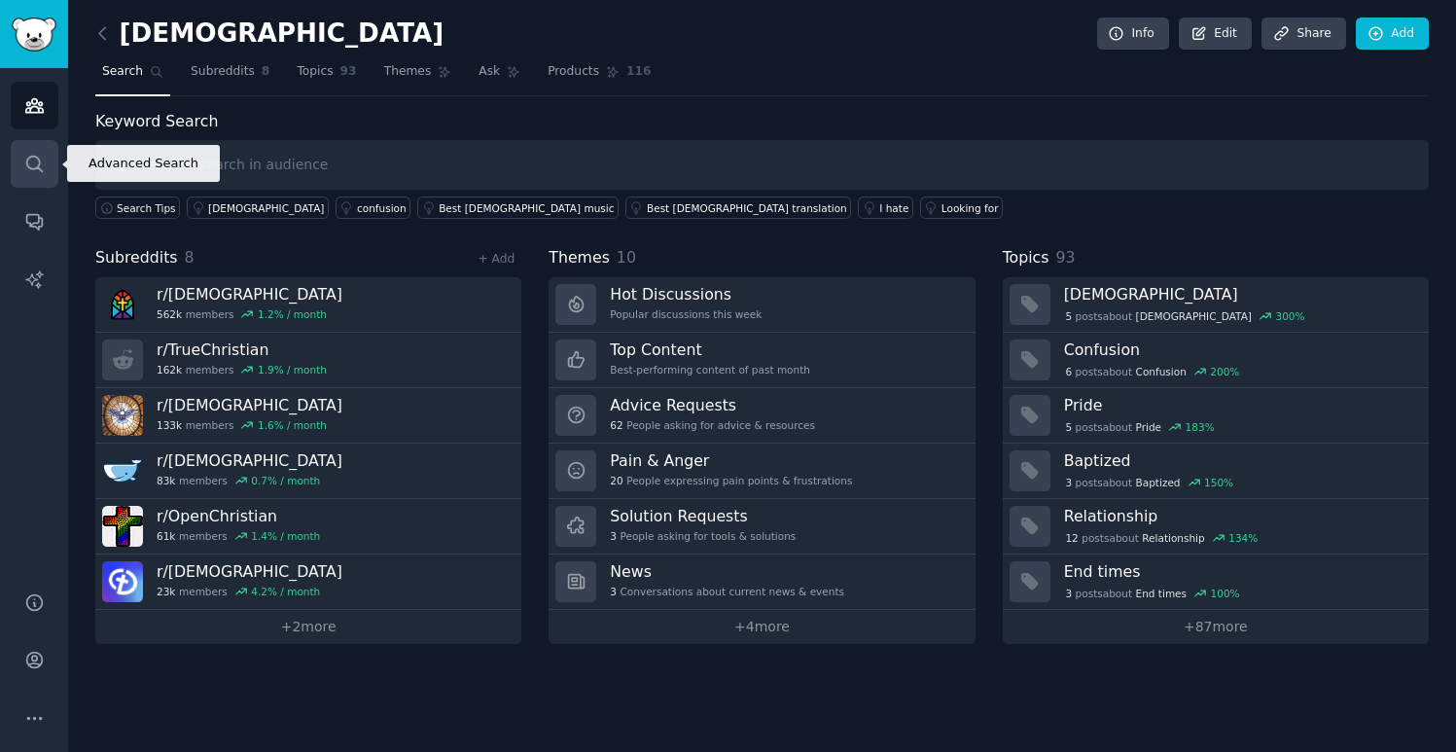
click at [32, 176] on link "Search" at bounding box center [35, 164] width 48 height 48
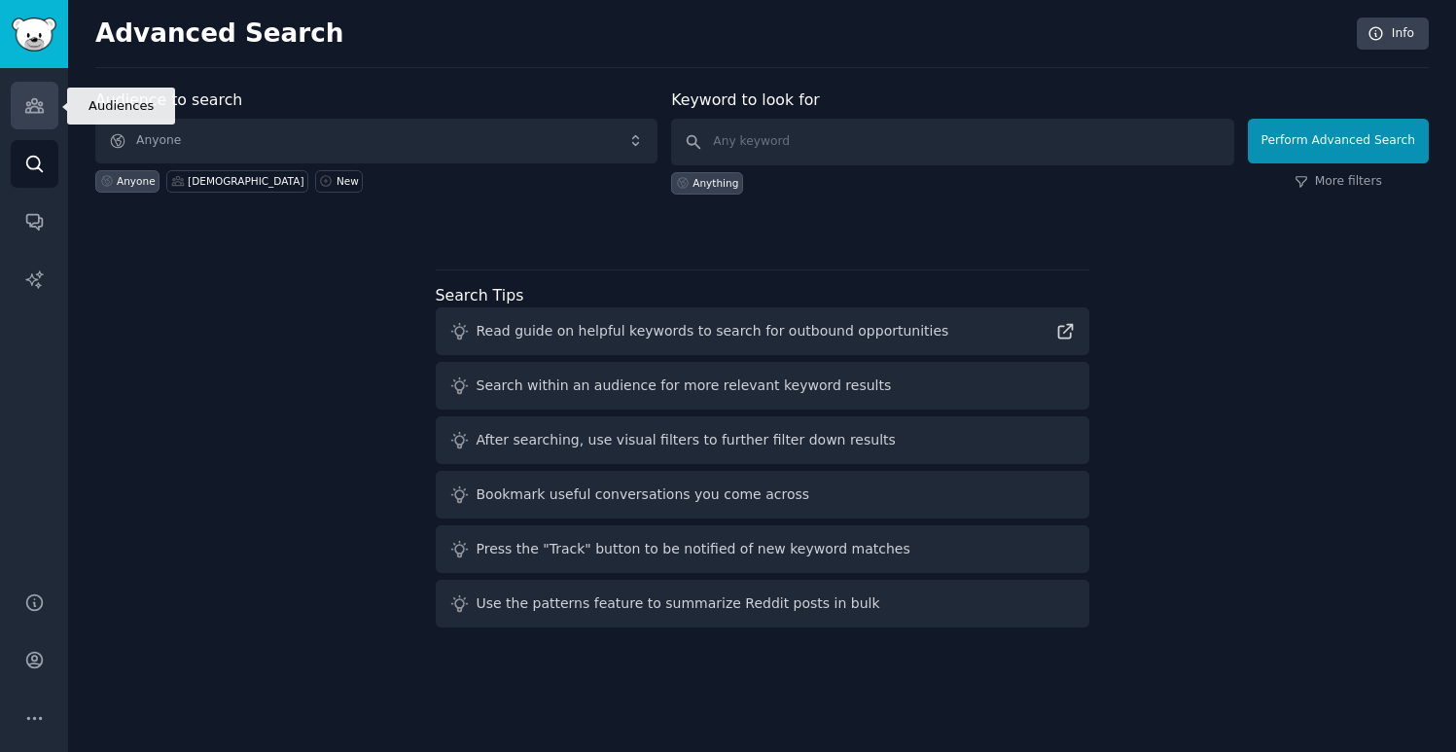
click at [32, 113] on icon "Sidebar" at bounding box center [34, 105] width 20 height 20
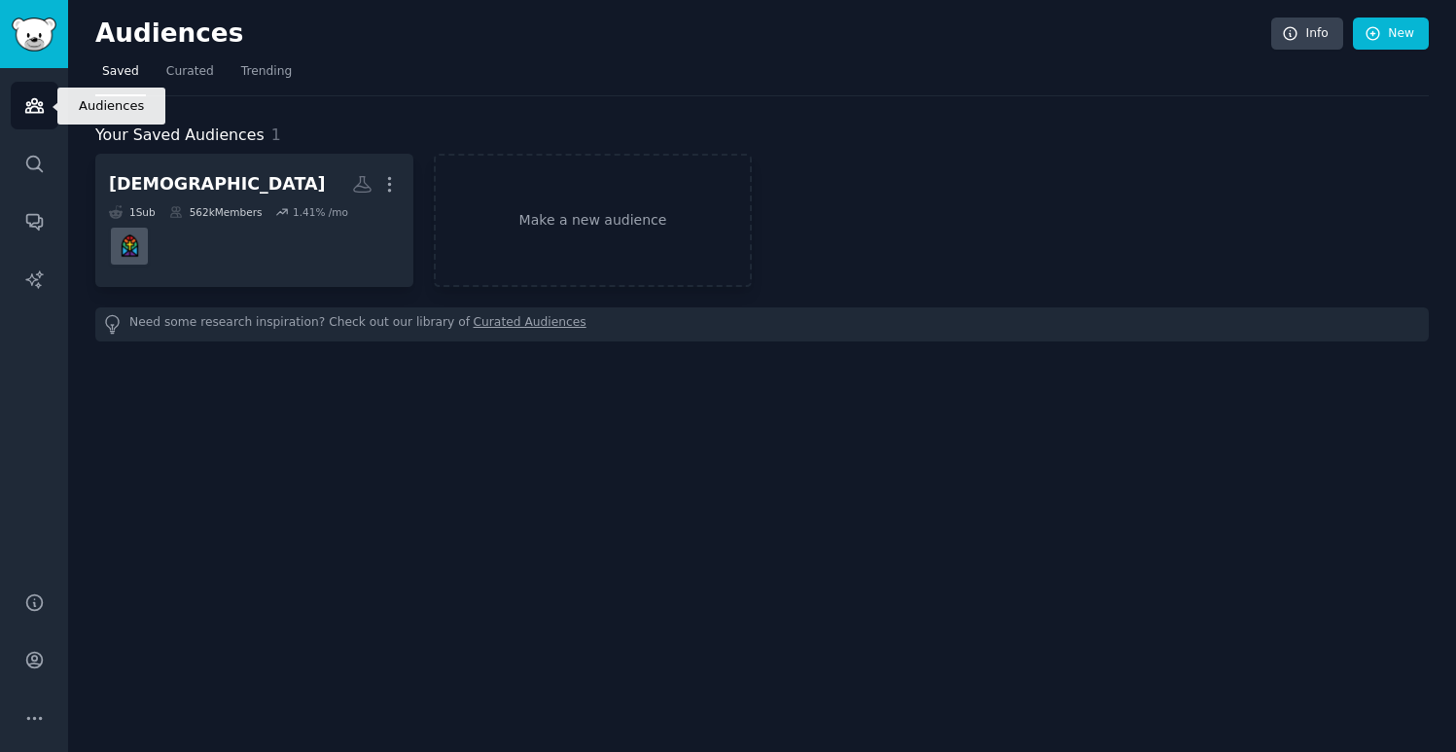
click at [32, 113] on icon "Sidebar" at bounding box center [34, 105] width 20 height 20
click at [186, 57] on link "Curated" at bounding box center [190, 76] width 61 height 40
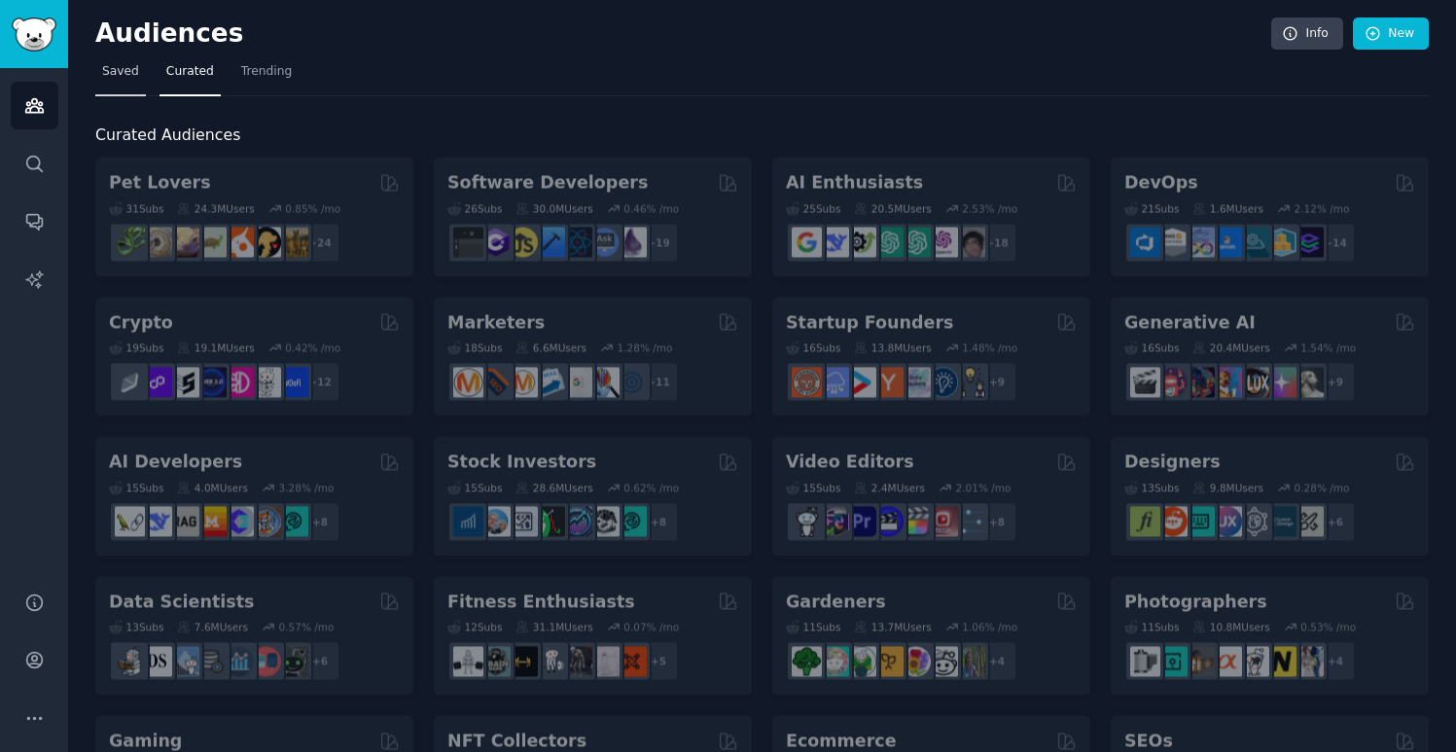
click at [133, 74] on span "Saved" at bounding box center [120, 72] width 37 height 18
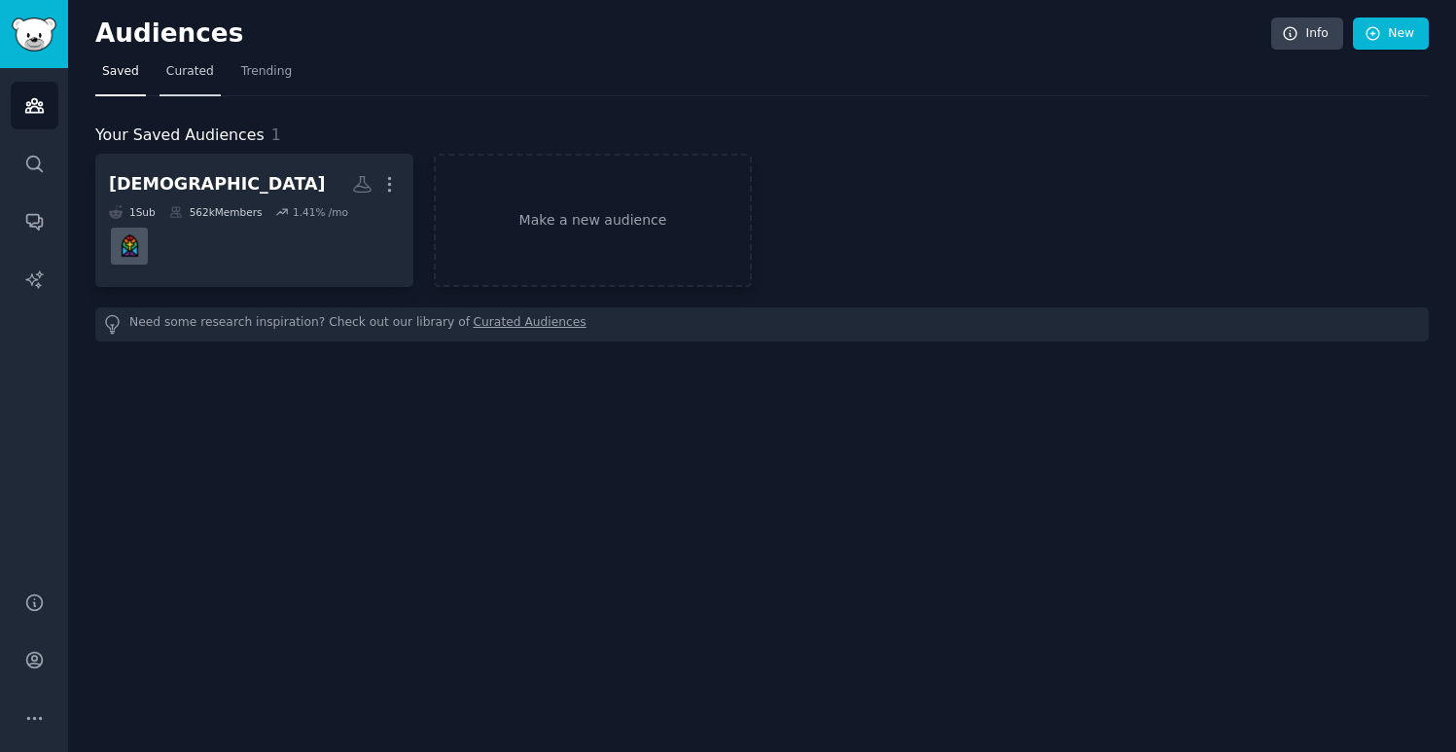
click at [183, 75] on span "Curated" at bounding box center [190, 72] width 48 height 18
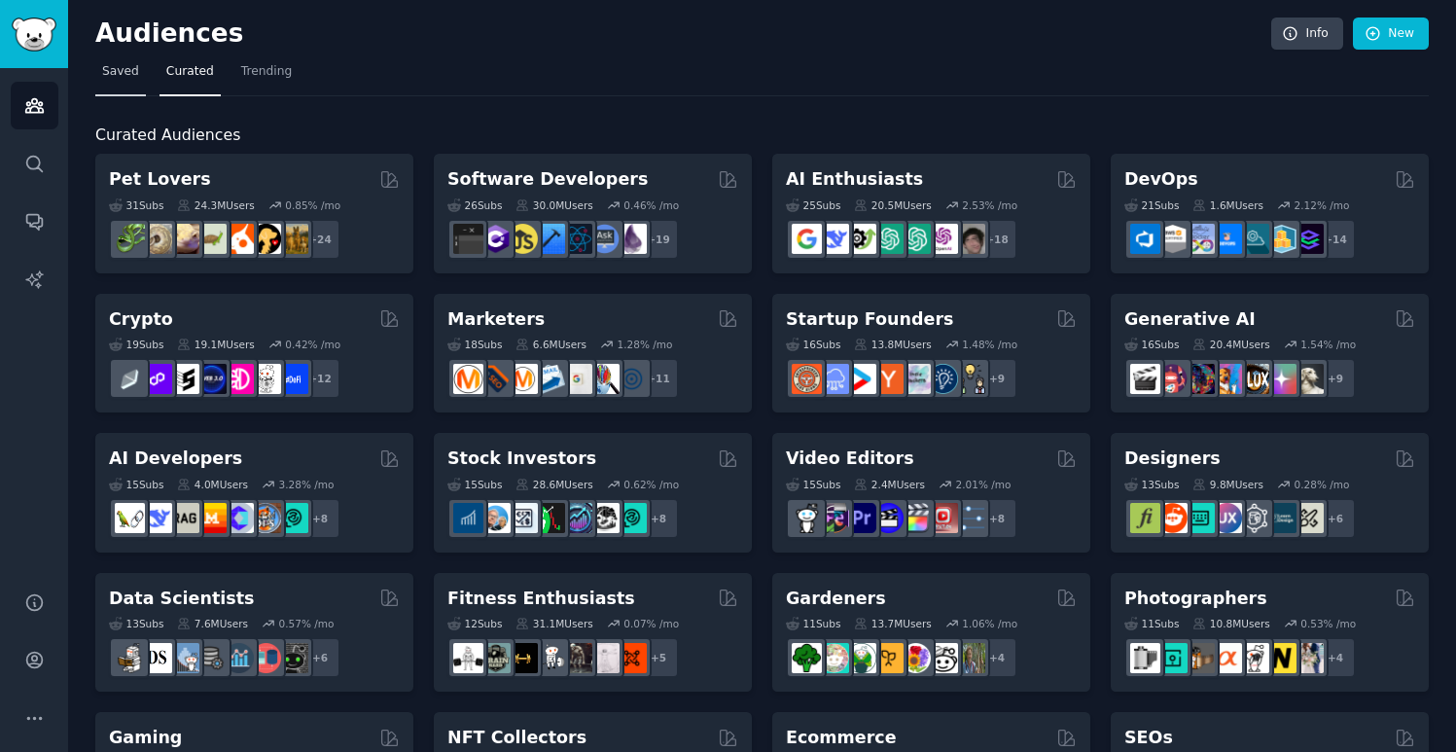
click at [125, 82] on link "Saved" at bounding box center [120, 76] width 51 height 40
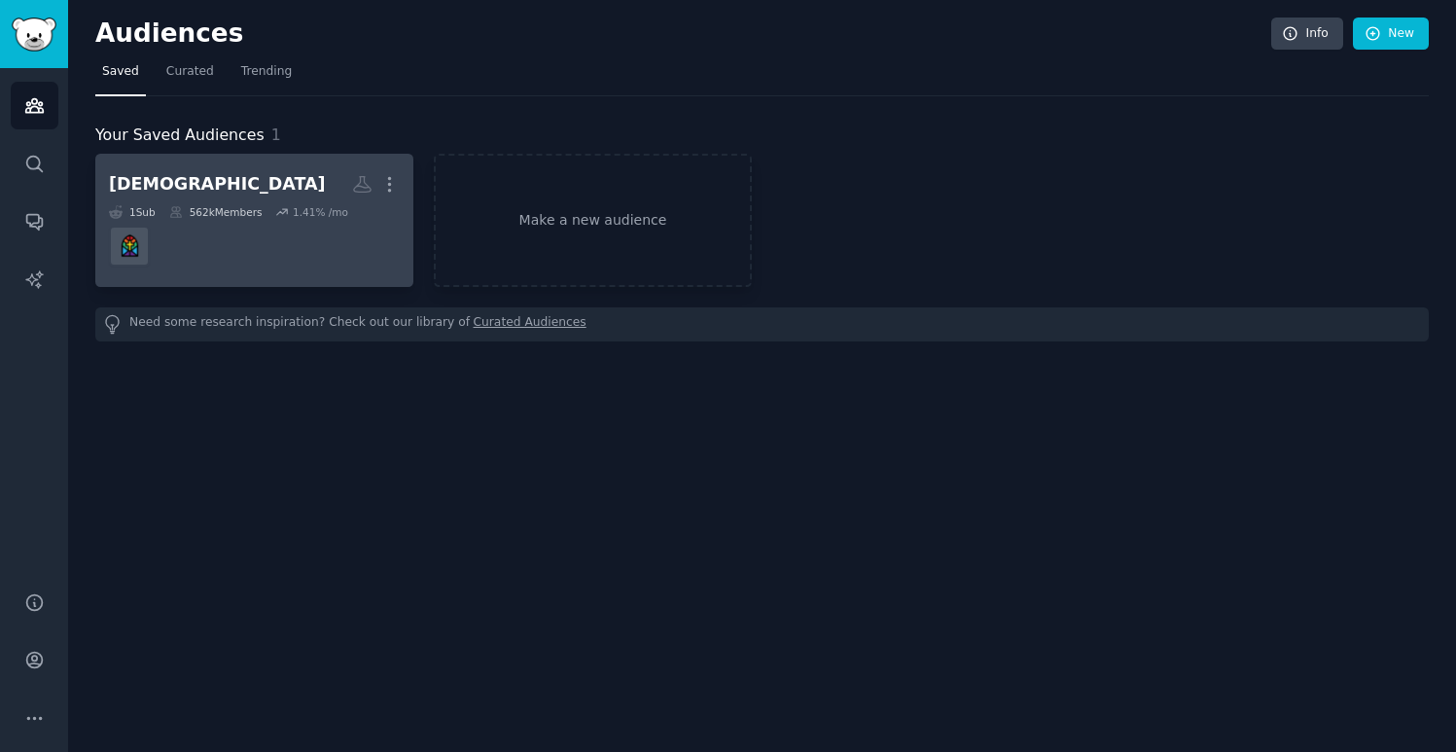
click at [168, 177] on div "[DEMOGRAPHIC_DATA]" at bounding box center [217, 184] width 217 height 24
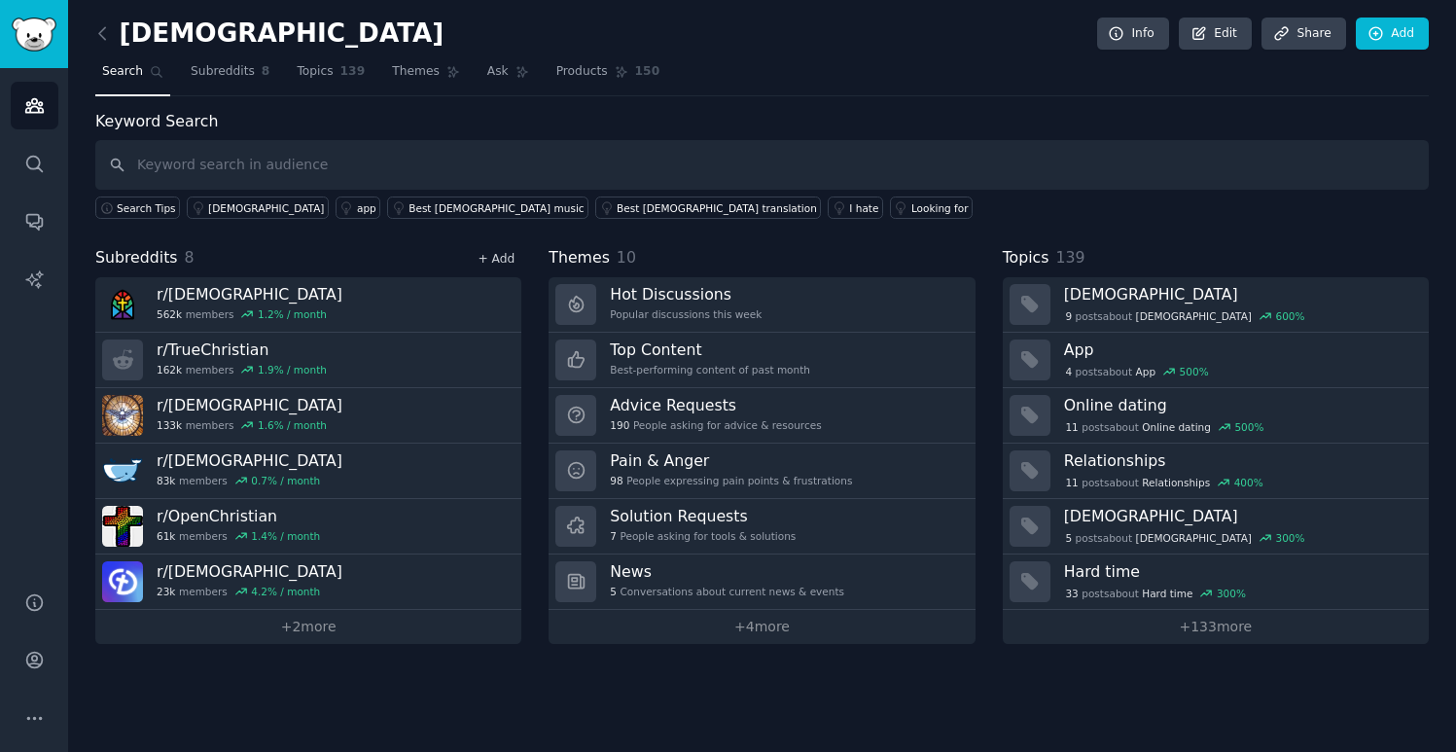
click at [496, 261] on link "+ Add" at bounding box center [496, 259] width 37 height 14
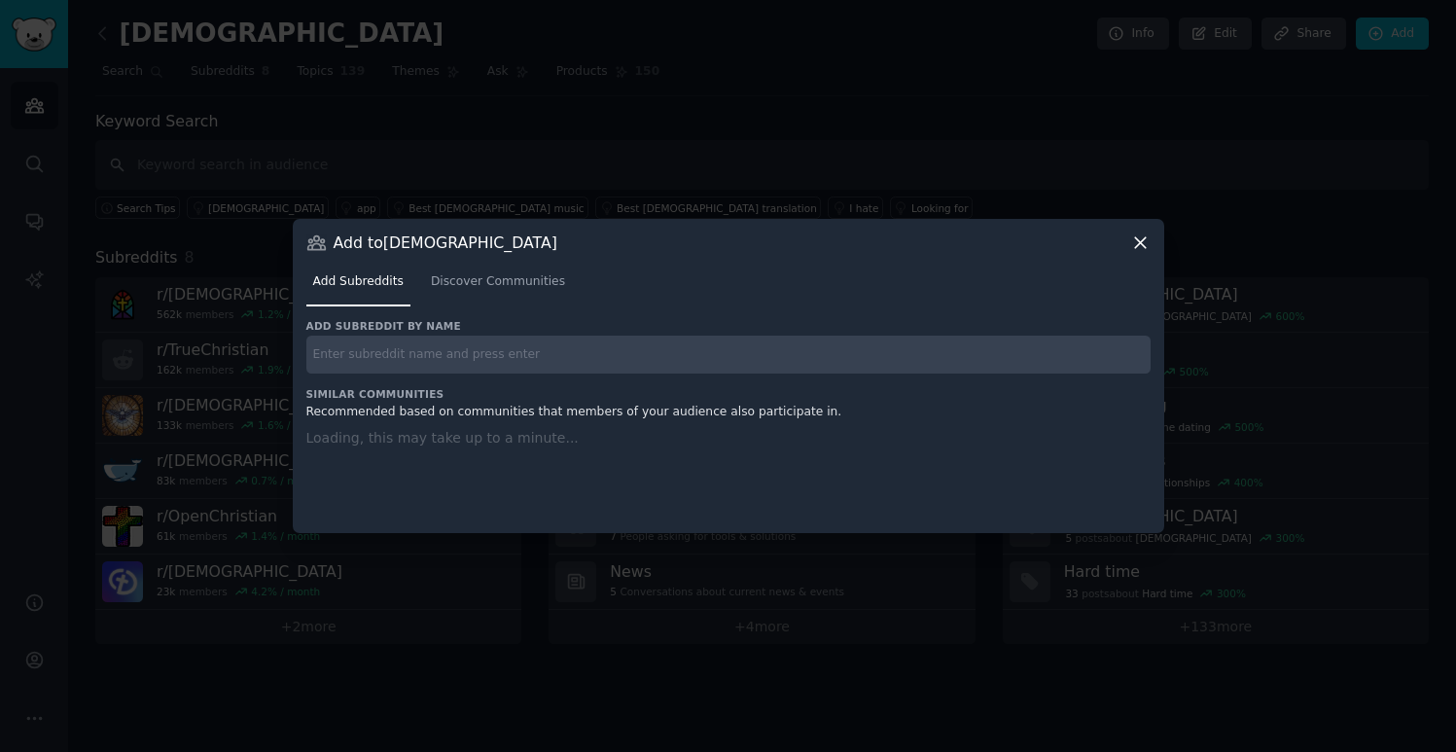
click at [507, 358] on div "Add subreddit by name Similar Communities Recommended based on communities that…" at bounding box center [728, 414] width 844 height 191
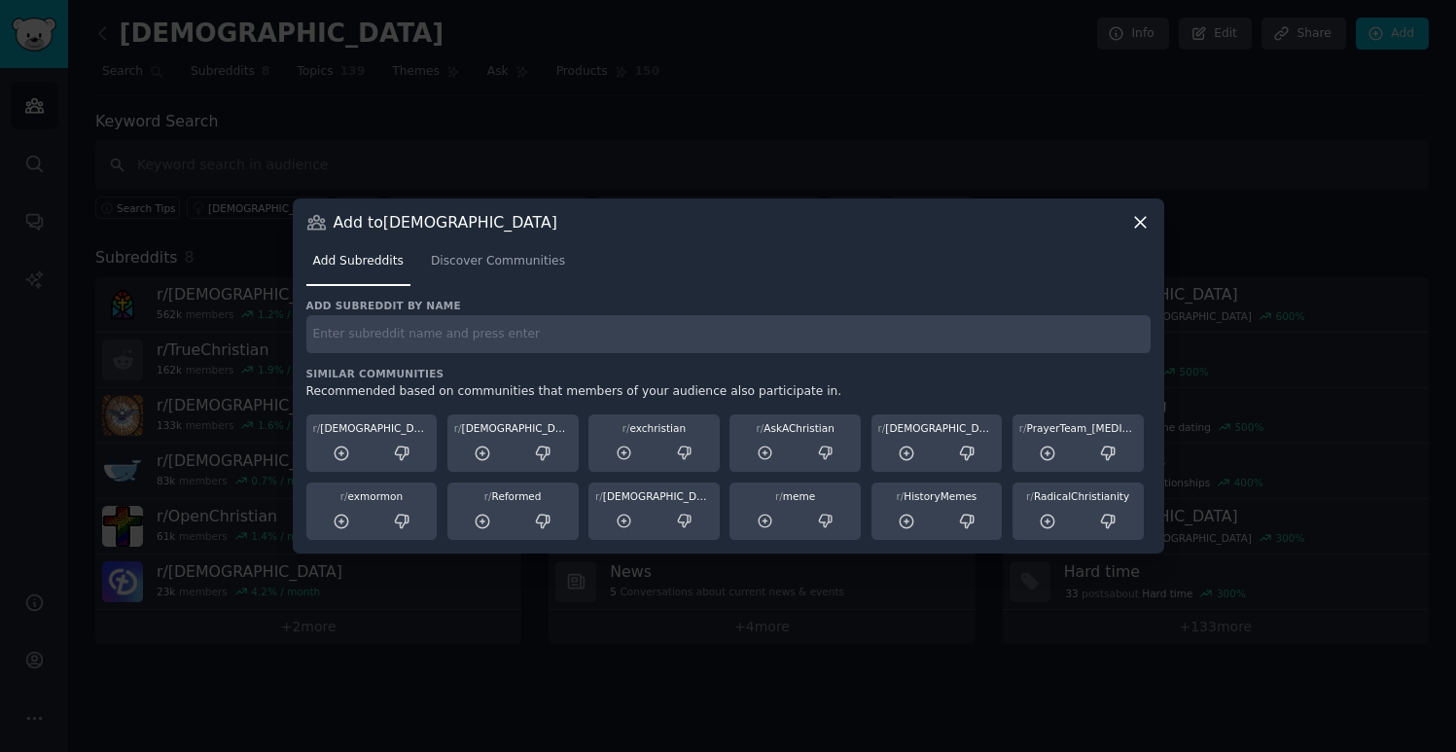
click at [450, 342] on input "text" at bounding box center [728, 334] width 844 height 38
type input "с"
type input "[DEMOGRAPHIC_DATA] [GEOGRAPHIC_DATA]"
click at [471, 341] on input "[DEMOGRAPHIC_DATA] [GEOGRAPHIC_DATA]" at bounding box center [728, 334] width 844 height 38
click at [416, 333] on input "[DEMOGRAPHIC_DATA] [GEOGRAPHIC_DATA]" at bounding box center [728, 334] width 844 height 38
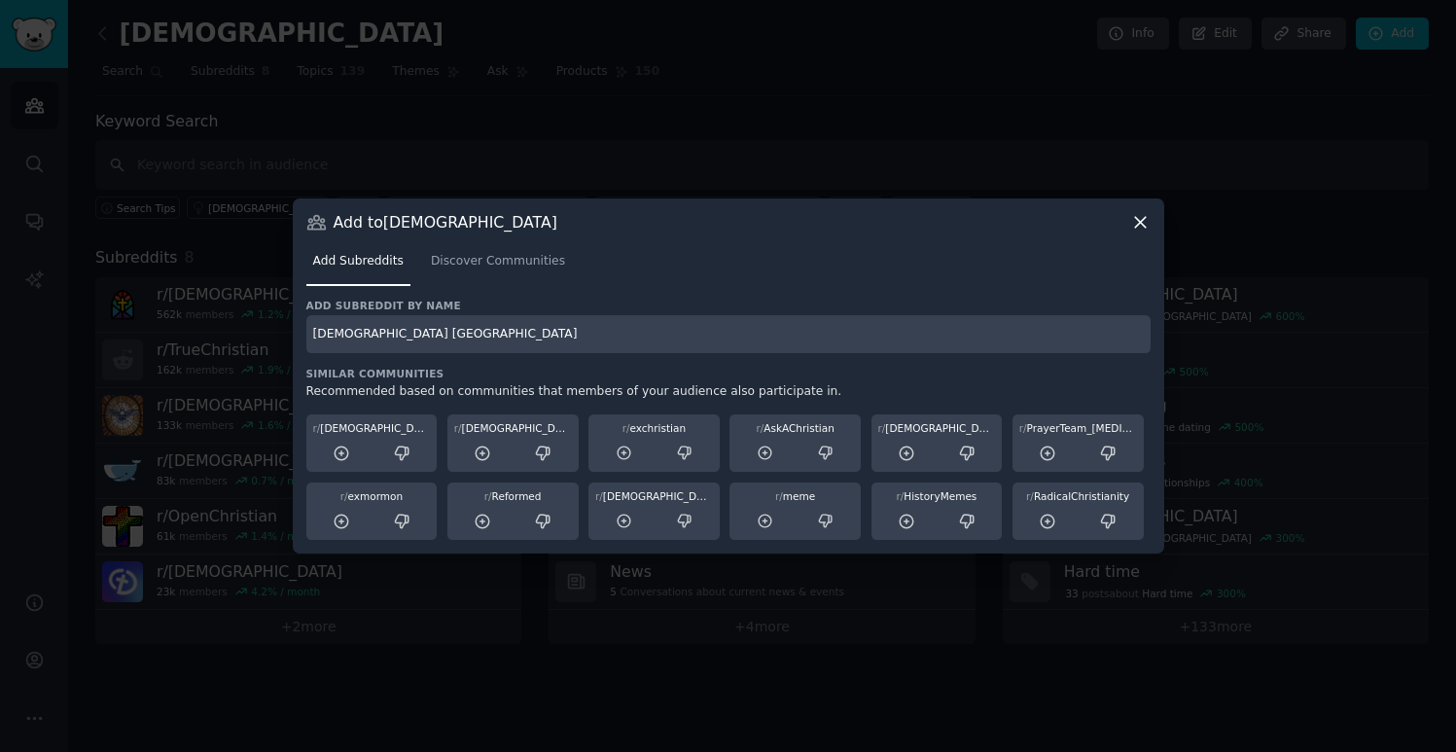
click at [413, 339] on input "[DEMOGRAPHIC_DATA] [GEOGRAPHIC_DATA]" at bounding box center [728, 334] width 844 height 38
click at [375, 334] on input "[DEMOGRAPHIC_DATA] [GEOGRAPHIC_DATA]" at bounding box center [728, 334] width 844 height 38
click at [519, 267] on span "Discover Communities" at bounding box center [498, 262] width 134 height 18
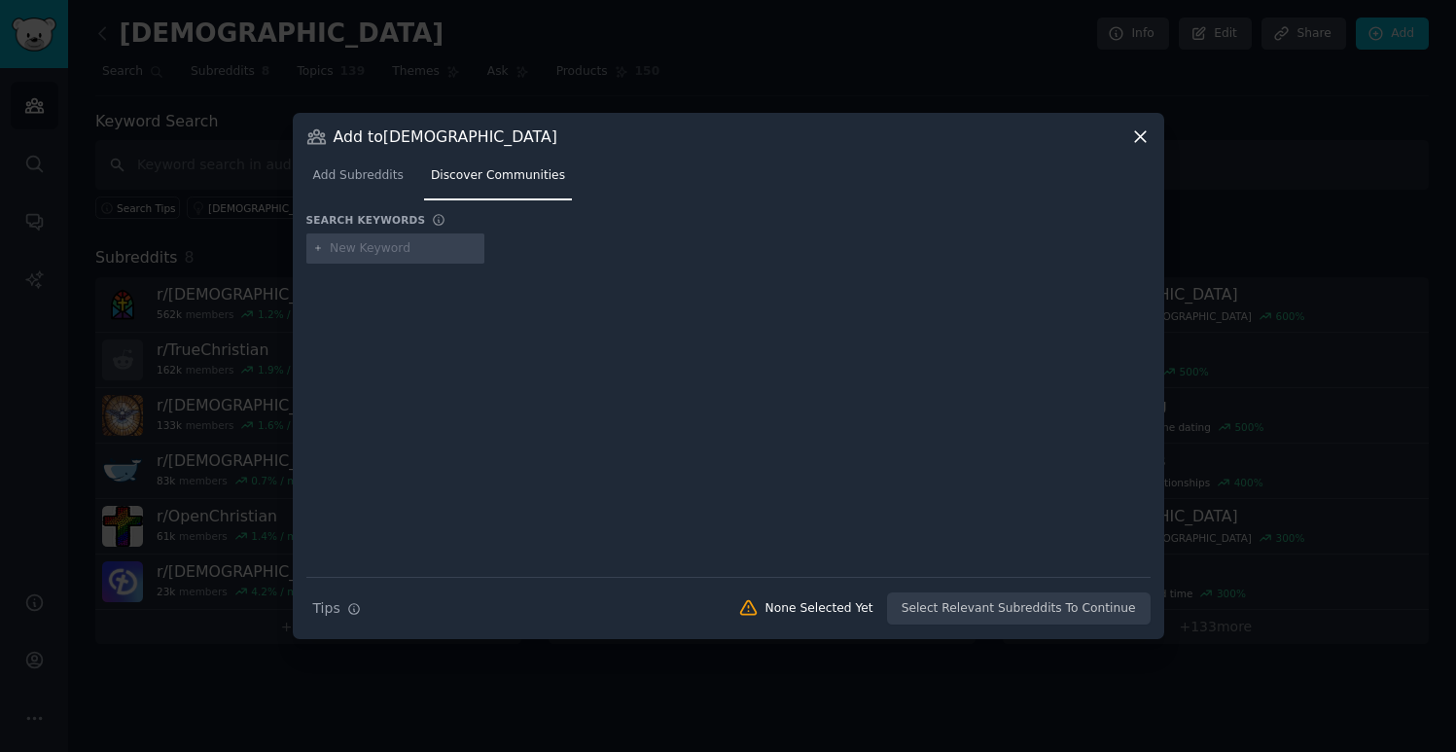
type input "[DEMOGRAPHIC_DATA] [GEOGRAPHIC_DATA]"
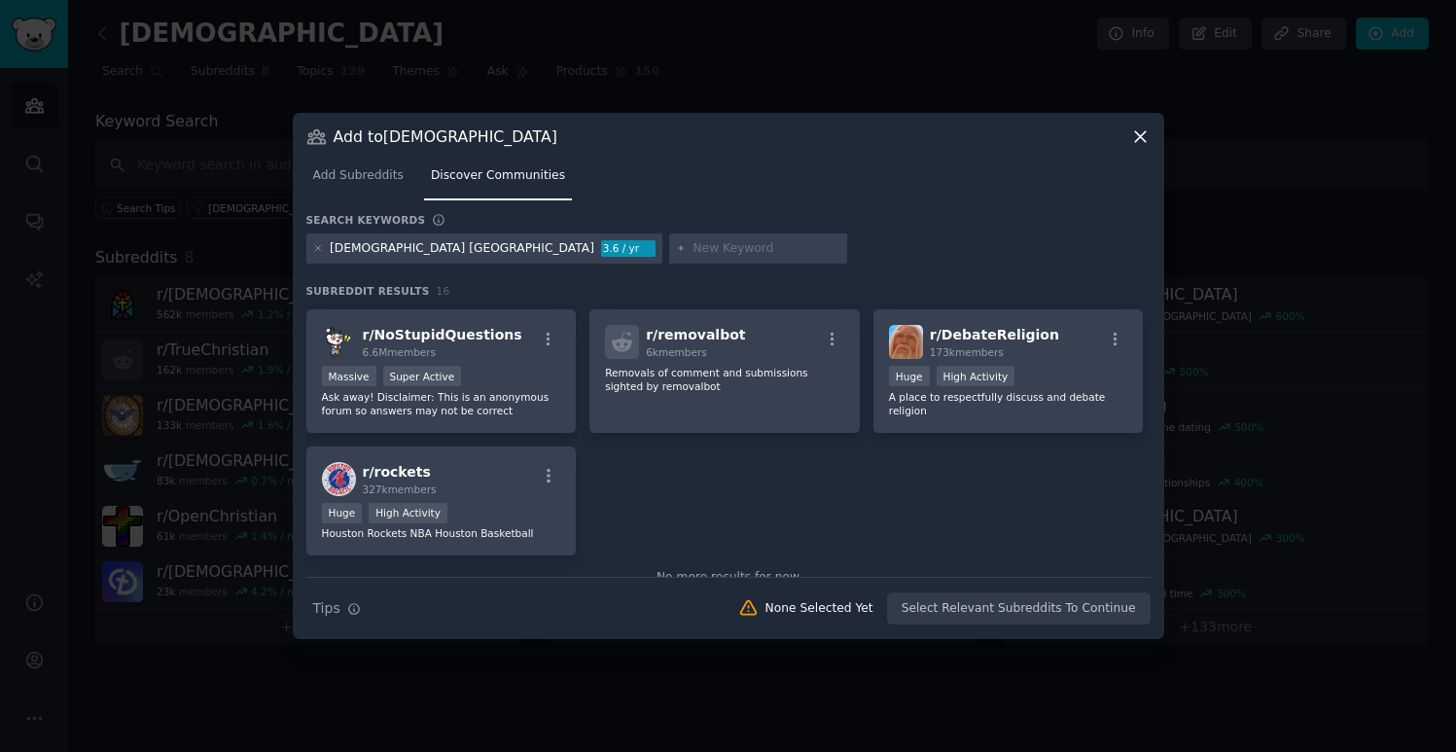
scroll to position [595, 0]
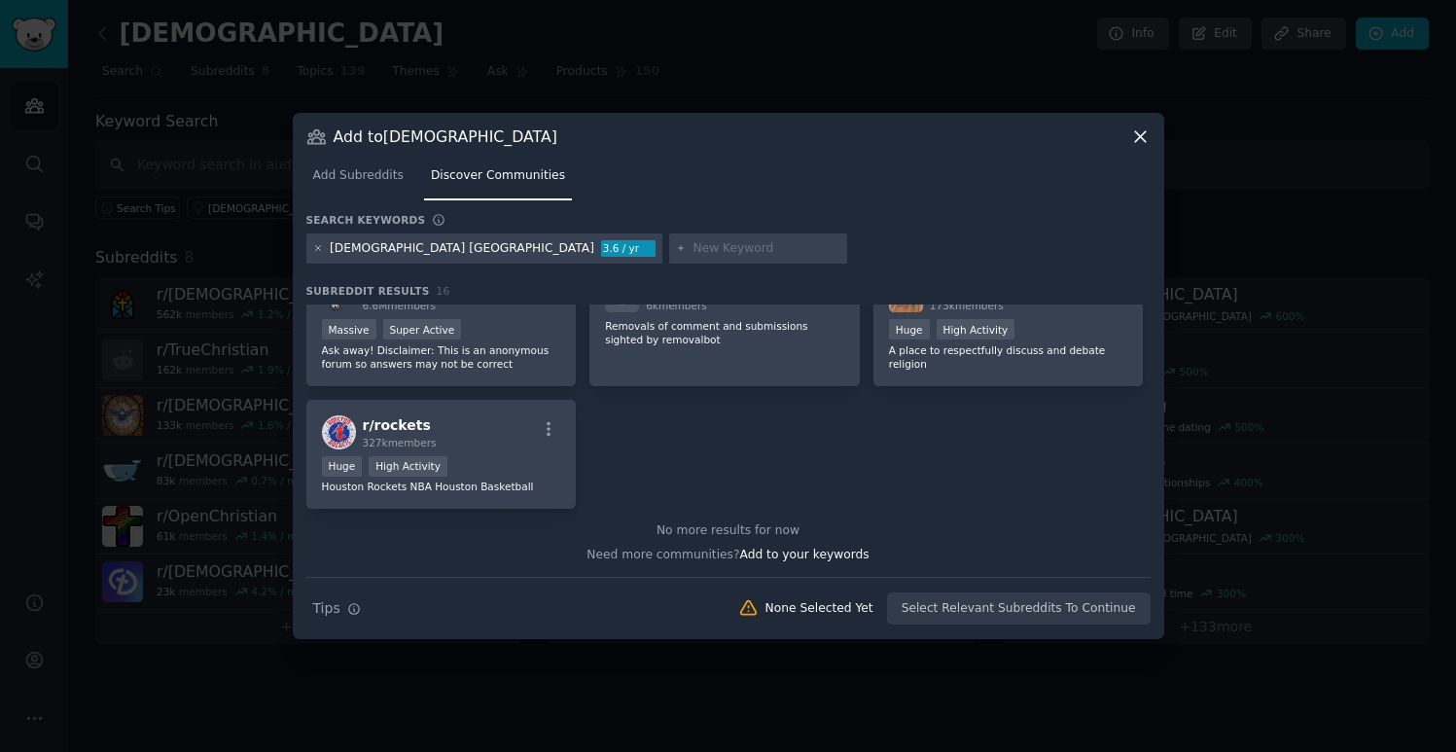
click at [320, 251] on icon at bounding box center [318, 248] width 11 height 11
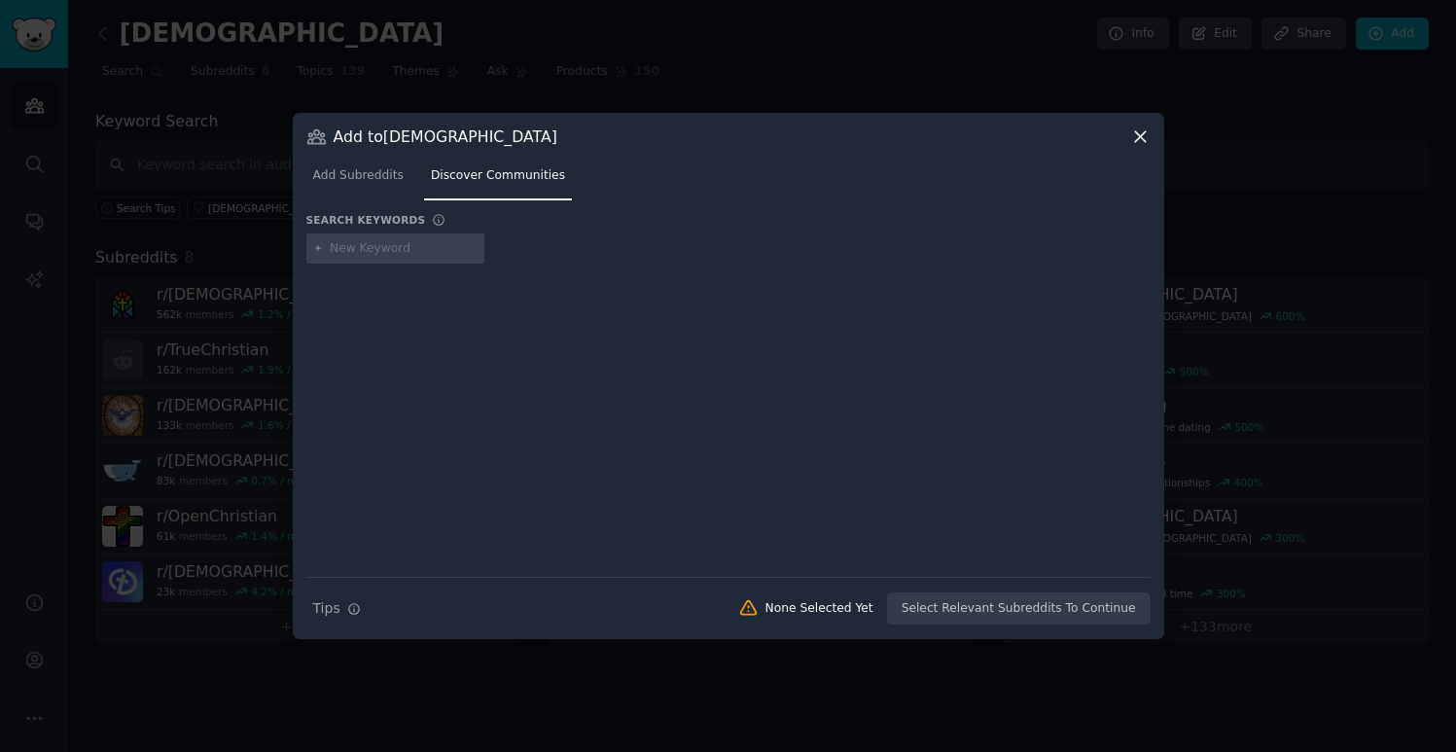
click at [387, 252] on input "text" at bounding box center [404, 249] width 148 height 18
paste input "[DEMOGRAPHIC_DATA] [GEOGRAPHIC_DATA]"
drag, startPoint x: 417, startPoint y: 249, endPoint x: 383, endPoint y: 244, distance: 34.4
click at [382, 244] on input "[DEMOGRAPHIC_DATA] [GEOGRAPHIC_DATA]" at bounding box center [404, 249] width 148 height 18
type input "[DEMOGRAPHIC_DATA]"
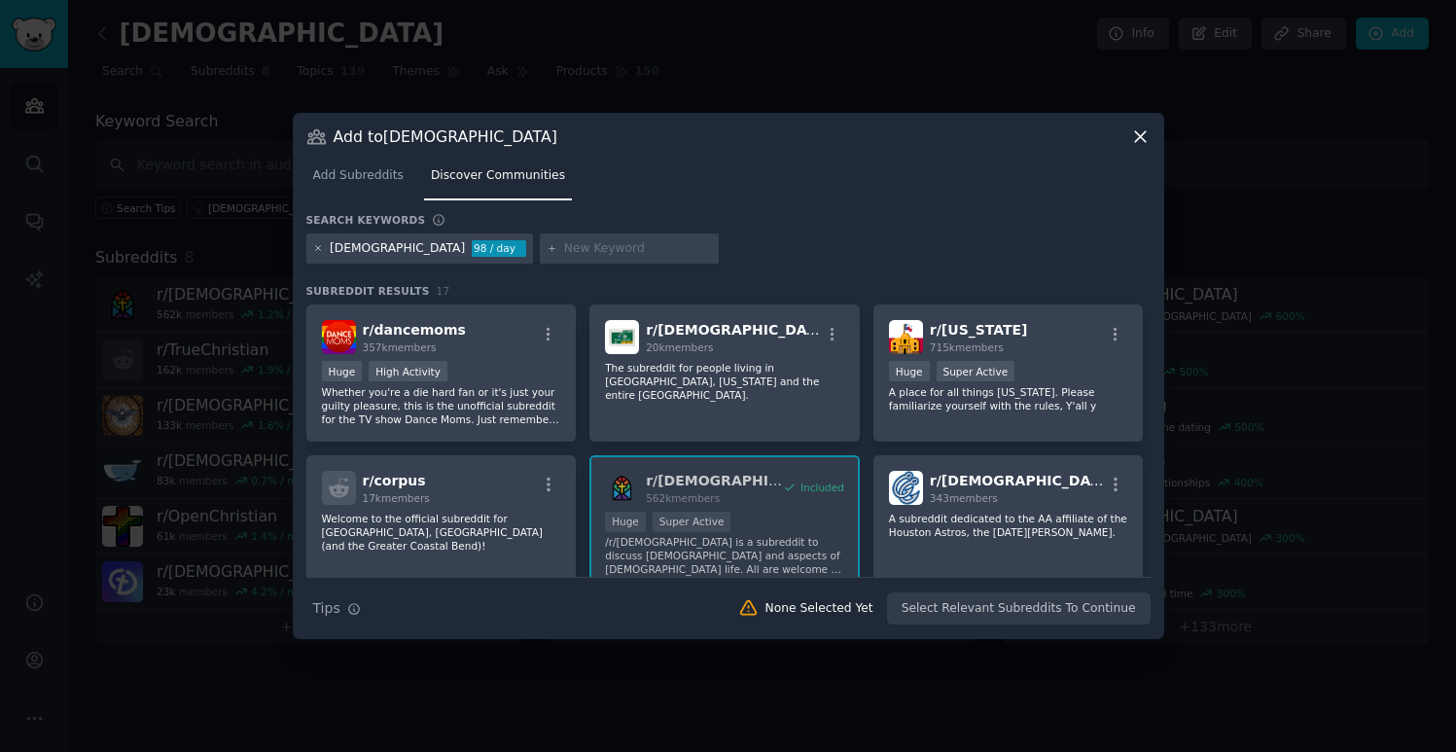
click at [319, 248] on icon at bounding box center [318, 248] width 11 height 11
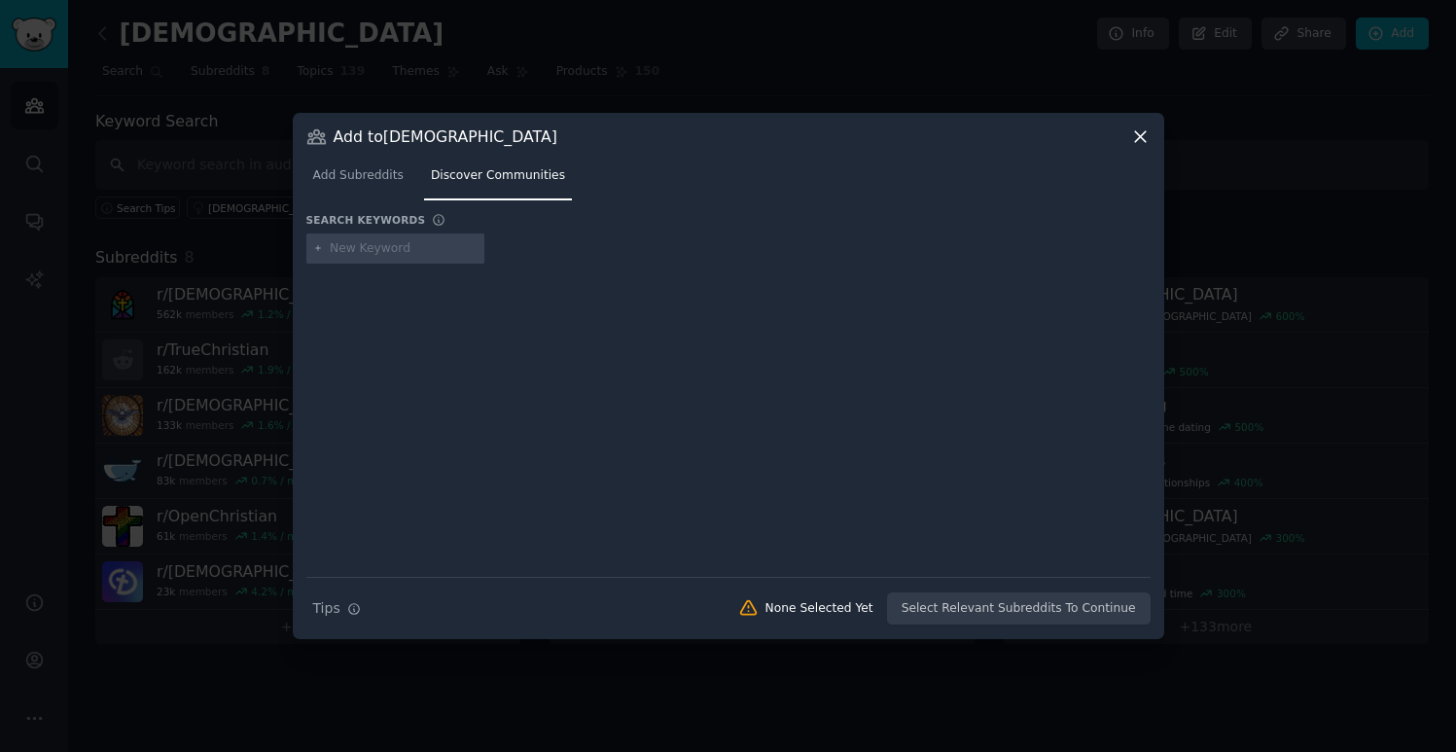
click at [372, 252] on input "text" at bounding box center [404, 249] width 148 height 18
type input "protest"
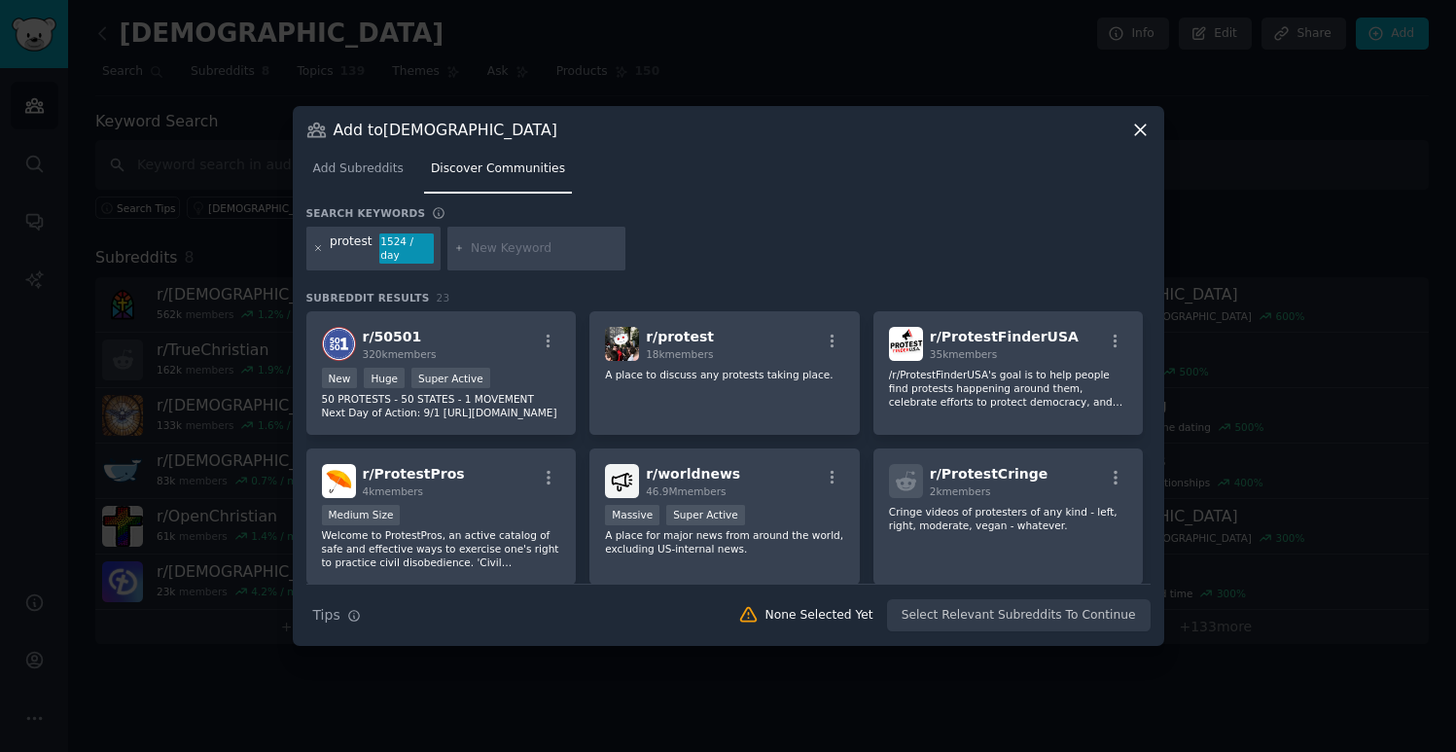
click at [317, 248] on icon at bounding box center [317, 248] width 5 height 5
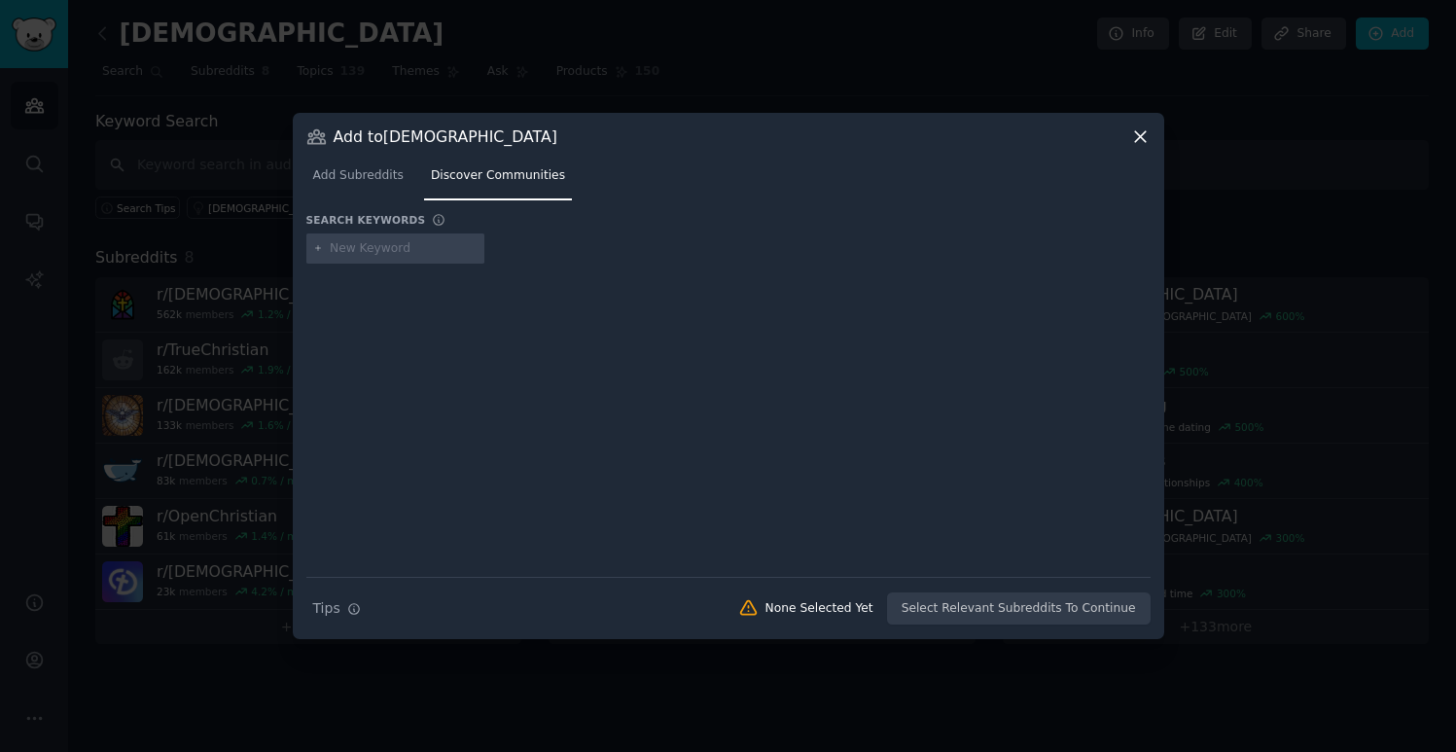
click at [348, 253] on input "text" at bounding box center [404, 249] width 148 height 18
type input "[DEMOGRAPHIC_DATA]"
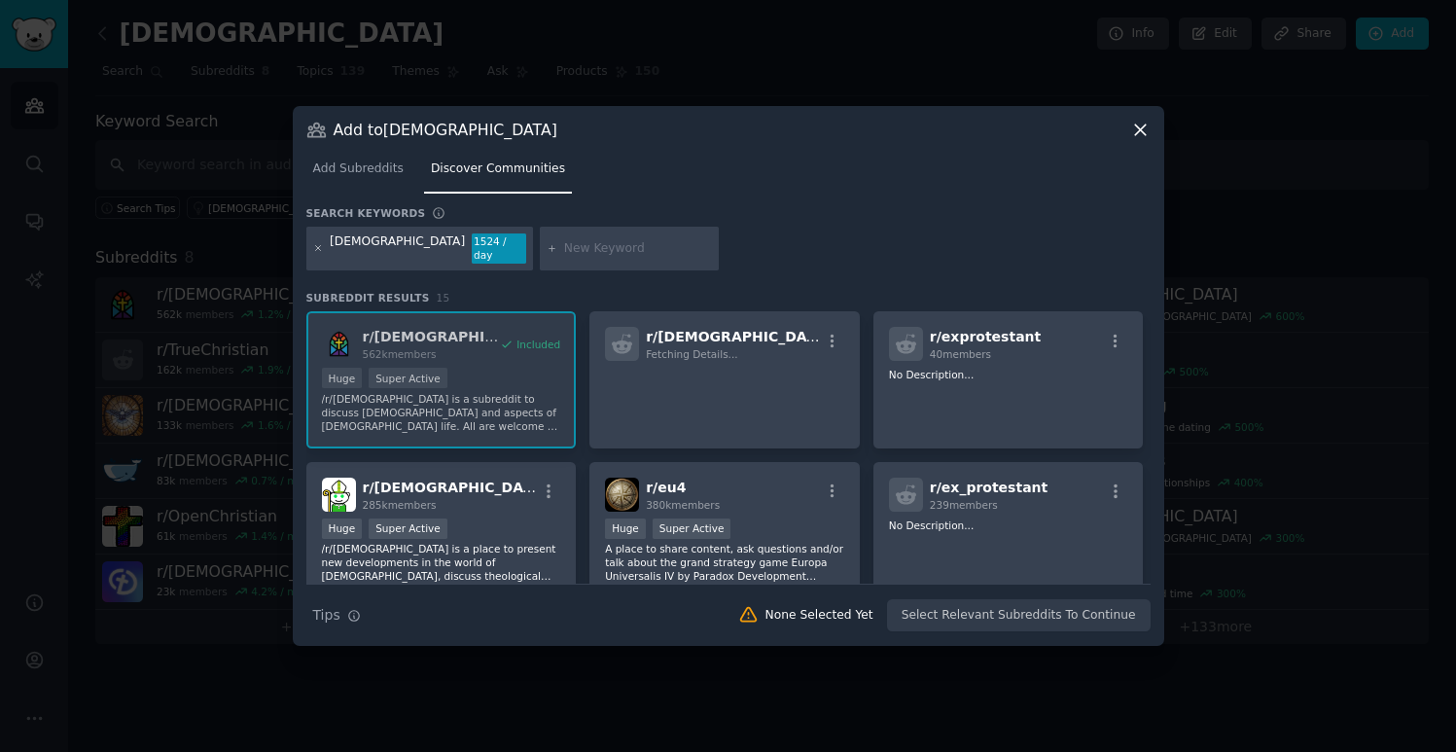
click at [319, 249] on icon at bounding box center [317, 248] width 5 height 5
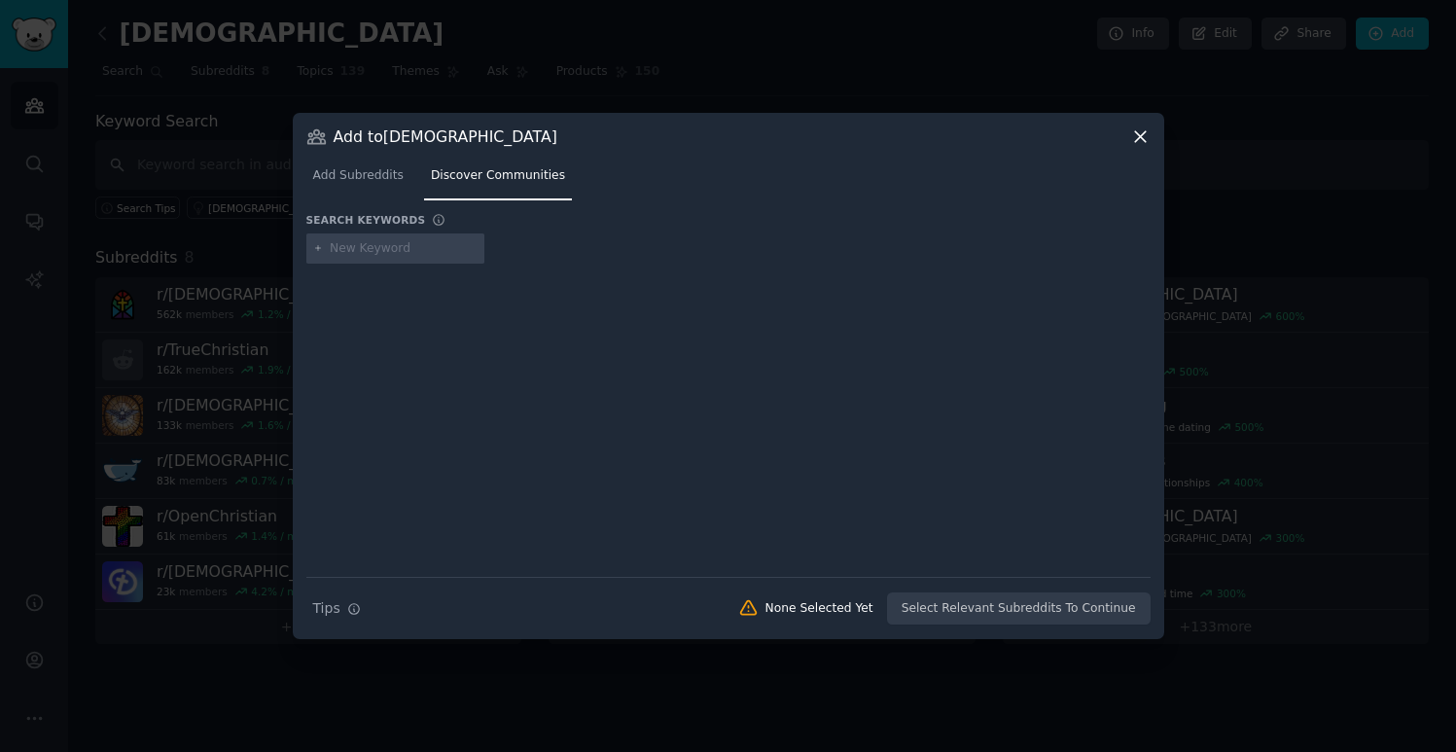
click at [332, 254] on input "text" at bounding box center [404, 249] width 148 height 18
type input "[DEMOGRAPHIC_DATA]"
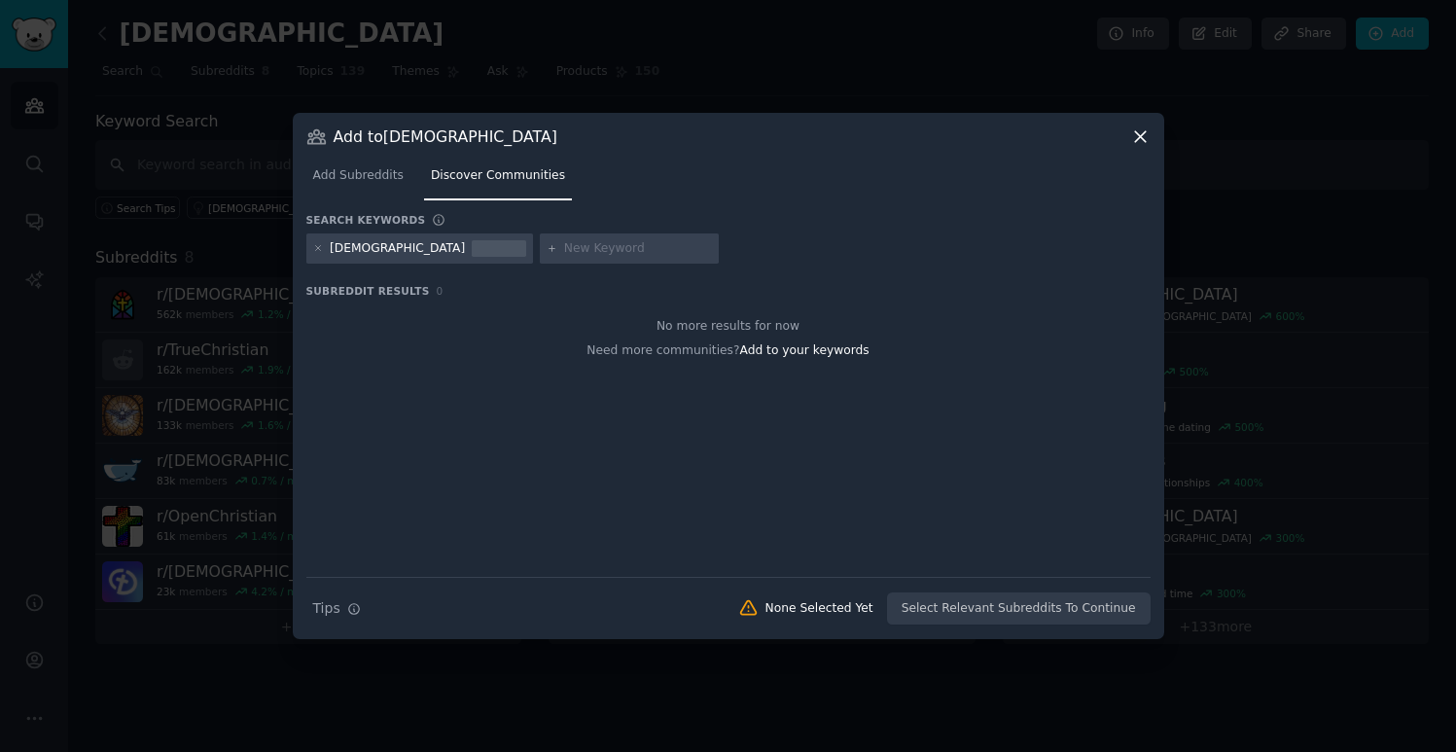
click at [394, 250] on div "[DEMOGRAPHIC_DATA]" at bounding box center [397, 249] width 135 height 18
drag, startPoint x: 394, startPoint y: 250, endPoint x: 374, endPoint y: 250, distance: 19.5
click at [374, 250] on div "[DEMOGRAPHIC_DATA]" at bounding box center [397, 249] width 135 height 18
click at [466, 751] on div "Close" at bounding box center [728, 752] width 1456 height 0
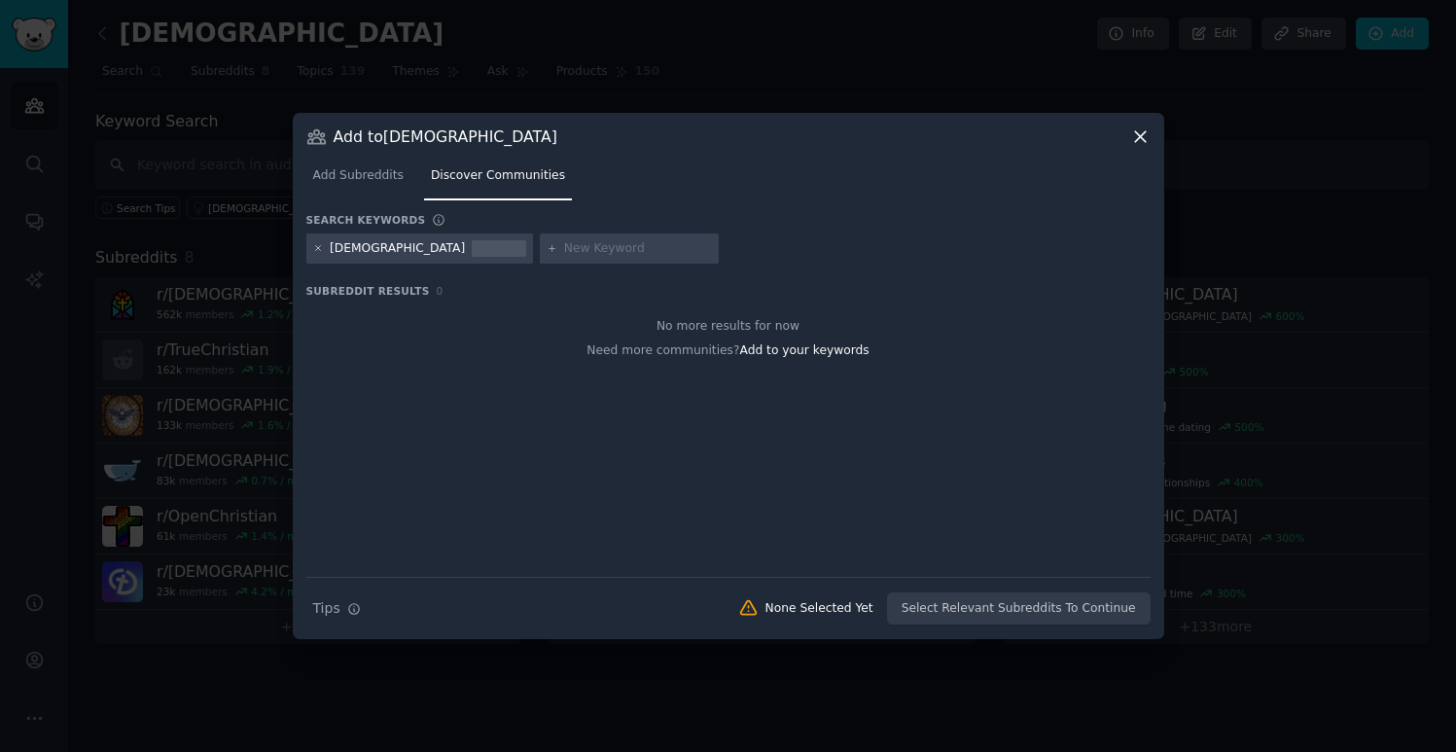
click at [322, 248] on icon at bounding box center [318, 248] width 11 height 11
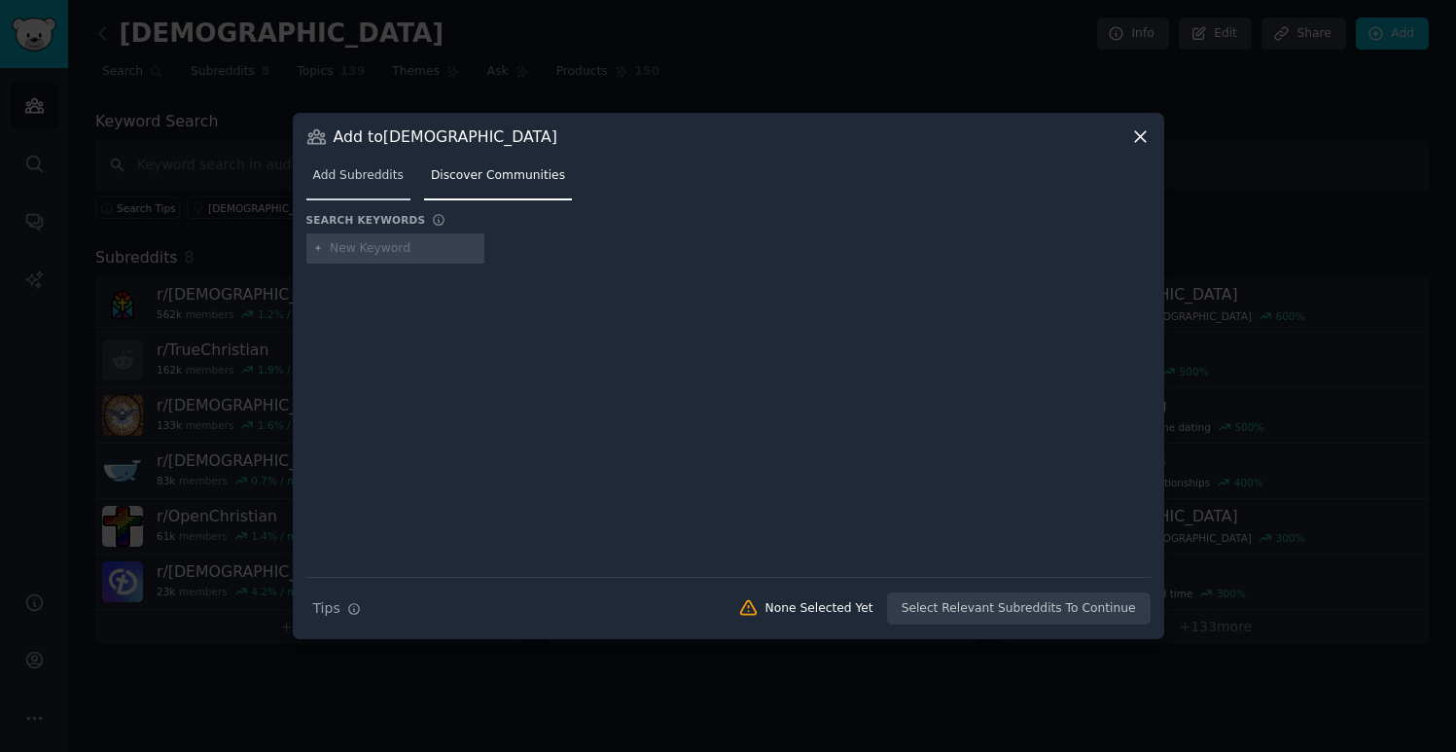
click at [365, 179] on span "Add Subreddits" at bounding box center [358, 176] width 90 height 18
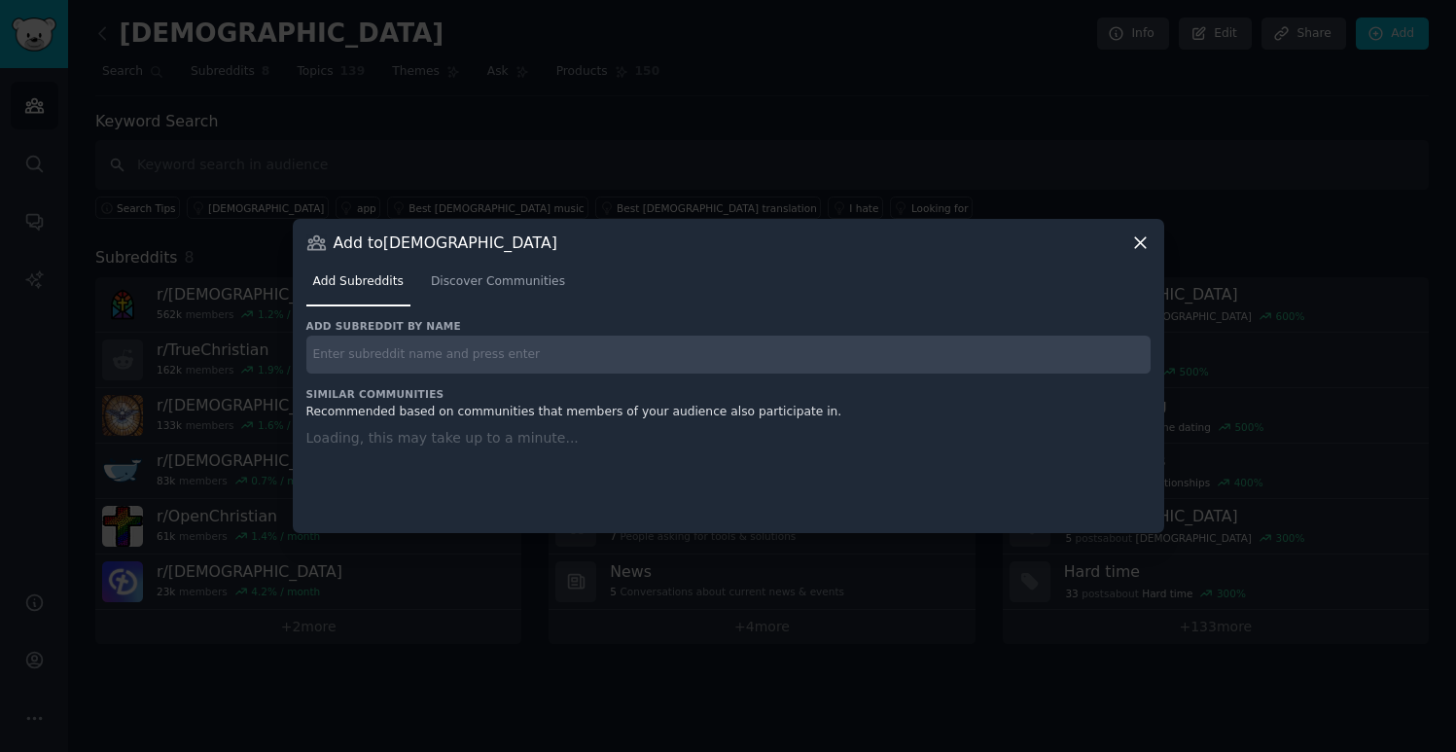
click at [1158, 239] on div "Add to [DEMOGRAPHIC_DATA] Add Subreddits Discover Communities Add subreddit by …" at bounding box center [729, 376] width 872 height 314
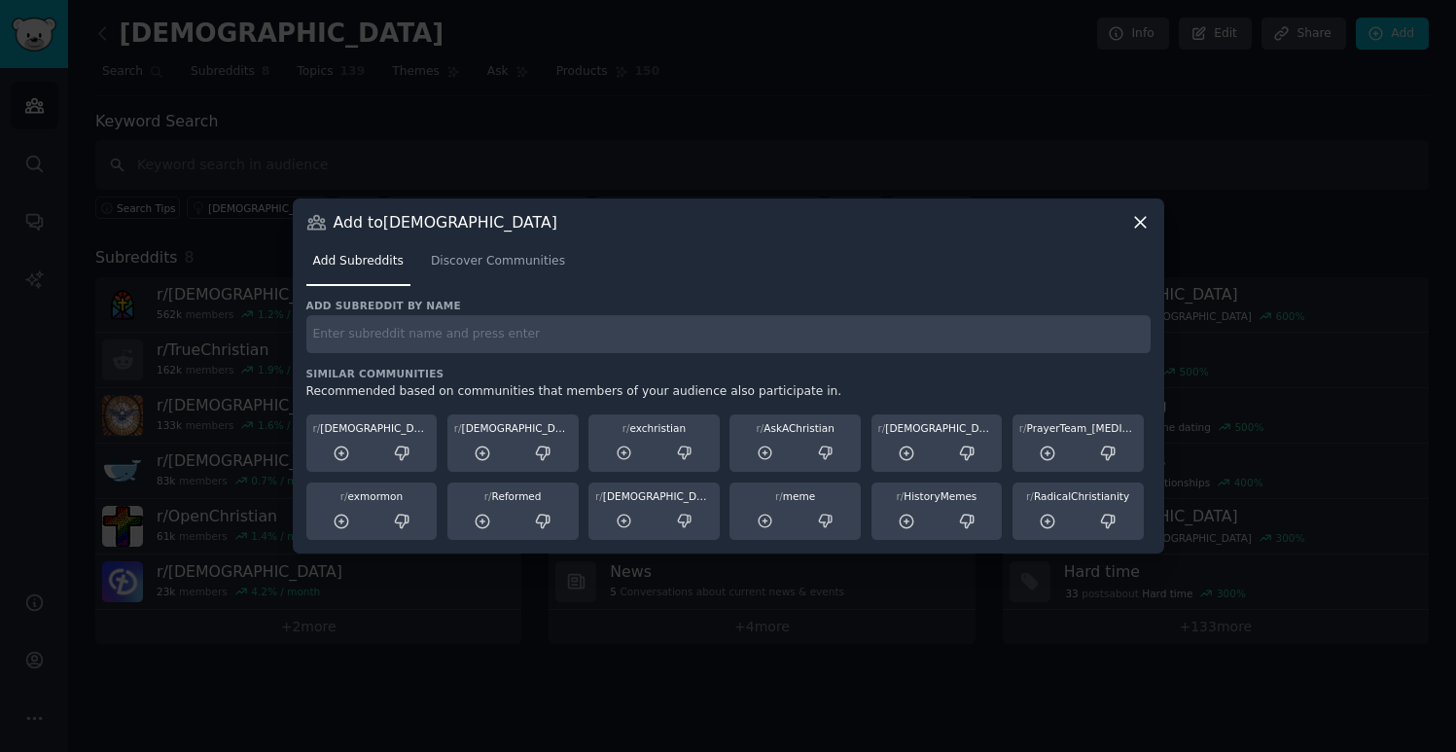
click at [1144, 232] on icon at bounding box center [1140, 222] width 20 height 20
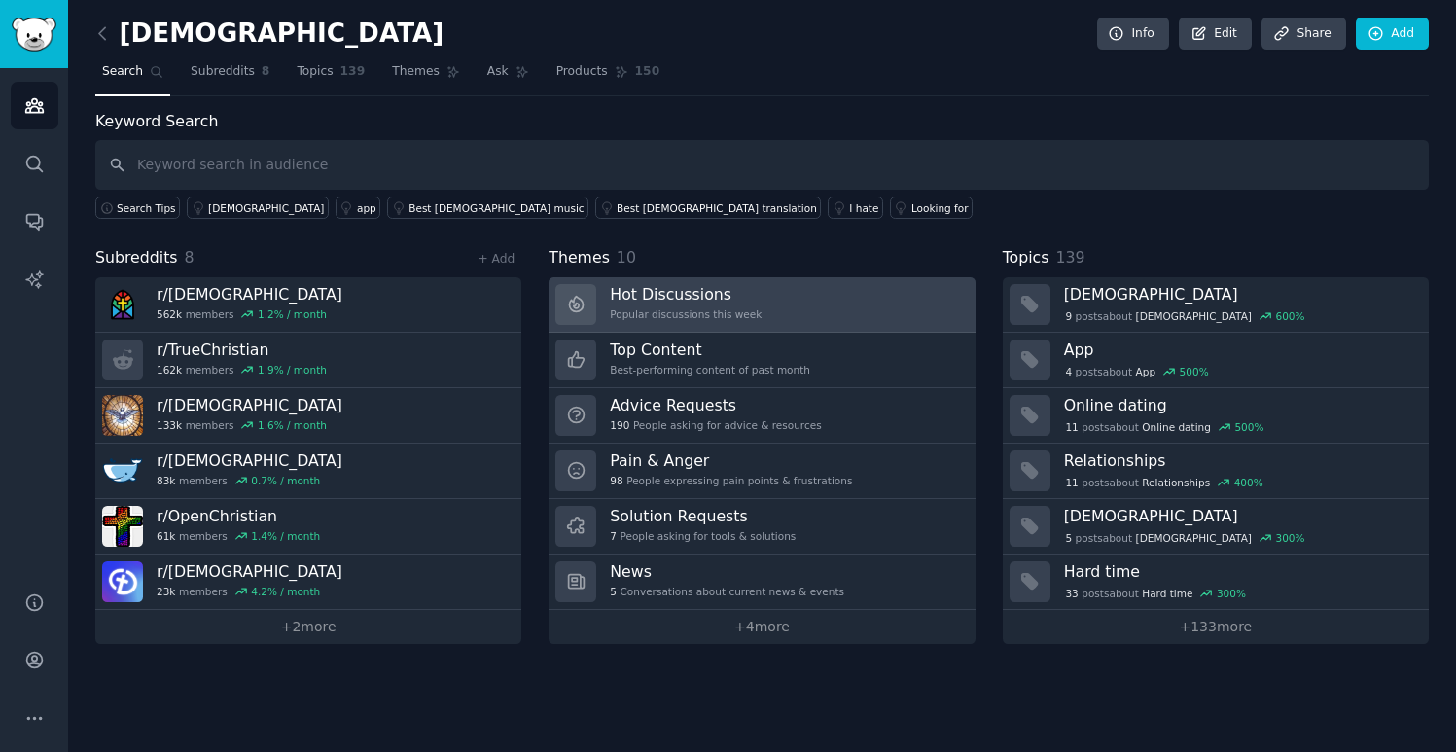
click at [740, 303] on div "Hot Discussions Popular discussions this week" at bounding box center [686, 304] width 152 height 41
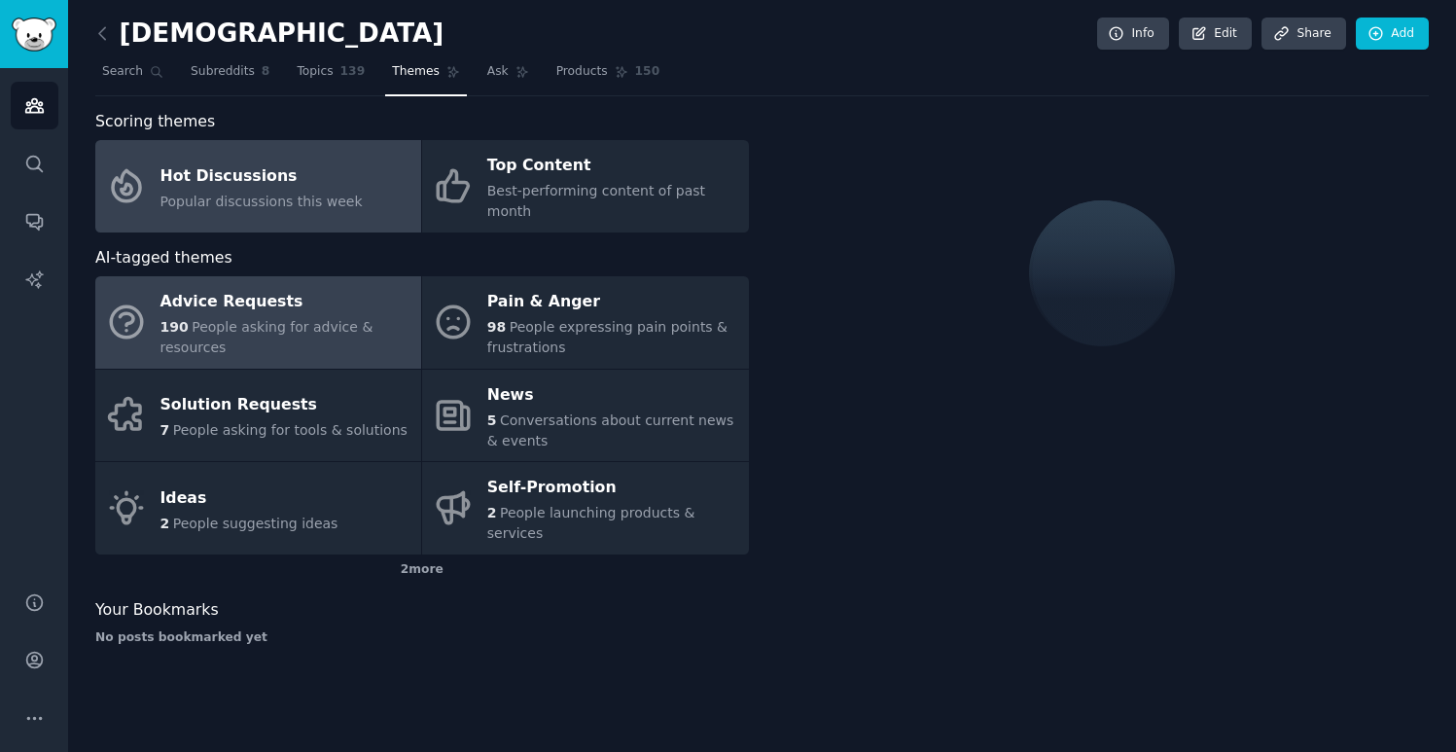
click at [277, 317] on div "190 People asking for advice & resources" at bounding box center [285, 337] width 251 height 41
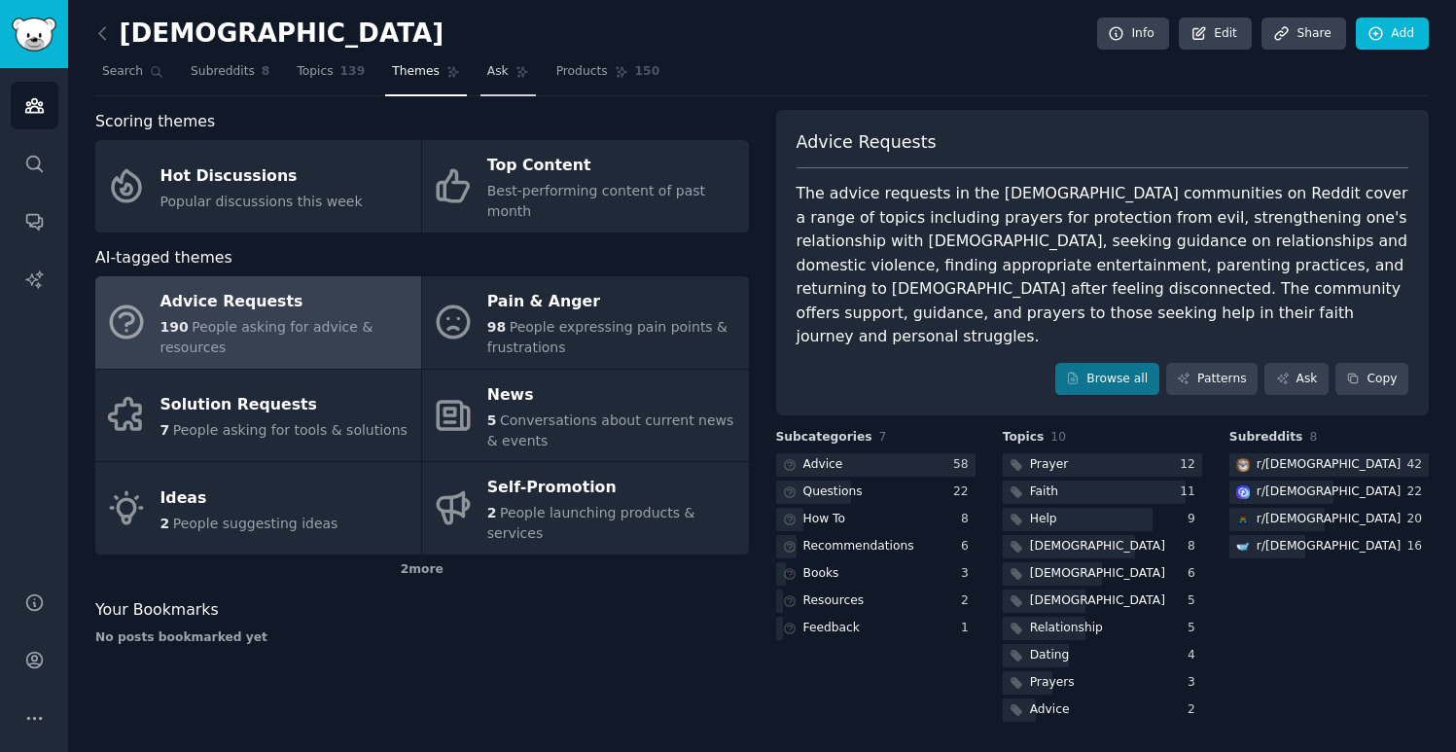
click at [481, 81] on link "Ask" at bounding box center [508, 76] width 55 height 40
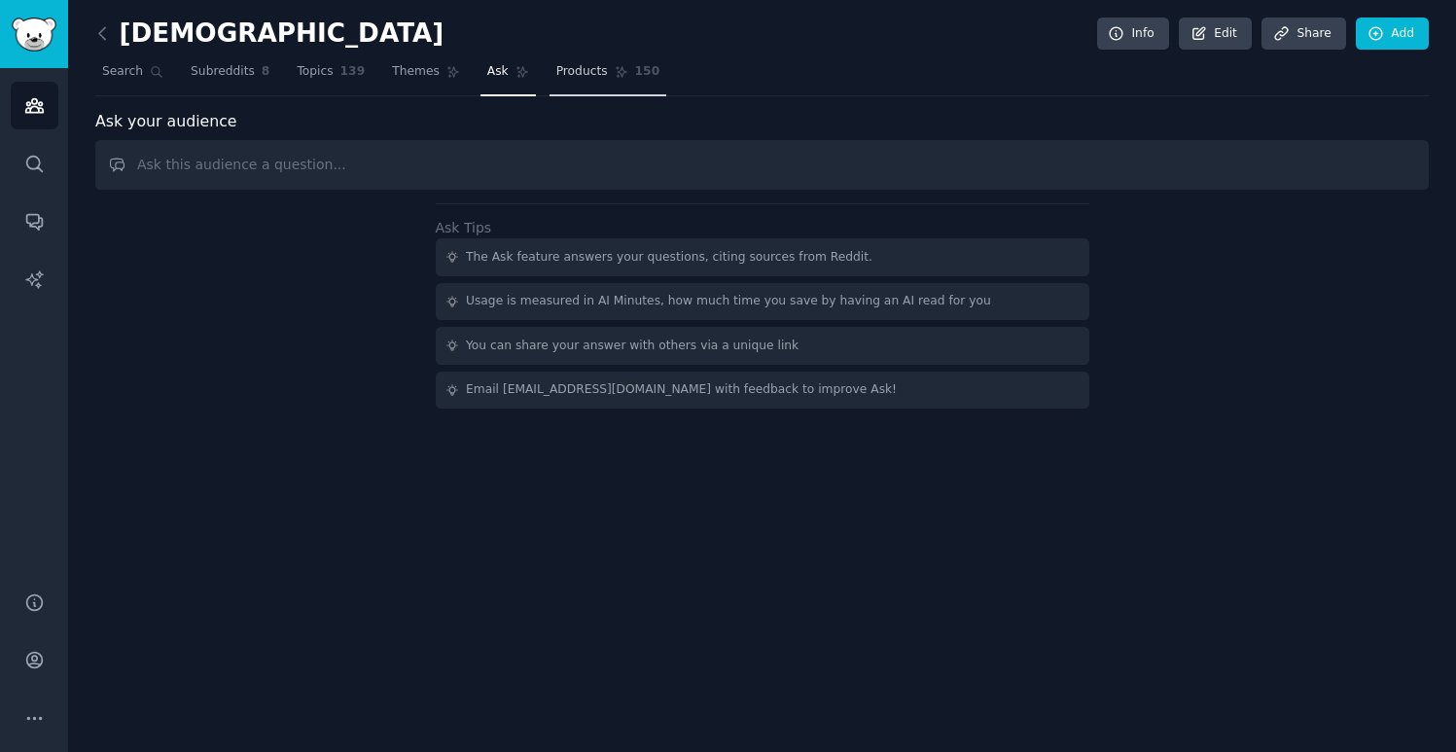
click at [572, 72] on span "Products" at bounding box center [582, 72] width 52 height 18
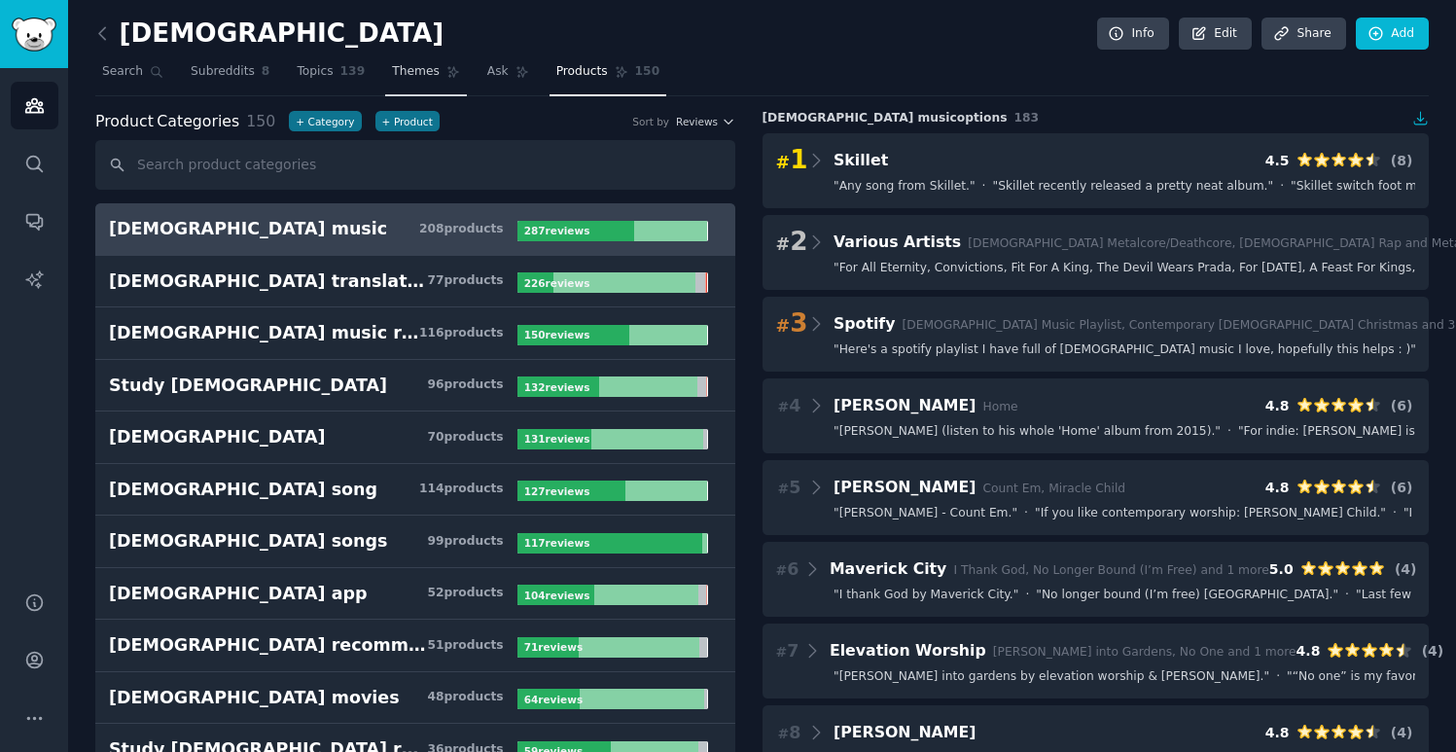
click at [396, 68] on span "Themes" at bounding box center [416, 72] width 48 height 18
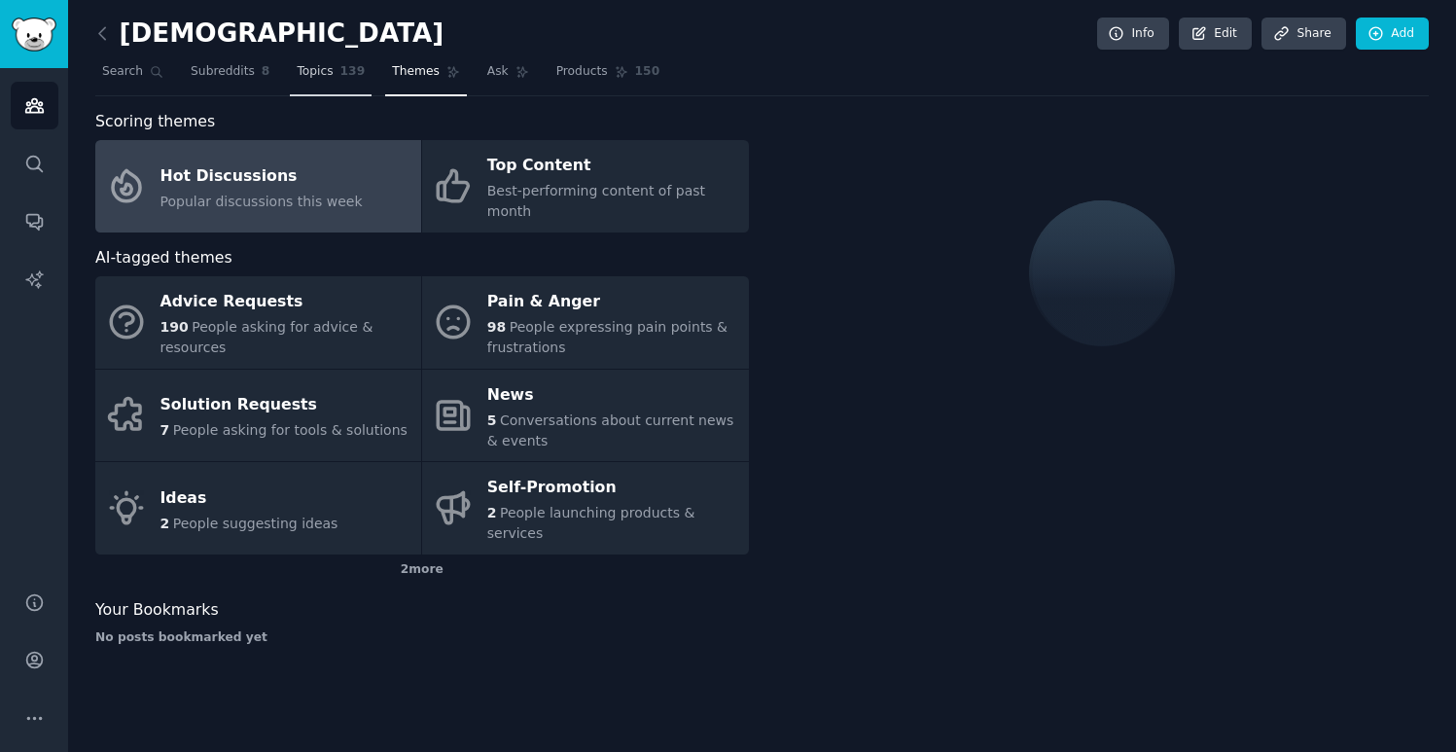
click at [331, 78] on span "Topics" at bounding box center [315, 72] width 36 height 18
click at [325, 84] on link "Topics 139" at bounding box center [331, 76] width 82 height 40
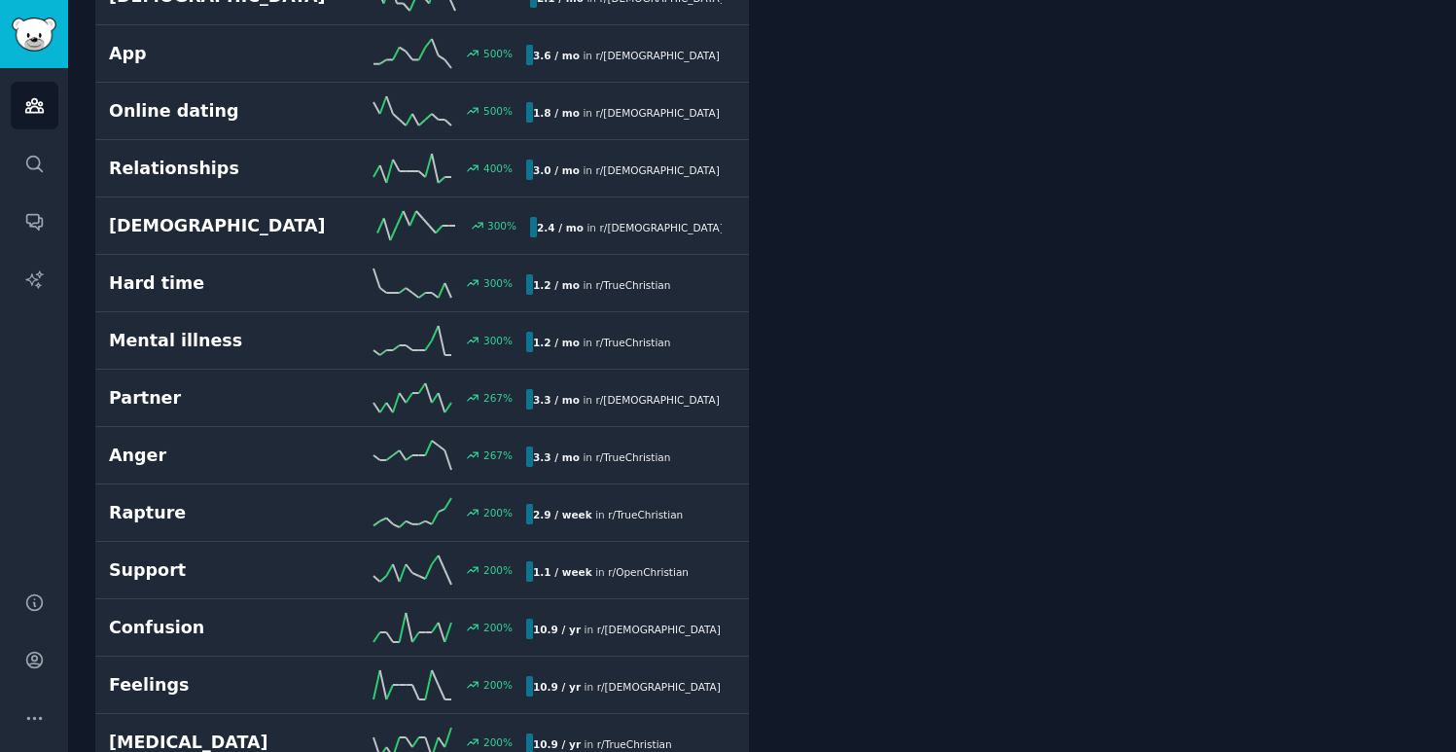
scroll to position [233, 0]
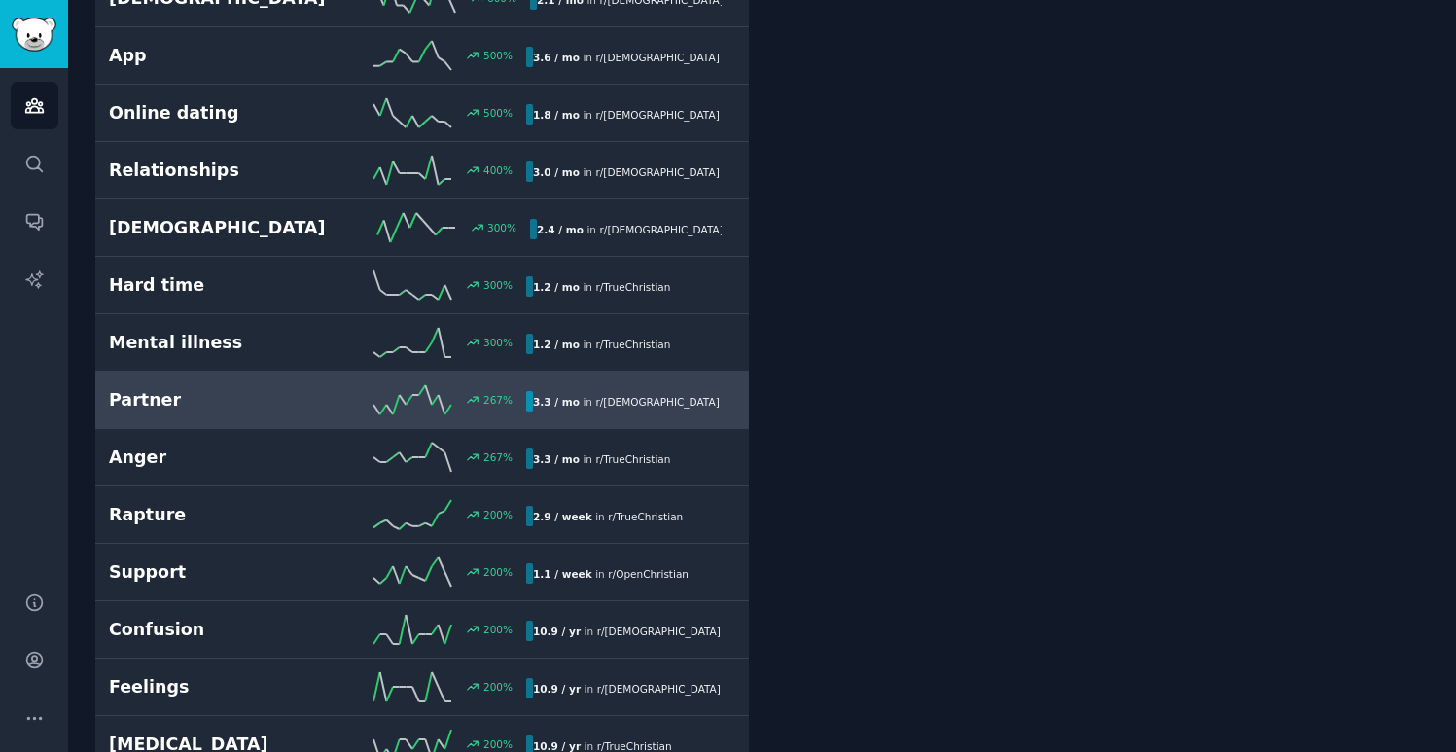
click at [274, 405] on h2 "Partner" at bounding box center [213, 400] width 209 height 24
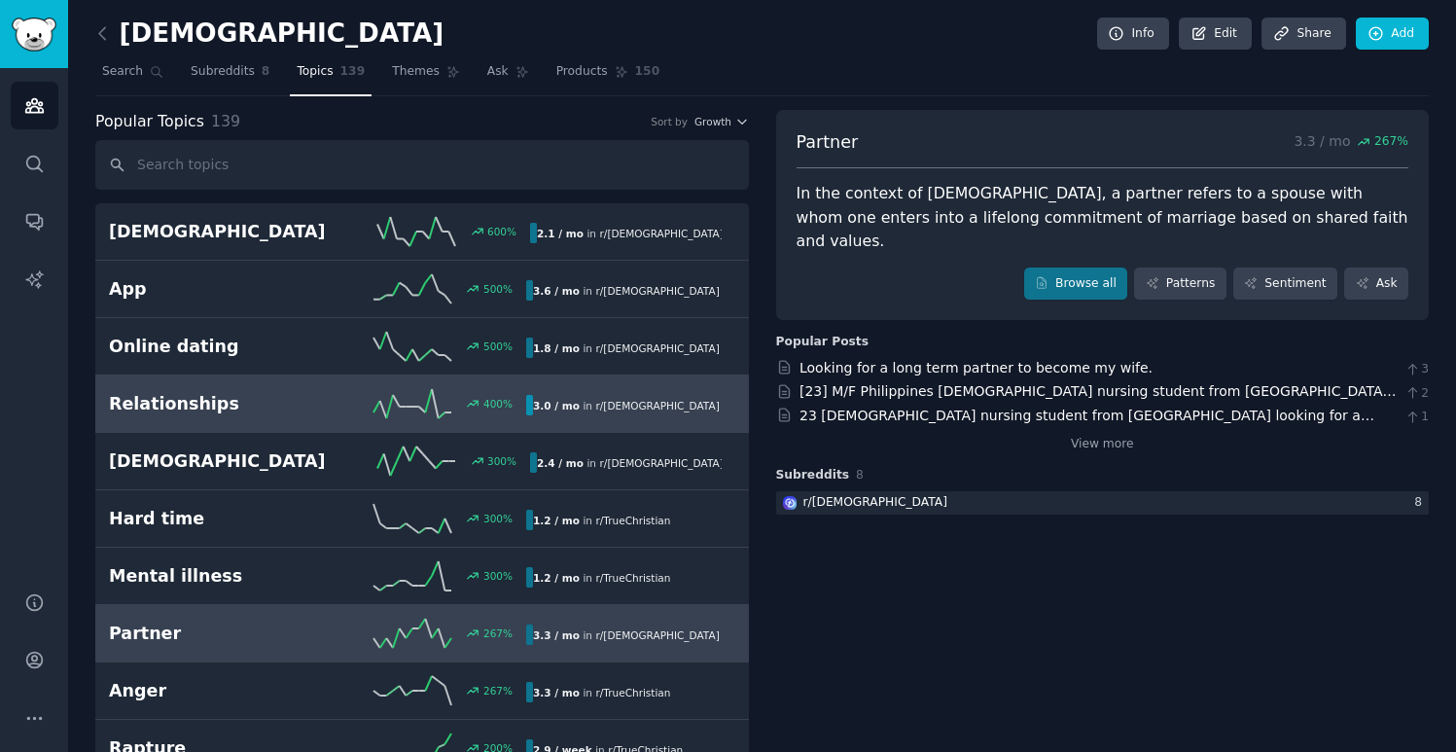
click at [284, 405] on h2 "Relationships" at bounding box center [213, 404] width 209 height 24
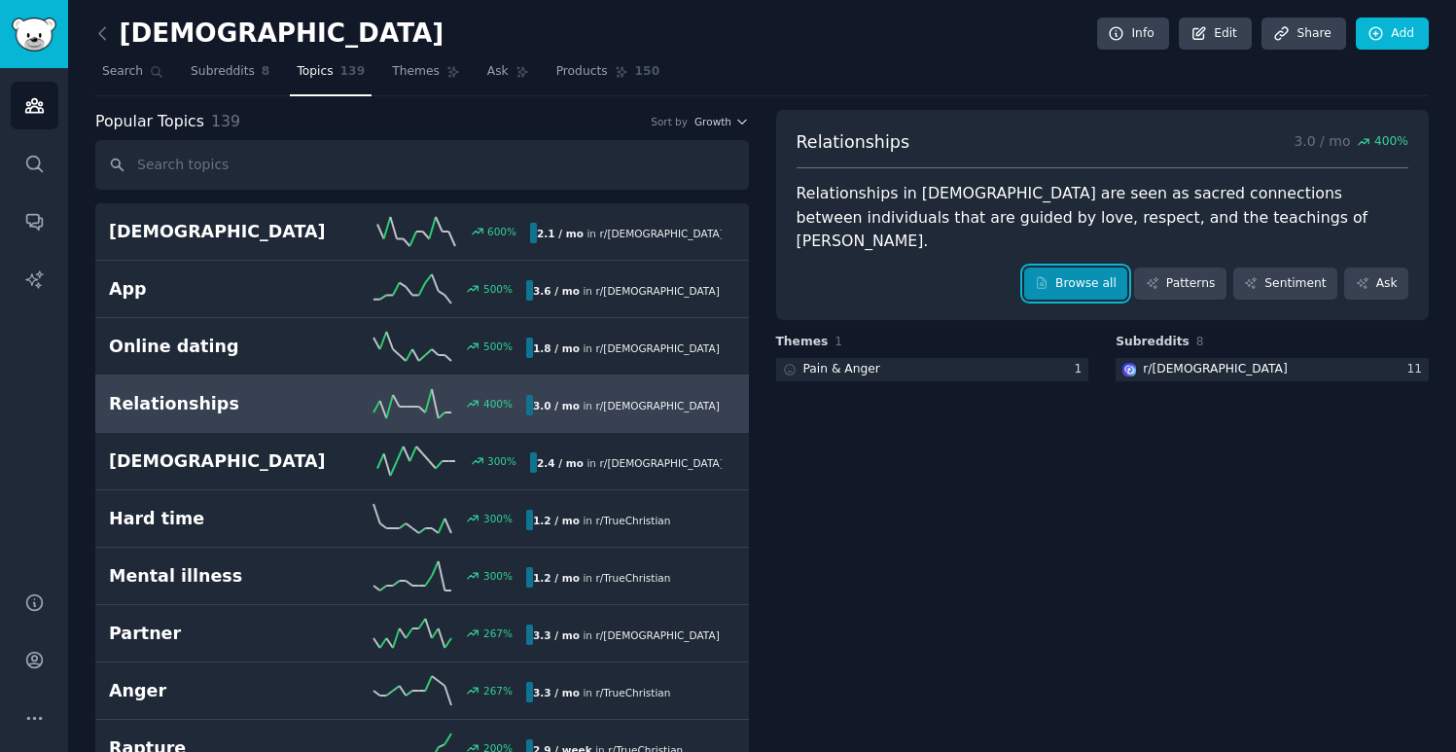
click at [1102, 267] on link "Browse all" at bounding box center [1076, 283] width 104 height 33
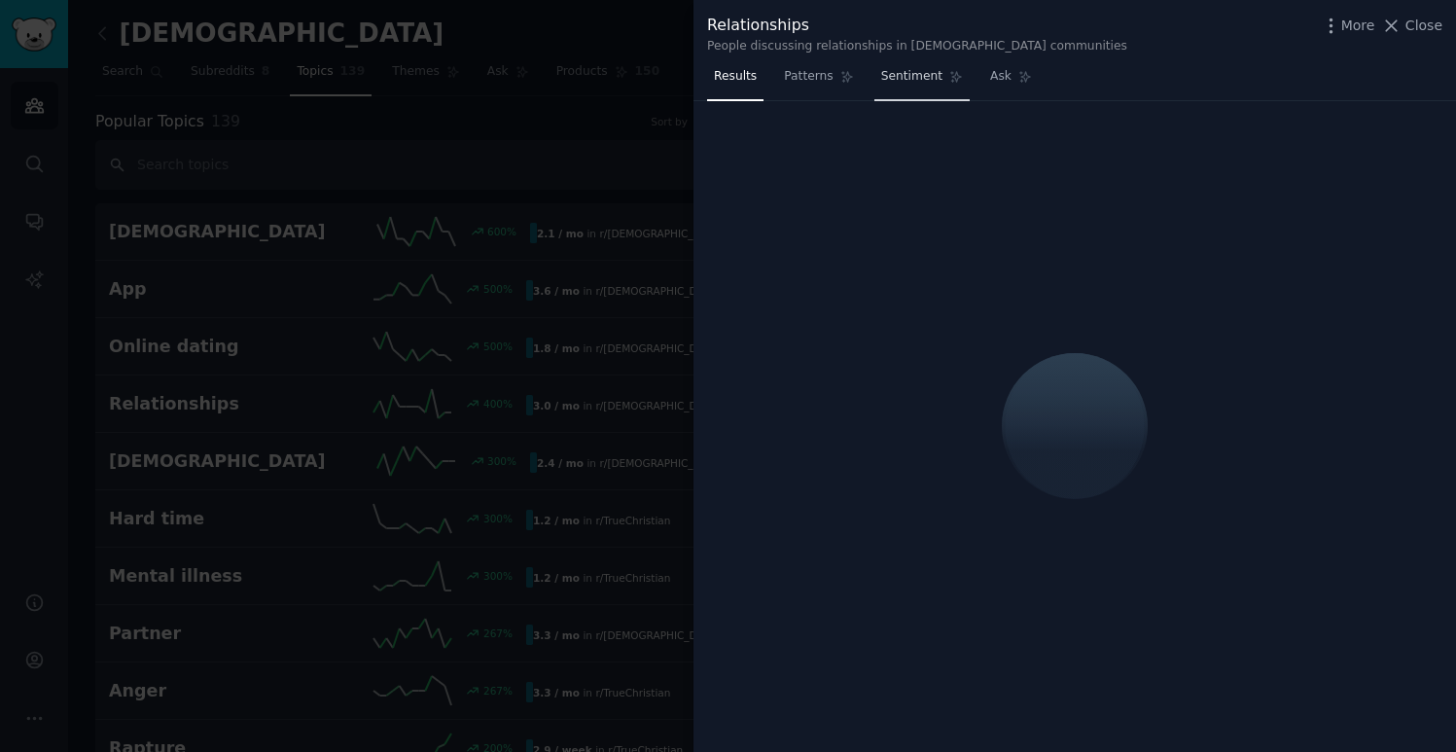
click at [925, 85] on span "Sentiment" at bounding box center [911, 77] width 61 height 18
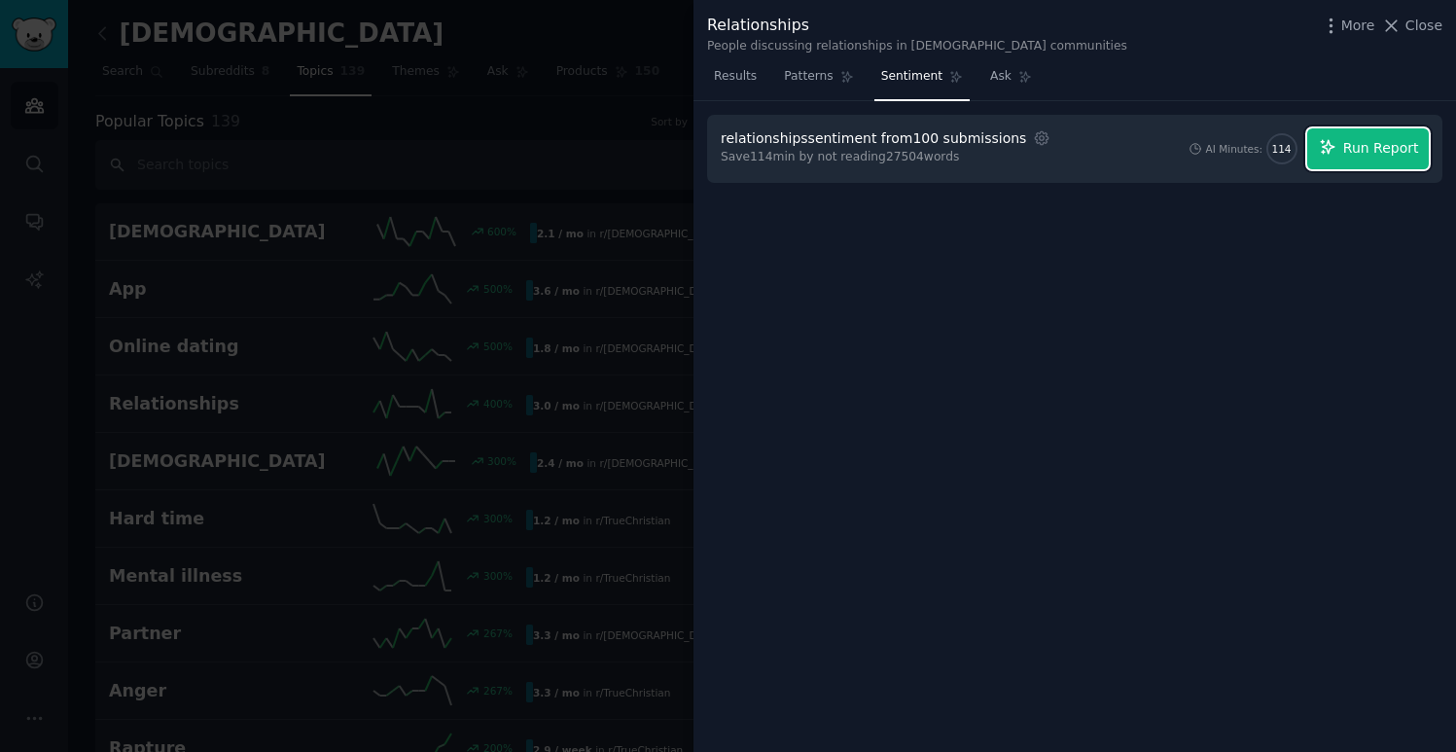
click at [1330, 158] on button "Run Report" at bounding box center [1368, 148] width 122 height 41
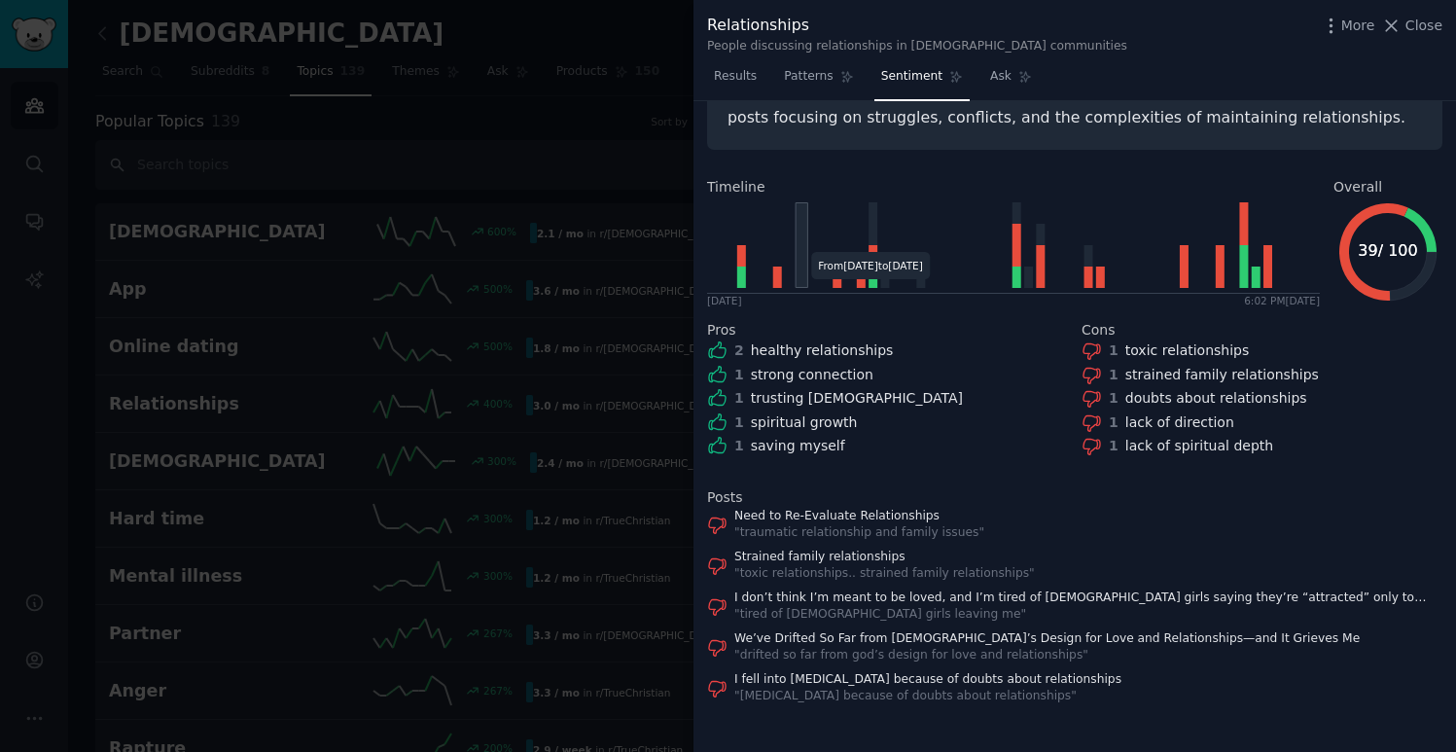
scroll to position [117, 0]
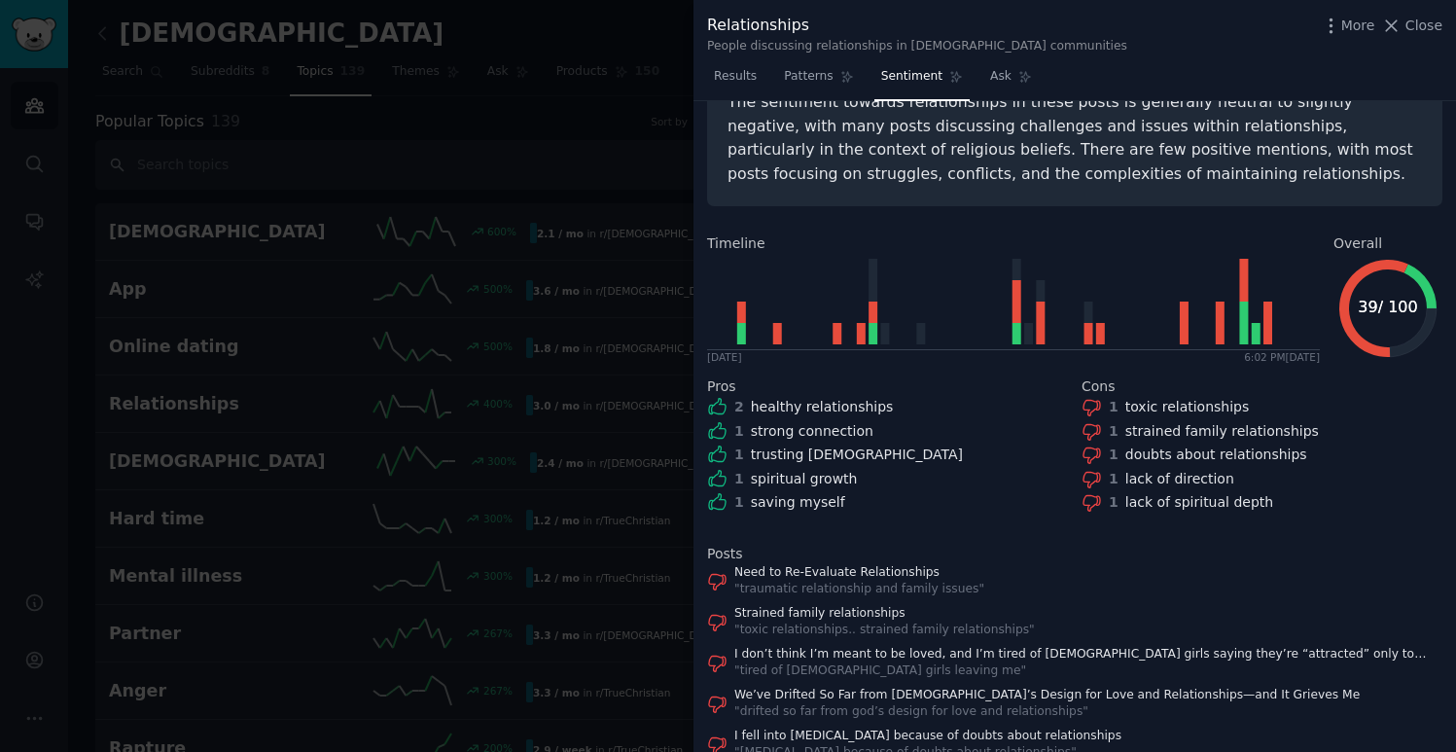
click at [1370, 277] on icon "39 / 100 39 / 100" at bounding box center [1388, 308] width 109 height 109
click at [1347, 293] on icon "39 / 100 39 / 100" at bounding box center [1388, 308] width 109 height 109
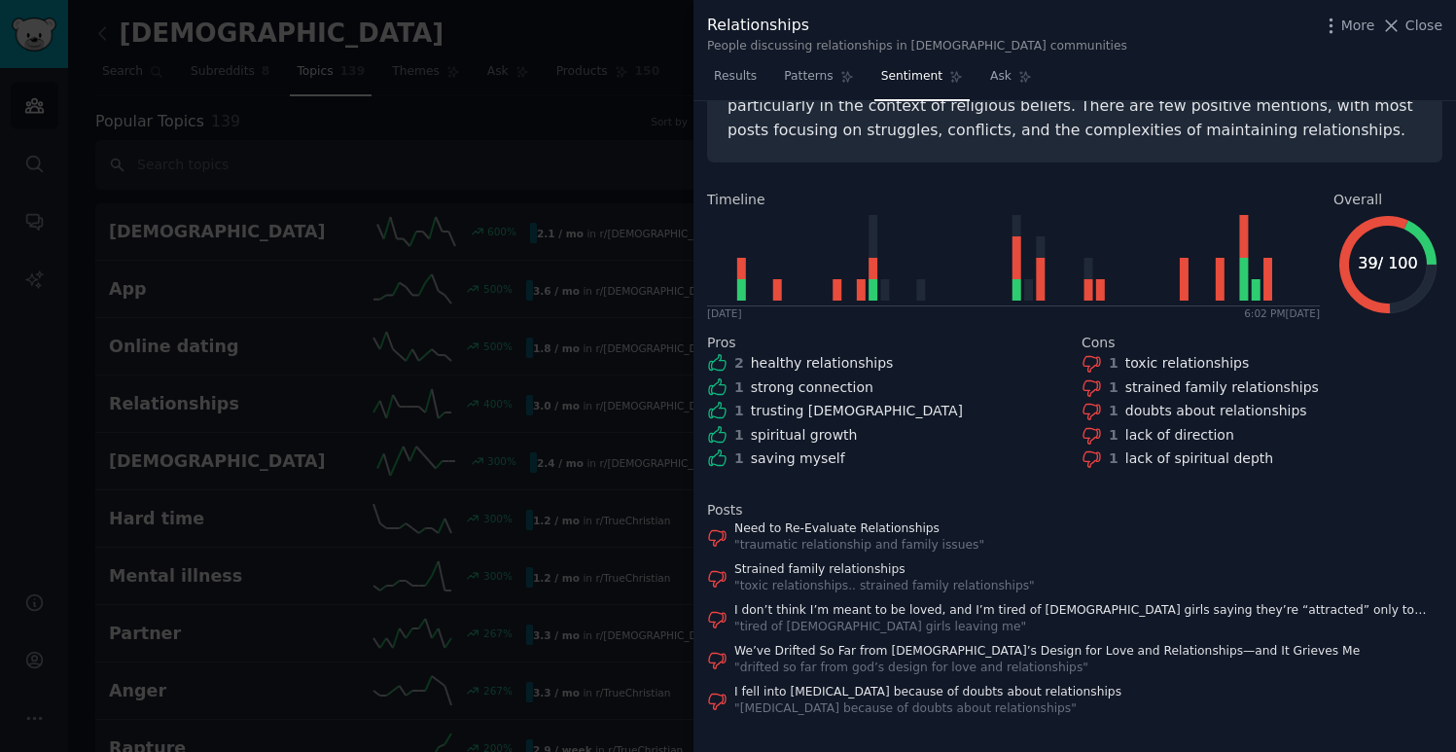
scroll to position [158, 0]
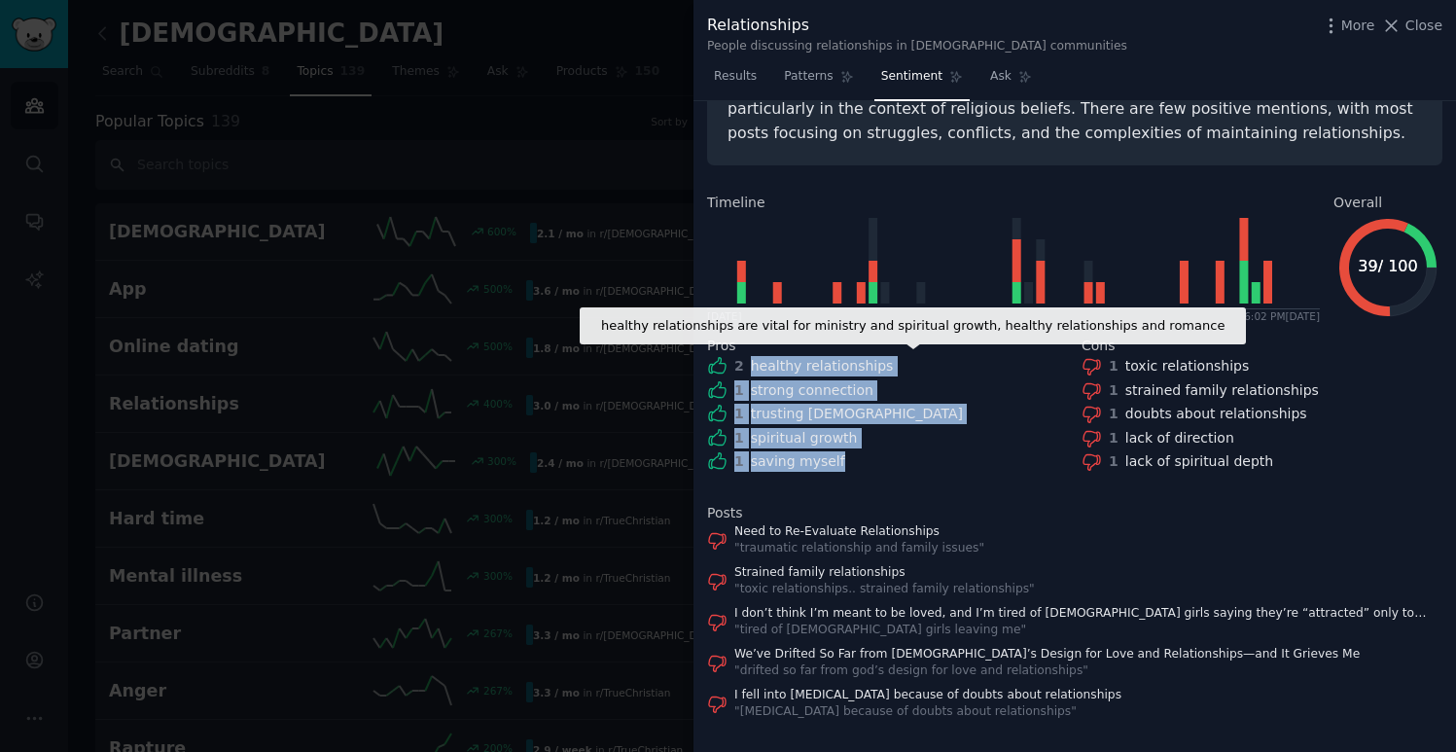
drag, startPoint x: 850, startPoint y: 467, endPoint x: 747, endPoint y: 366, distance: 144.4
click at [747, 366] on div "2 healthy relationships 1 strong connection 1 trusting [DEMOGRAPHIC_DATA] 1 spi…" at bounding box center [887, 414] width 361 height 116
copy div "healthy relationships 1 strong connection 1 trusting [DEMOGRAPHIC_DATA] 1 spiri…"
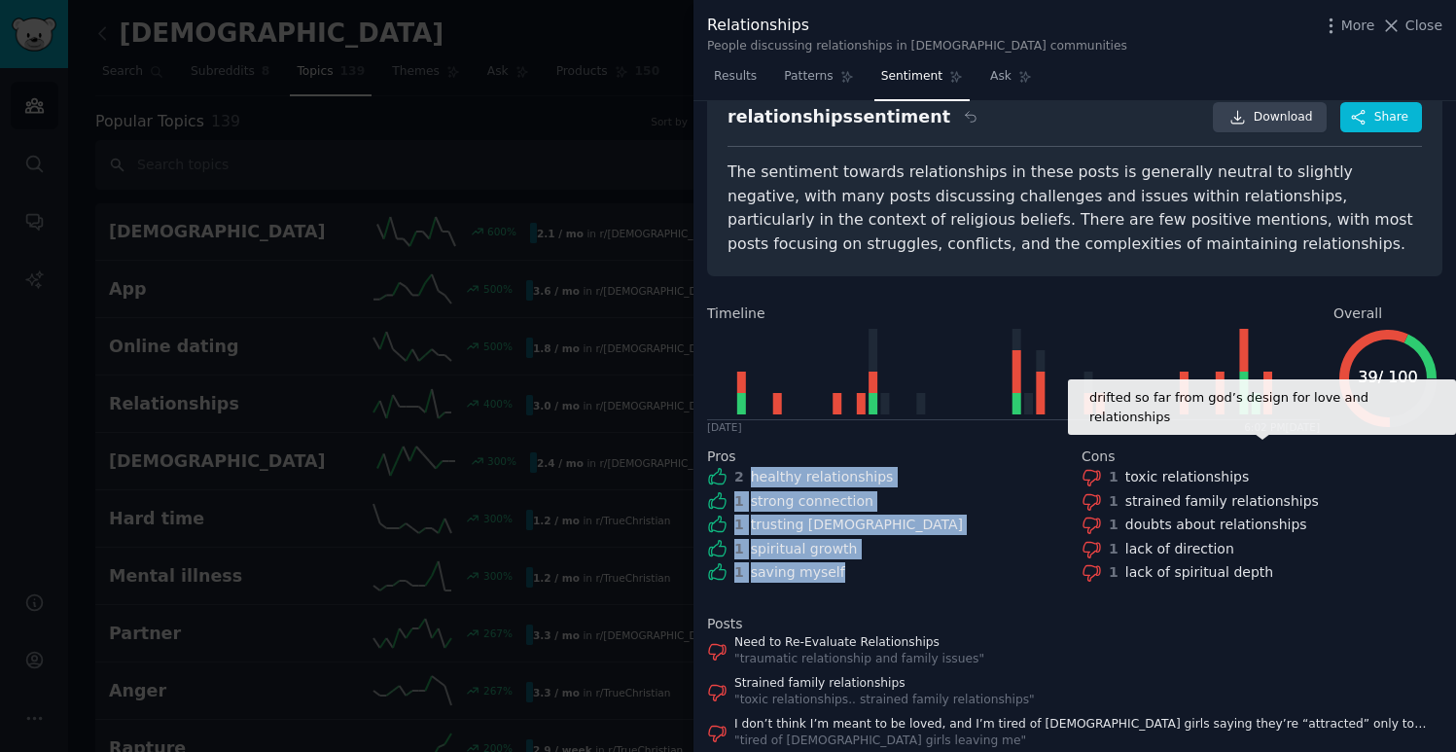
scroll to position [41, 0]
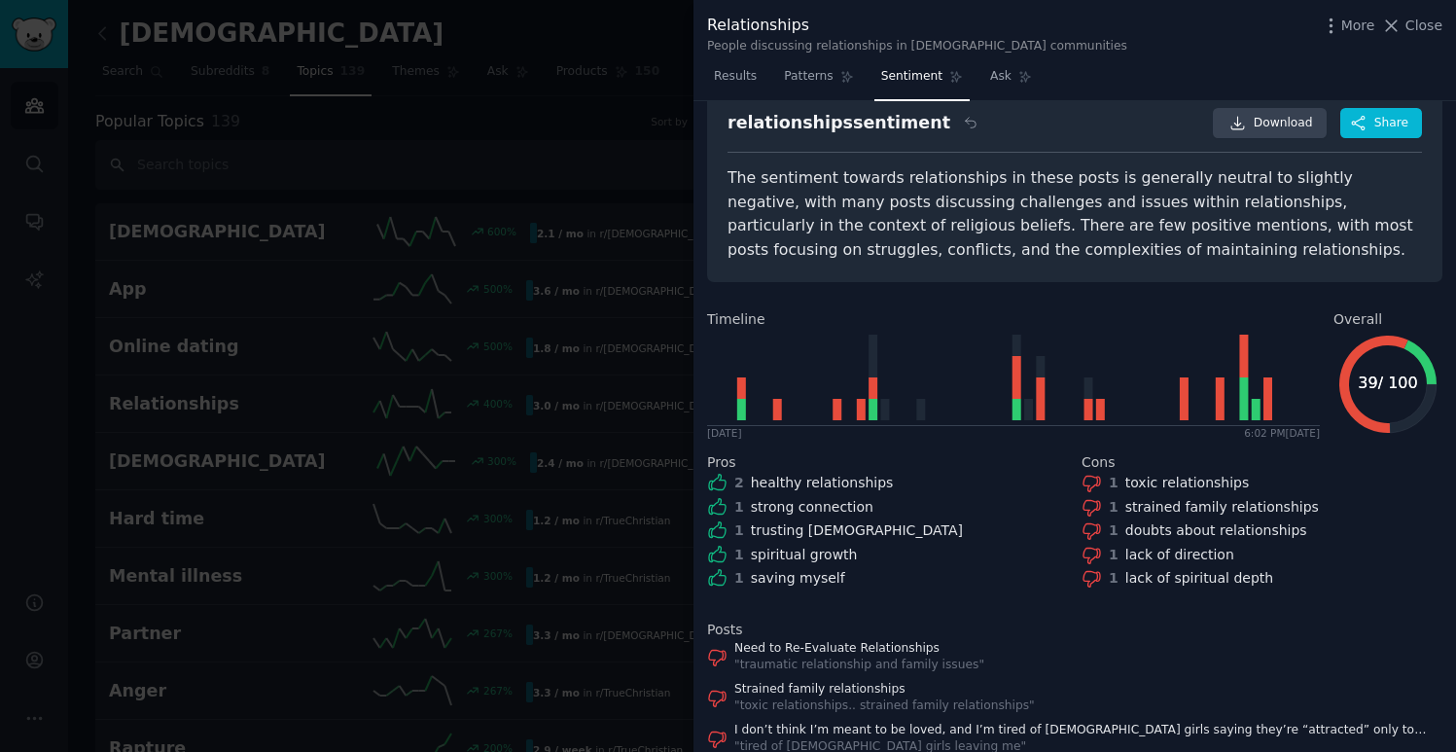
click at [533, 57] on div at bounding box center [728, 376] width 1456 height 752
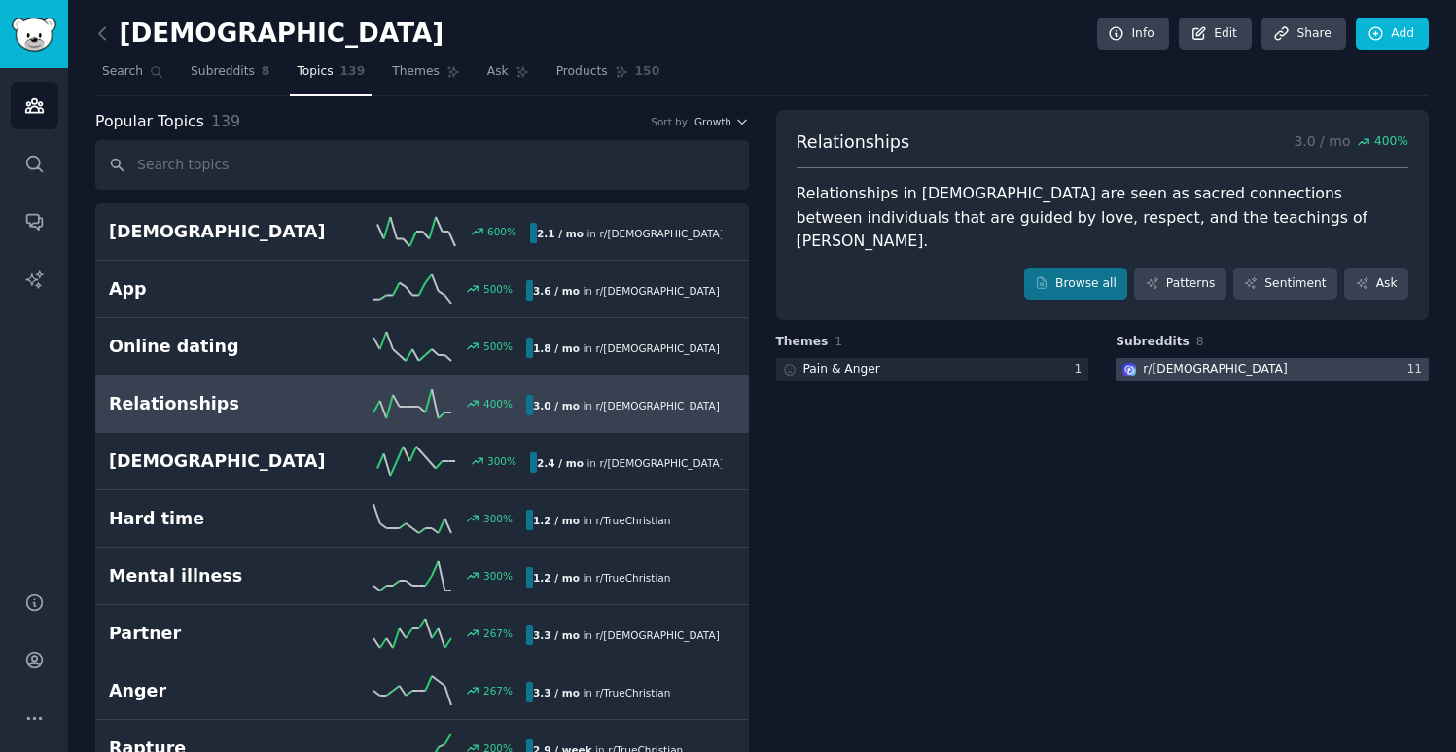
click at [1238, 358] on div at bounding box center [1272, 370] width 313 height 24
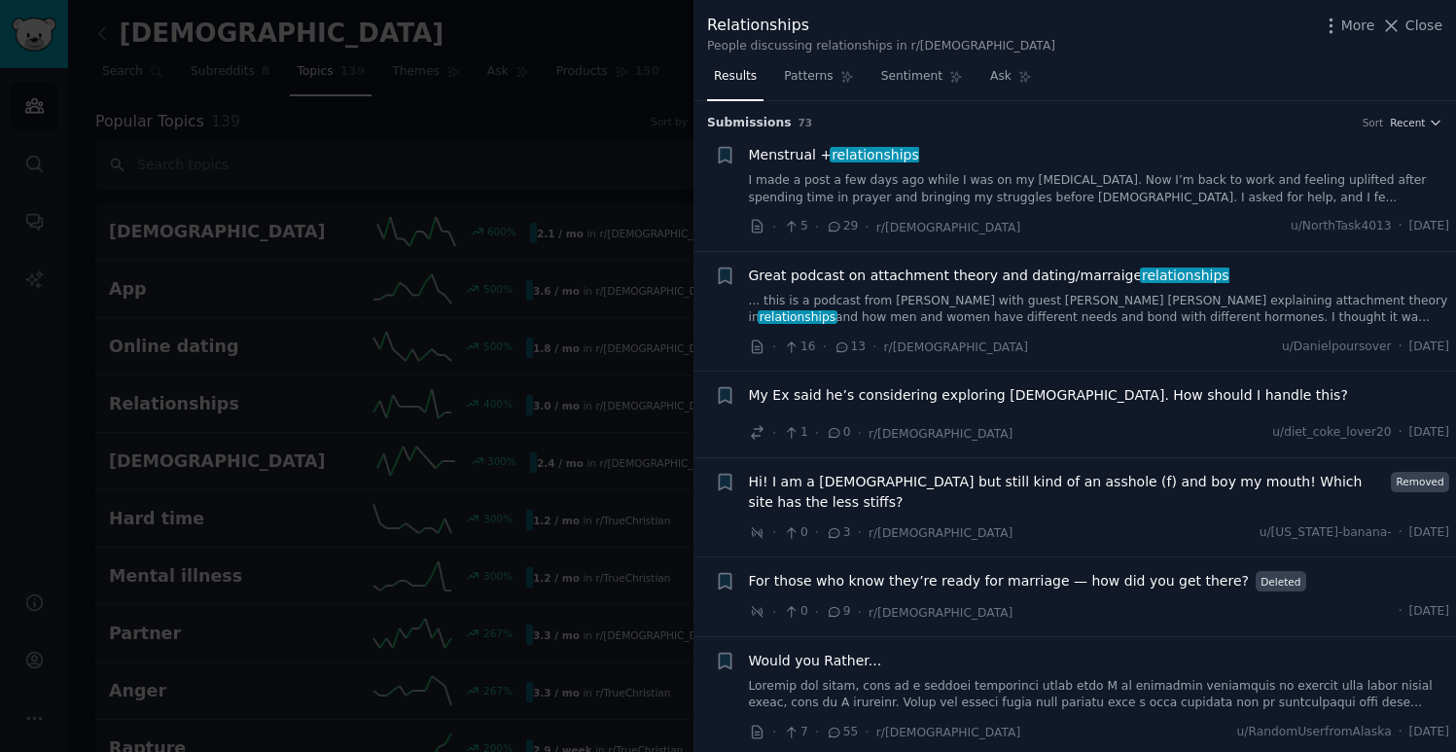
click at [509, 343] on div at bounding box center [728, 376] width 1456 height 752
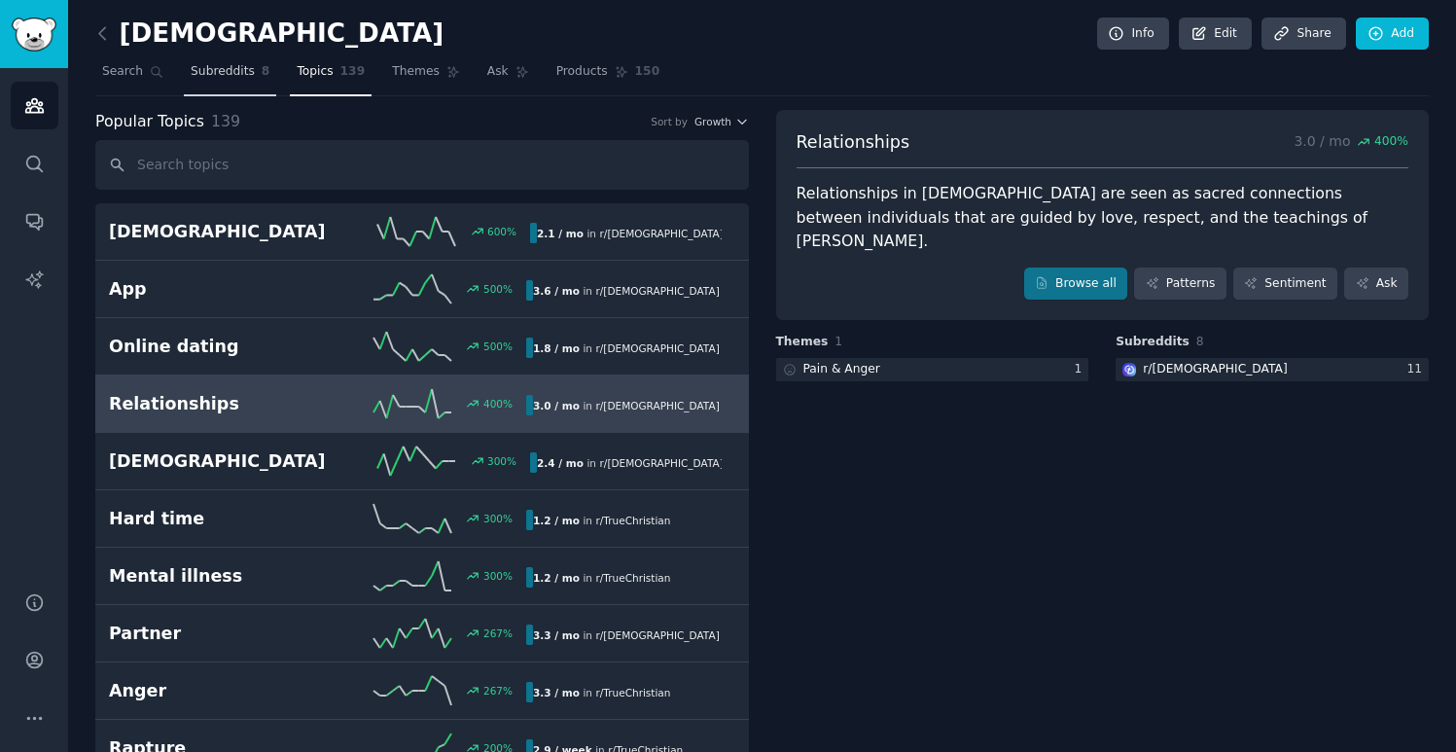
click at [206, 83] on link "Subreddits 8" at bounding box center [230, 76] width 92 height 40
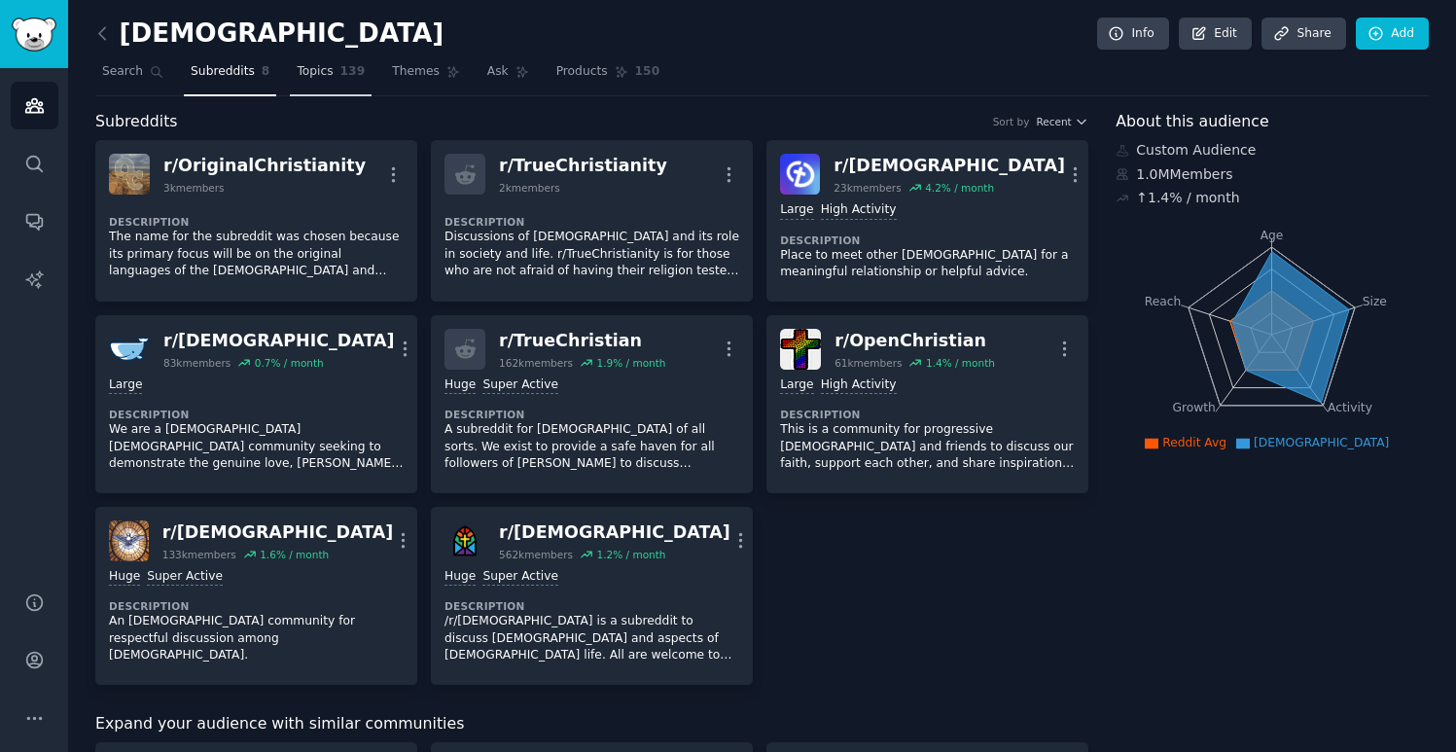
click at [336, 82] on link "Topics 139" at bounding box center [331, 76] width 82 height 40
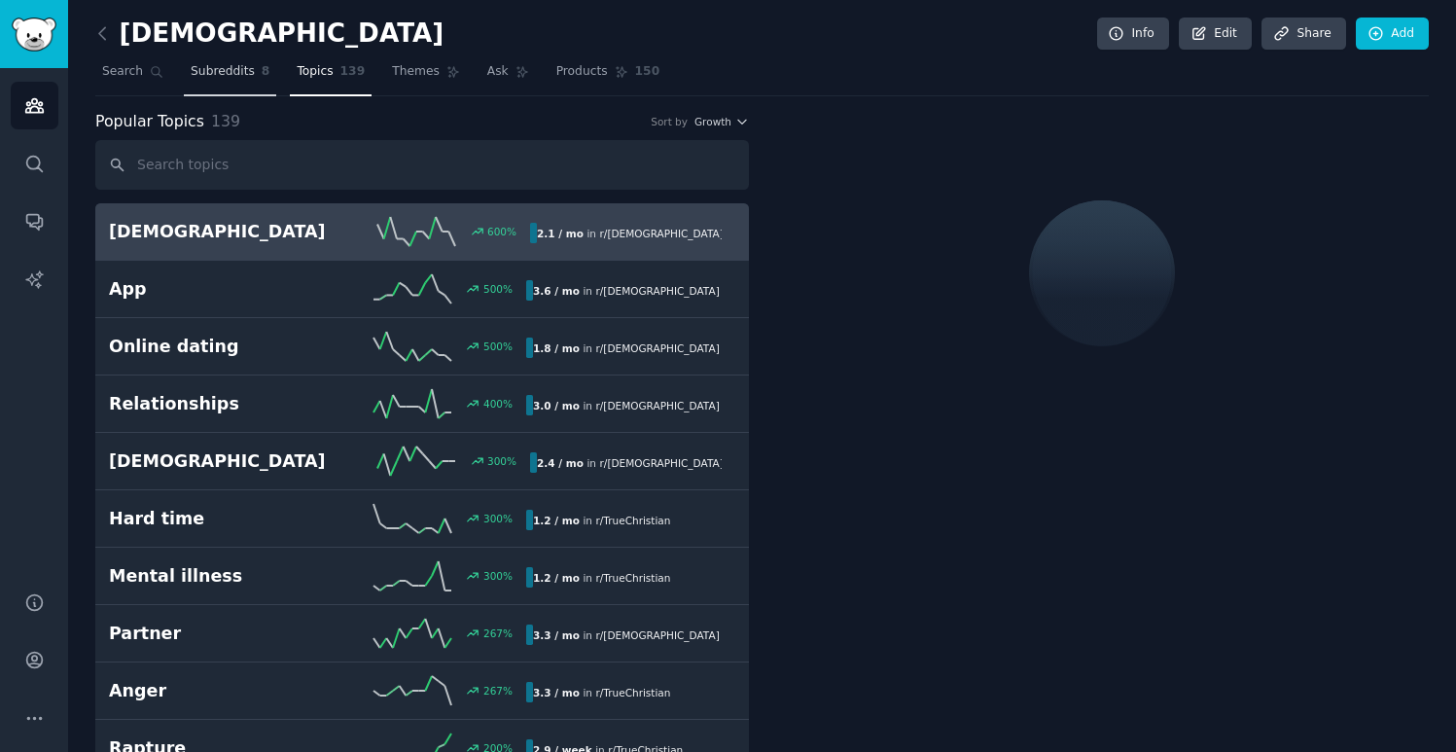
click at [241, 70] on span "Subreddits" at bounding box center [223, 72] width 64 height 18
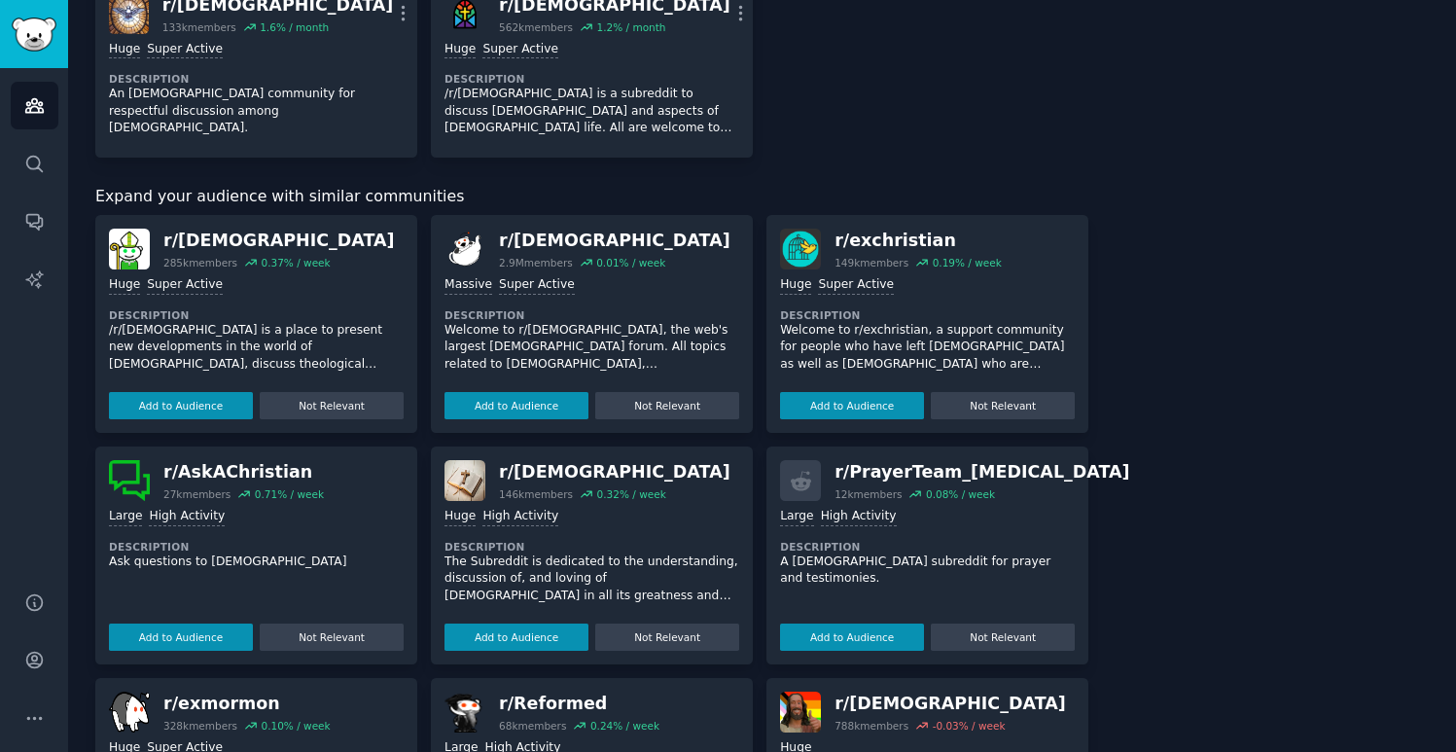
scroll to position [531, 0]
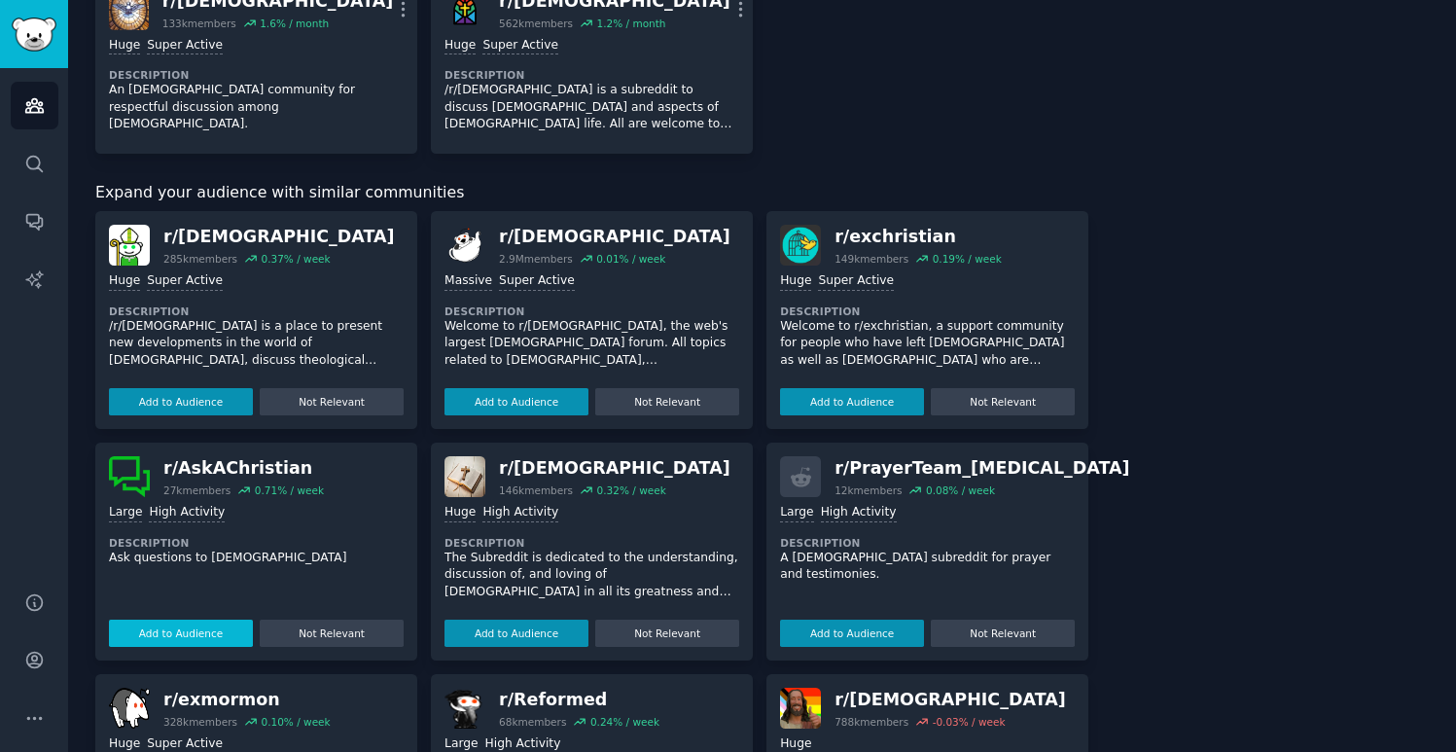
click at [210, 636] on button "Add to Audience" at bounding box center [181, 633] width 144 height 27
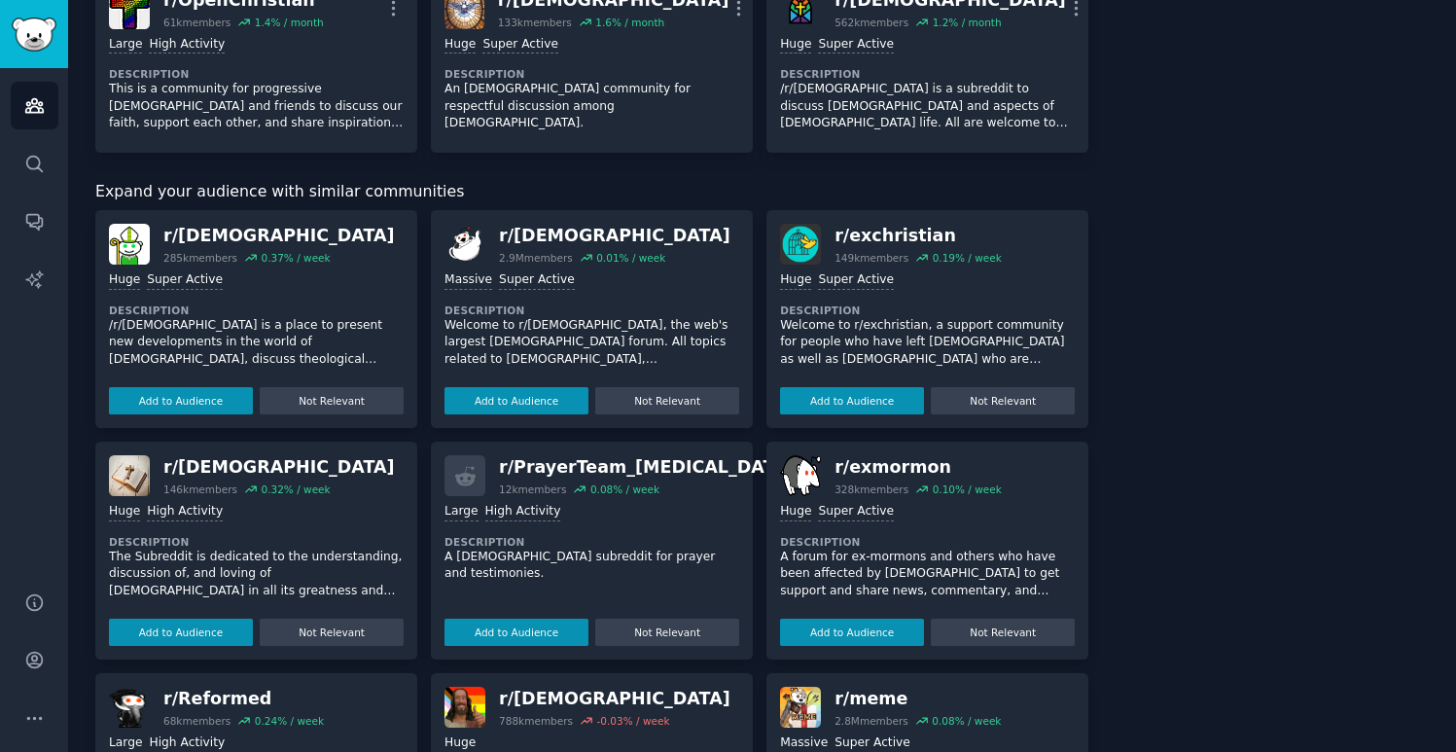
scroll to position [530, 0]
click at [210, 629] on button "Add to Audience" at bounding box center [181, 633] width 144 height 27
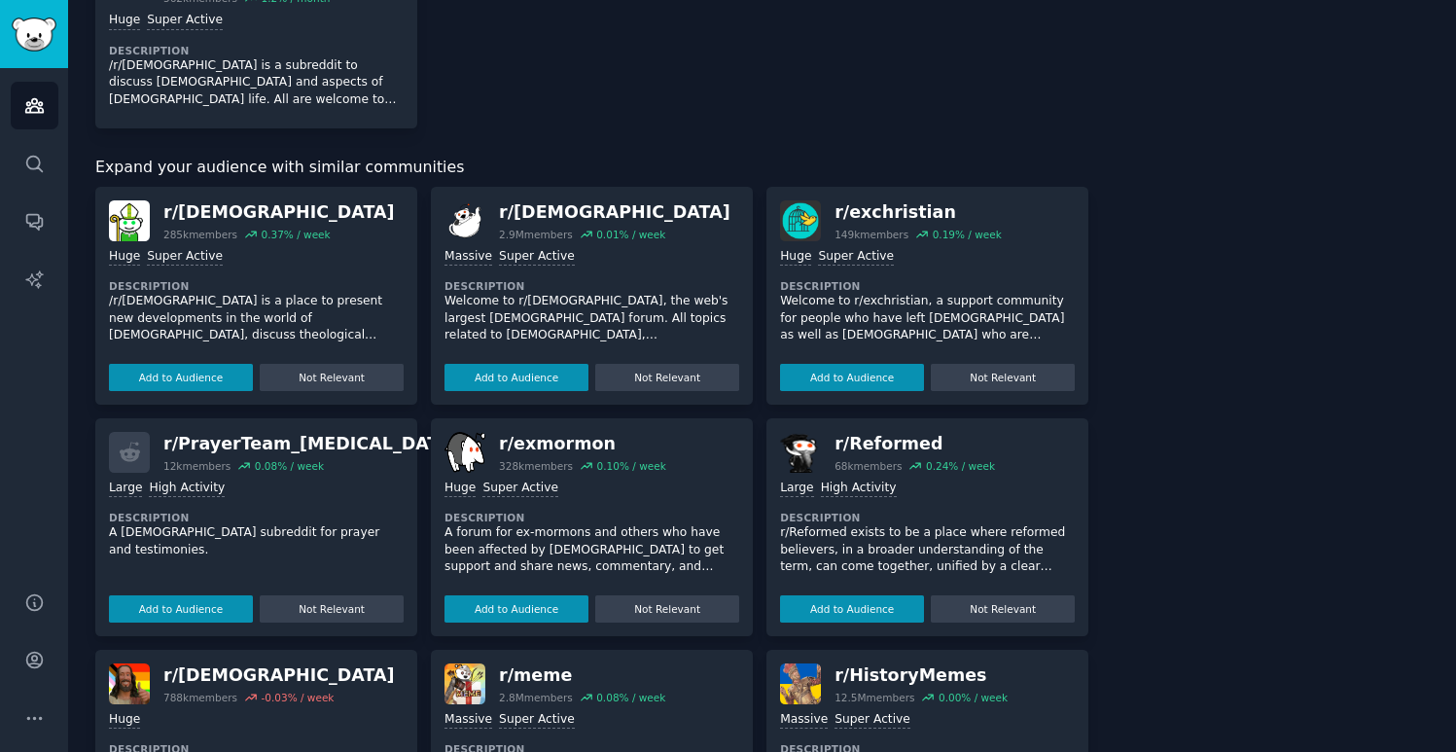
scroll to position [772, 0]
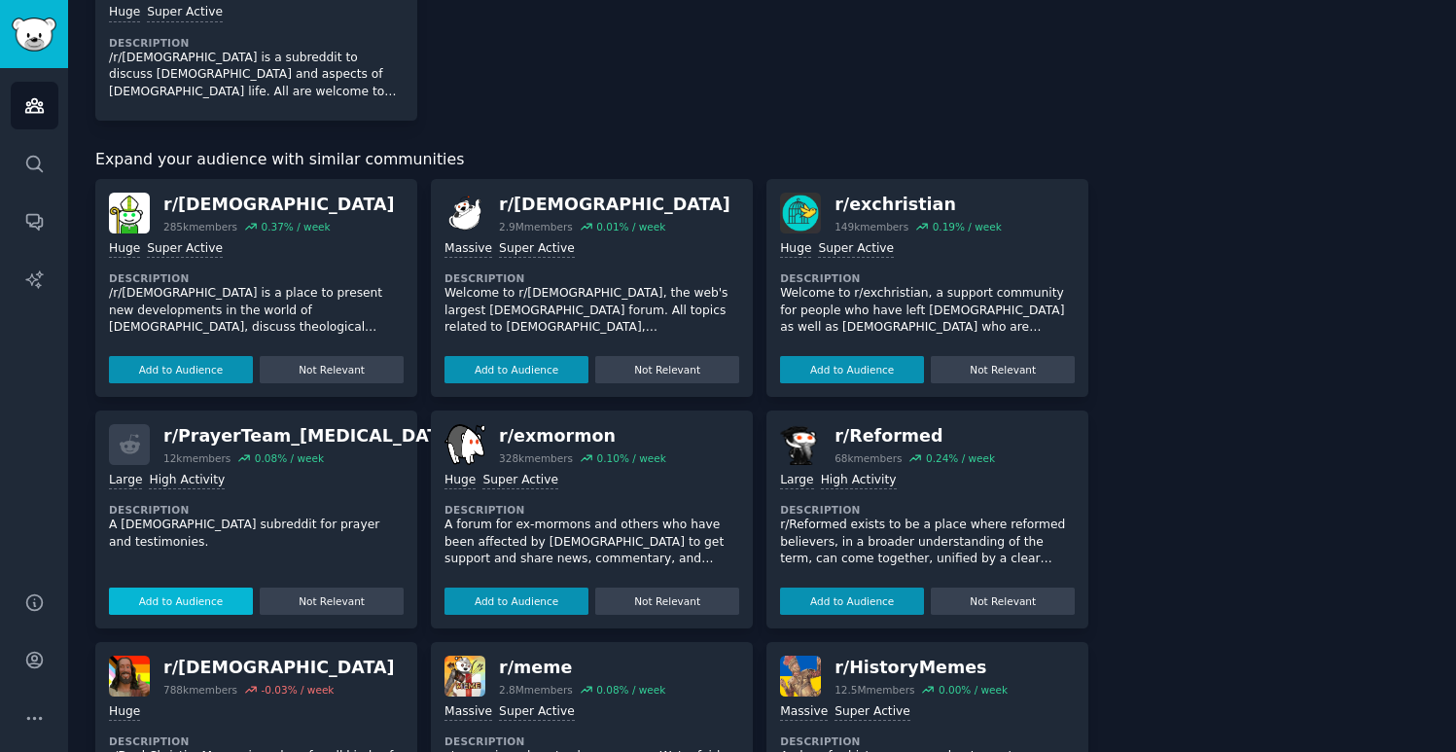
click at [220, 607] on button "Add to Audience" at bounding box center [181, 601] width 144 height 27
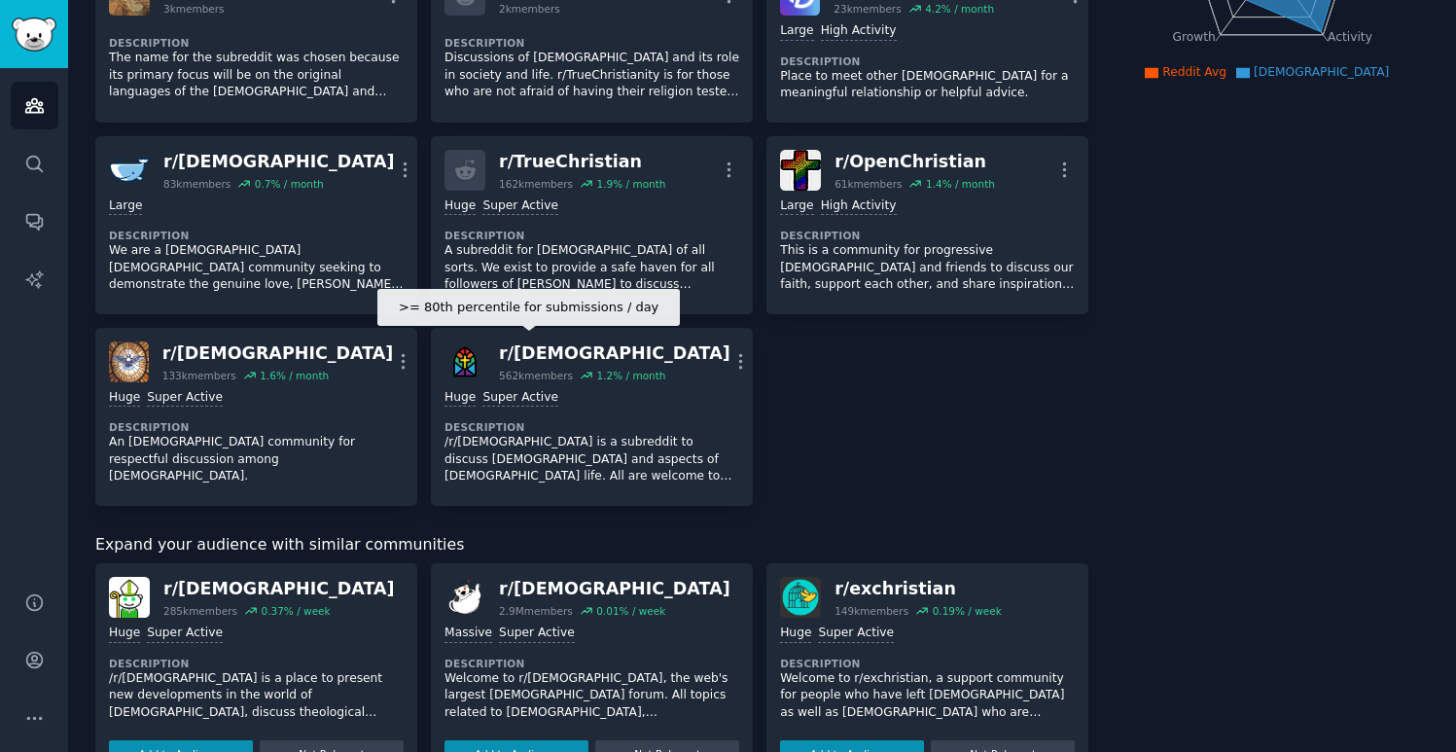
scroll to position [0, 0]
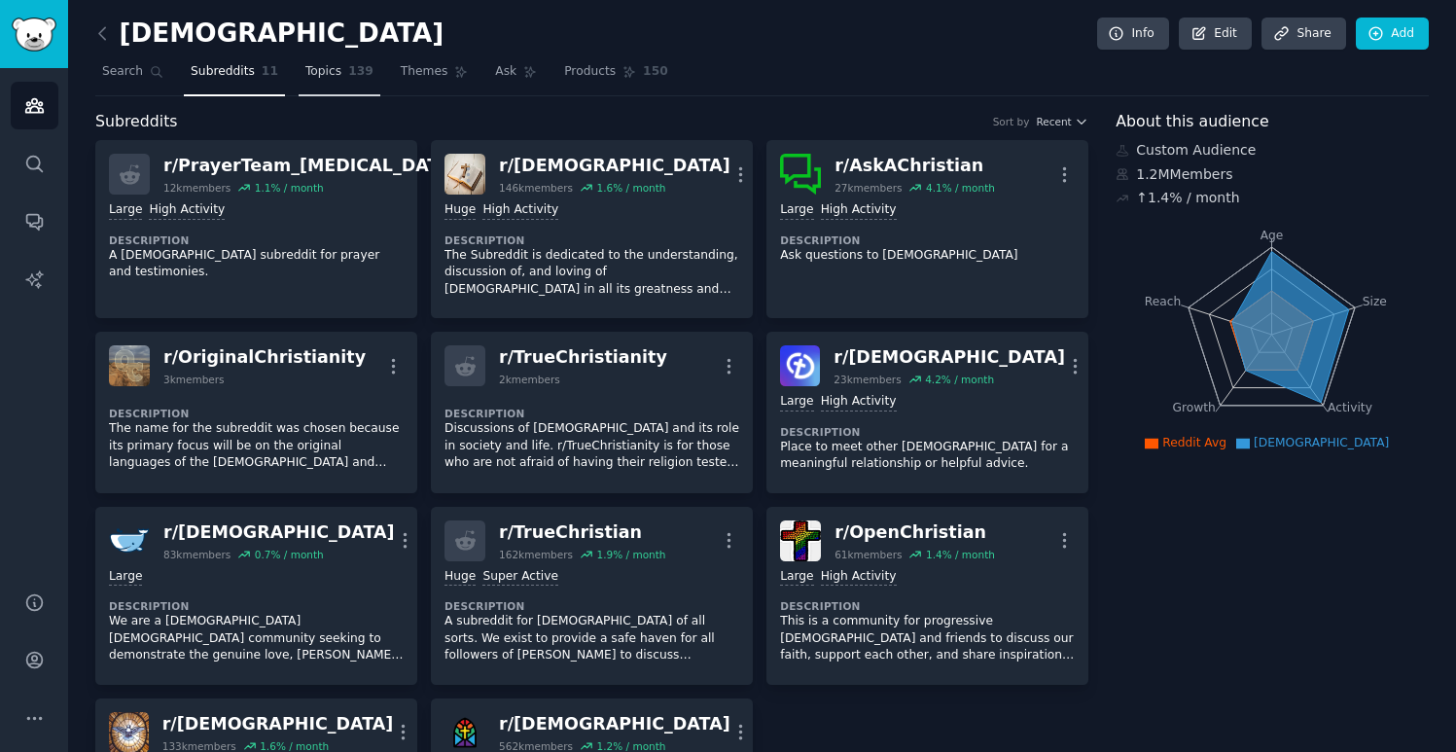
click at [299, 91] on link "Topics 139" at bounding box center [340, 76] width 82 height 40
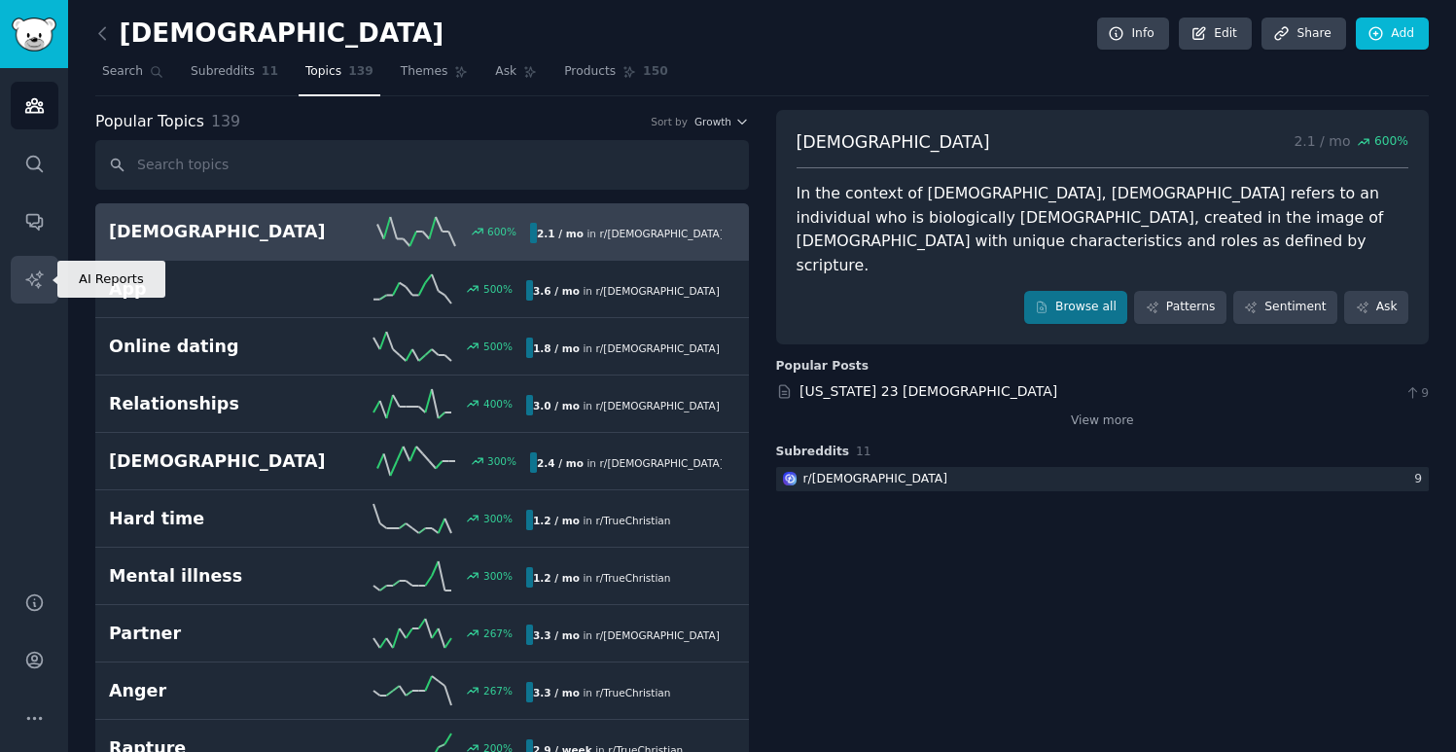
click at [43, 275] on icon "Sidebar" at bounding box center [34, 279] width 20 height 20
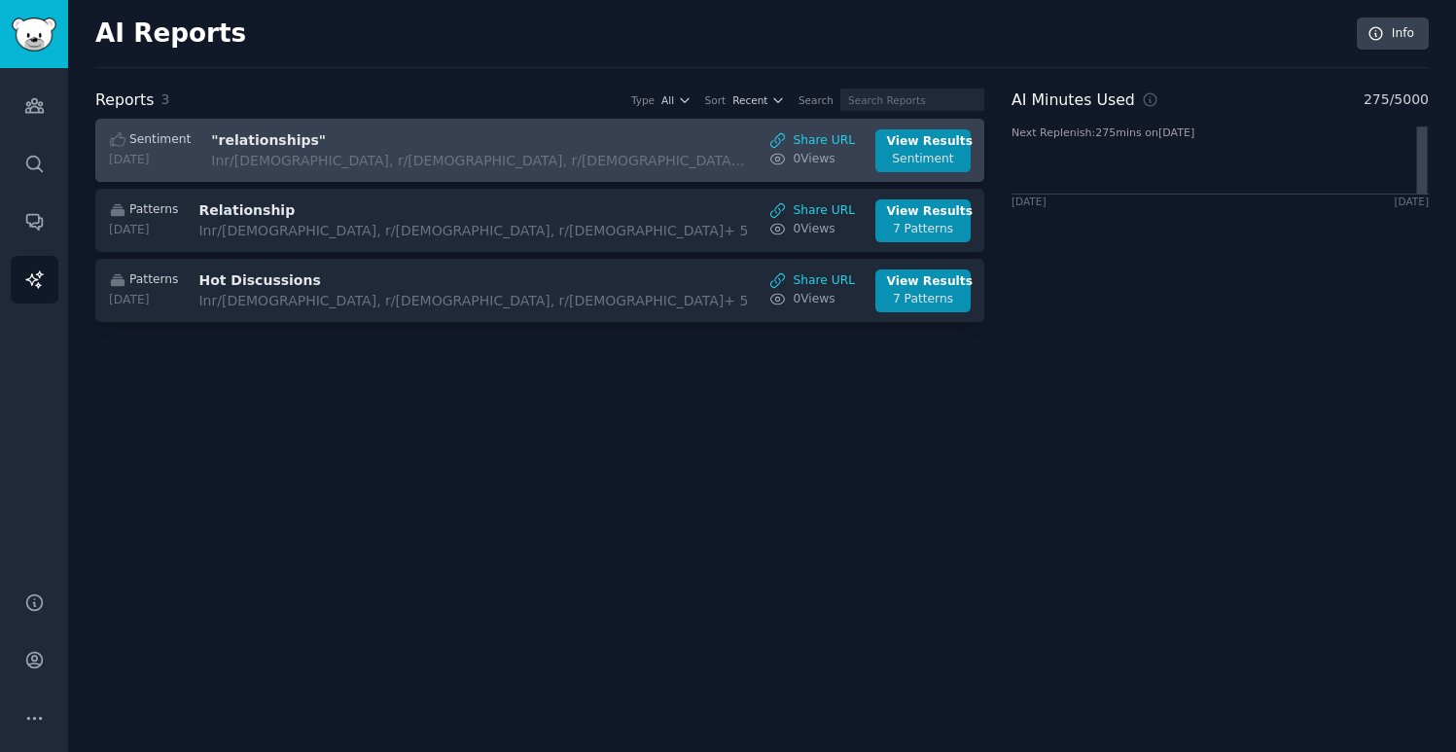
click at [643, 157] on div "Sentiment [DATE] "relationships" In r/[PERSON_NAME], r/[DEMOGRAPHIC_DATA], r/[D…" at bounding box center [540, 150] width 869 height 43
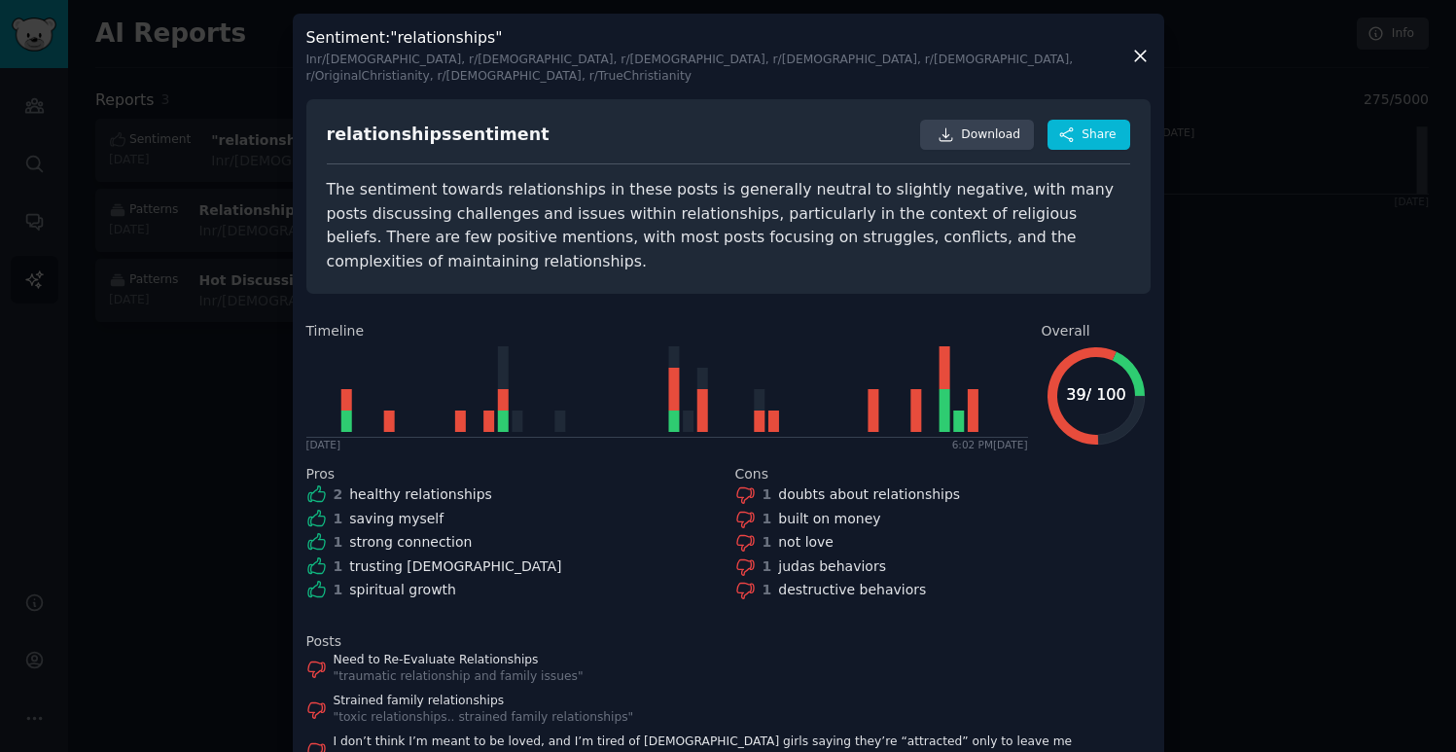
click at [463, 178] on div "The sentiment towards relationships in these posts is generally neutral to slig…" at bounding box center [728, 225] width 803 height 95
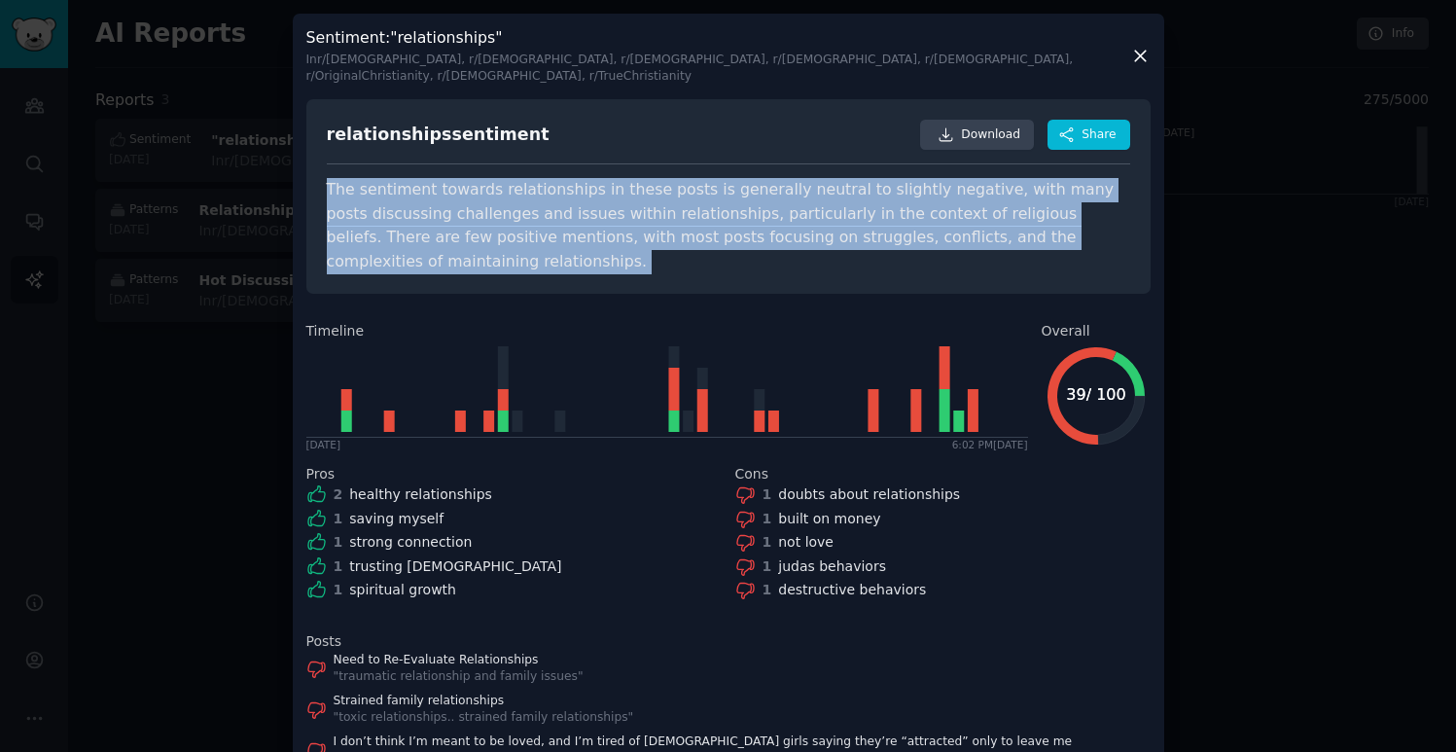
click at [463, 178] on div "The sentiment towards relationships in these posts is generally neutral to slig…" at bounding box center [728, 225] width 803 height 95
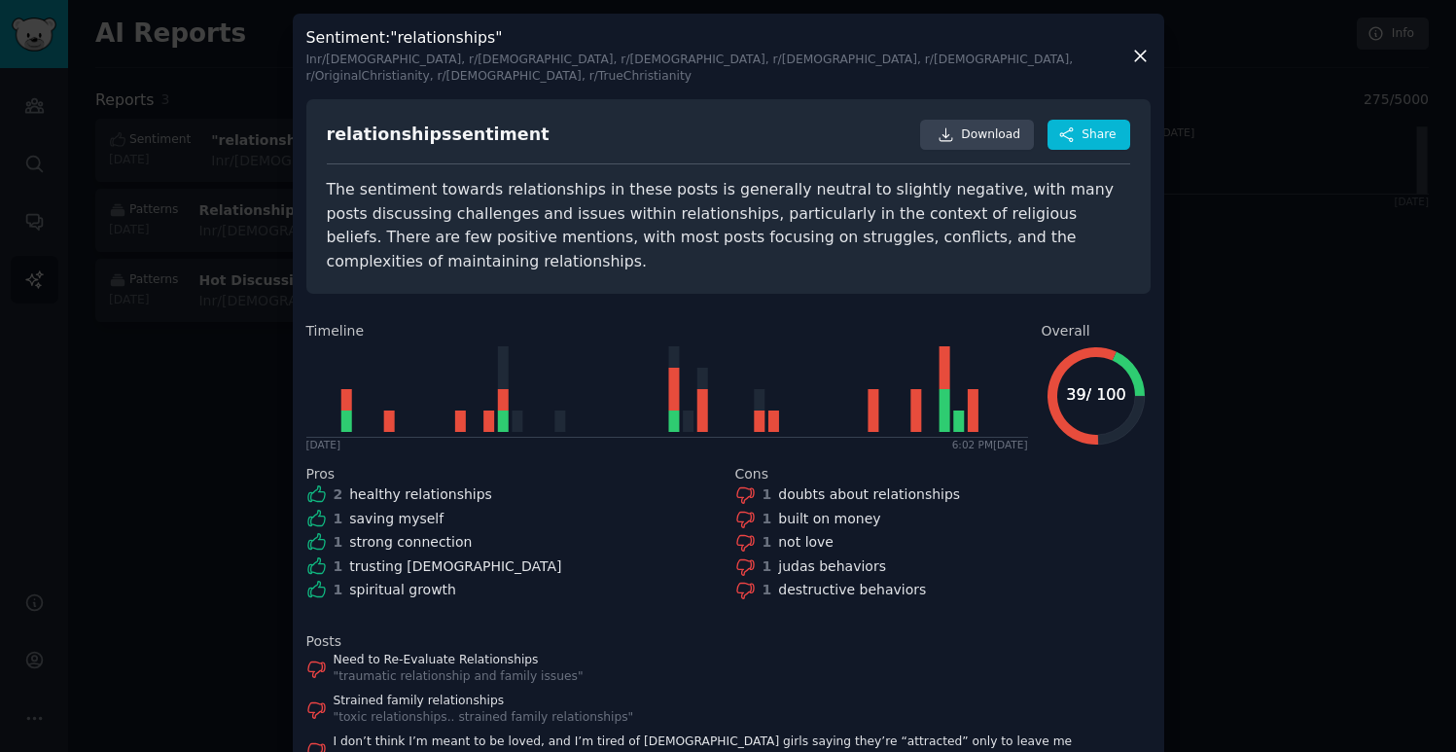
click at [819, 186] on div "The sentiment towards relationships in these posts is generally neutral to slig…" at bounding box center [728, 225] width 803 height 95
click at [1251, 243] on div at bounding box center [728, 376] width 1456 height 752
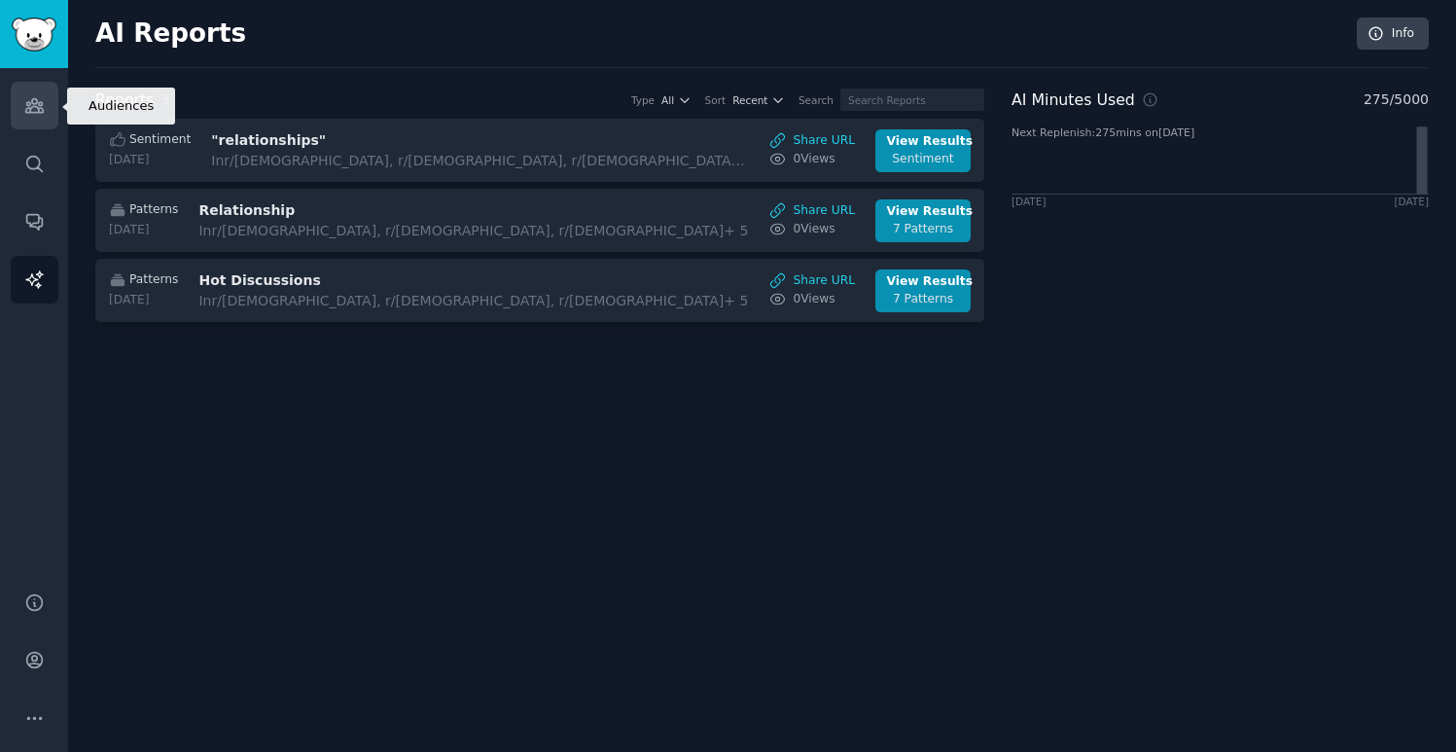
click at [34, 108] on icon "Sidebar" at bounding box center [34, 105] width 20 height 20
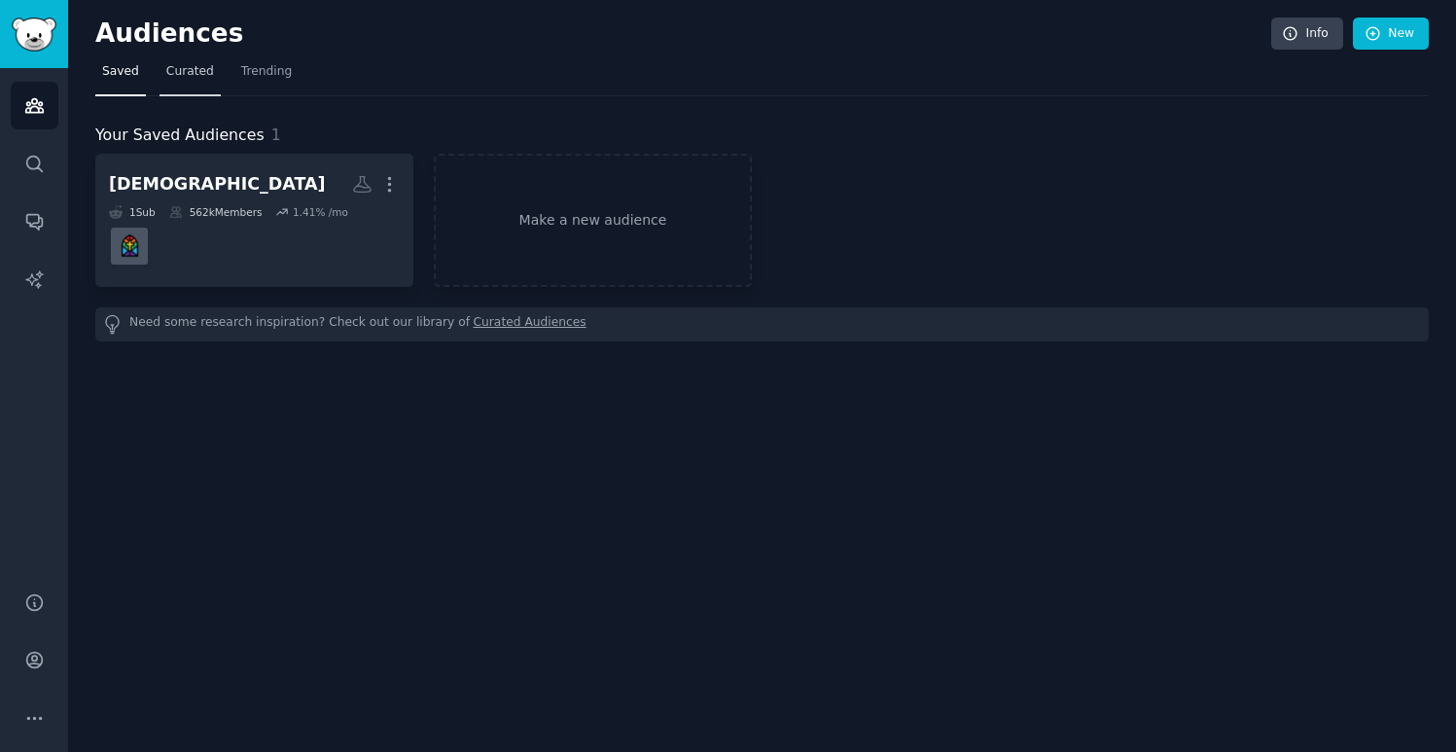
click at [184, 75] on span "Curated" at bounding box center [190, 72] width 48 height 18
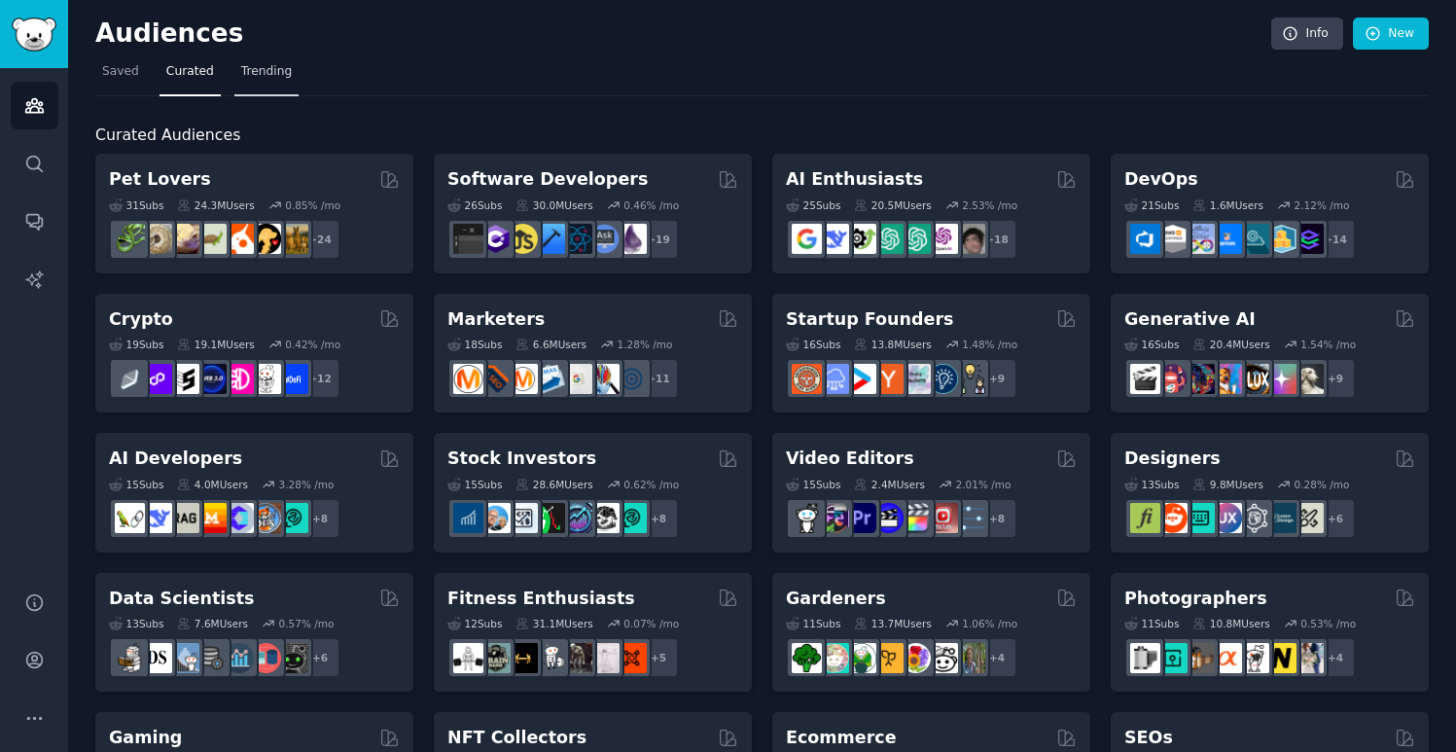
click at [267, 77] on span "Trending" at bounding box center [266, 72] width 51 height 18
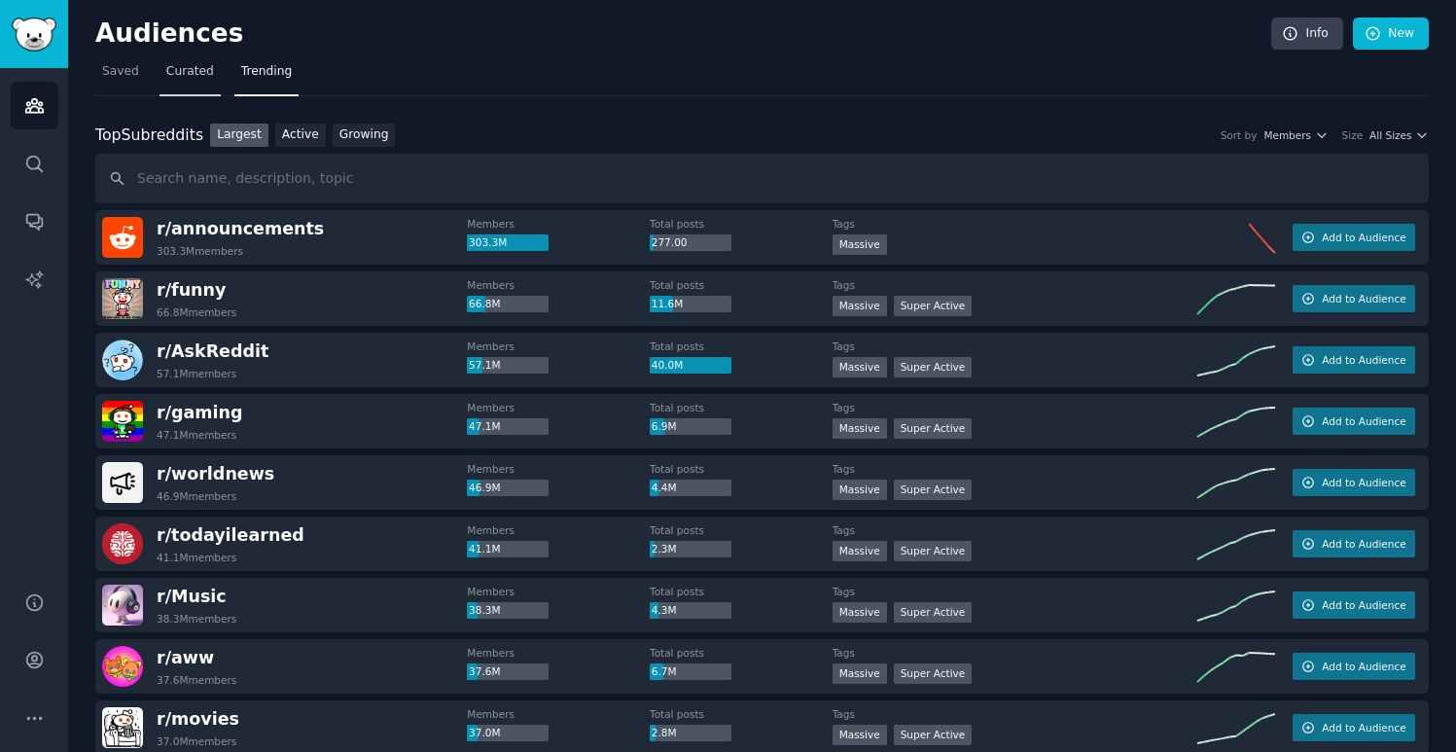
click at [199, 76] on span "Curated" at bounding box center [190, 72] width 48 height 18
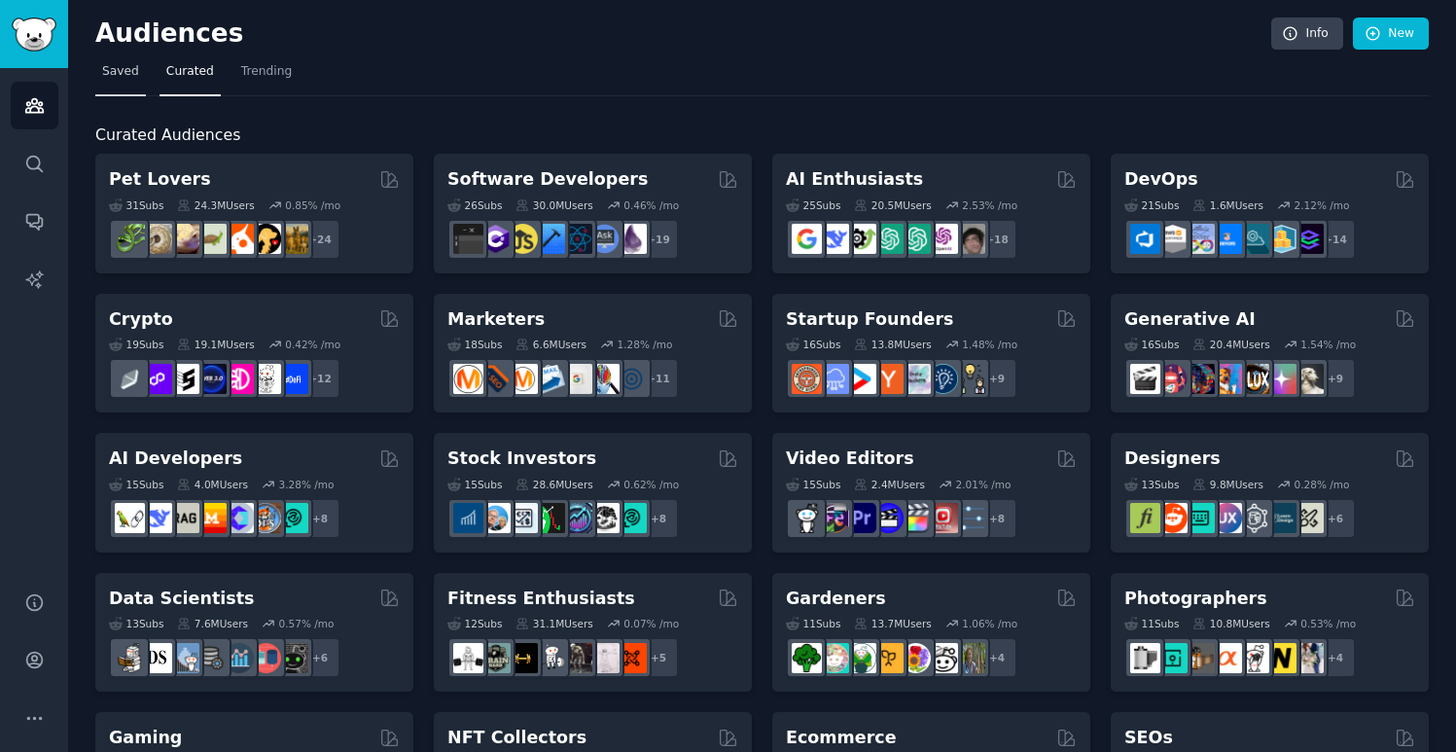
click at [128, 82] on link "Saved" at bounding box center [120, 76] width 51 height 40
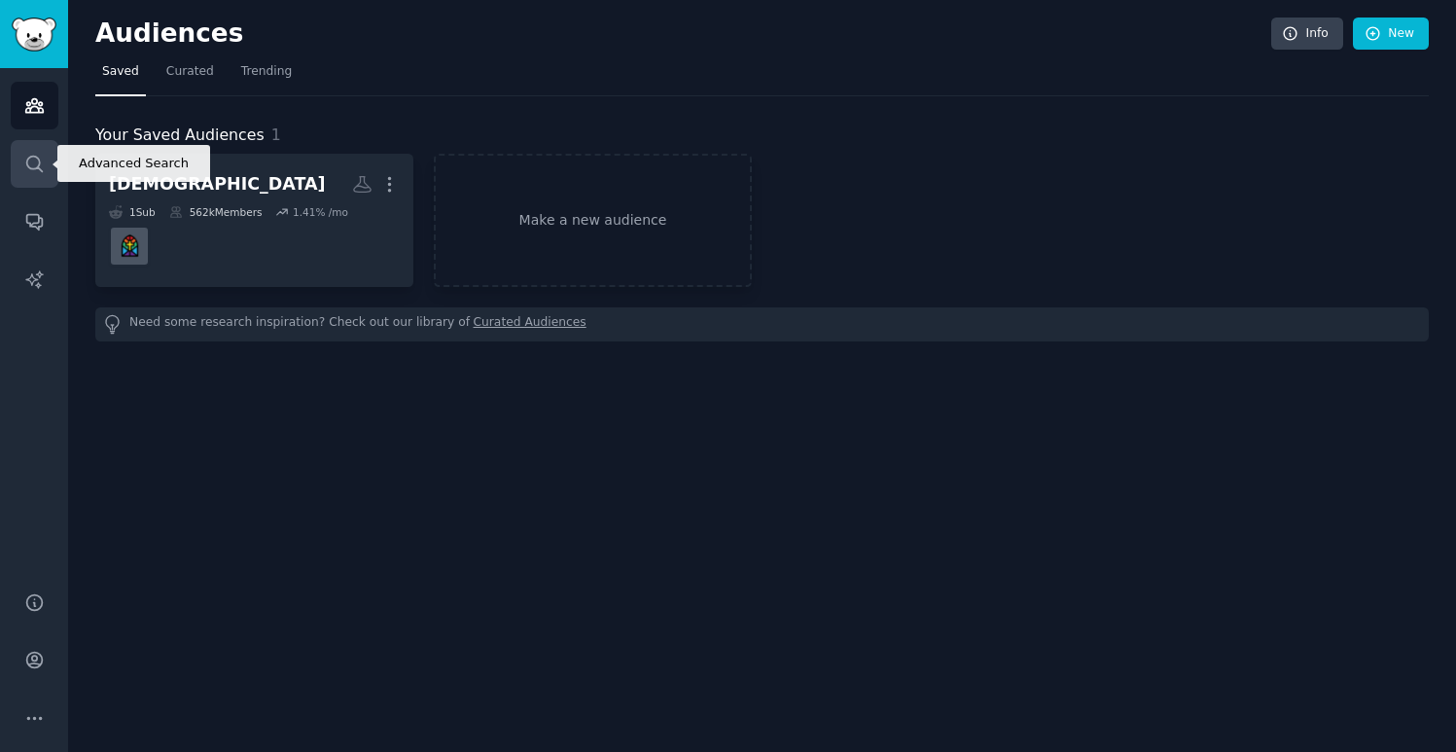
click at [36, 154] on icon "Sidebar" at bounding box center [34, 164] width 20 height 20
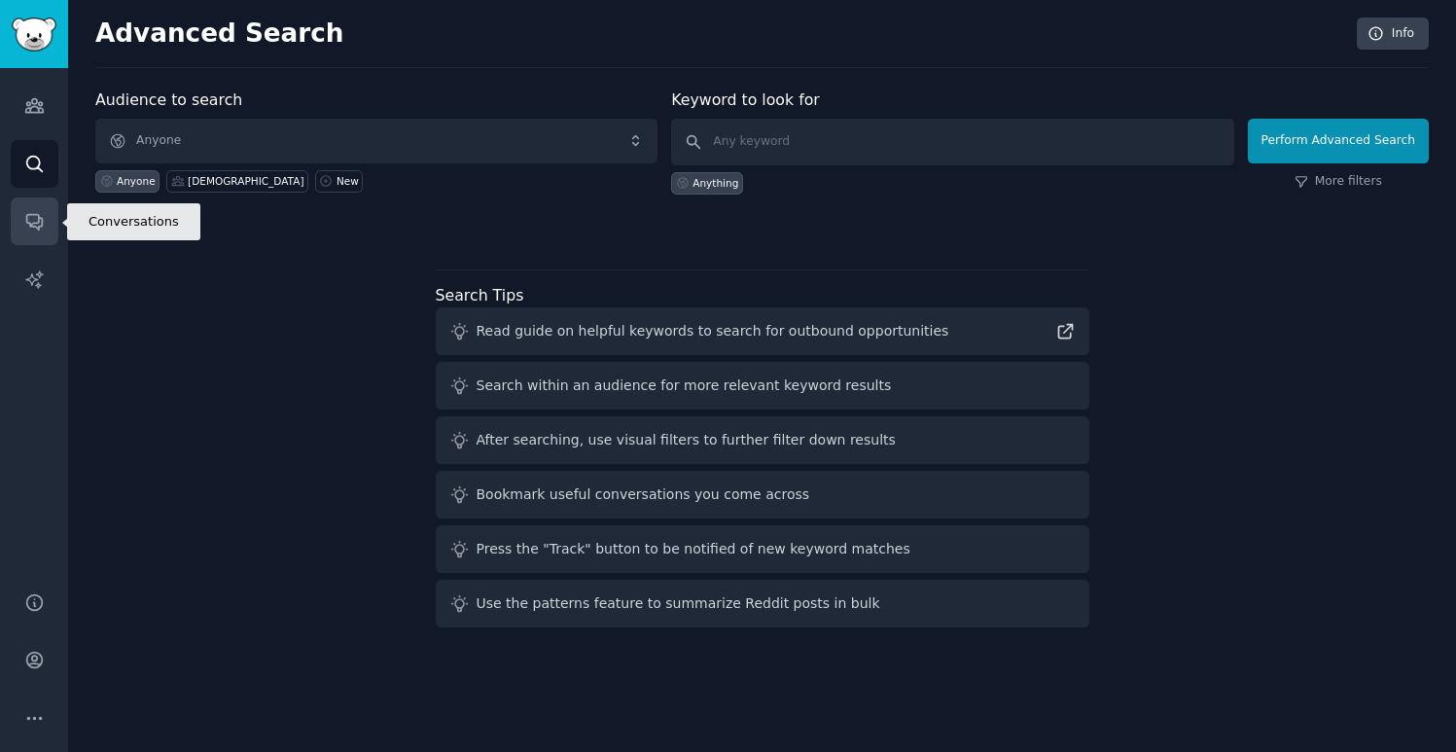
click at [38, 211] on icon "Sidebar" at bounding box center [34, 221] width 20 height 20
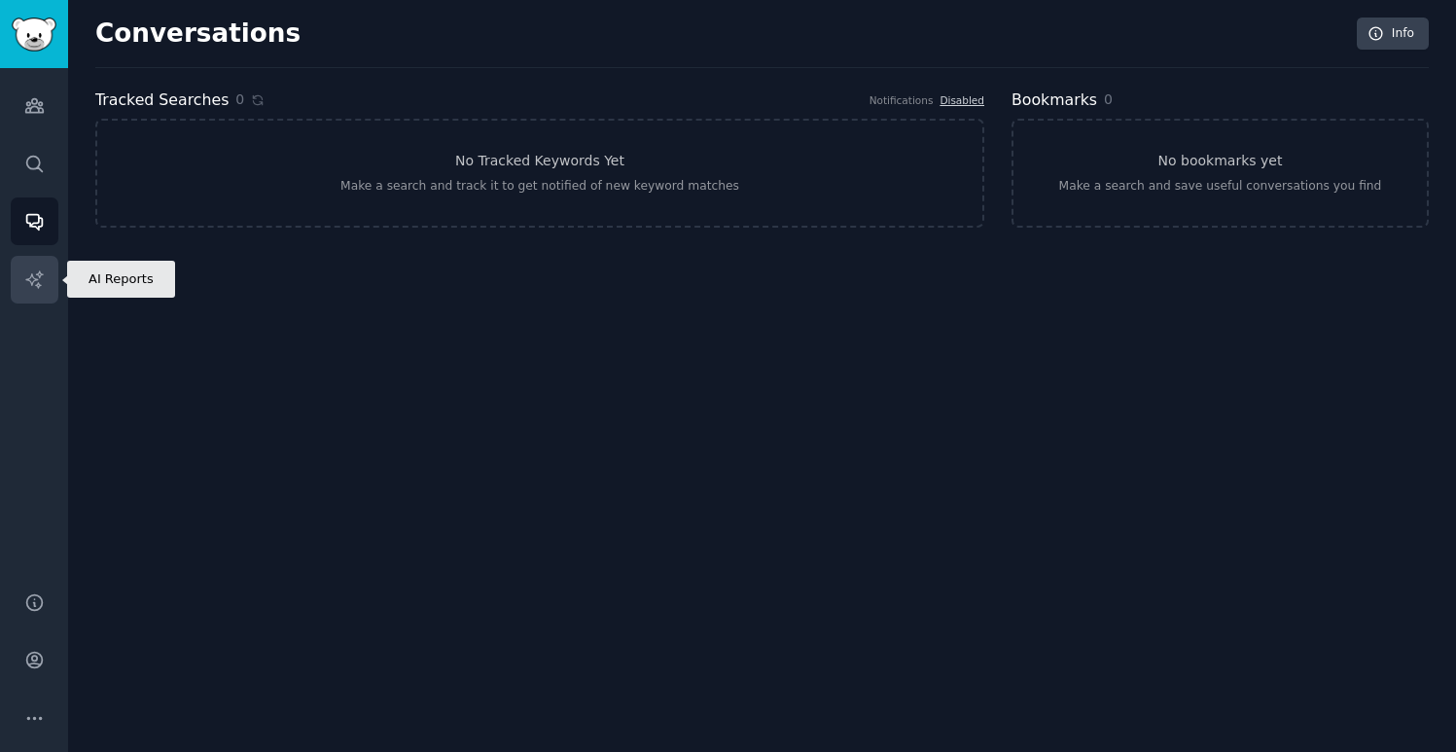
click at [35, 261] on link "AI Reports" at bounding box center [35, 280] width 48 height 48
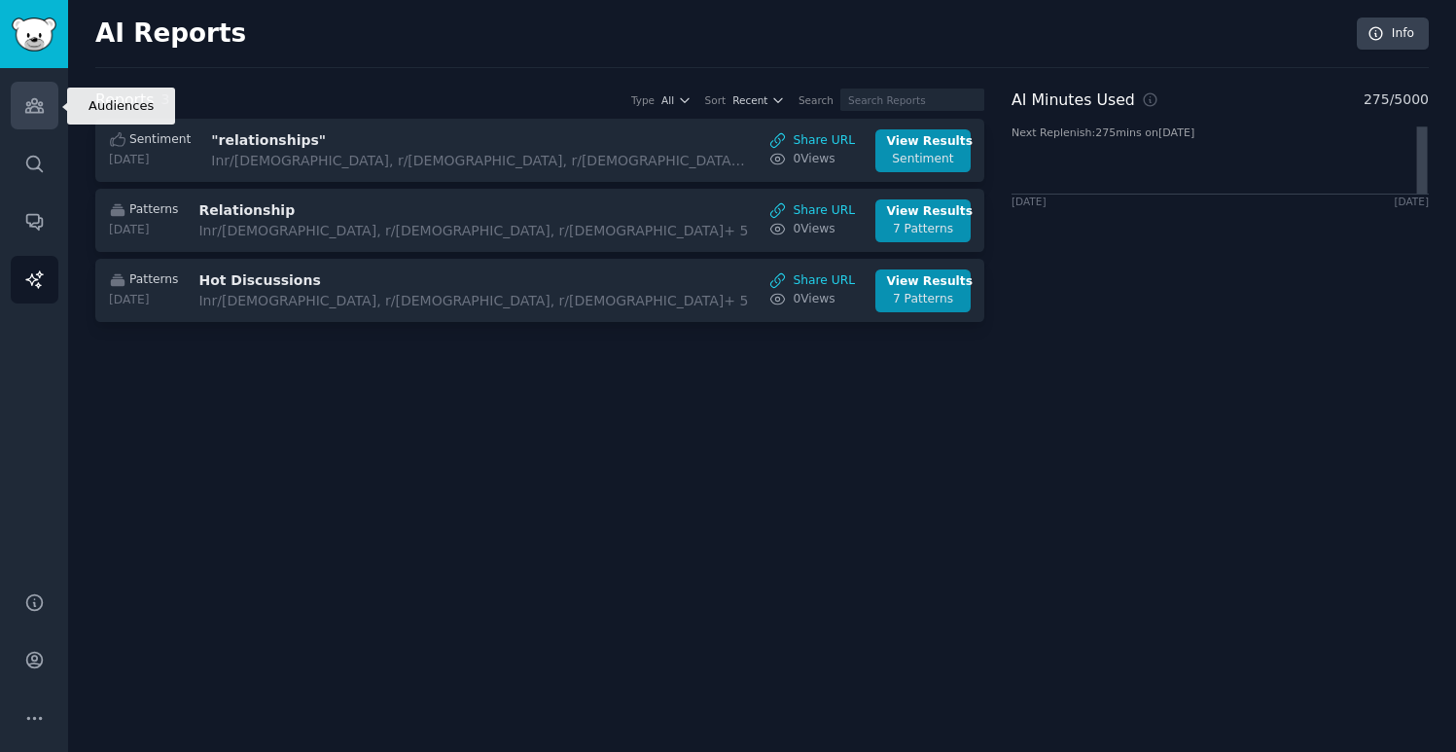
click at [35, 119] on link "Audiences" at bounding box center [35, 106] width 48 height 48
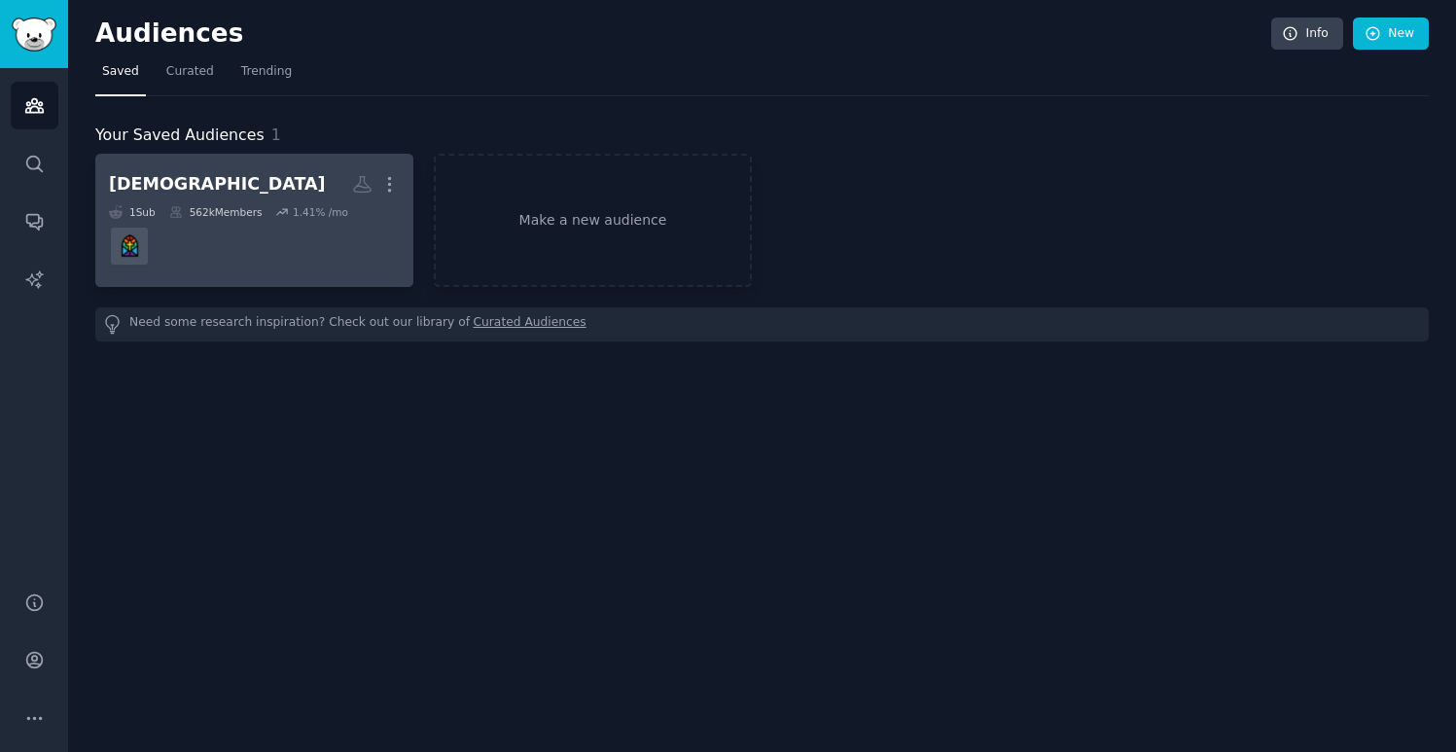
click at [234, 216] on div "562k Members" at bounding box center [215, 212] width 93 height 14
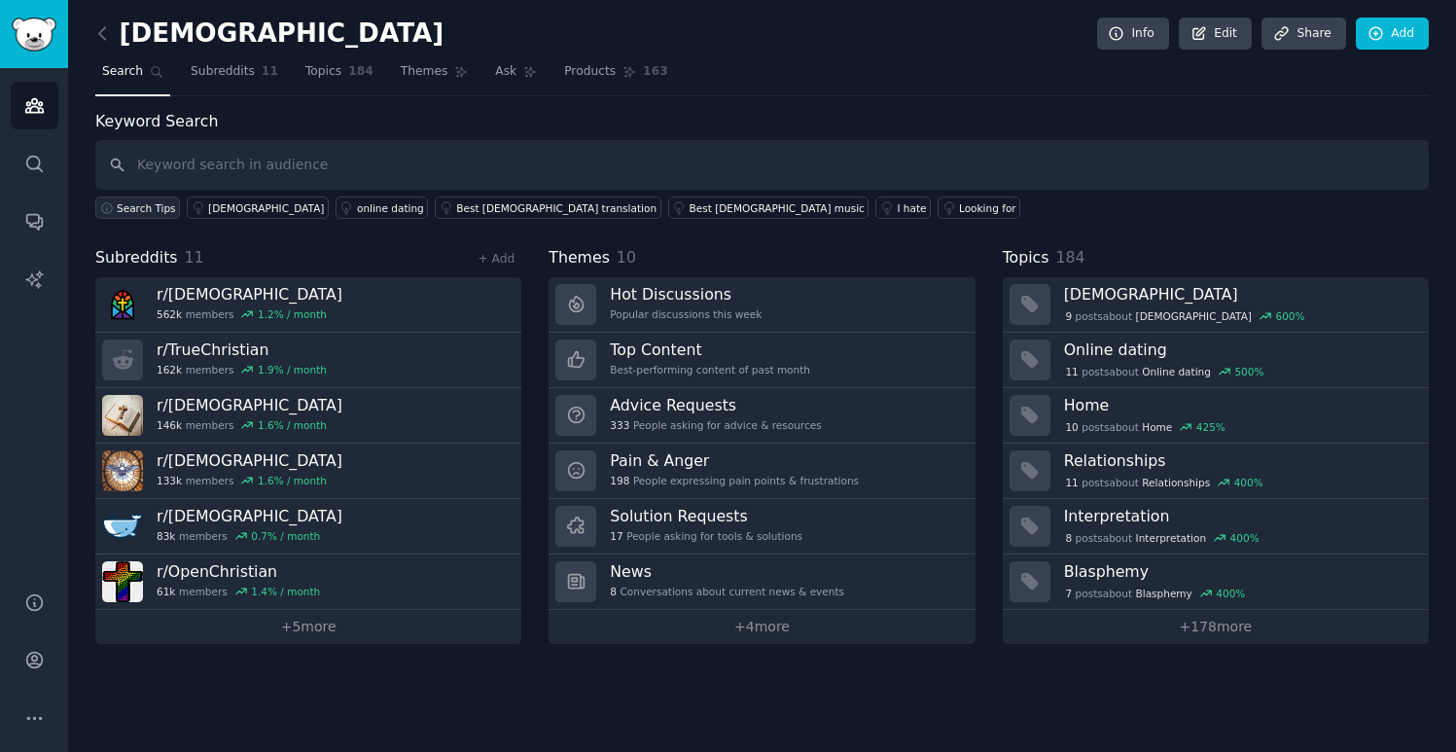
click at [152, 207] on span "Search Tips" at bounding box center [146, 208] width 59 height 14
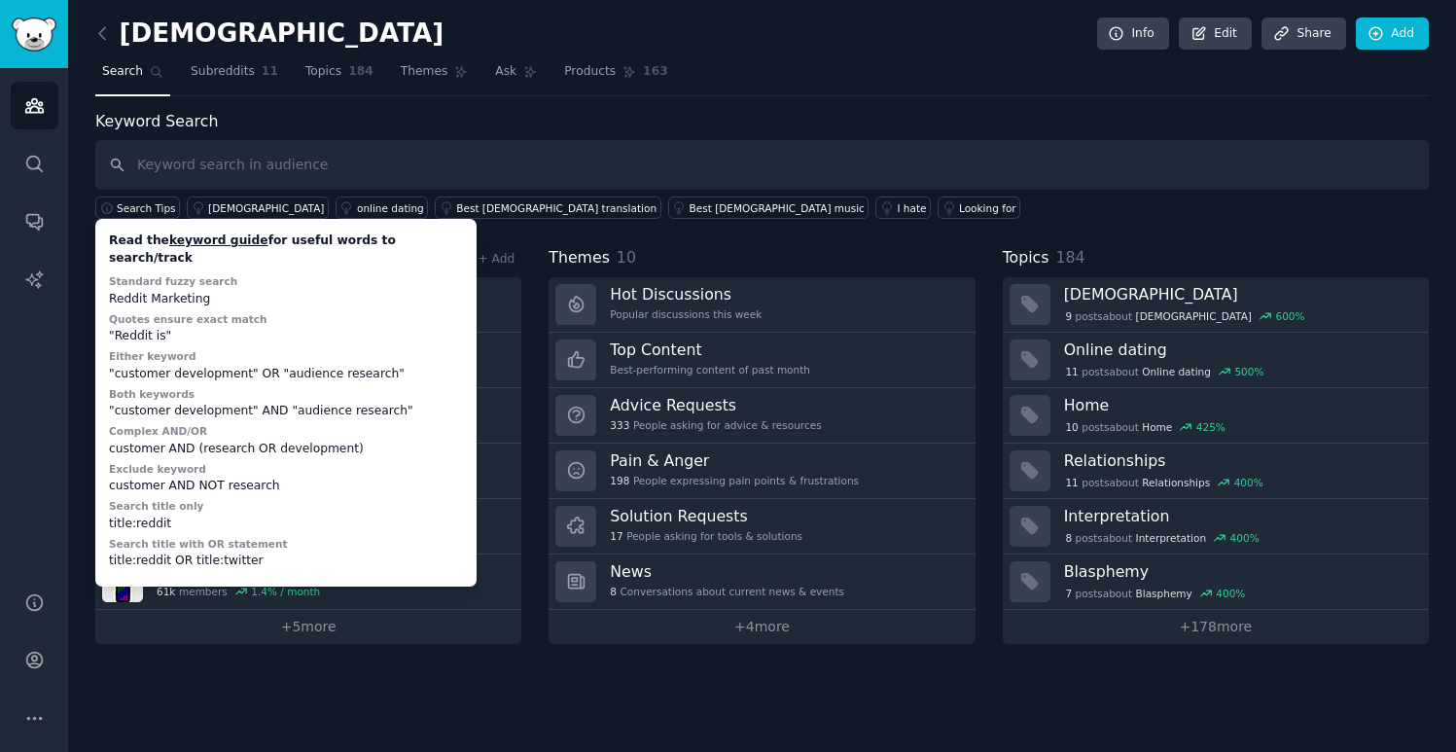
click at [173, 291] on div "Reddit Marketing" at bounding box center [286, 300] width 354 height 18
click at [118, 350] on label "Either keyword" at bounding box center [153, 356] width 88 height 12
click at [129, 330] on div "Read the keyword guide for useful words to search/track Standard fuzzy search R…" at bounding box center [286, 403] width 368 height 354
click at [839, 242] on div "Keyword Search Search Tips Read the keyword guide for useful words to search/tr…" at bounding box center [762, 377] width 1334 height 534
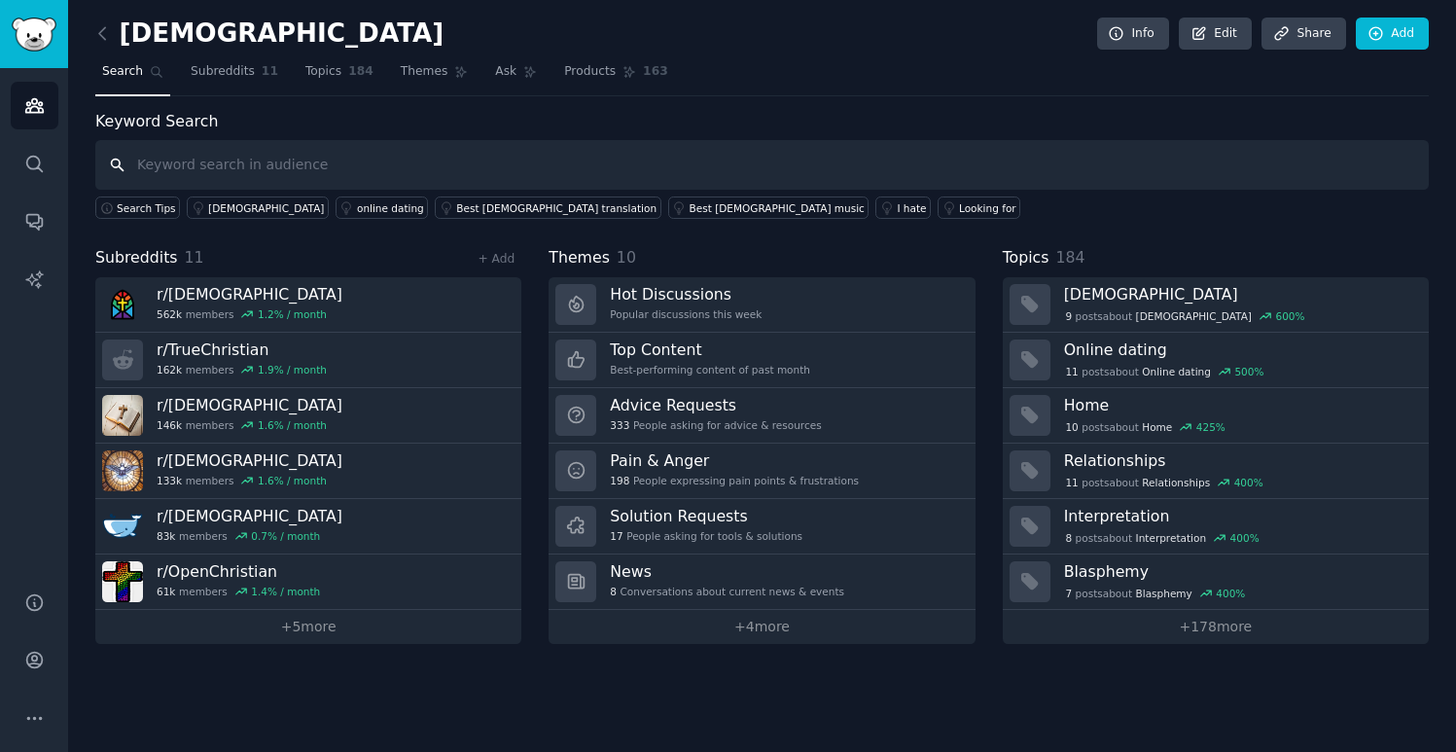
click at [326, 175] on input "text" at bounding box center [762, 165] width 1334 height 50
type input "с"
type input "codependency"
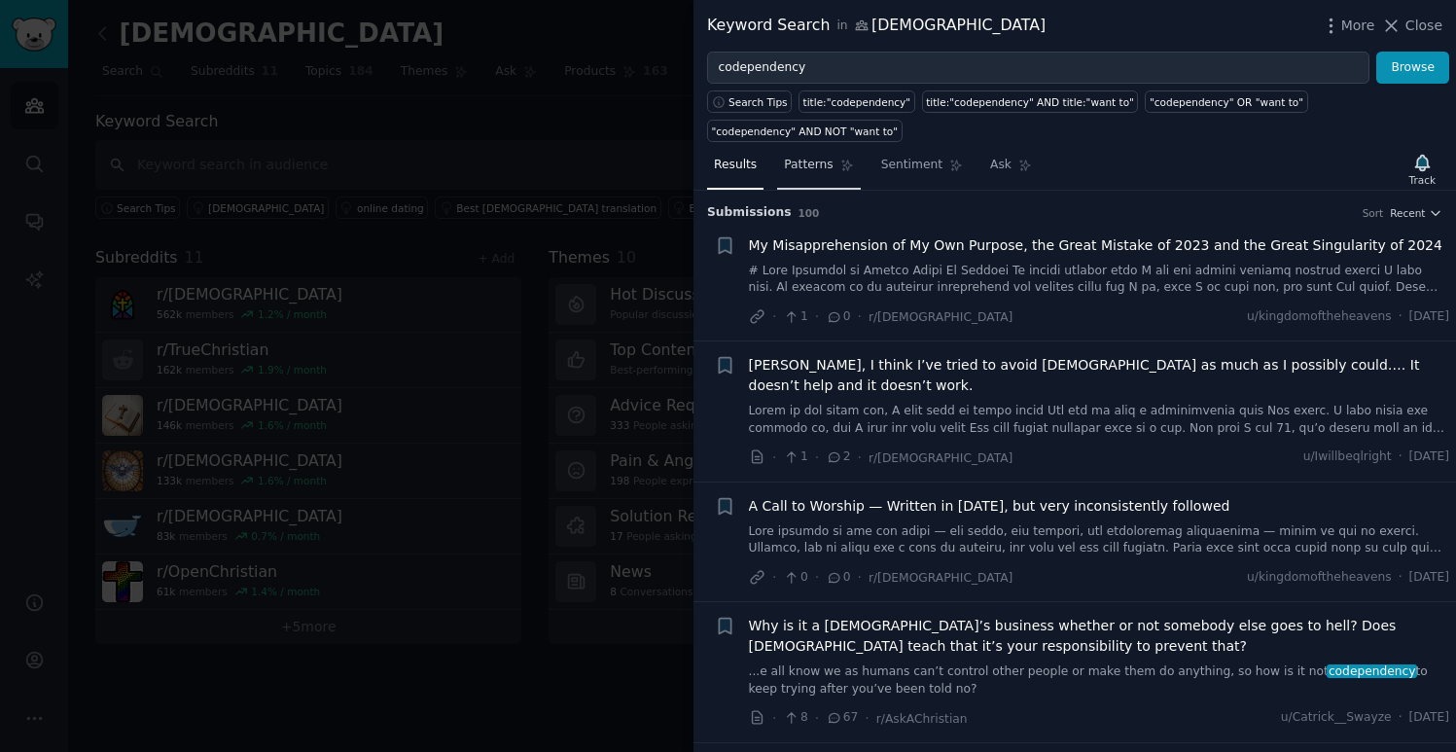
click at [820, 169] on span "Patterns" at bounding box center [808, 166] width 49 height 18
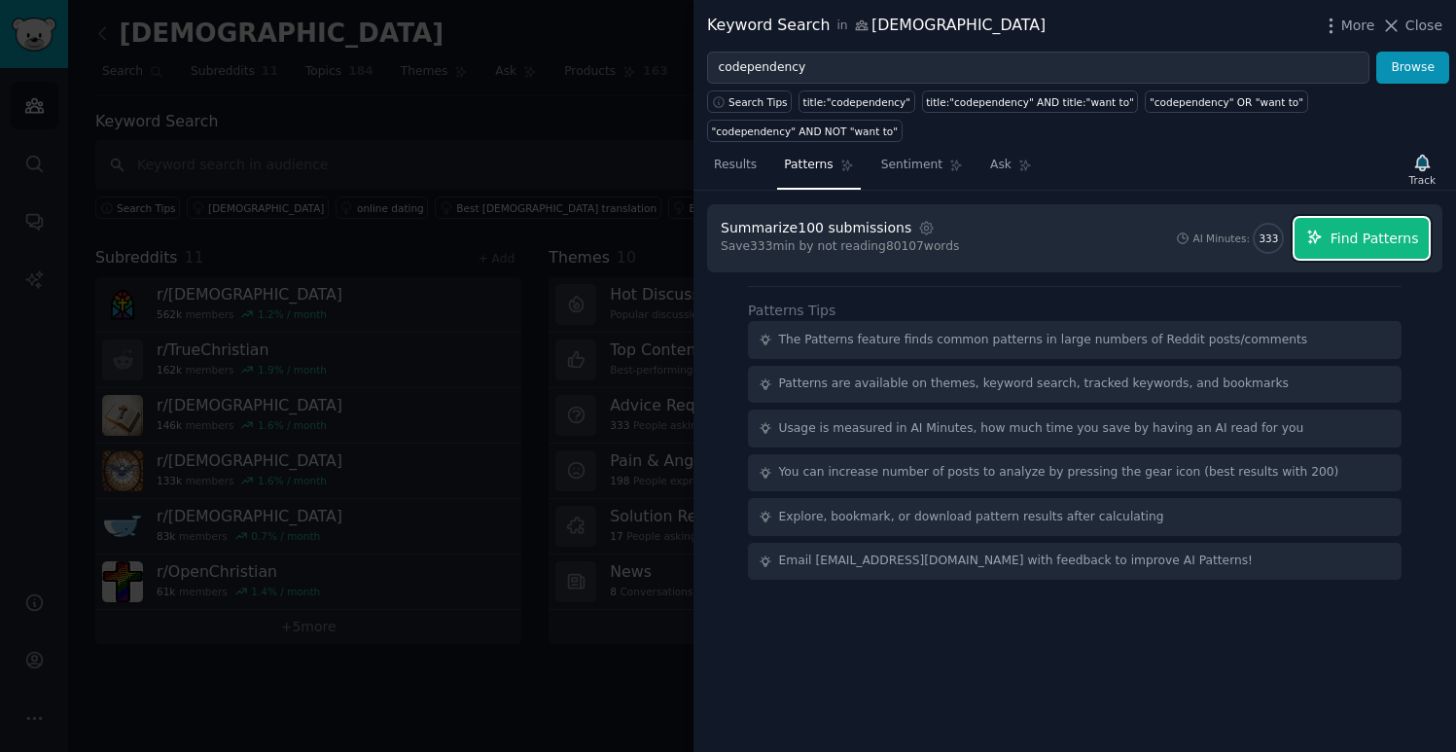
click at [1385, 245] on span "Find Patterns" at bounding box center [1375, 239] width 89 height 20
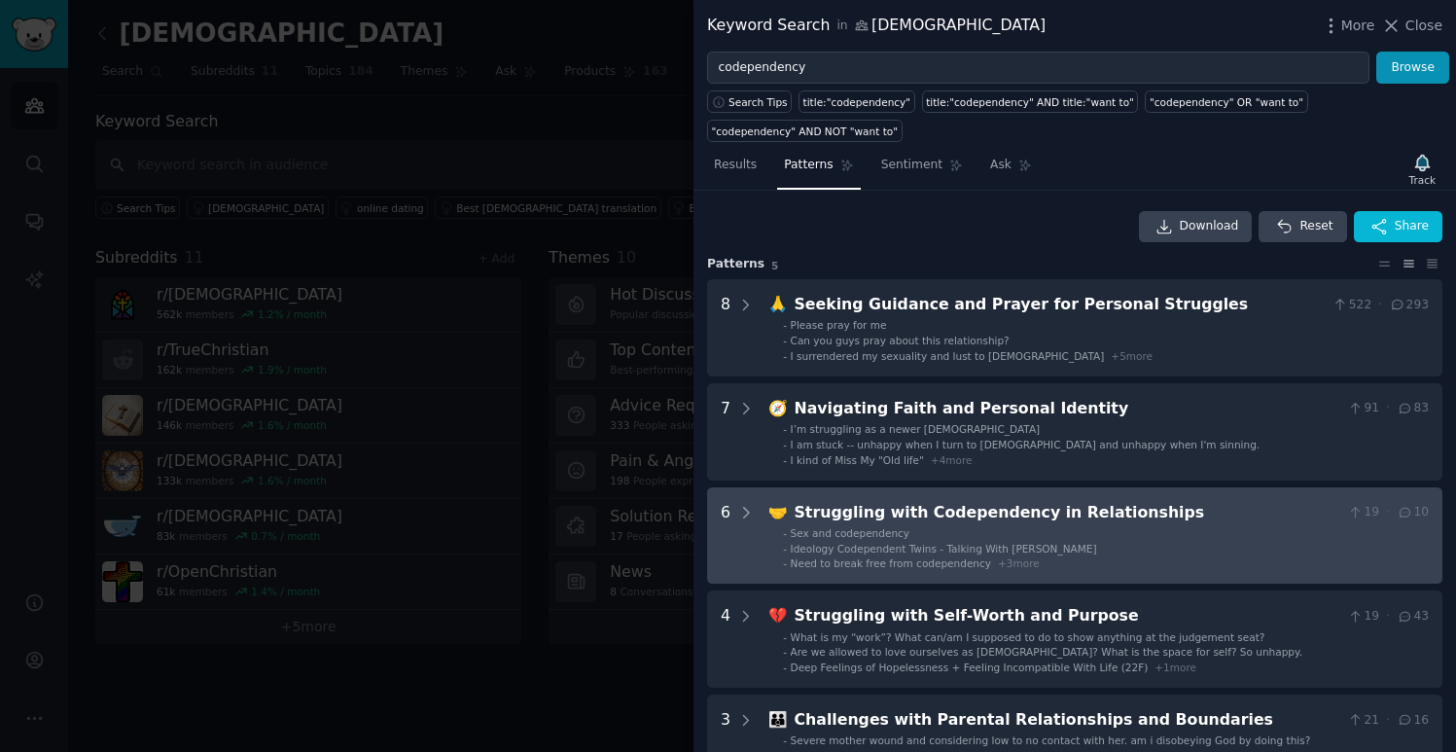
click at [942, 570] on div "Need to break free from codependency + 3 more" at bounding box center [915, 563] width 249 height 14
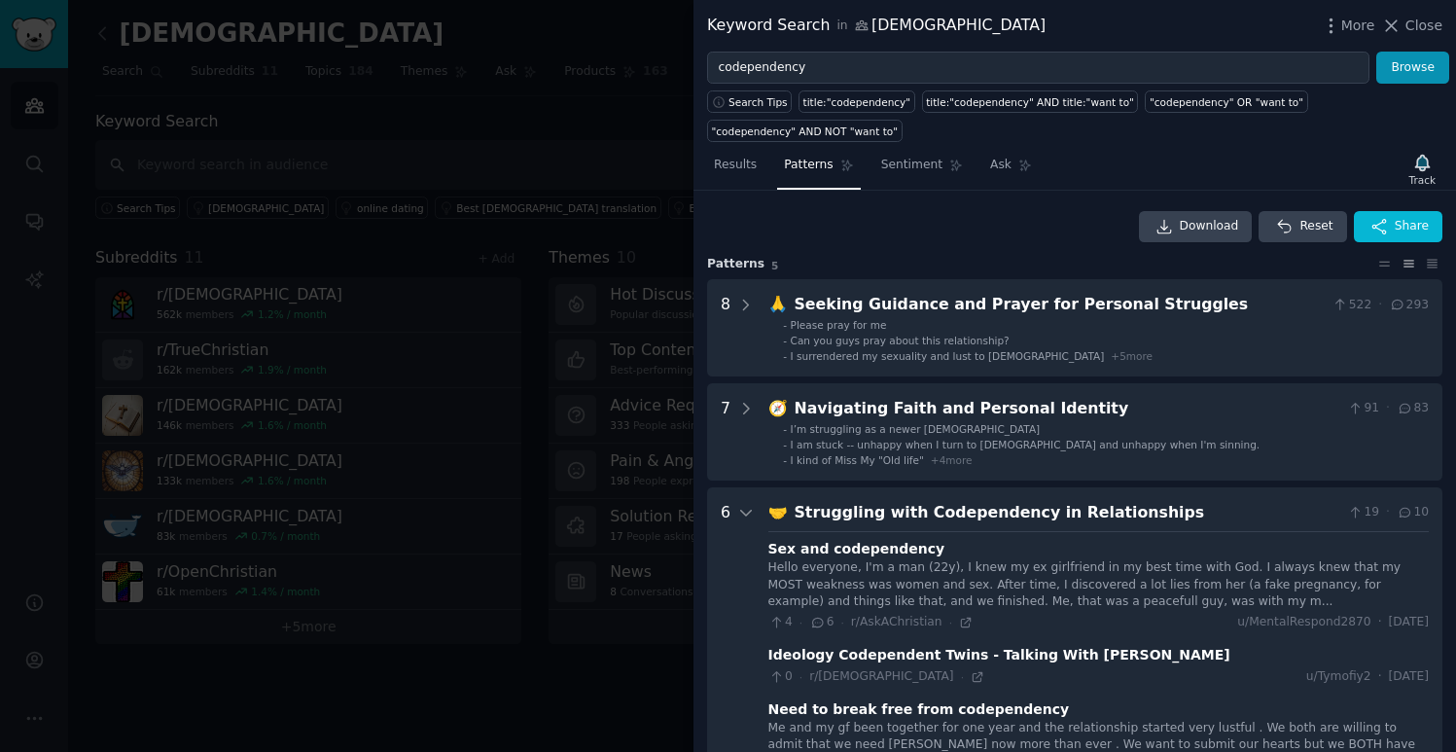
click at [1035, 508] on div "Struggling with Codependency in Relationships" at bounding box center [1068, 513] width 546 height 24
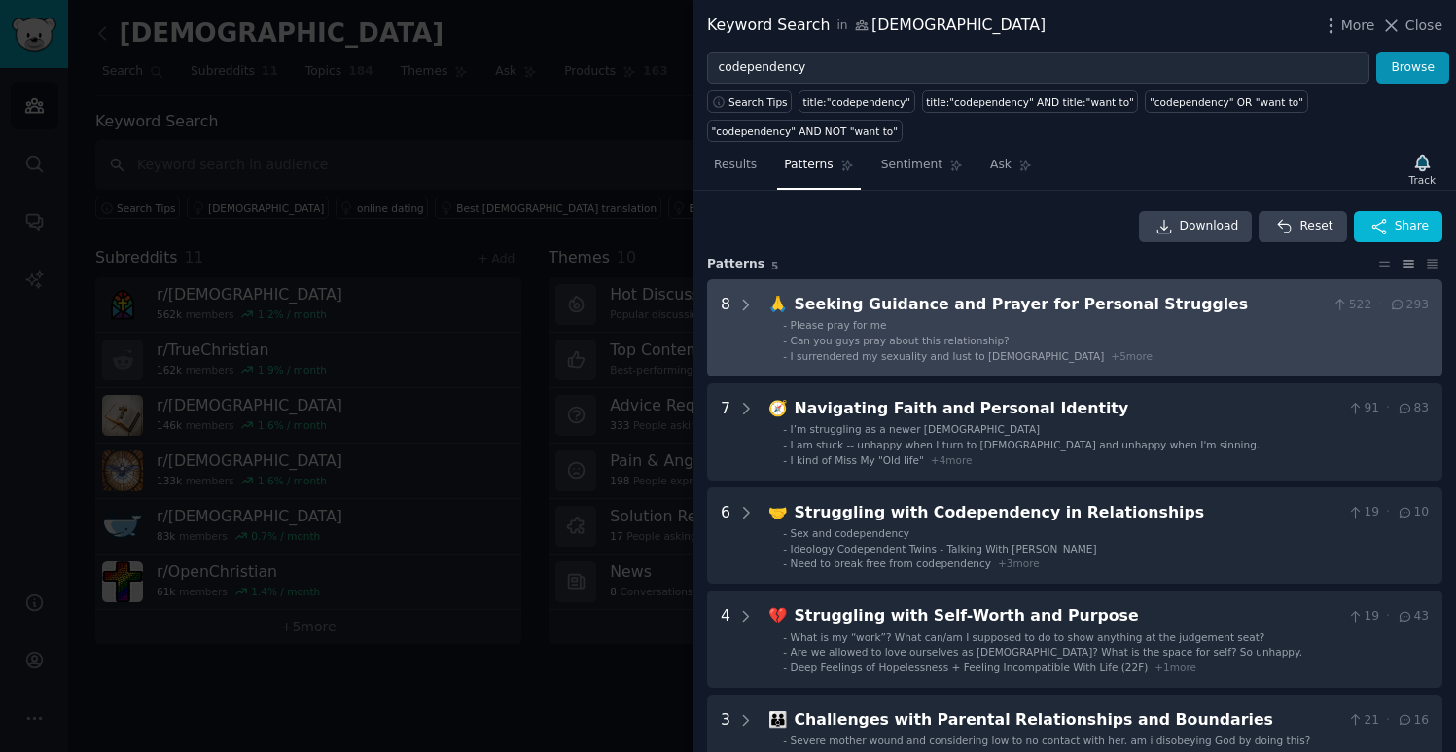
click at [812, 356] on span "I surrendered my sexuality and lust to [DEMOGRAPHIC_DATA]" at bounding box center [948, 356] width 314 height 12
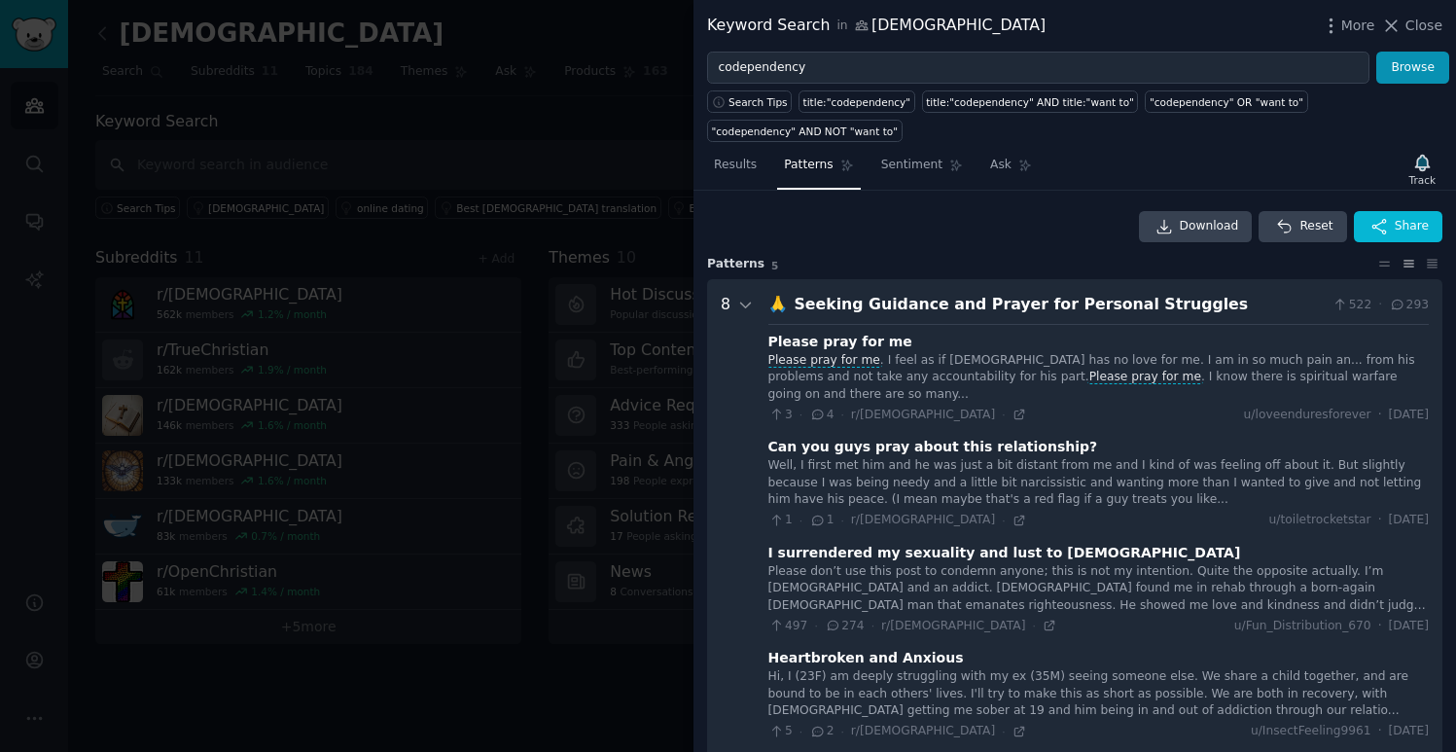
click at [838, 316] on div "Seeking Guidance and Prayer for Personal Struggles" at bounding box center [1060, 305] width 531 height 24
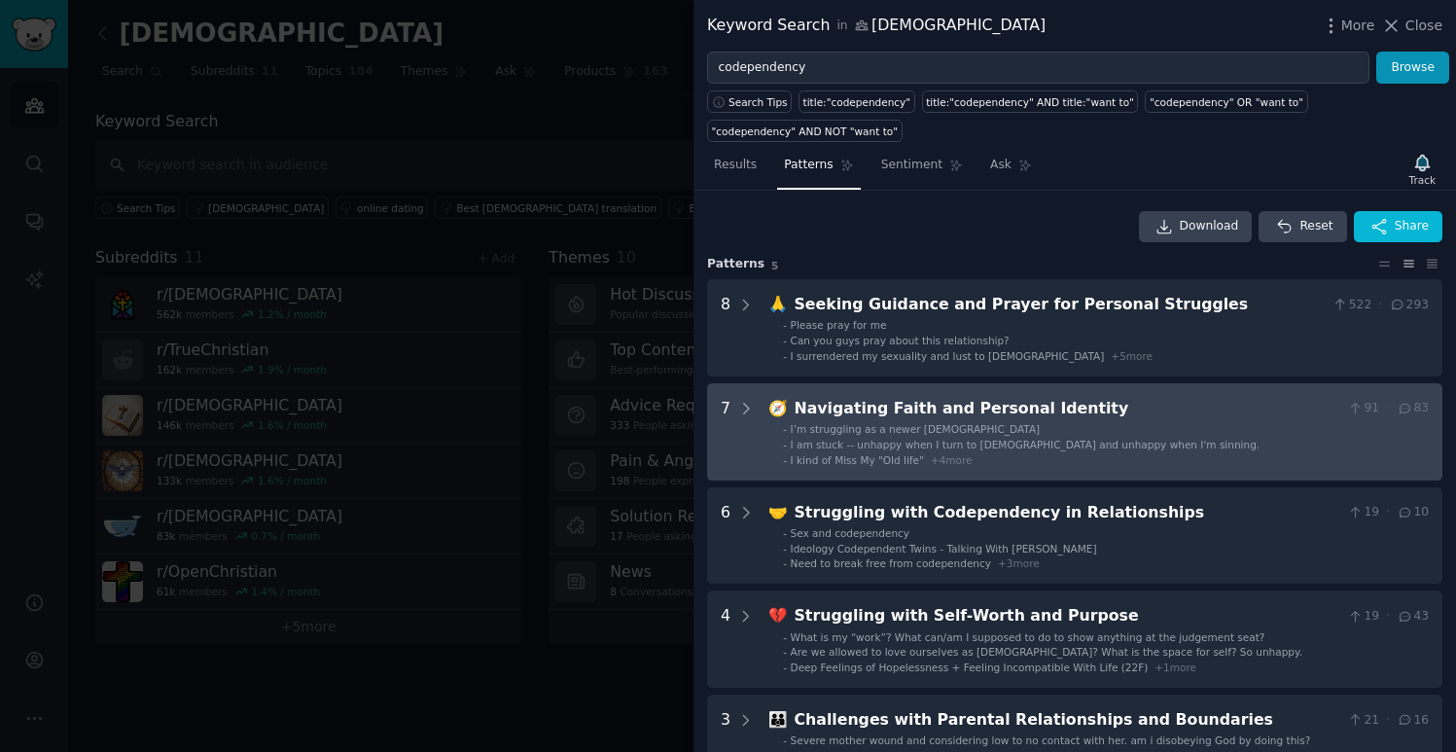
click at [928, 426] on span "I’m struggling as a newer [DEMOGRAPHIC_DATA]" at bounding box center [916, 429] width 250 height 12
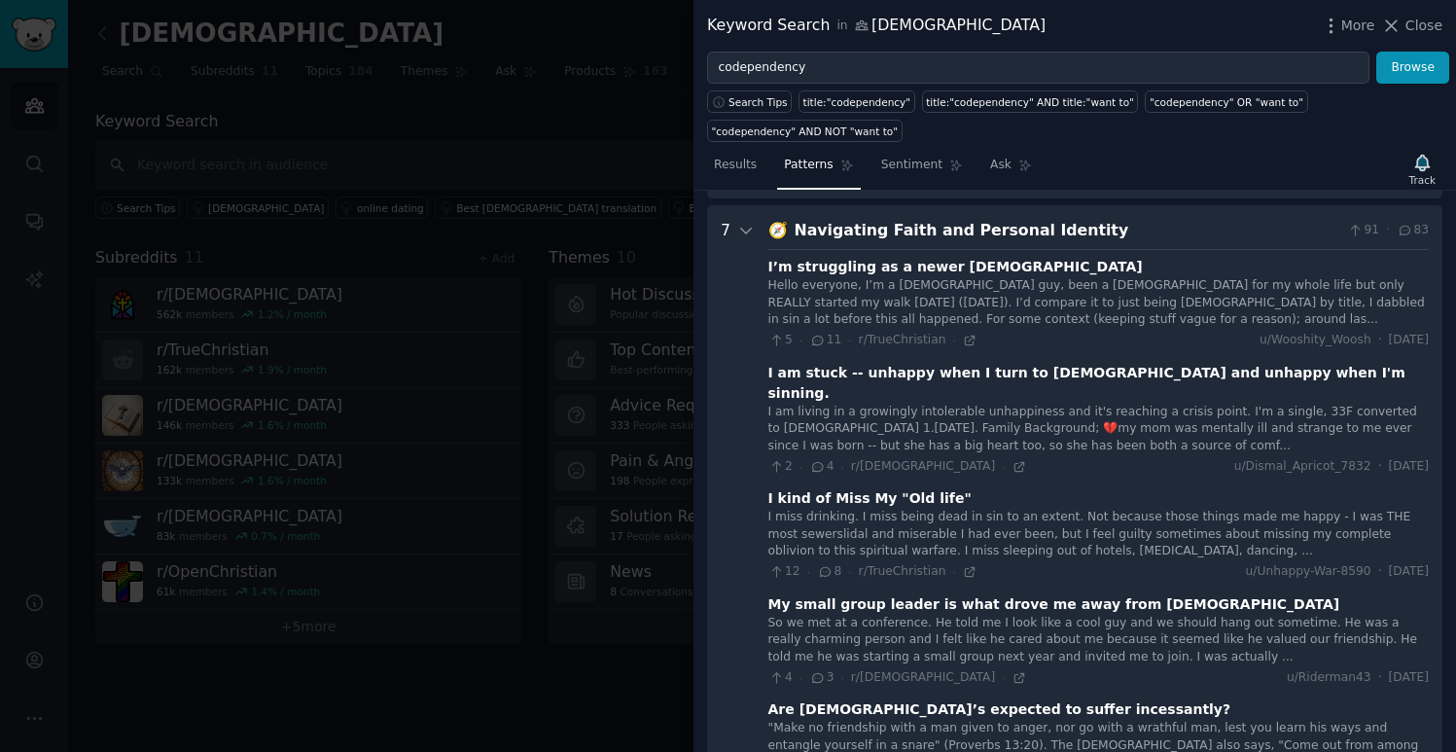
scroll to position [179, 0]
click at [1035, 235] on div "Navigating Faith and Personal Identity" at bounding box center [1068, 230] width 546 height 24
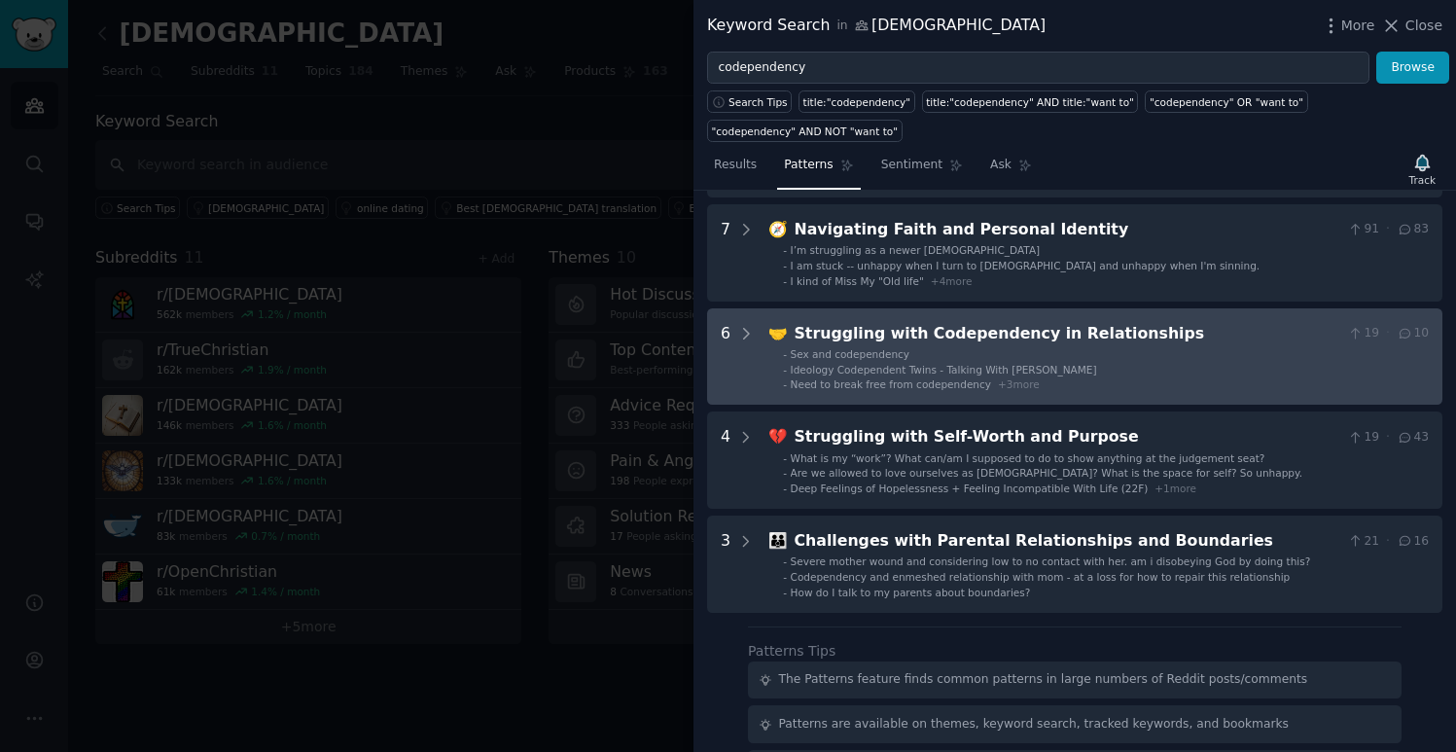
click at [933, 354] on li "- Sex and codependency" at bounding box center [1106, 354] width 646 height 14
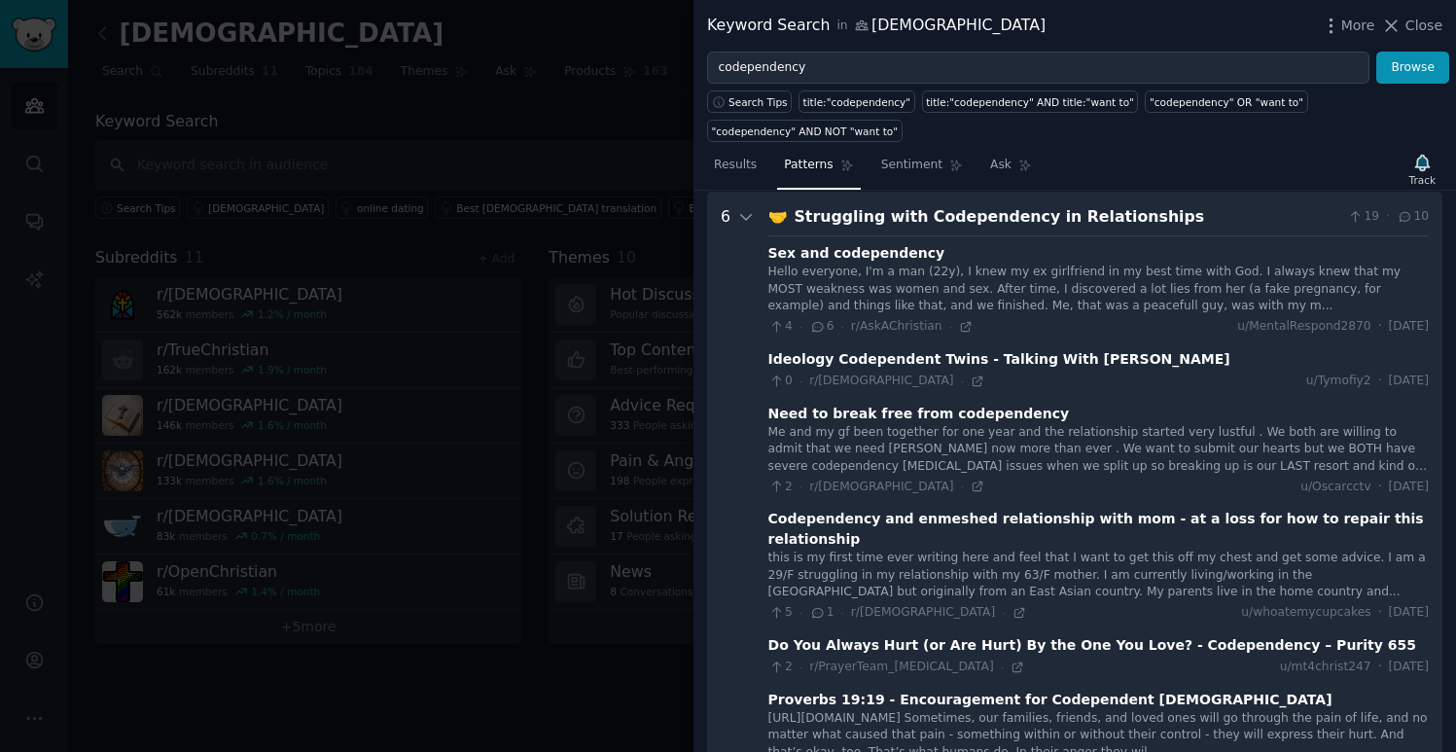
scroll to position [260, 0]
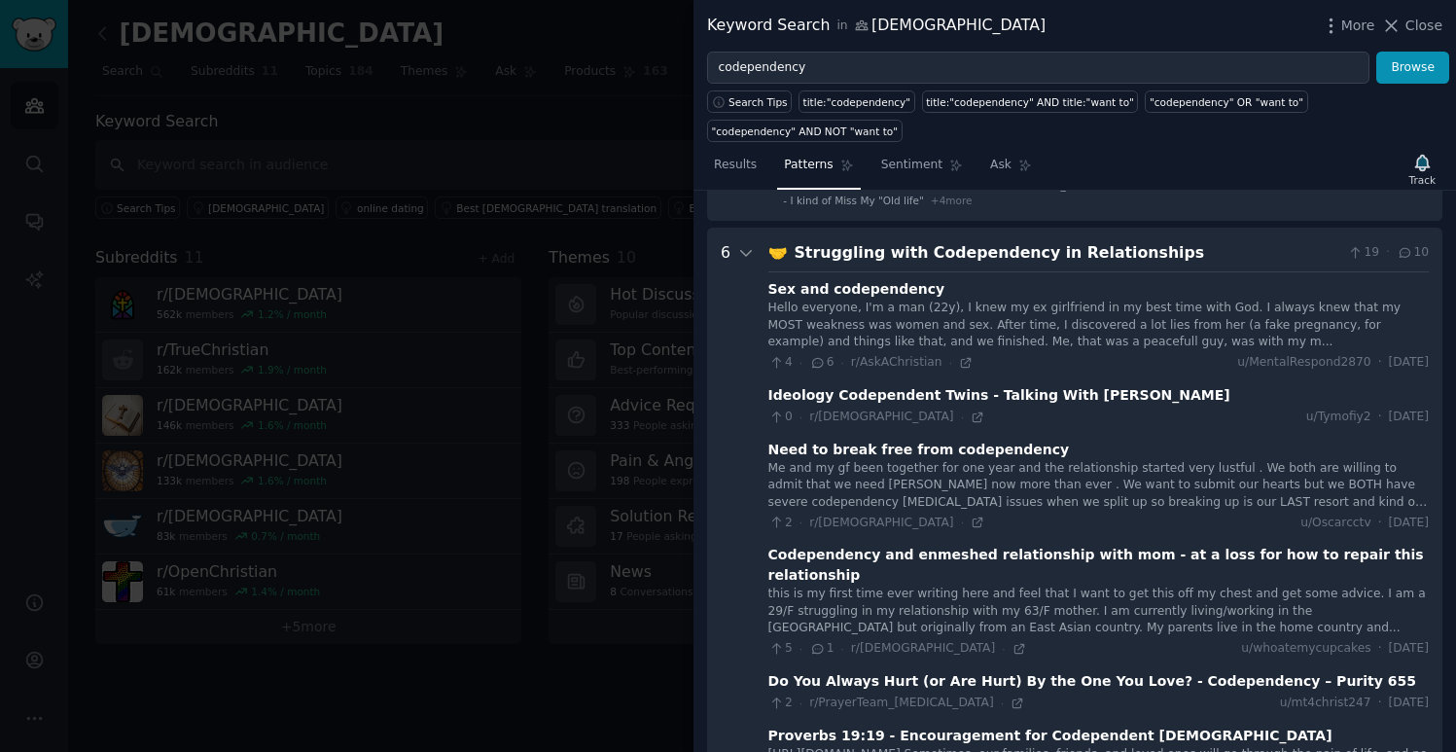
click at [1155, 339] on div "Hello everyone, I'm a man (22y), I knew my ex girlfriend in my best time with G…" at bounding box center [1098, 326] width 660 height 52
click at [1016, 328] on div "Hello everyone, I'm a man (22y), I knew my ex girlfriend in my best time with G…" at bounding box center [1098, 326] width 660 height 52
click at [970, 337] on div "Hello everyone, I'm a man (22y), I knew my ex girlfriend in my best time with G…" at bounding box center [1098, 326] width 660 height 52
click at [1059, 333] on div "Hello everyone, I'm a man (22y), I knew my ex girlfriend in my best time with G…" at bounding box center [1098, 326] width 660 height 52
click at [940, 393] on div "Ideology Codependent Twins - Talking With [PERSON_NAME]" at bounding box center [999, 395] width 462 height 20
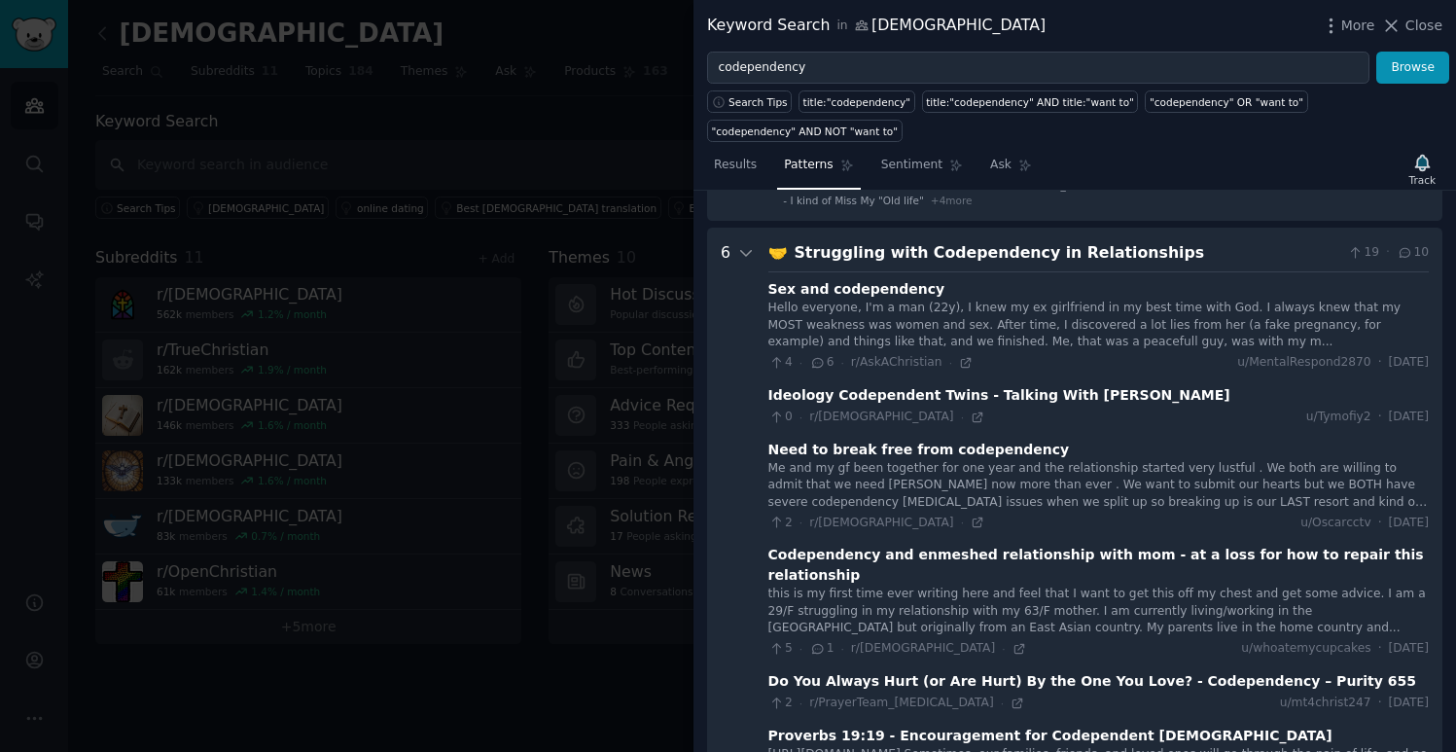
click at [904, 452] on div "Need to break free from codependency" at bounding box center [919, 450] width 302 height 20
click at [988, 471] on div "Me and my gf been together for one year and the relationship started very lustf…" at bounding box center [1098, 486] width 660 height 52
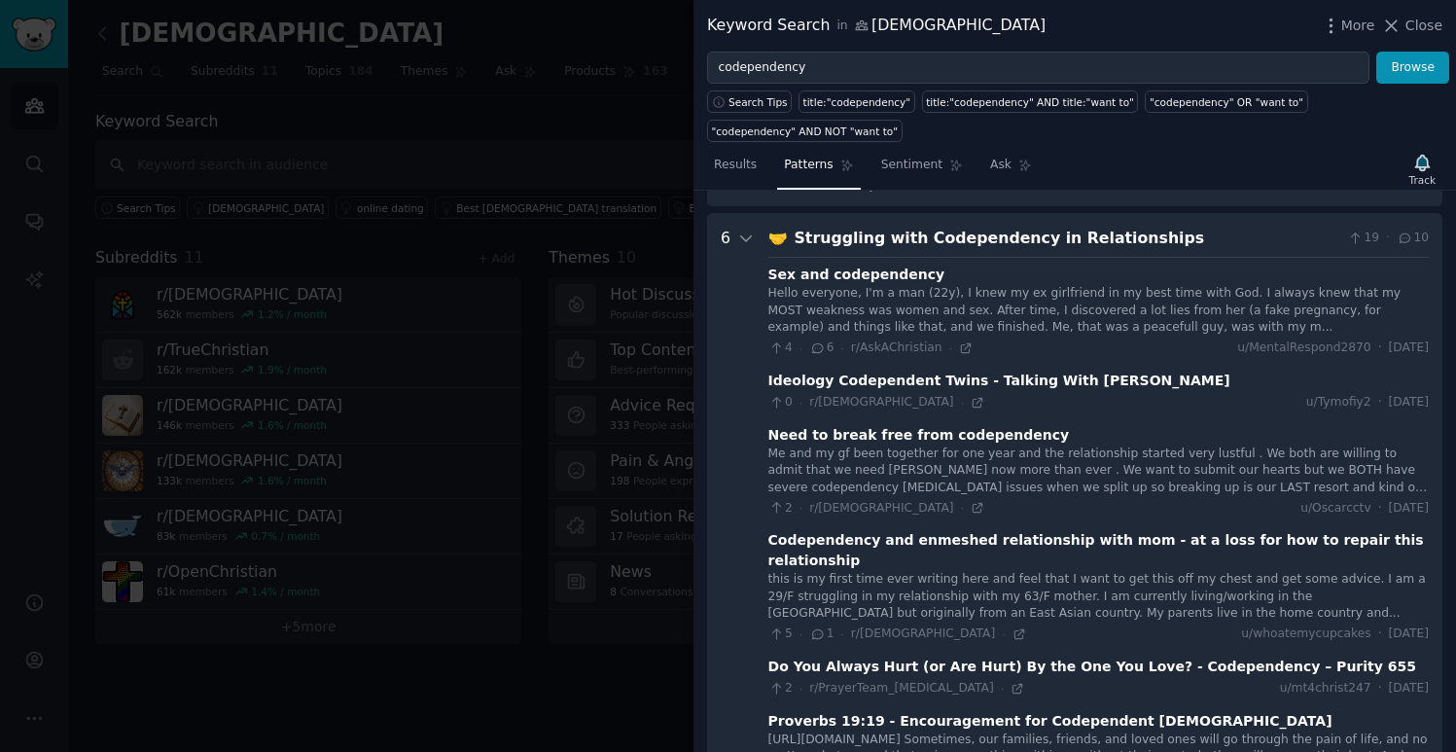
scroll to position [286, 0]
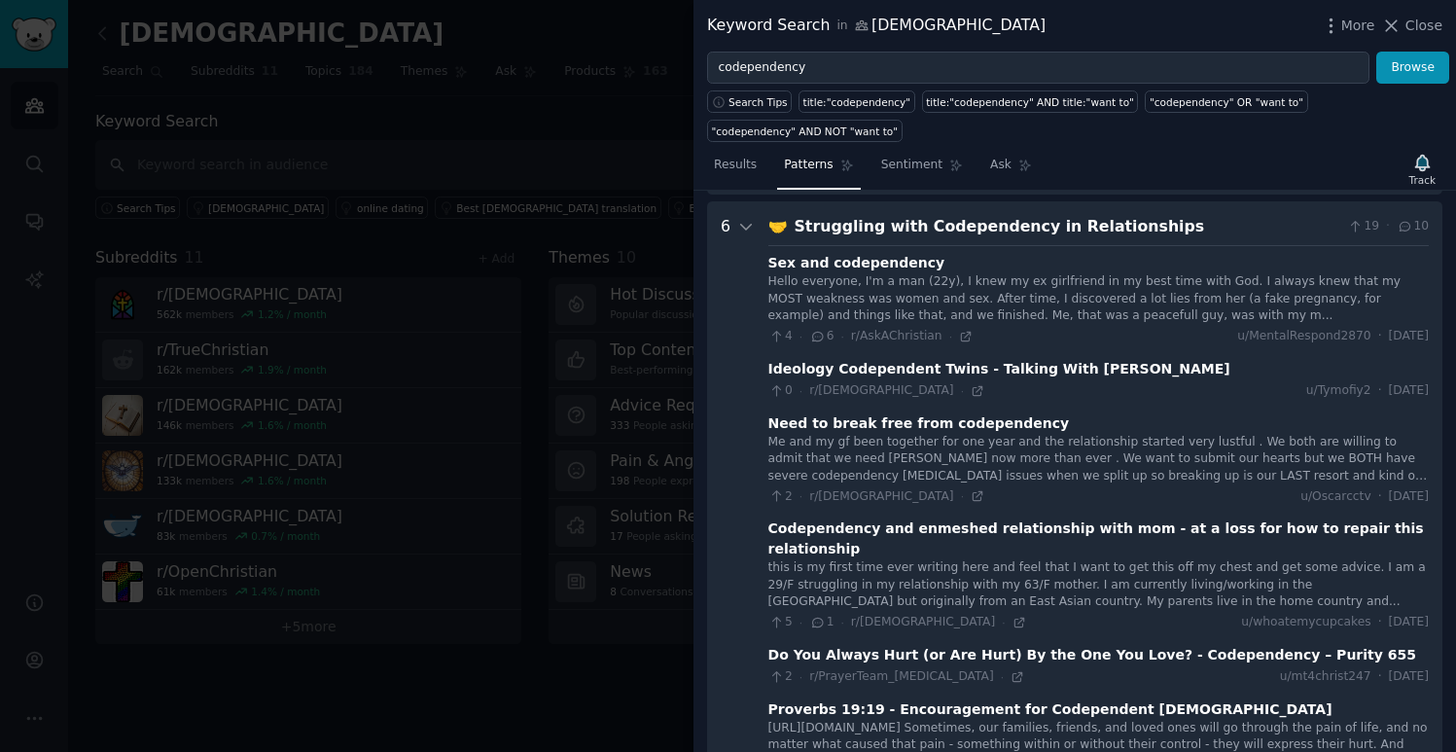
click at [1146, 472] on div "Me and my gf been together for one year and the relationship started very lustf…" at bounding box center [1098, 460] width 660 height 52
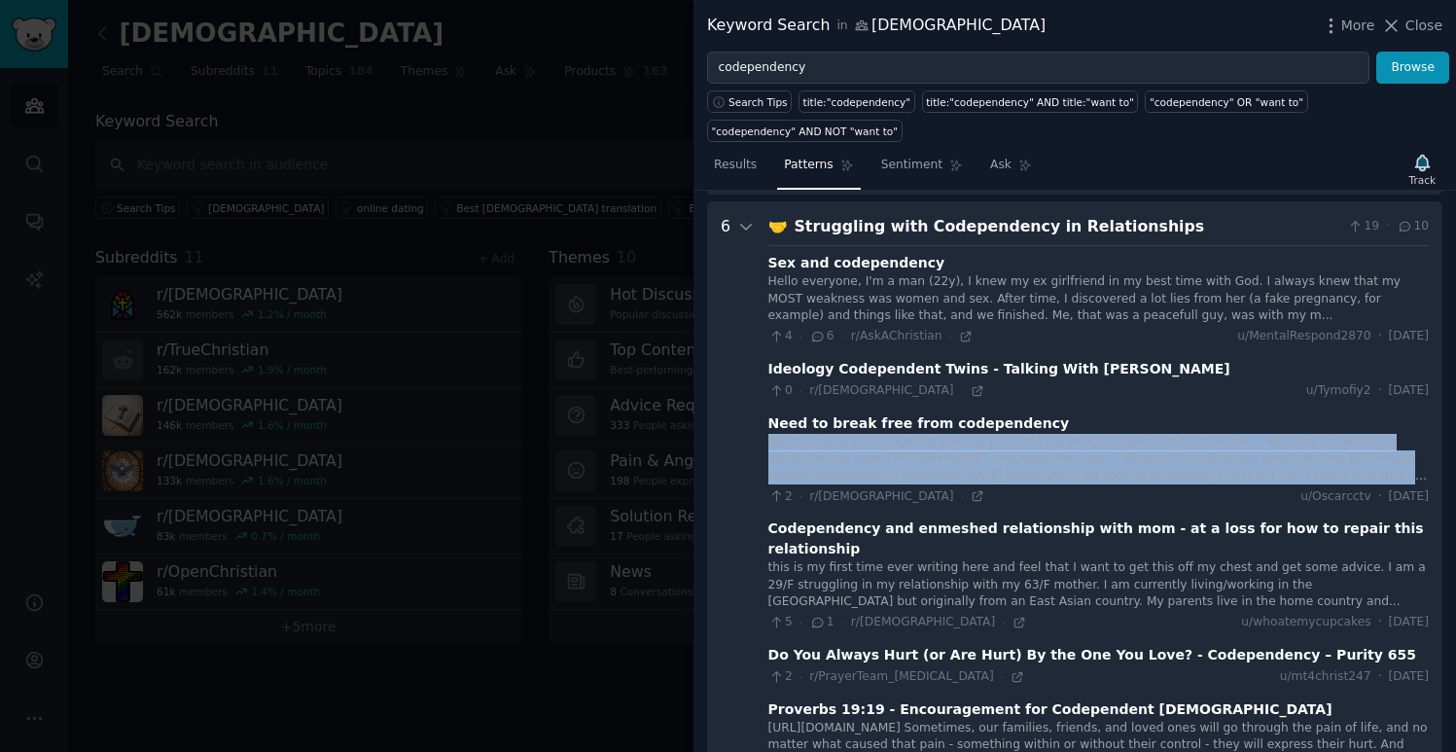
click at [1146, 472] on div "Me and my gf been together for one year and the relationship started very lustf…" at bounding box center [1098, 460] width 660 height 52
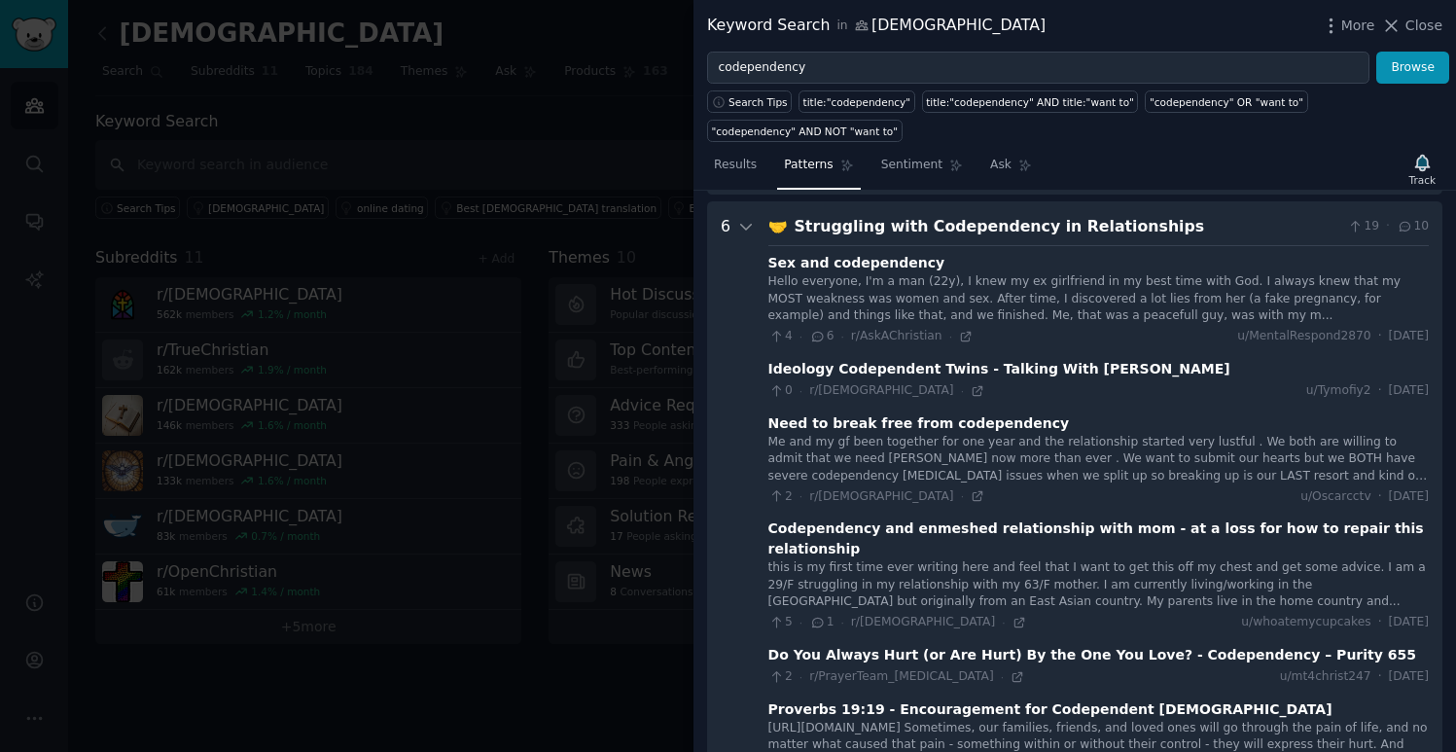
click at [1213, 472] on div "Me and my gf been together for one year and the relationship started very lustf…" at bounding box center [1098, 460] width 660 height 52
click at [1273, 483] on div "Me and my gf been together for one year and the relationship started very lustf…" at bounding box center [1098, 470] width 660 height 72
click at [951, 418] on div "Need to break free from codependency" at bounding box center [919, 423] width 302 height 20
click at [985, 422] on div "Need to break free from codependency" at bounding box center [919, 423] width 302 height 20
click at [782, 459] on div "Me and my gf been together for one year and the relationship started very lustf…" at bounding box center [1098, 460] width 660 height 52
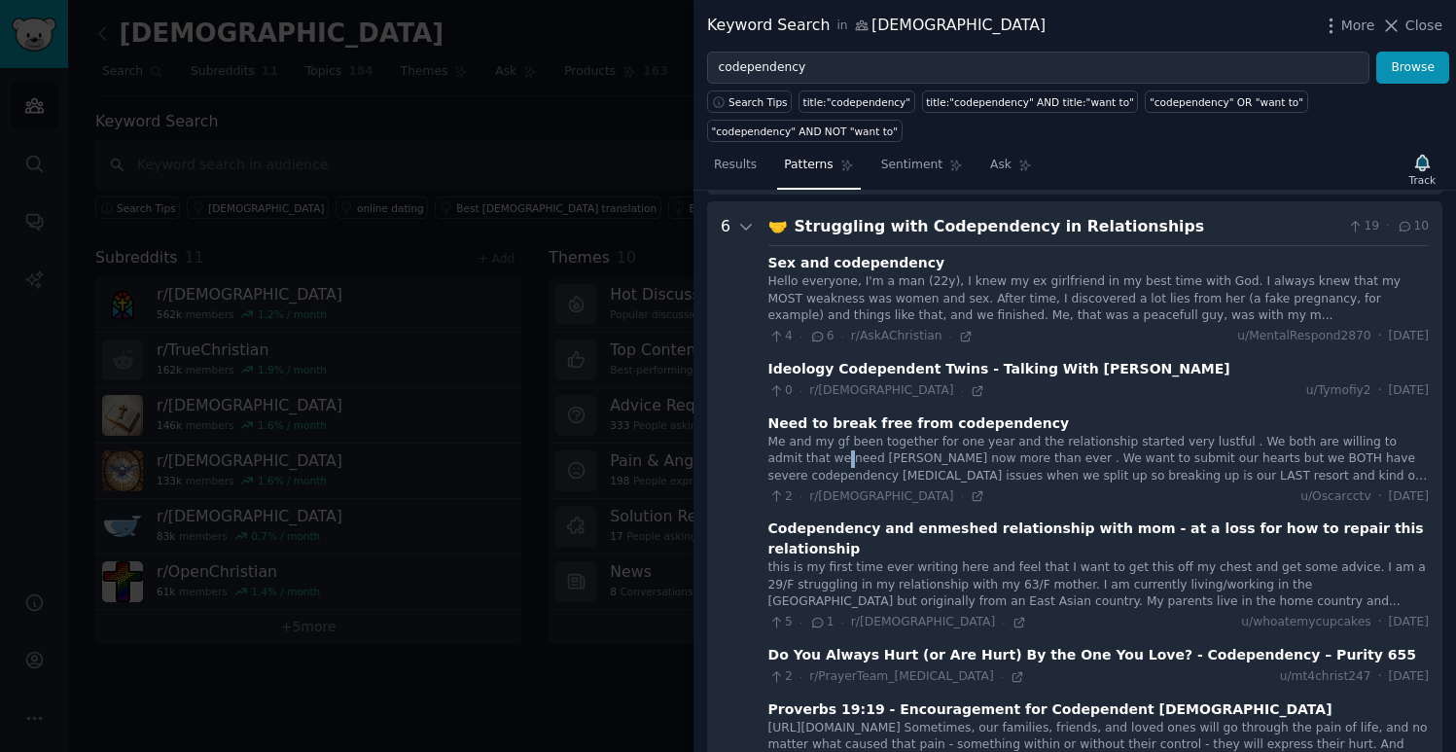
click at [782, 459] on div "Me and my gf been together for one year and the relationship started very lustf…" at bounding box center [1098, 460] width 660 height 52
click at [971, 493] on icon at bounding box center [978, 496] width 14 height 14
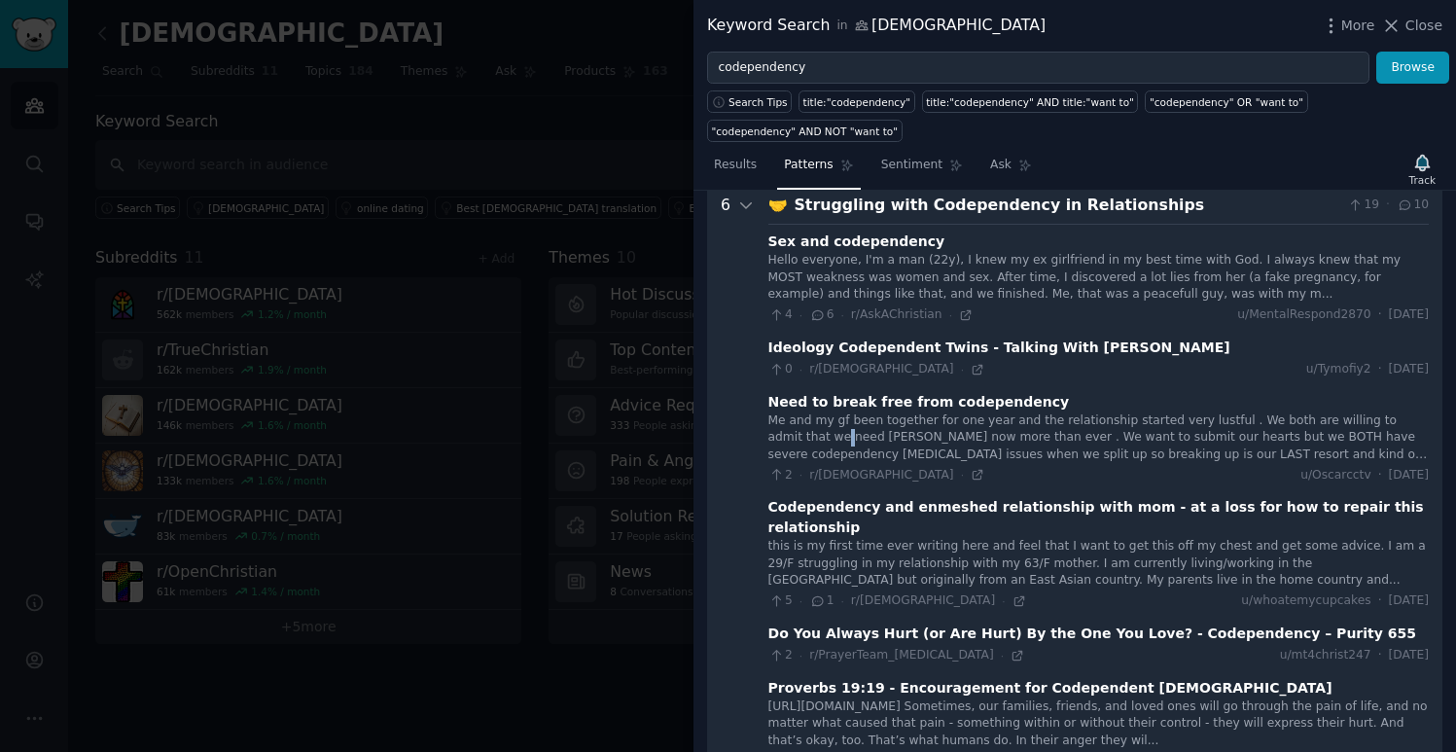
scroll to position [304, 0]
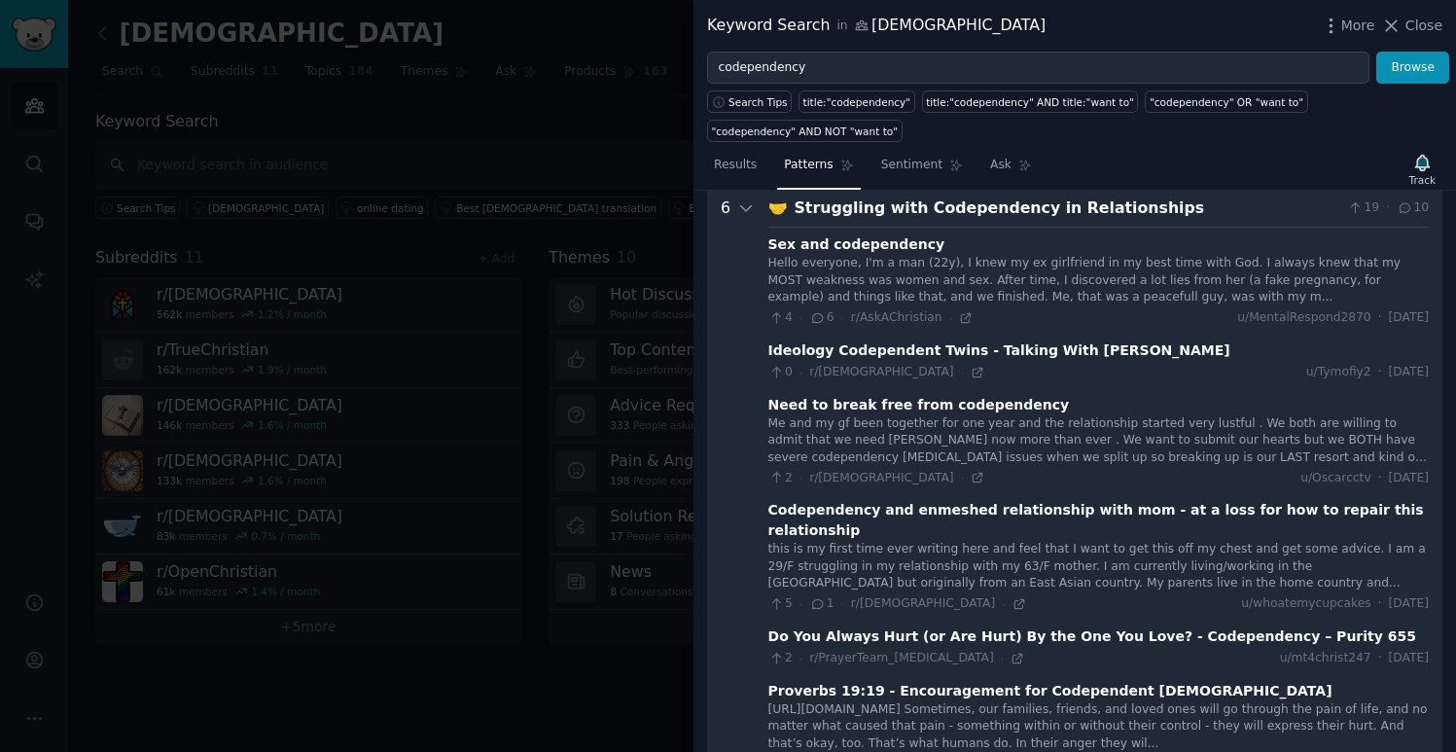
click at [985, 407] on div "Need to break free from codependency" at bounding box center [919, 405] width 302 height 20
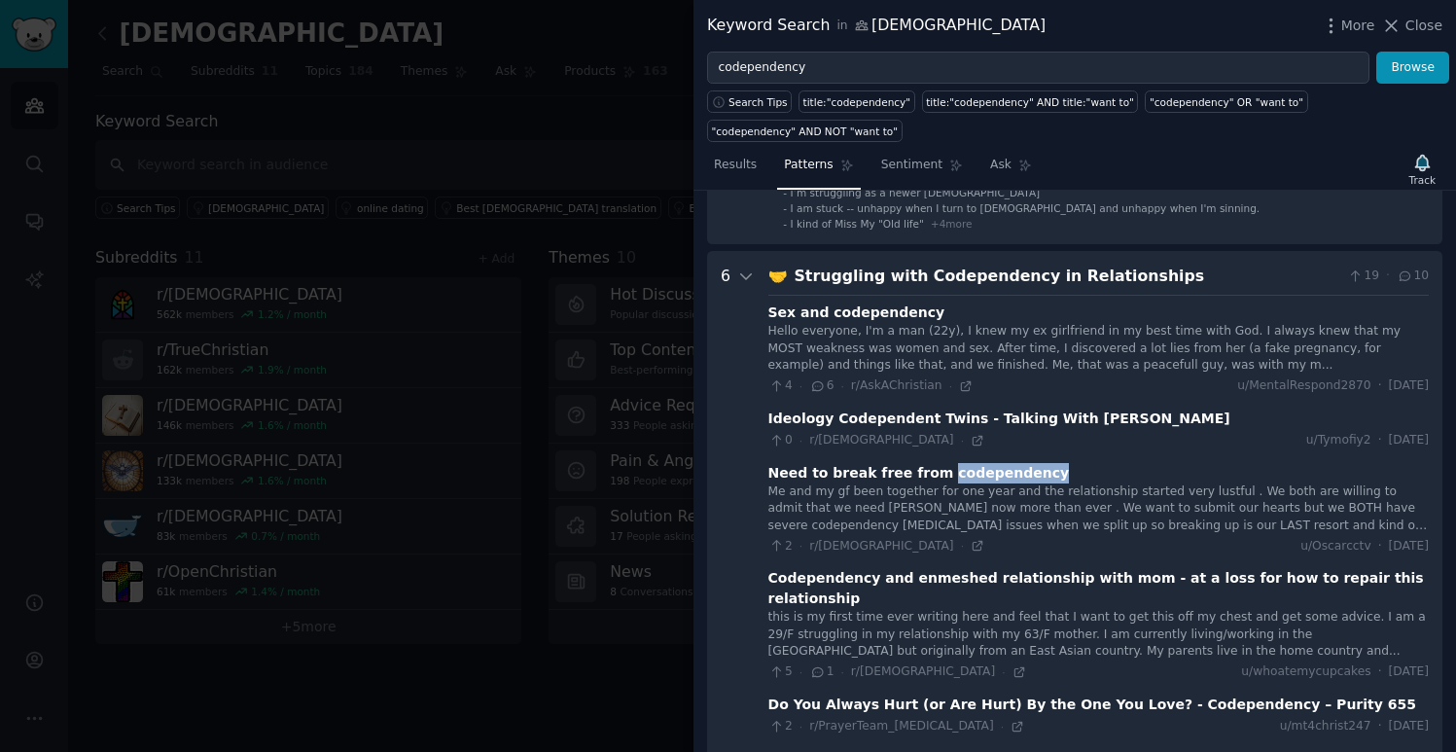
scroll to position [237, 0]
click at [788, 342] on div "Hello everyone, I'm a man (22y), I knew my ex girlfriend in my best time with G…" at bounding box center [1098, 348] width 660 height 52
click at [999, 281] on div "Struggling with Codependency in Relationships" at bounding box center [1068, 276] width 546 height 24
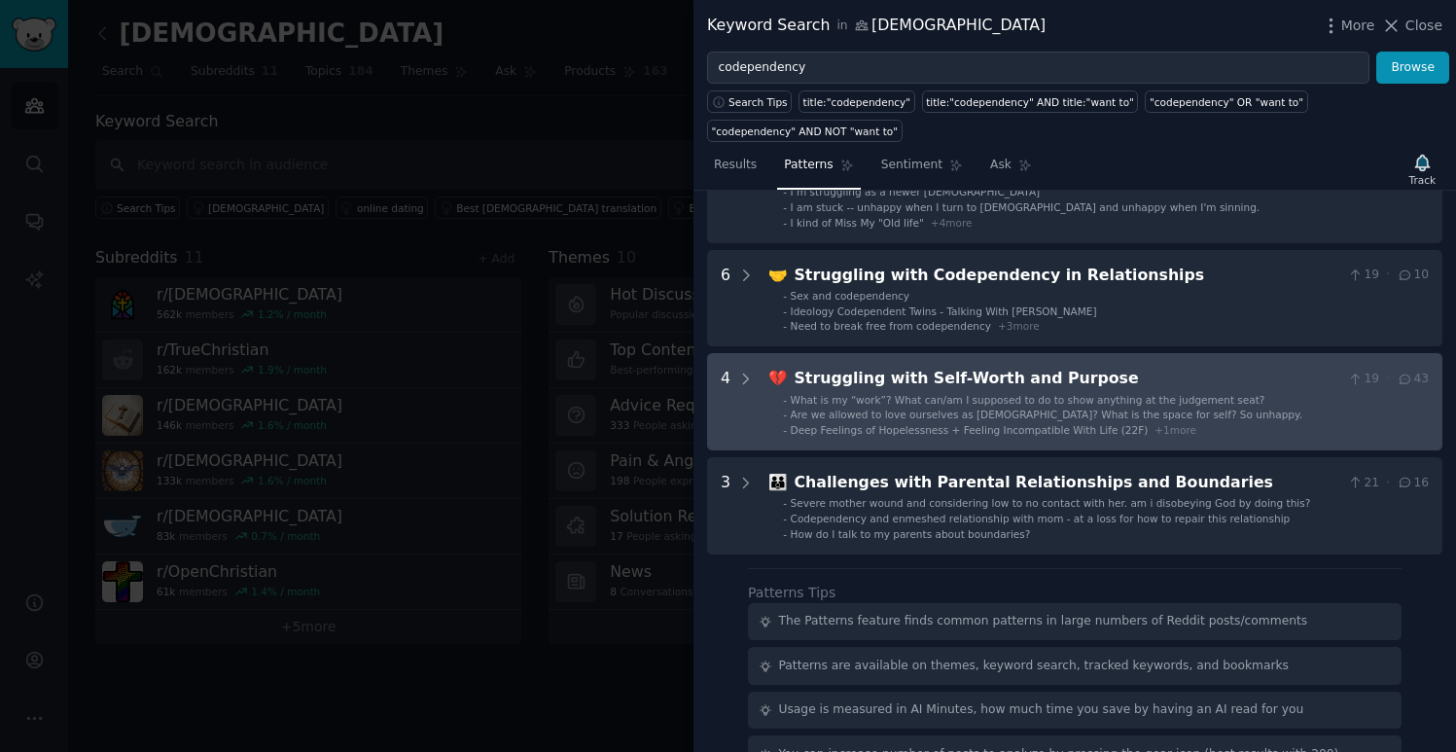
click at [882, 408] on div "Are we allowed to love ourselves as [DEMOGRAPHIC_DATA]? What is the space for s…" at bounding box center [1047, 415] width 513 height 14
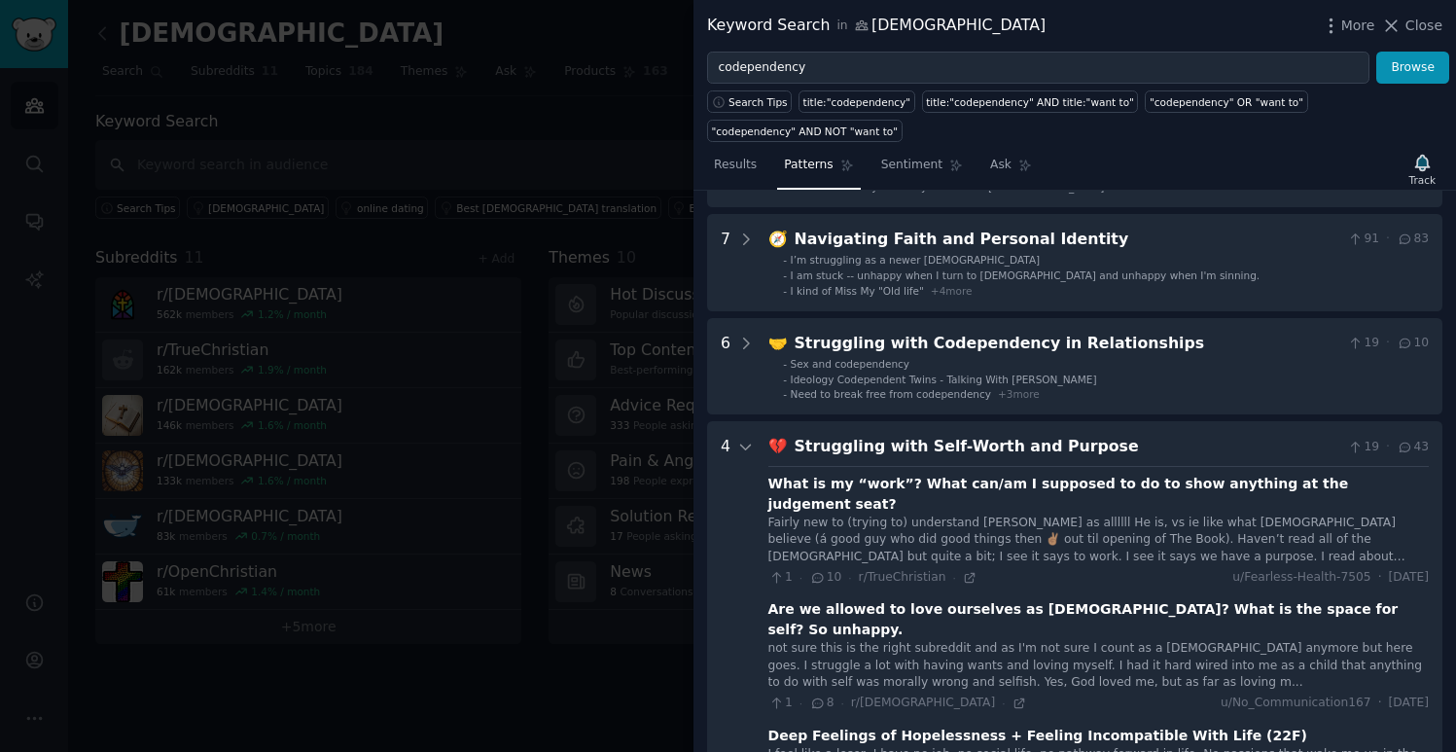
scroll to position [169, 0]
click at [857, 448] on div "Struggling with Self-Worth and Purpose" at bounding box center [1068, 447] width 546 height 24
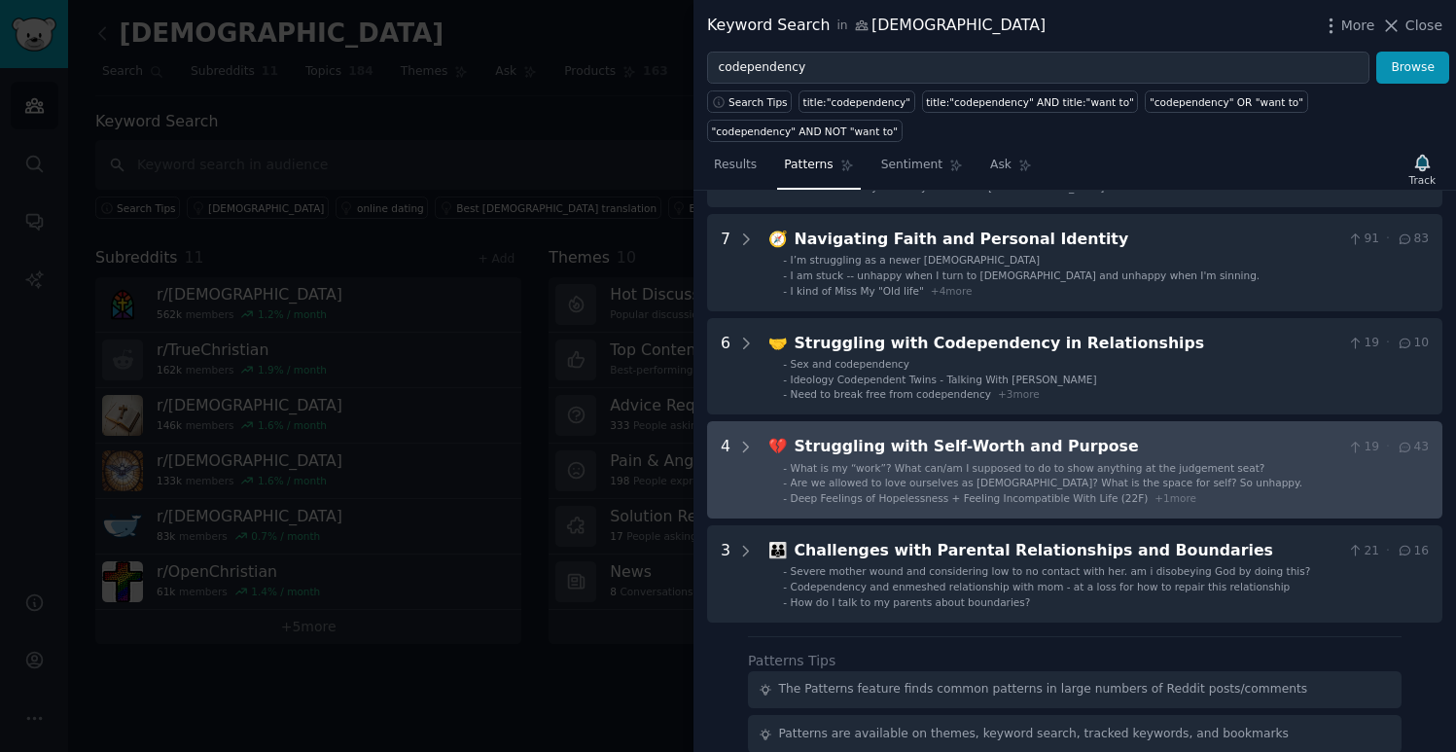
click at [850, 441] on div "Struggling with Self-Worth and Purpose" at bounding box center [1068, 447] width 546 height 24
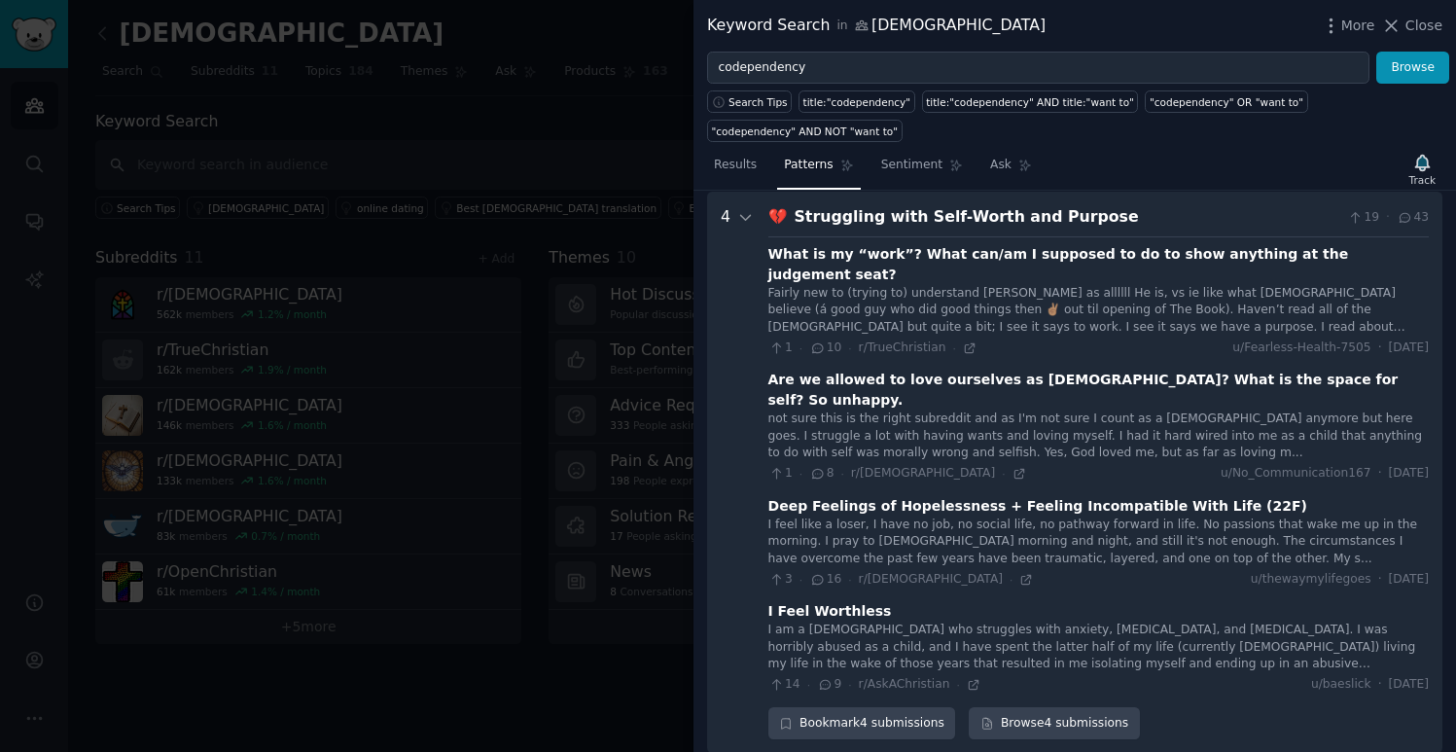
scroll to position [390, 0]
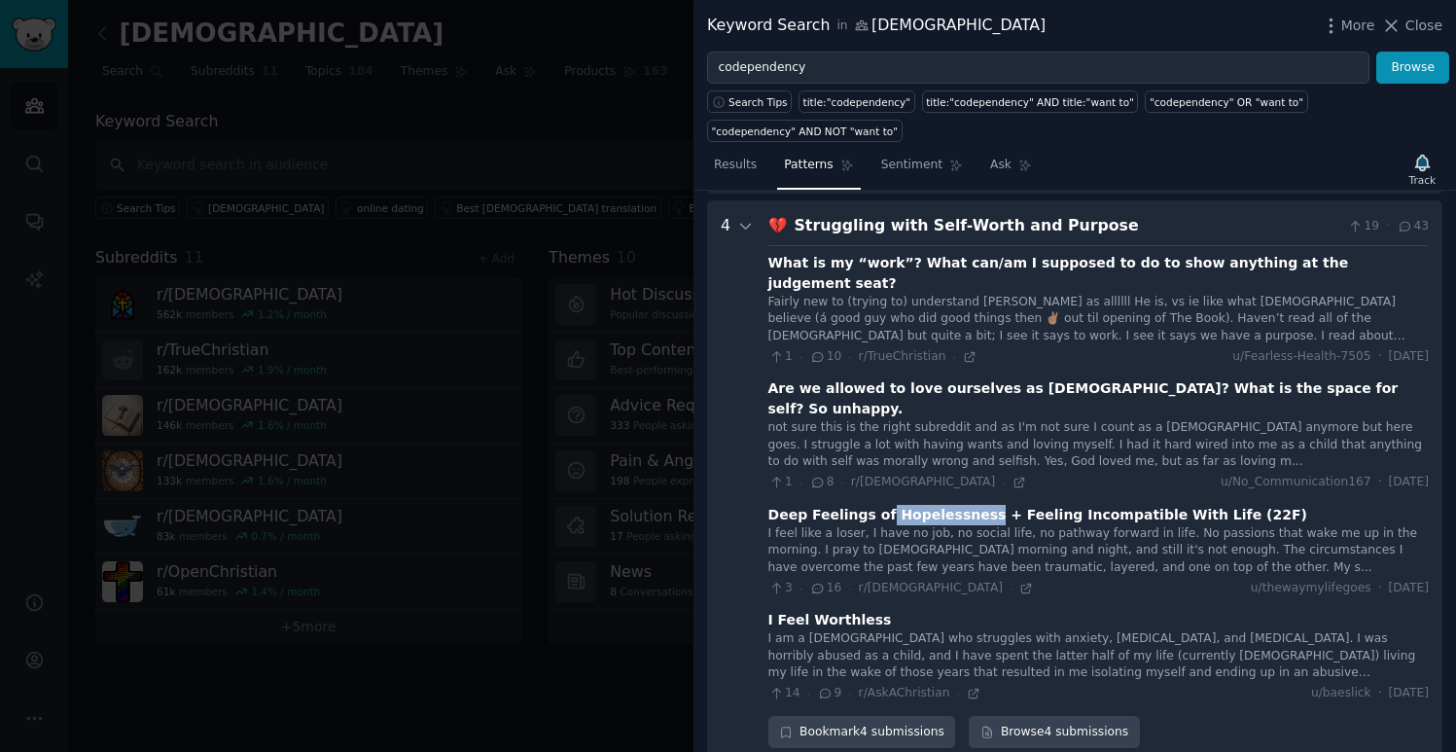
drag, startPoint x: 877, startPoint y: 474, endPoint x: 974, endPoint y: 474, distance: 96.3
click at [974, 505] on div "Deep Feelings of Hopelessness + Feeling Incompatible With Life (22F)" at bounding box center [1037, 515] width 539 height 20
copy div "Hopelessness"
drag, startPoint x: 873, startPoint y: 581, endPoint x: 807, endPoint y: 588, distance: 65.5
click at [807, 610] on div "I Feel Worthless" at bounding box center [1098, 620] width 660 height 20
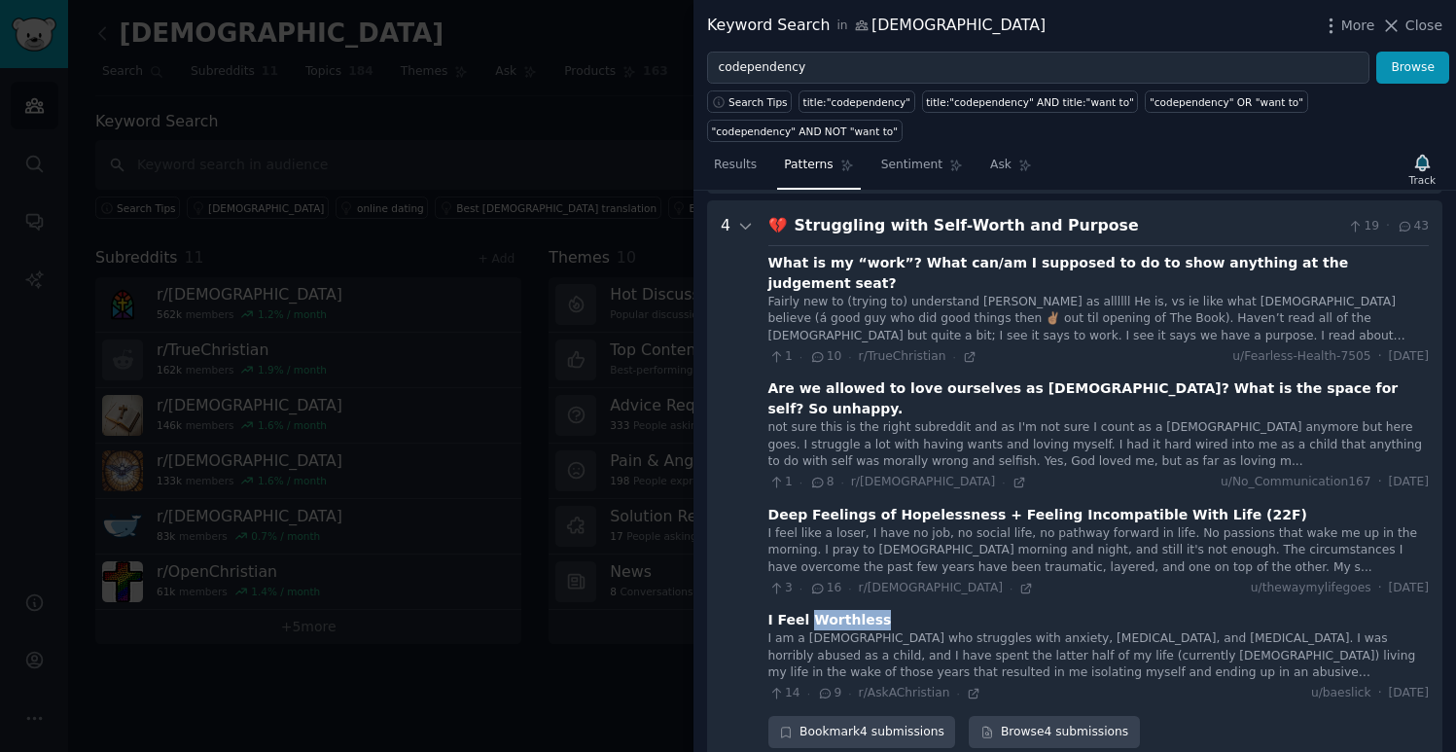
copy div "Worthless"
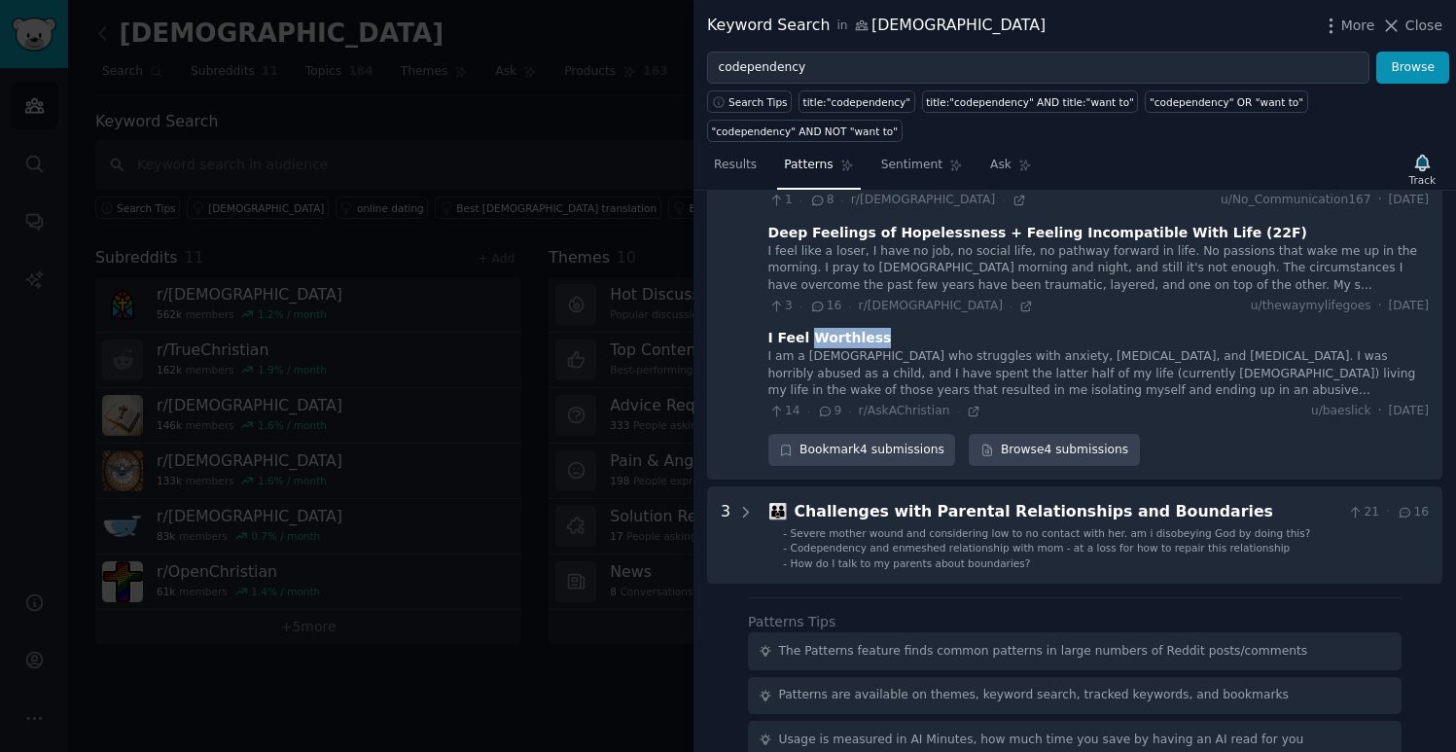
scroll to position [681, 0]
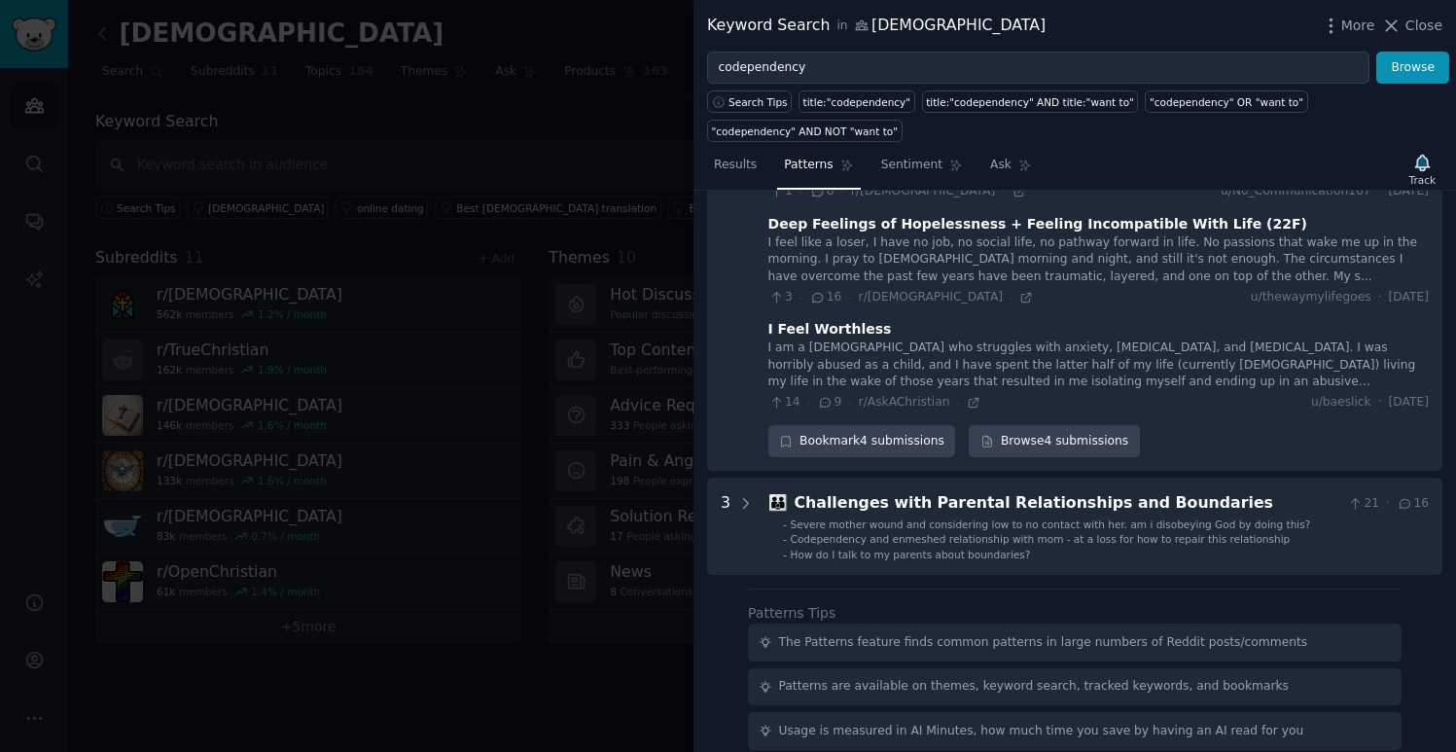
click at [1234, 376] on div "💔 Struggling with Self-Worth and Purpose 19 · 43 What is my “work”? What can/am…" at bounding box center [1098, 190] width 660 height 534
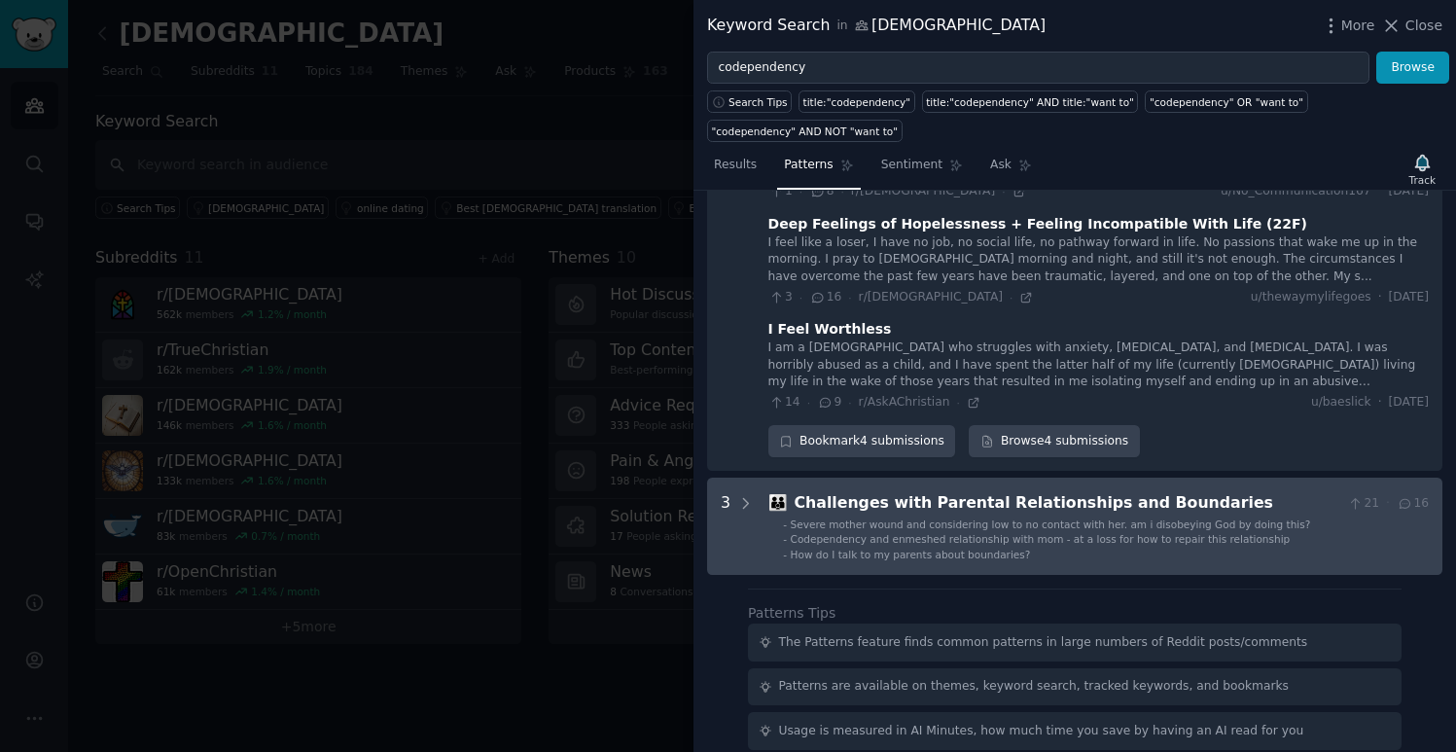
click at [1059, 533] on span "Codependency and enmeshed relationship with mom - at a loss for how to repair t…" at bounding box center [1041, 539] width 500 height 12
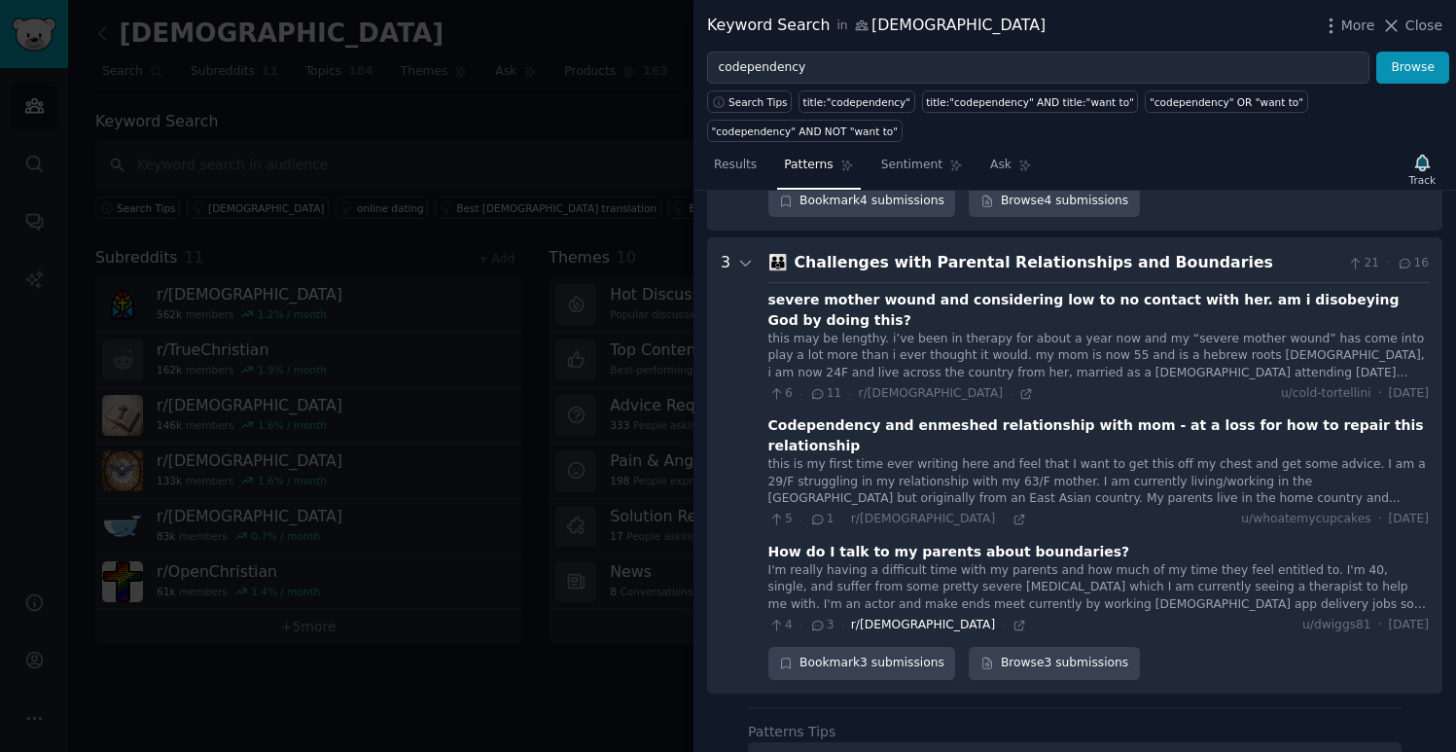
scroll to position [927, 0]
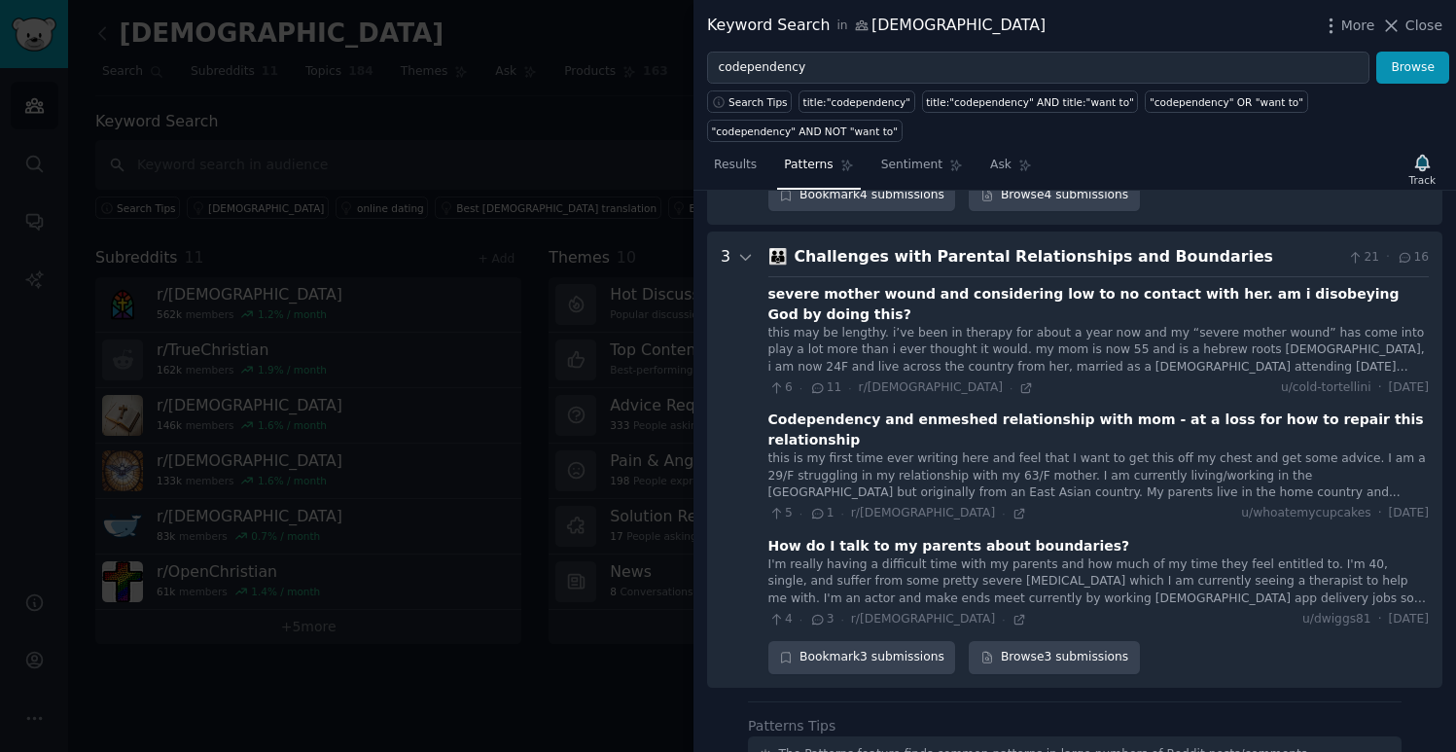
click at [1010, 556] on div "I'm really having a difficult time with my parents and how much of my time they…" at bounding box center [1098, 582] width 660 height 52
click at [1015, 615] on icon at bounding box center [1019, 619] width 9 height 9
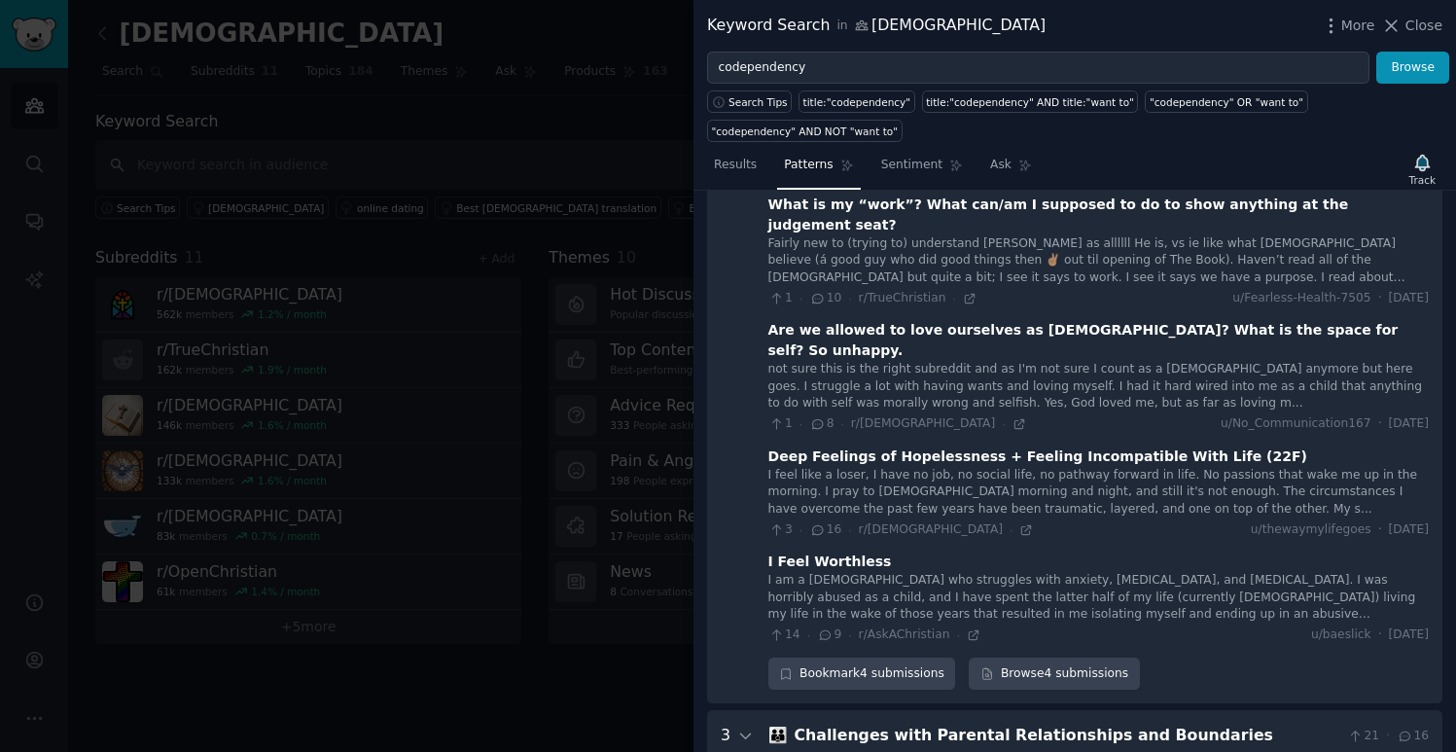
scroll to position [0, 0]
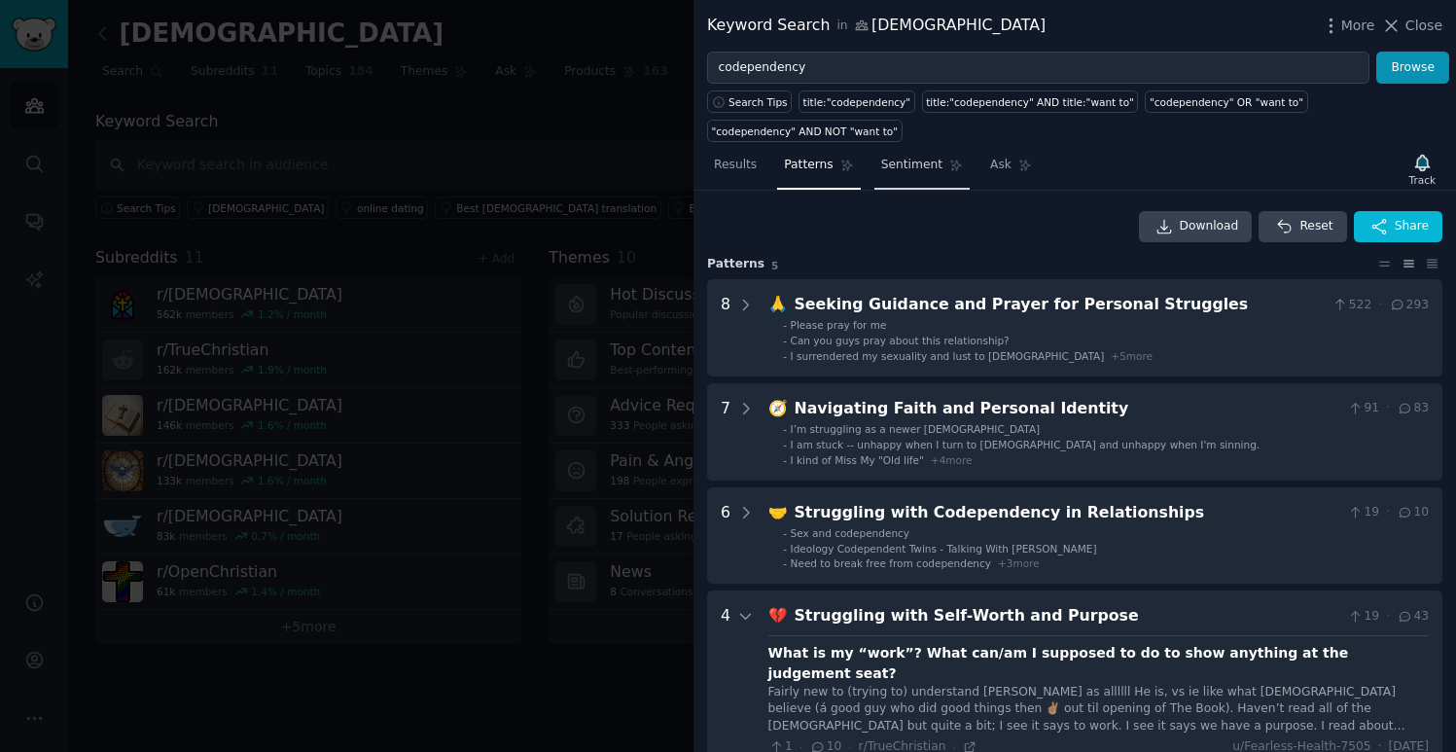
click at [910, 161] on span "Sentiment" at bounding box center [911, 166] width 61 height 18
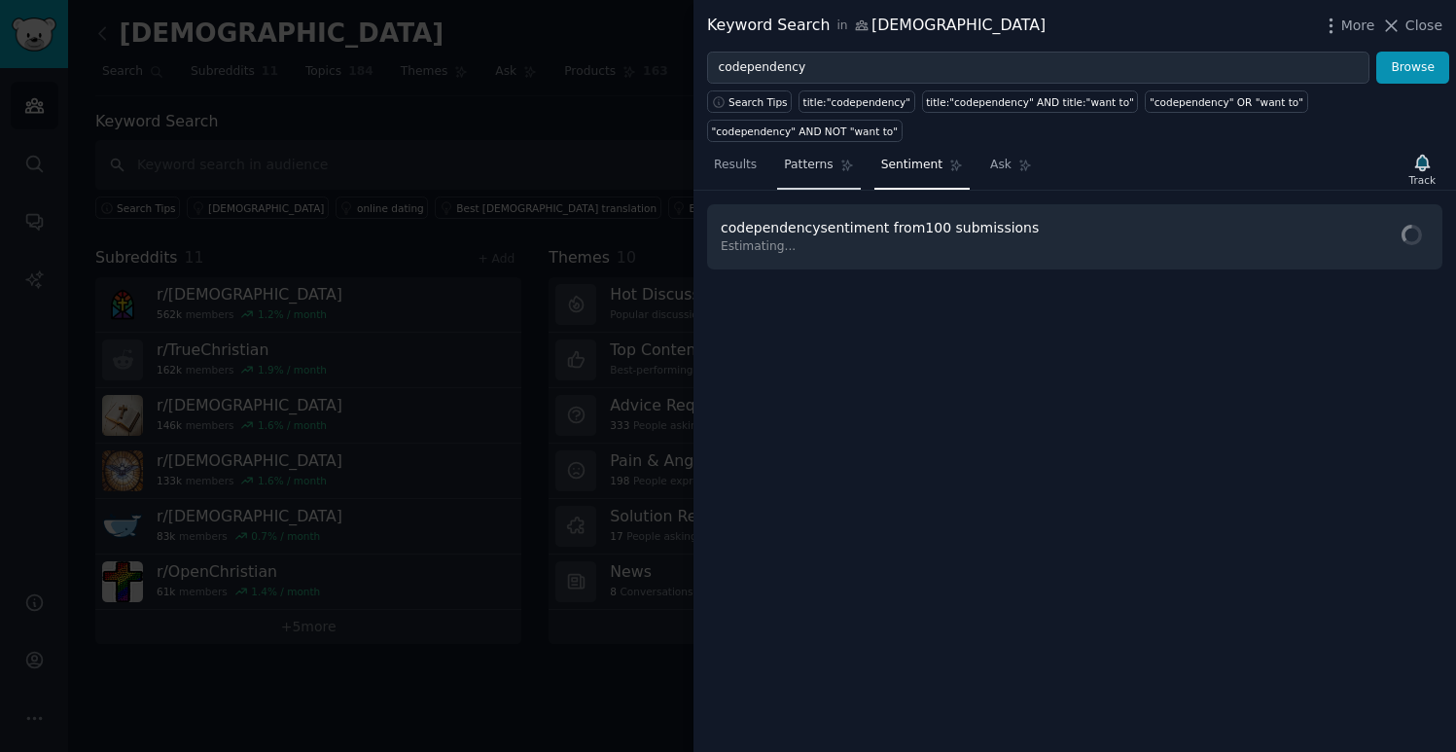
click at [814, 173] on link "Patterns" at bounding box center [818, 170] width 83 height 40
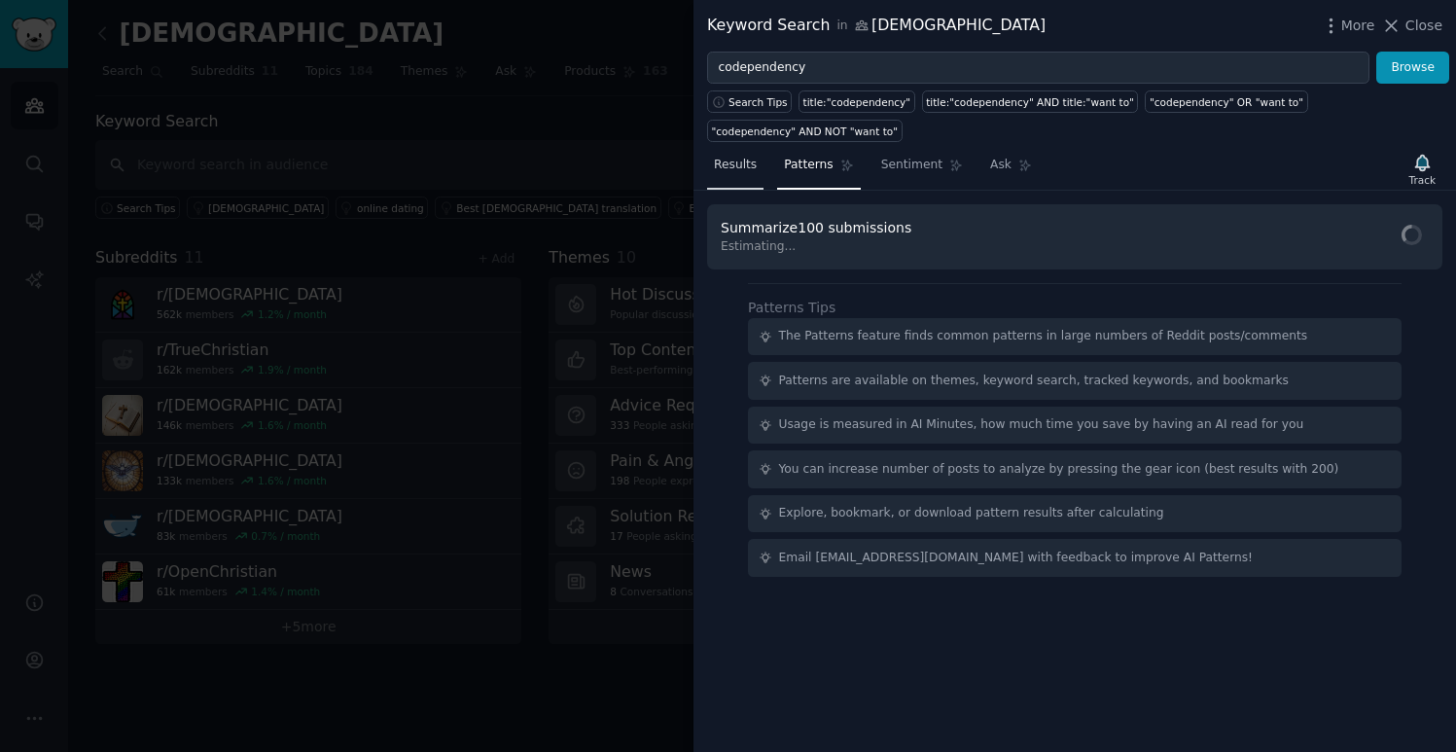
click at [731, 174] on link "Results" at bounding box center [735, 170] width 56 height 40
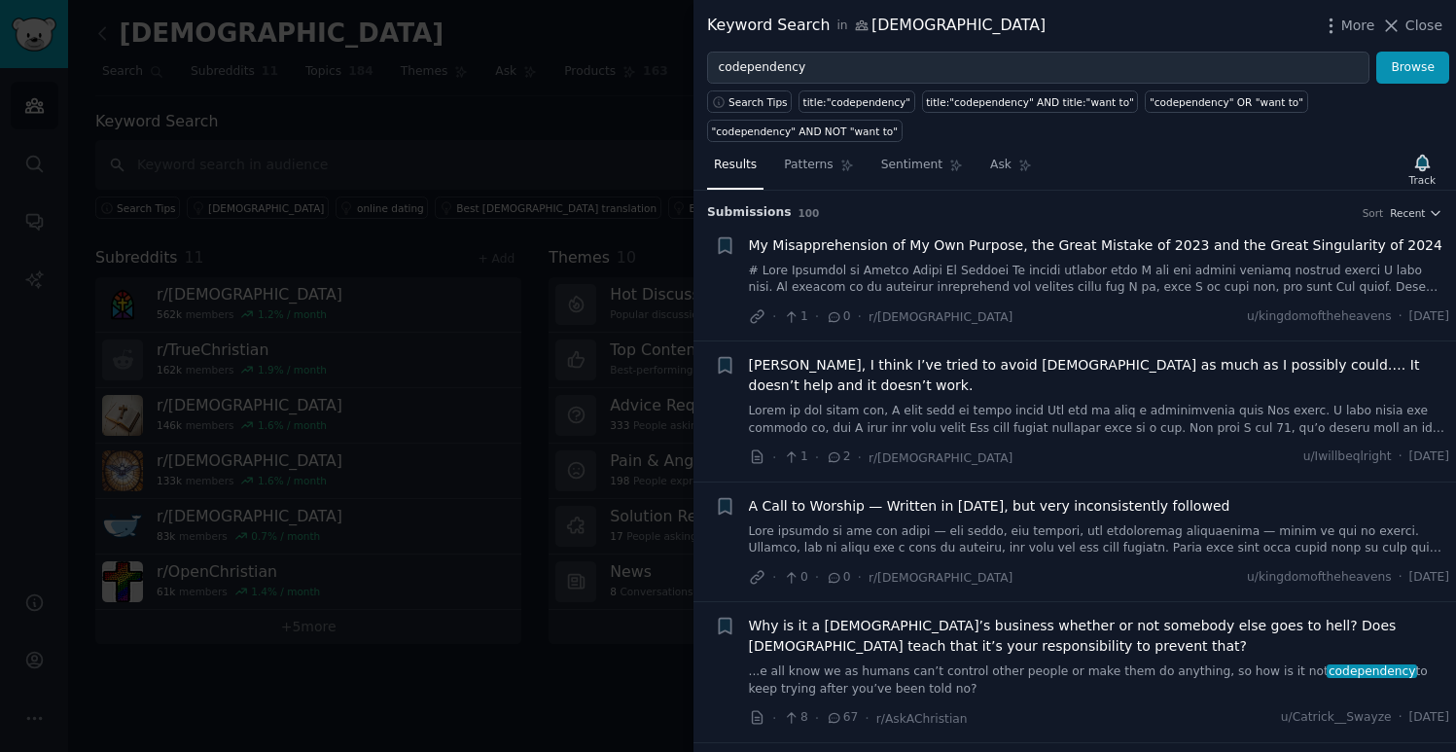
click at [601, 328] on div at bounding box center [728, 376] width 1456 height 752
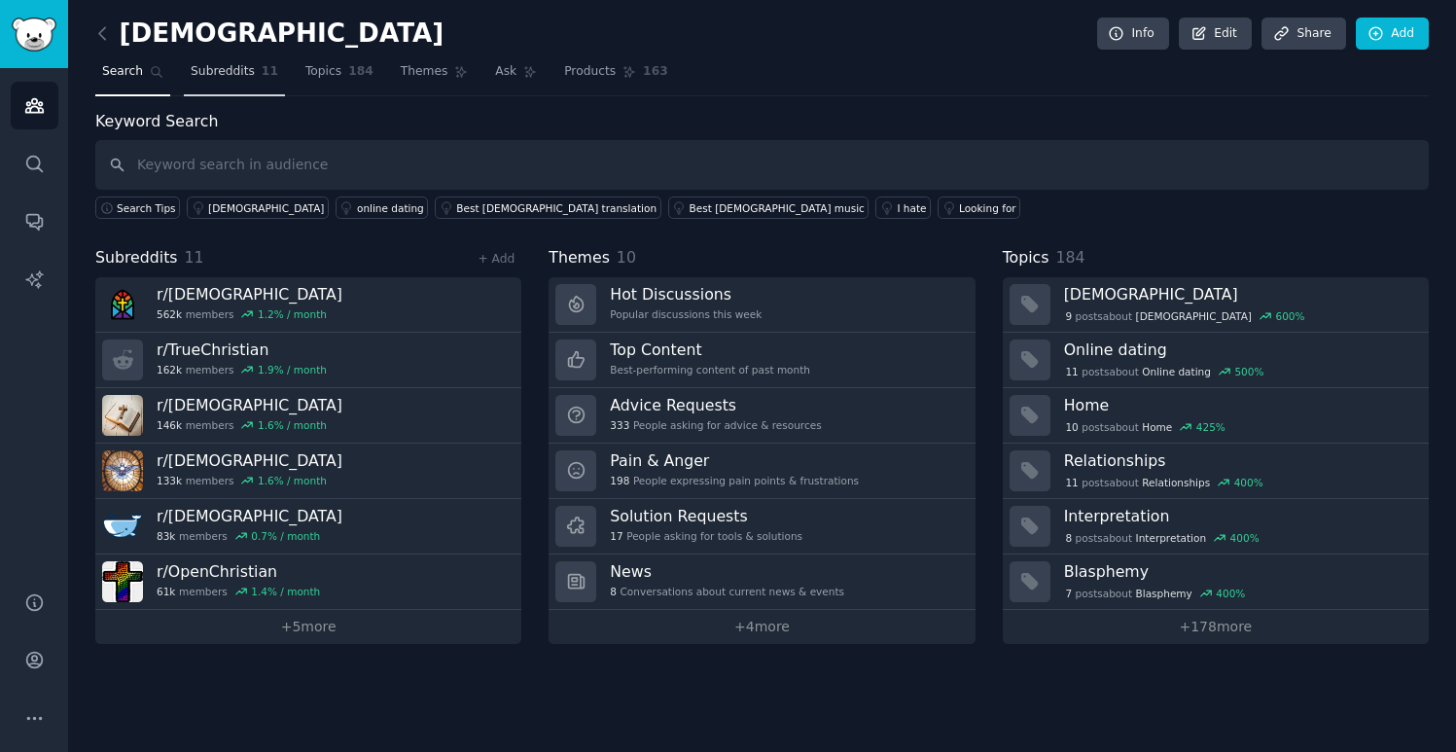
click at [236, 74] on span "Subreddits" at bounding box center [223, 72] width 64 height 18
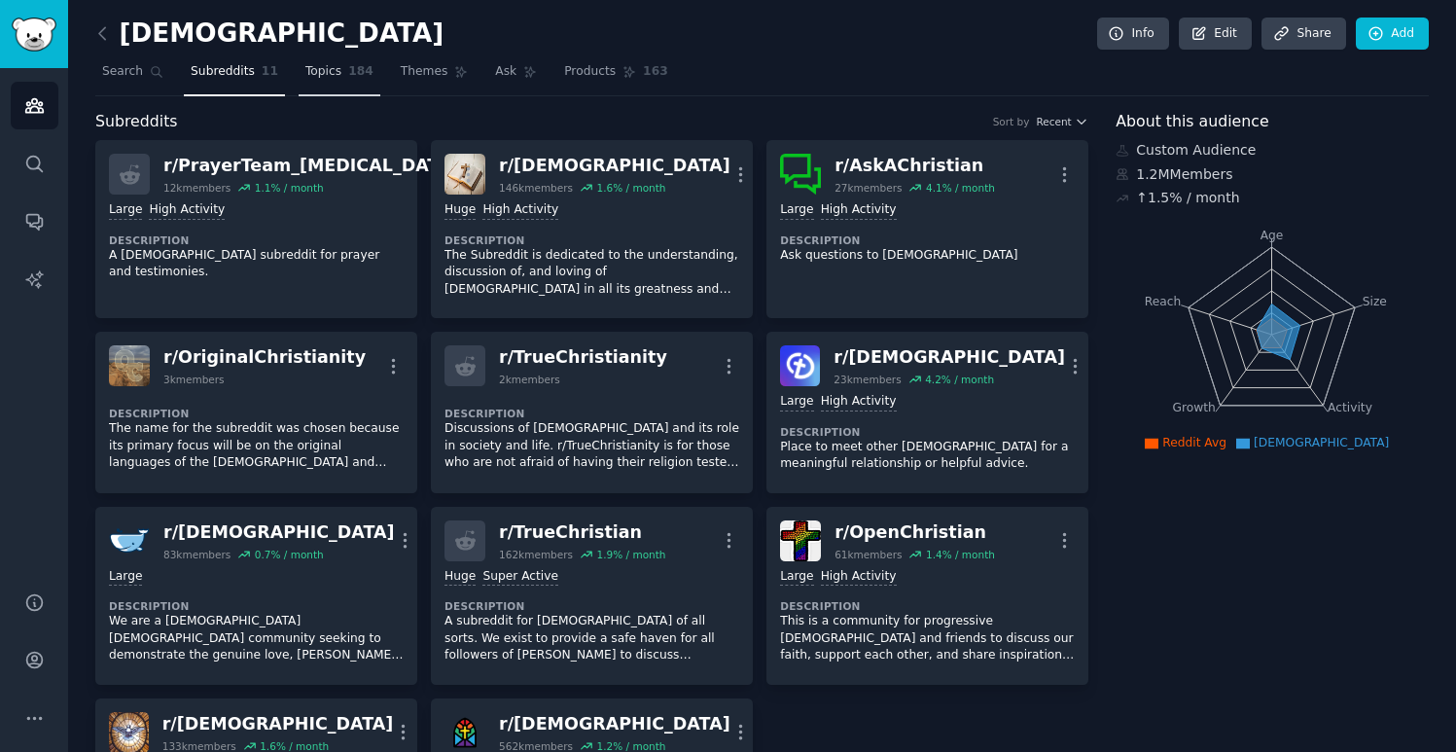
click at [354, 65] on span "184" at bounding box center [360, 72] width 25 height 18
click at [328, 66] on span "Topics" at bounding box center [323, 72] width 36 height 18
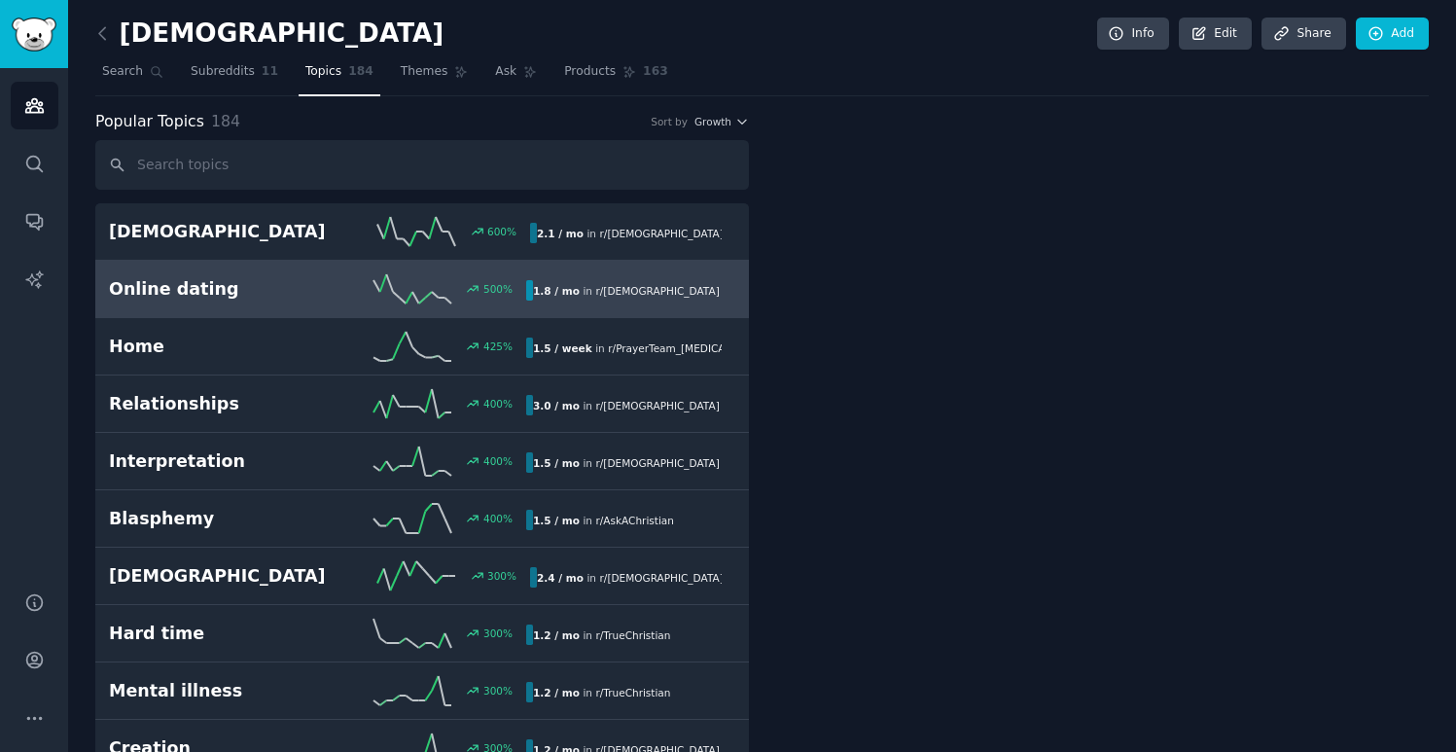
click at [301, 292] on h2 "Online dating" at bounding box center [213, 289] width 209 height 24
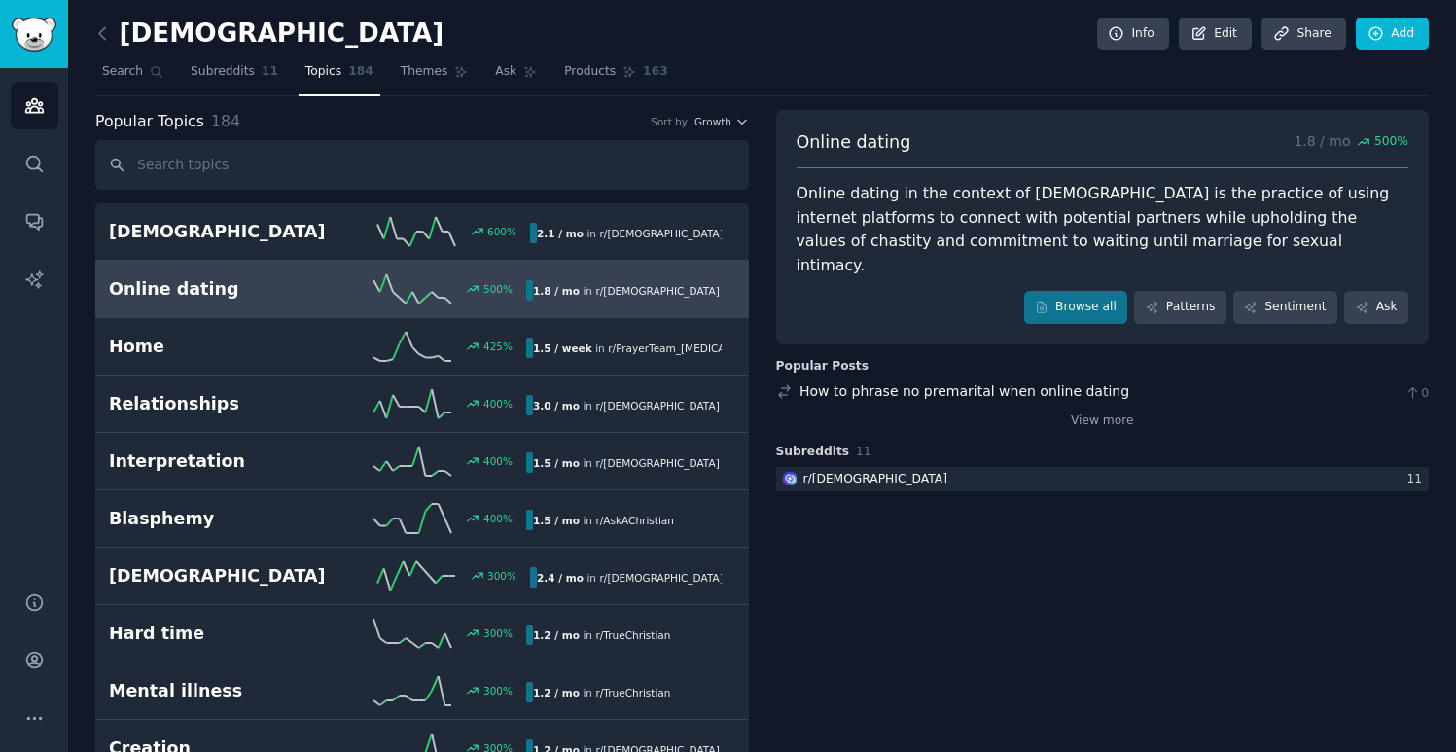
click at [1068, 199] on div "Online dating in the context of [DEMOGRAPHIC_DATA] is the practice of using int…" at bounding box center [1103, 229] width 613 height 95
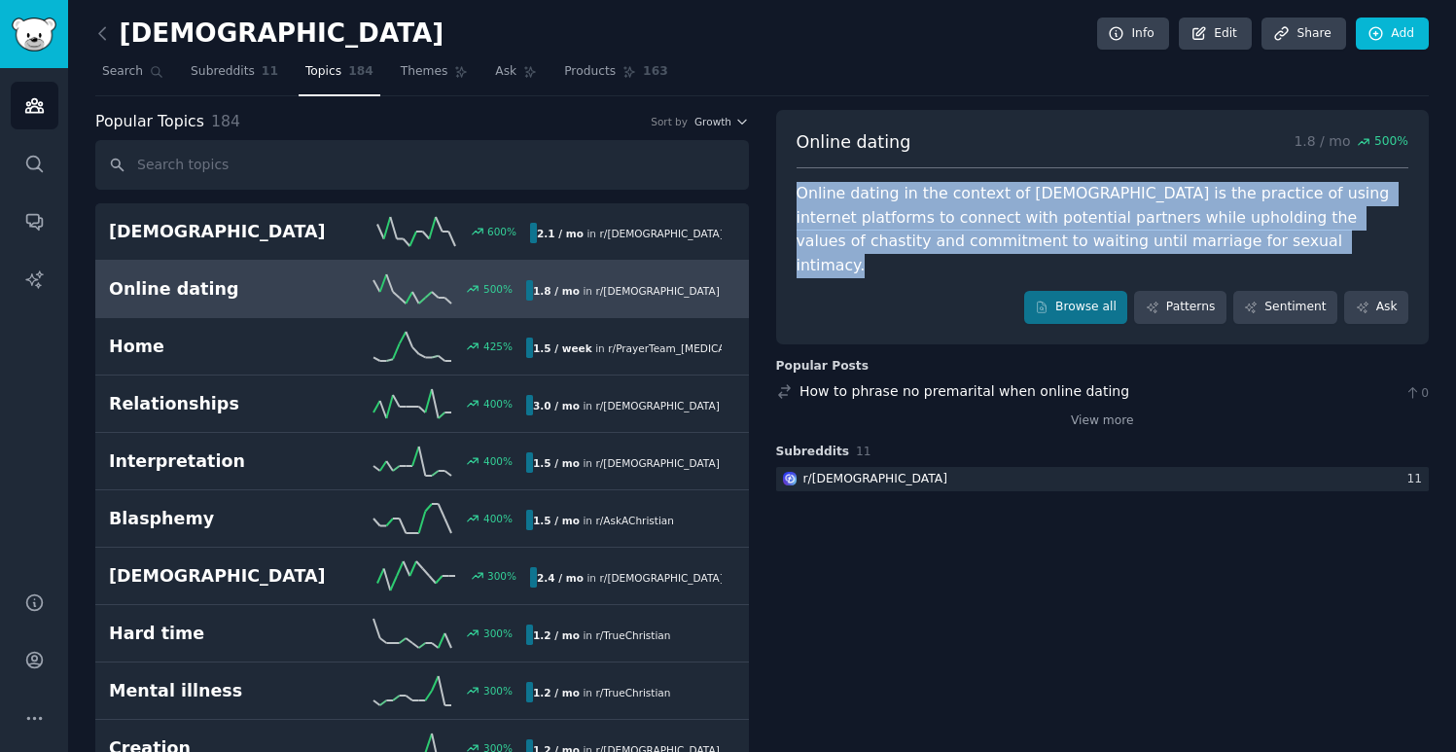
click at [1068, 199] on div "Online dating in the context of [DEMOGRAPHIC_DATA] is the practice of using int…" at bounding box center [1103, 229] width 613 height 95
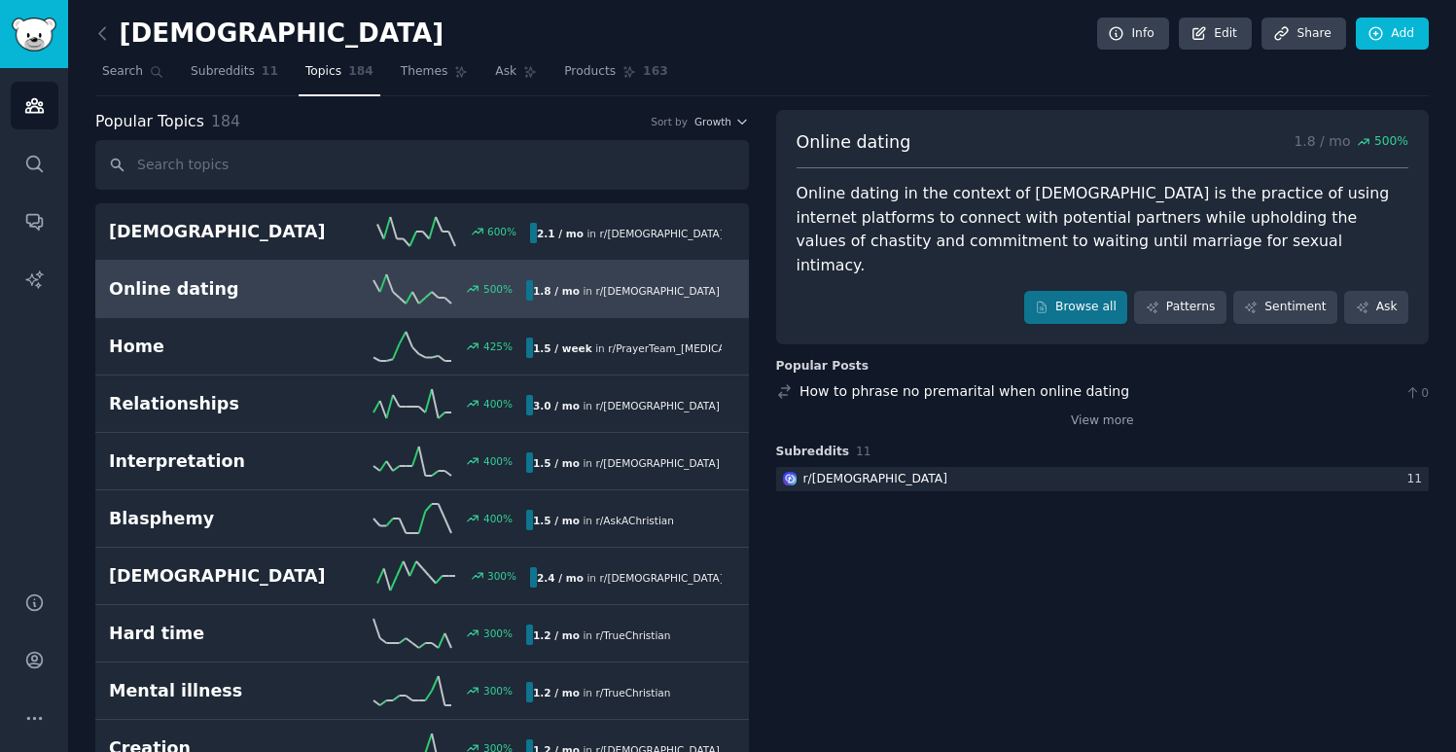
click at [1188, 204] on div "Online dating in the context of [DEMOGRAPHIC_DATA] is the practice of using int…" at bounding box center [1103, 229] width 613 height 95
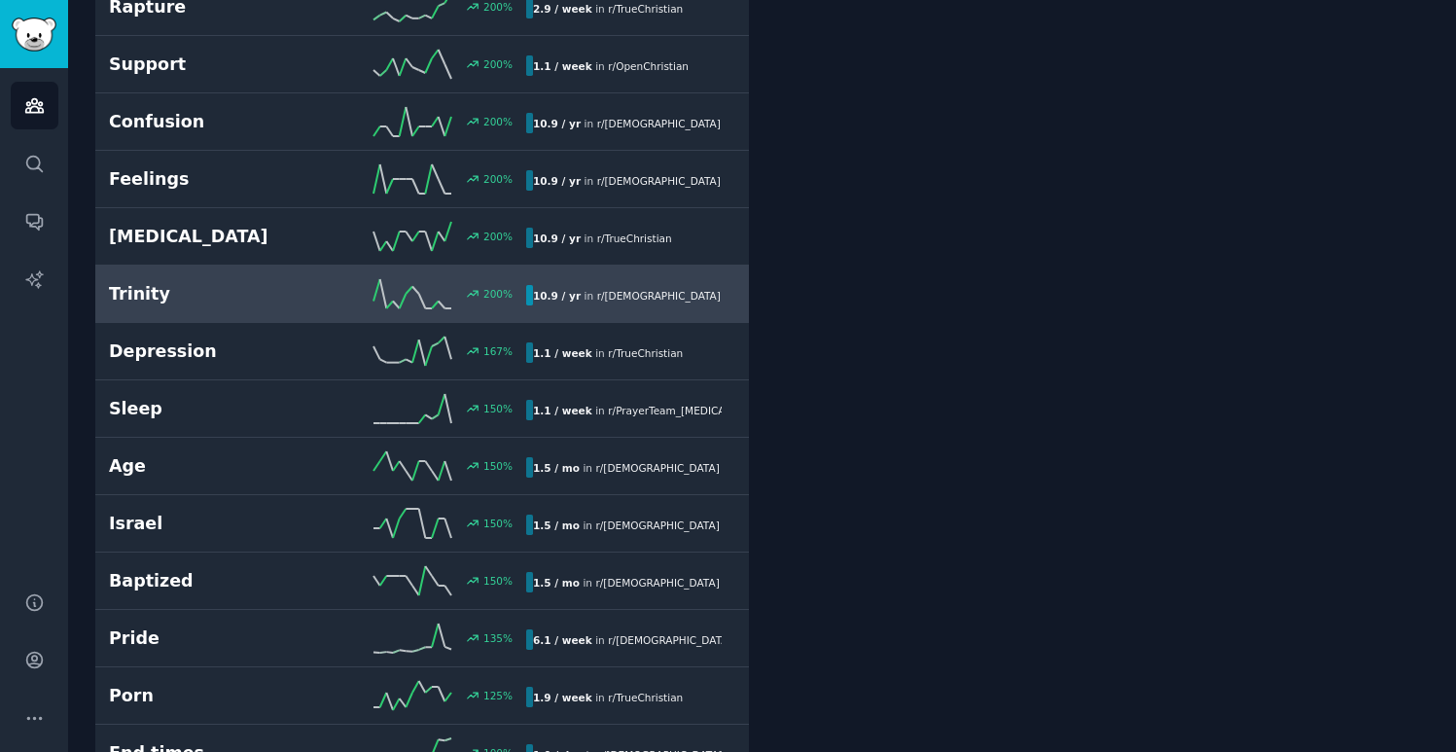
scroll to position [976, 0]
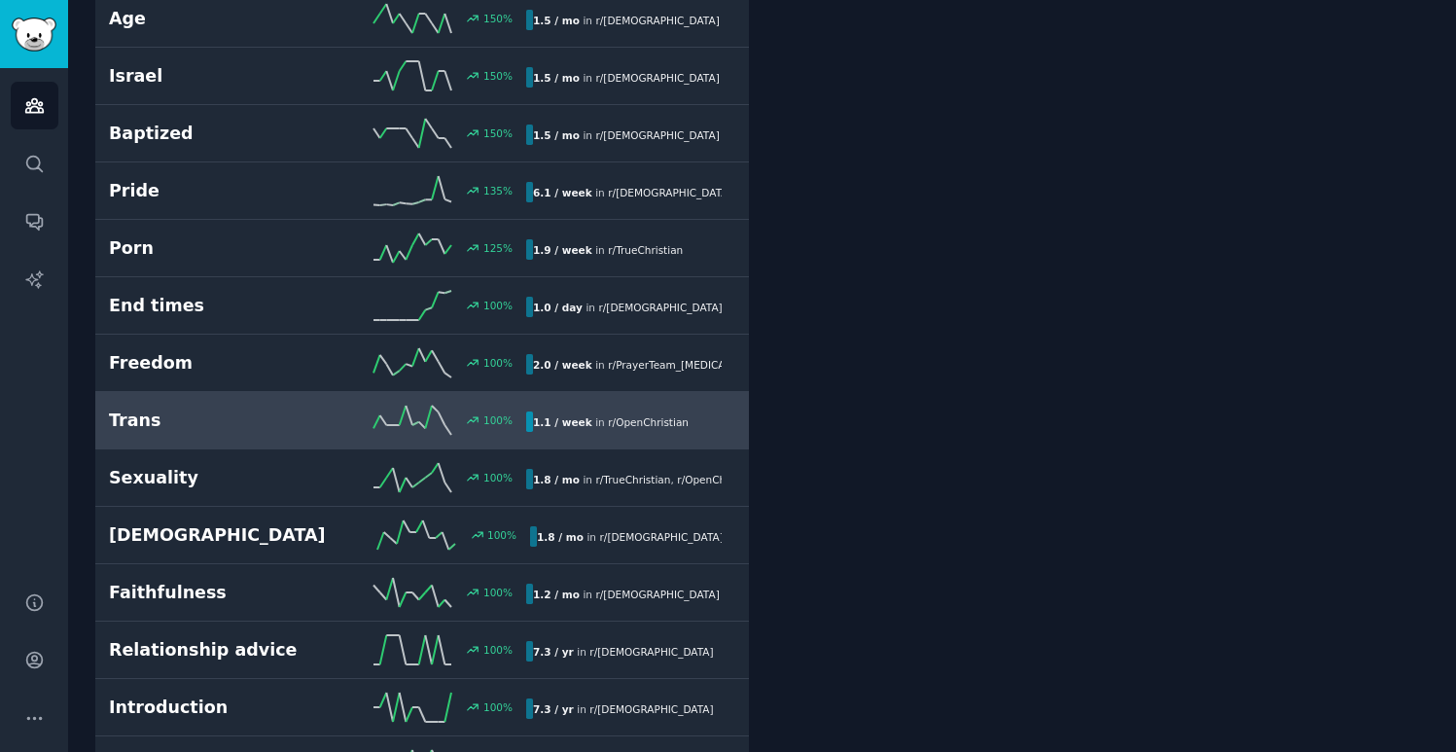
scroll to position [1446, 0]
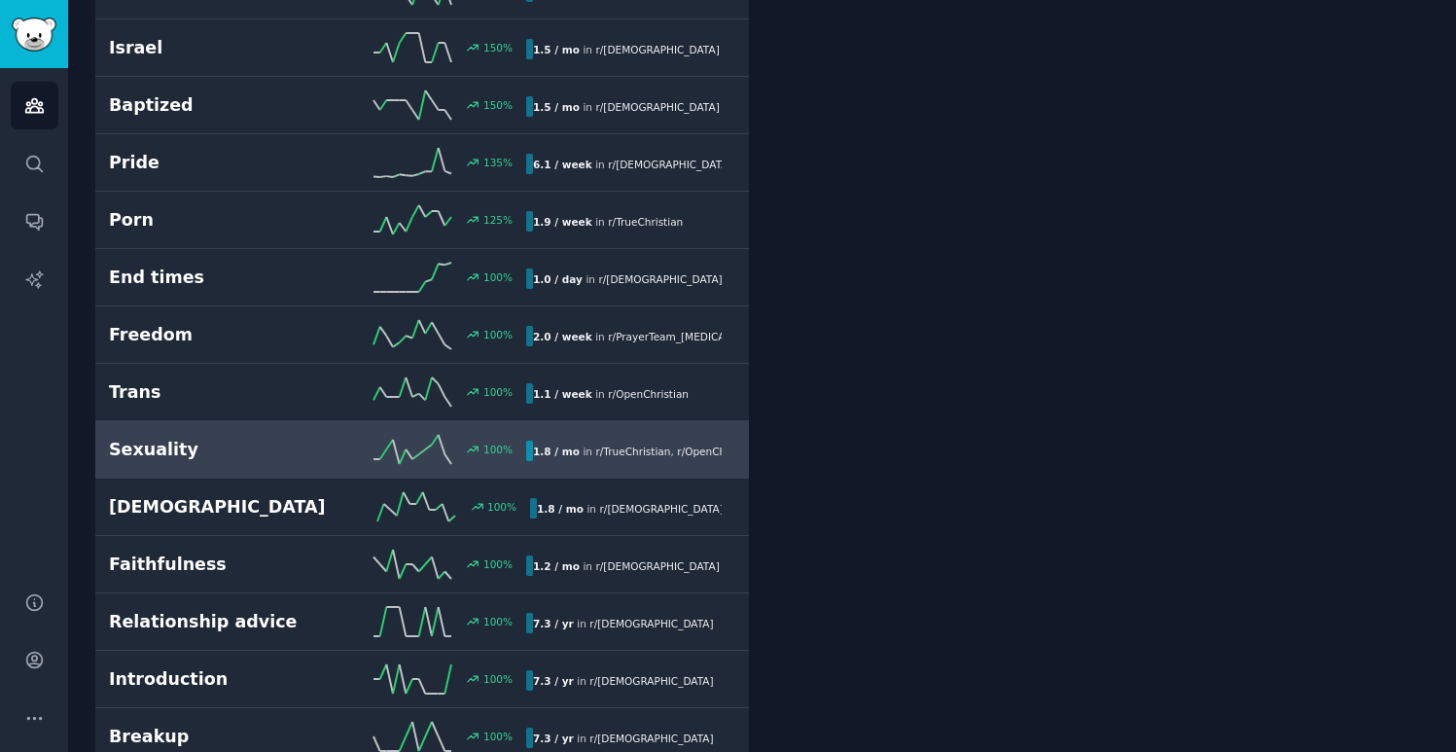
click at [271, 449] on h2 "Sexuality" at bounding box center [213, 450] width 209 height 24
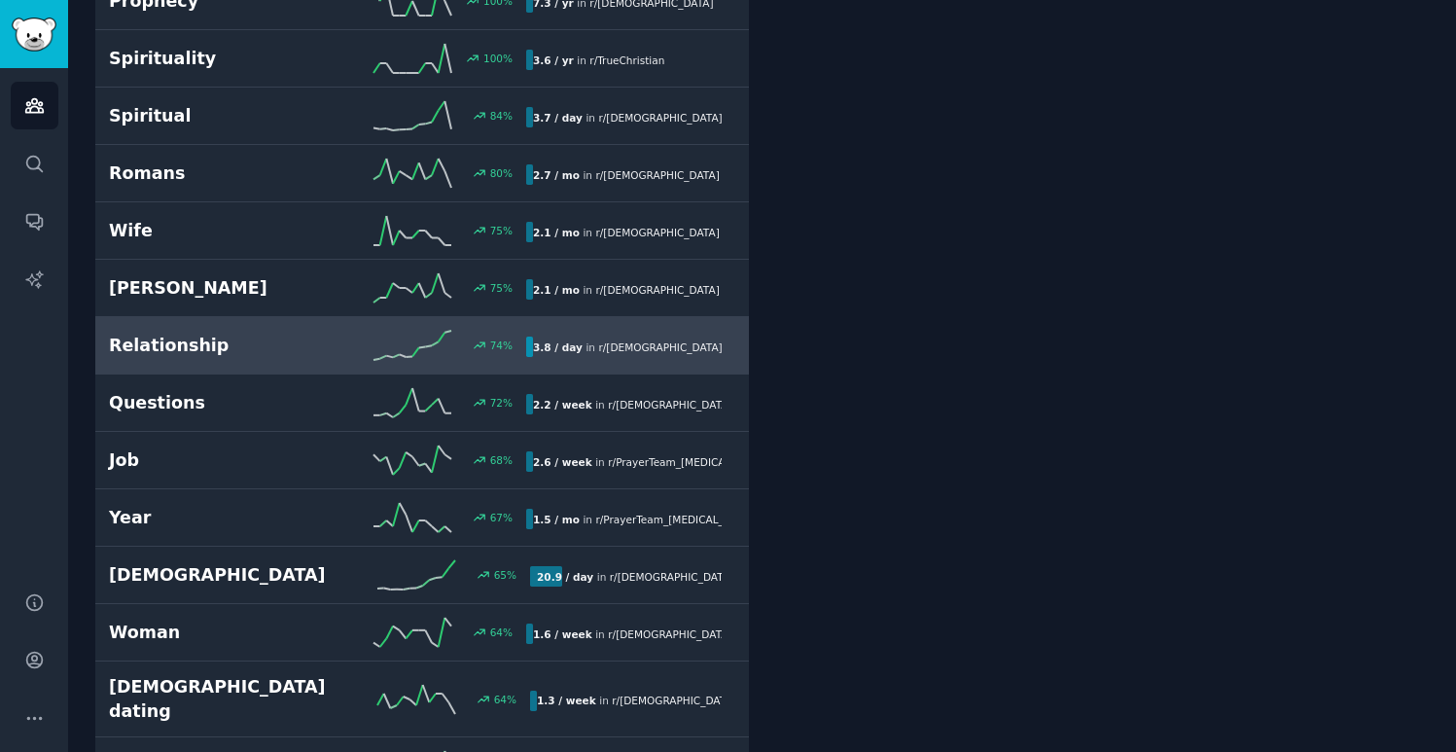
click at [315, 336] on h2 "Relationship" at bounding box center [213, 346] width 209 height 24
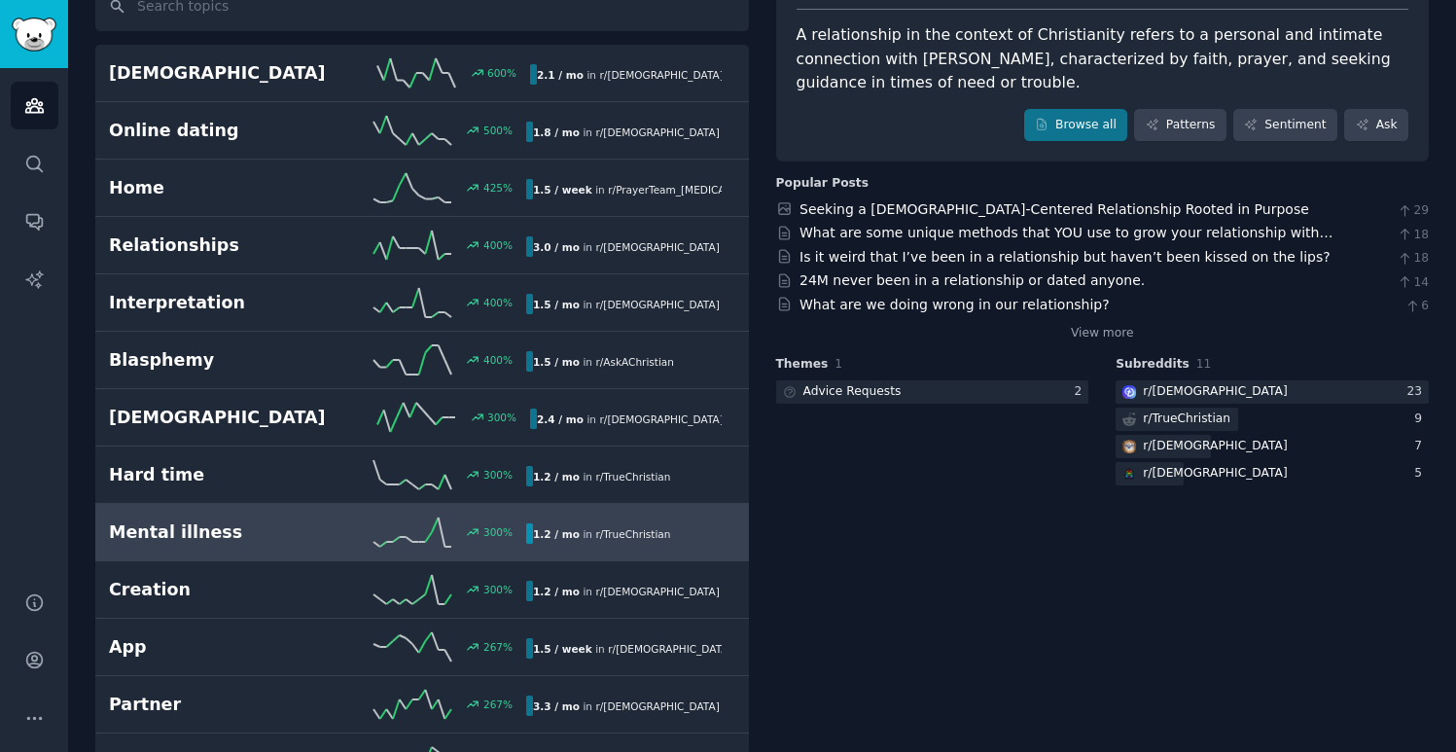
scroll to position [156, 0]
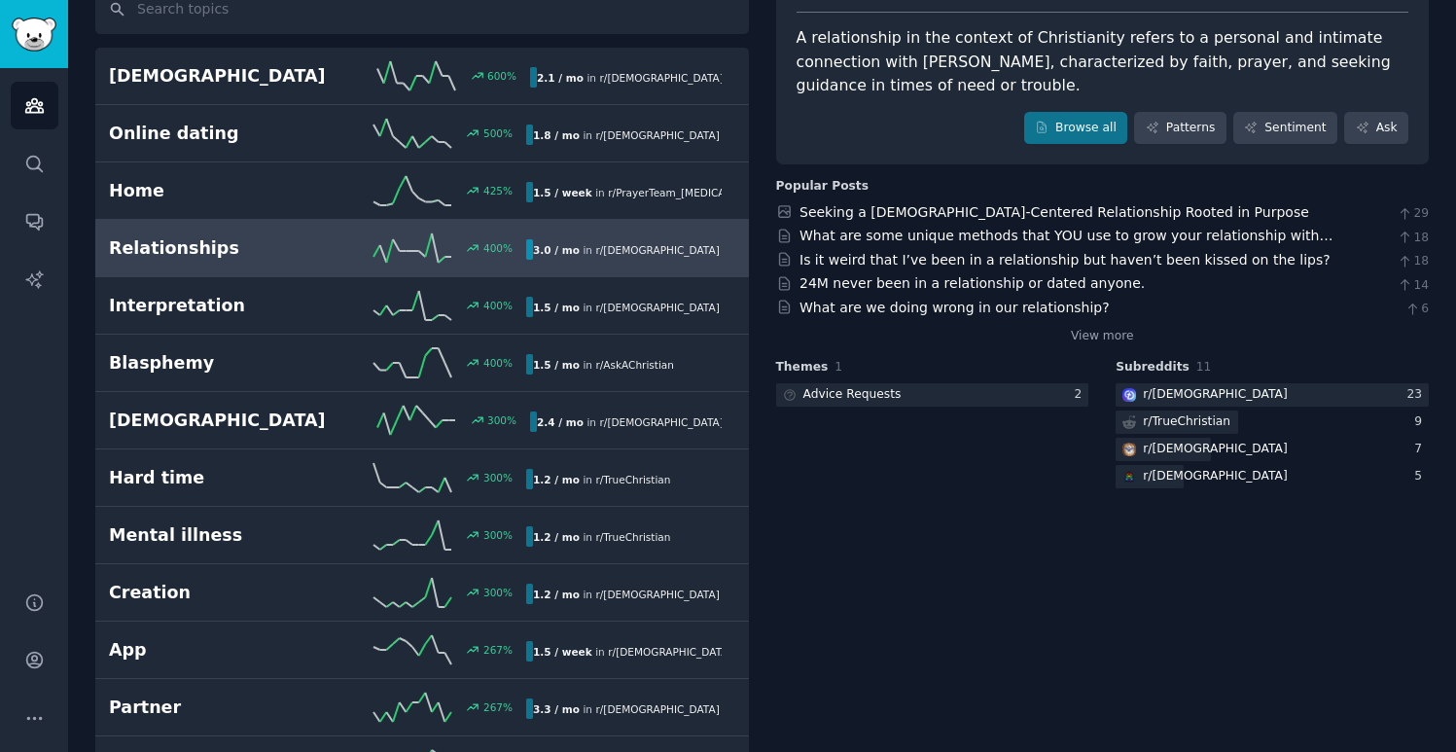
click at [274, 254] on h2 "Relationships" at bounding box center [213, 248] width 209 height 24
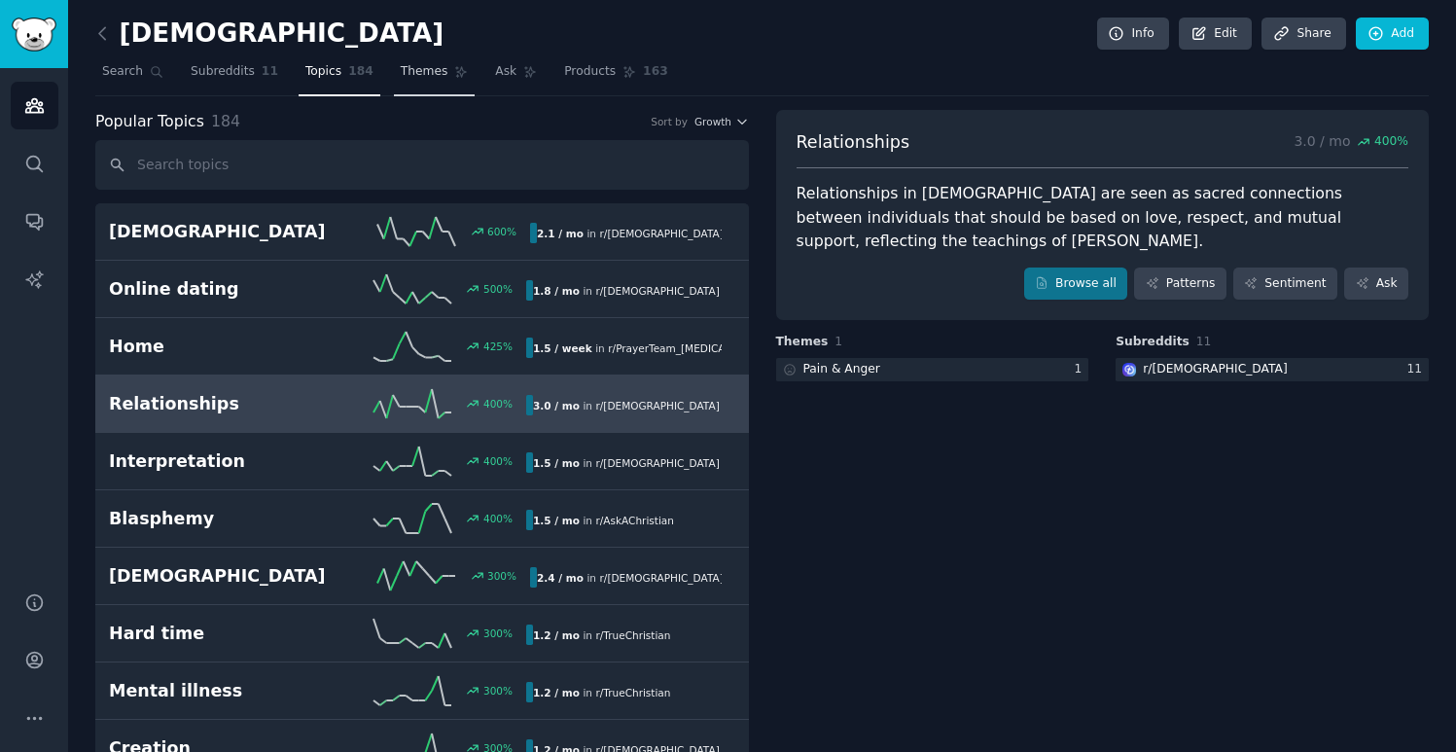
click at [433, 70] on span "Themes" at bounding box center [425, 72] width 48 height 18
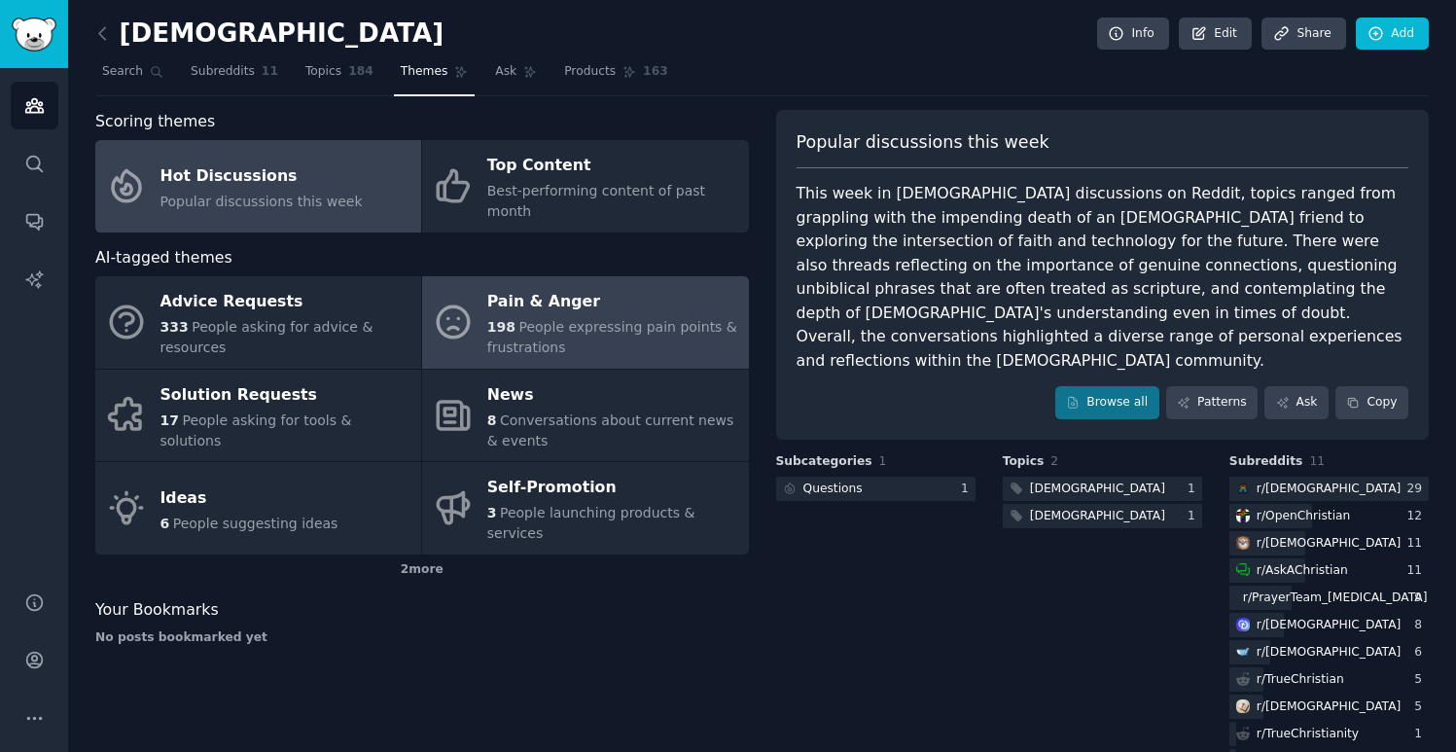
click at [609, 320] on div "198 People expressing pain points & frustrations" at bounding box center [612, 337] width 251 height 41
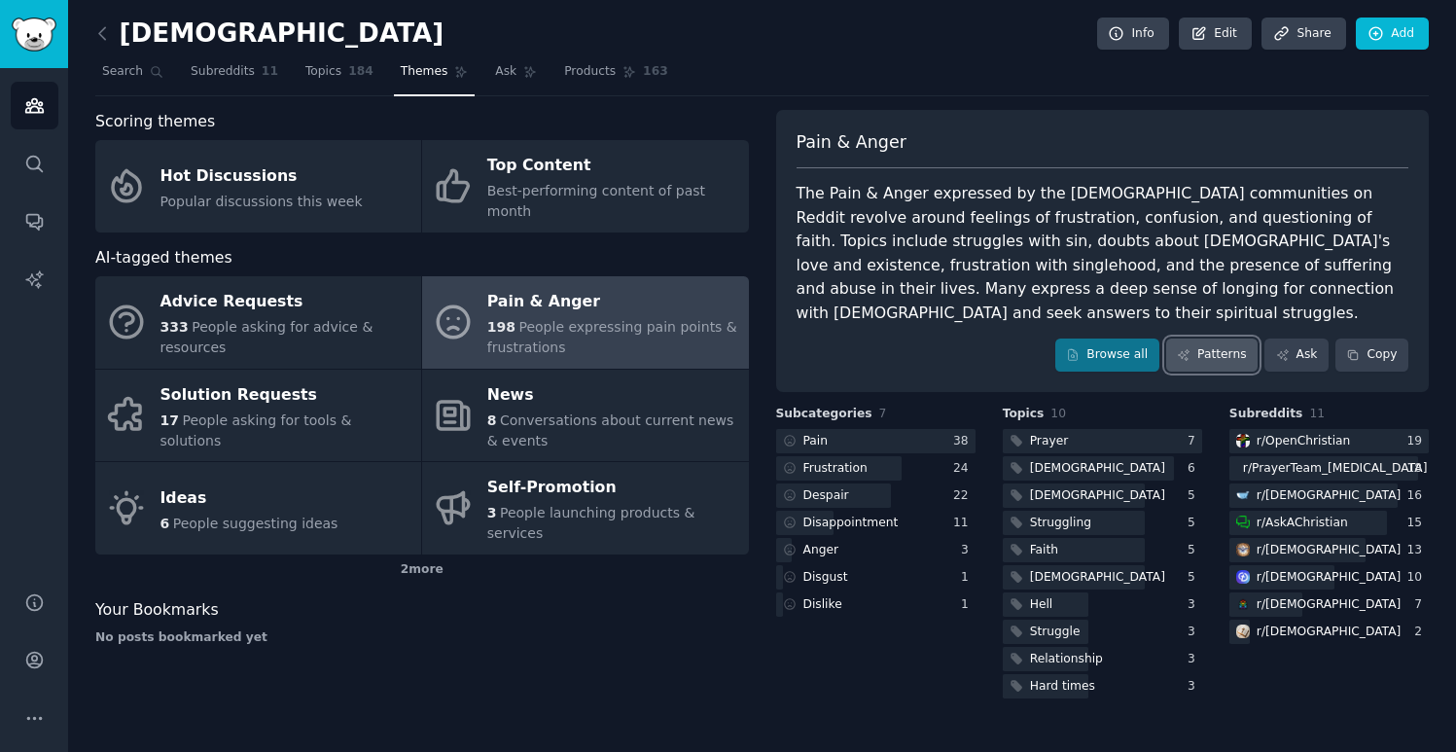
click at [1225, 339] on link "Patterns" at bounding box center [1211, 355] width 91 height 33
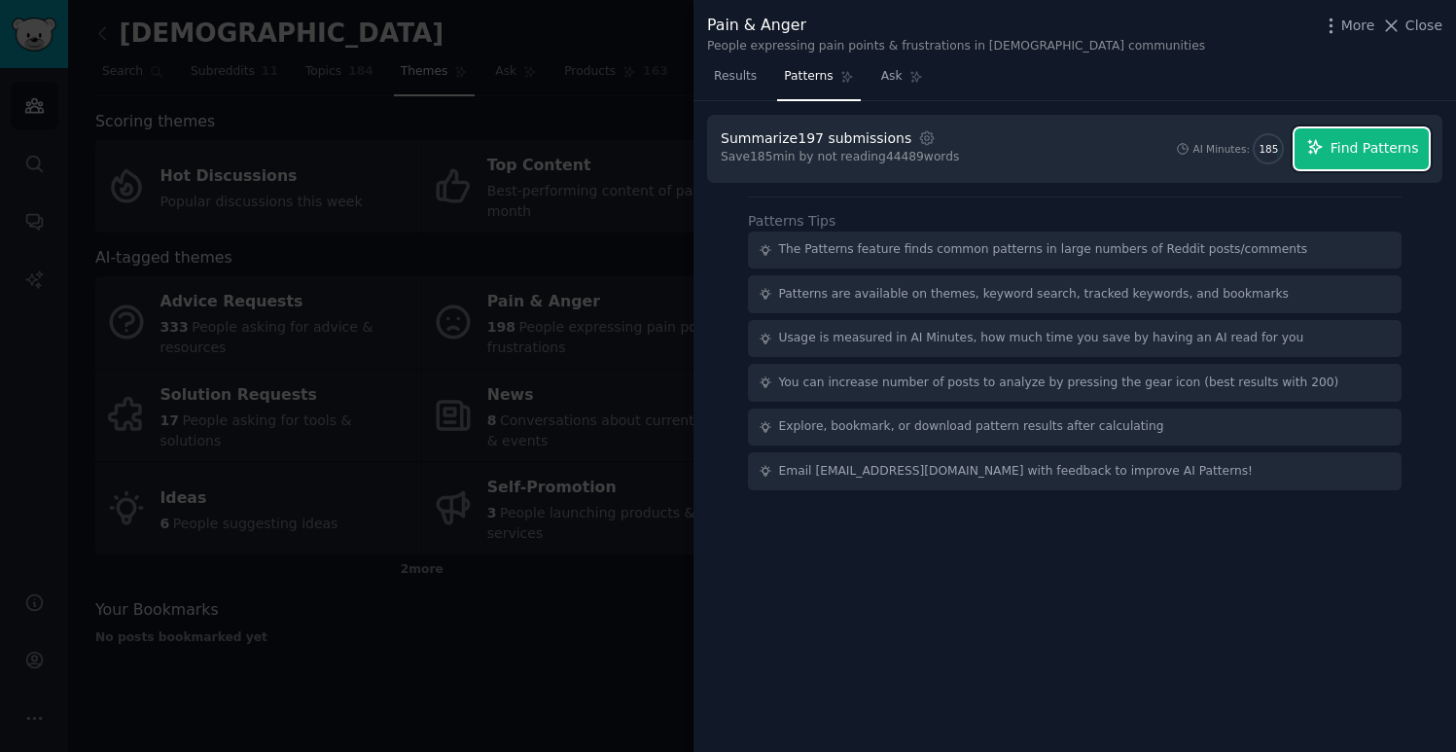
click at [1377, 142] on span "Find Patterns" at bounding box center [1375, 148] width 89 height 20
